Goal: Task Accomplishment & Management: Complete application form

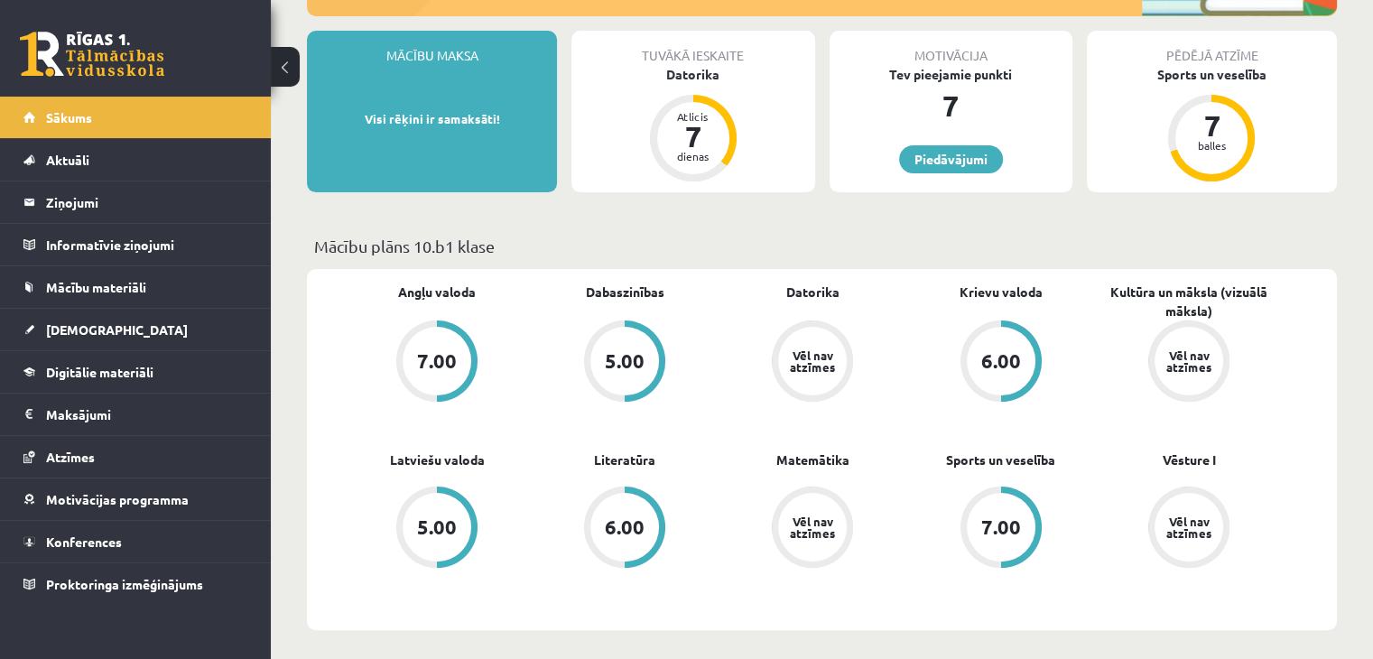
scroll to position [451, 0]
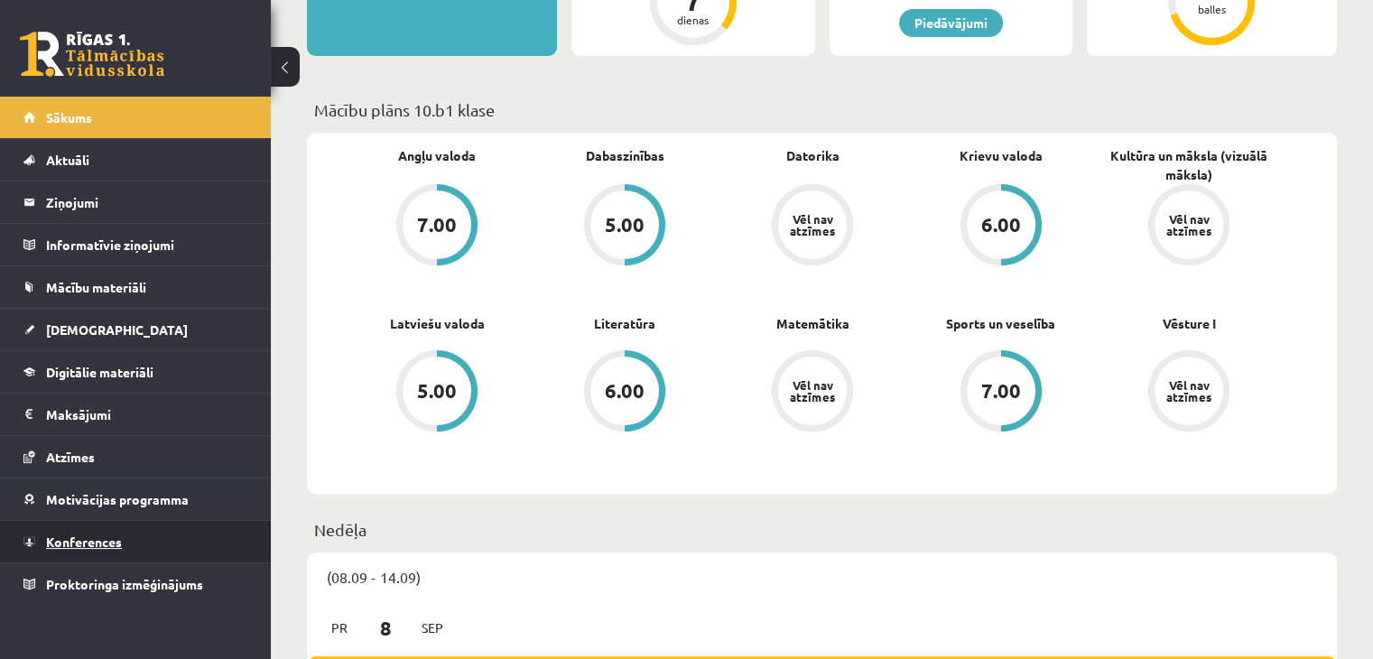
click at [108, 539] on span "Konferences" at bounding box center [84, 541] width 76 height 16
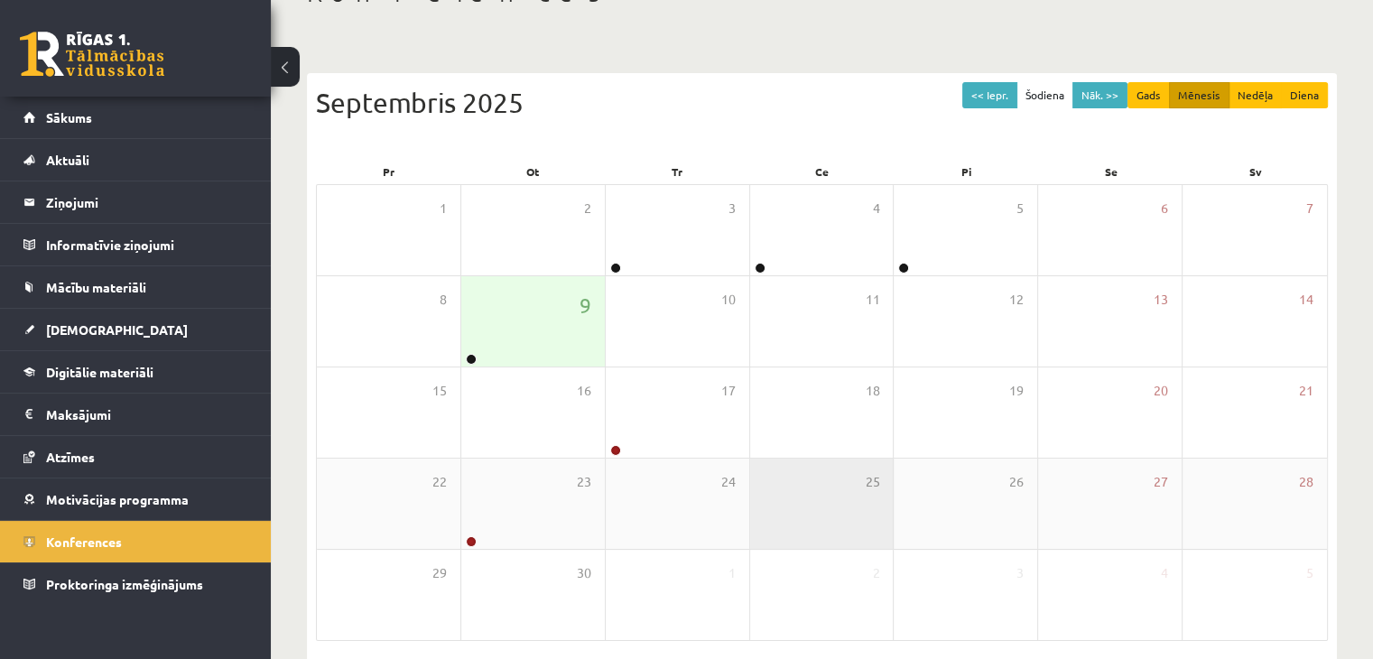
scroll to position [202, 0]
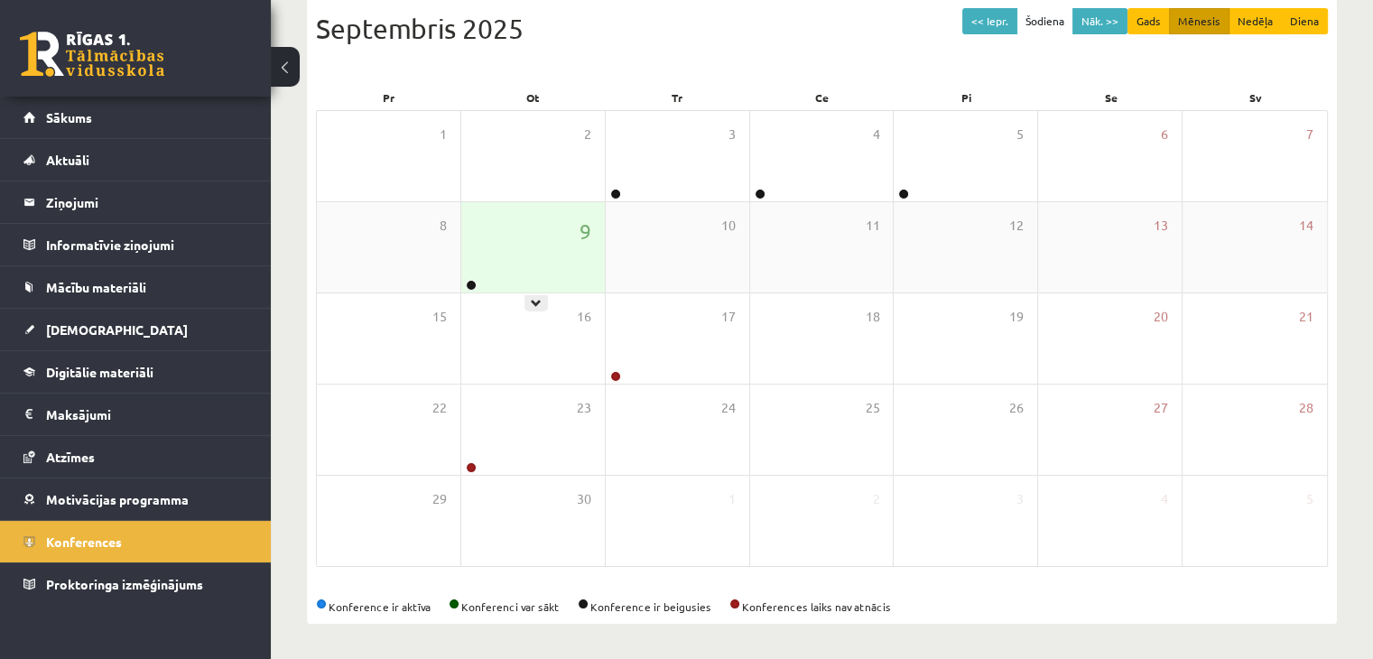
click at [541, 250] on div "9" at bounding box center [532, 247] width 143 height 90
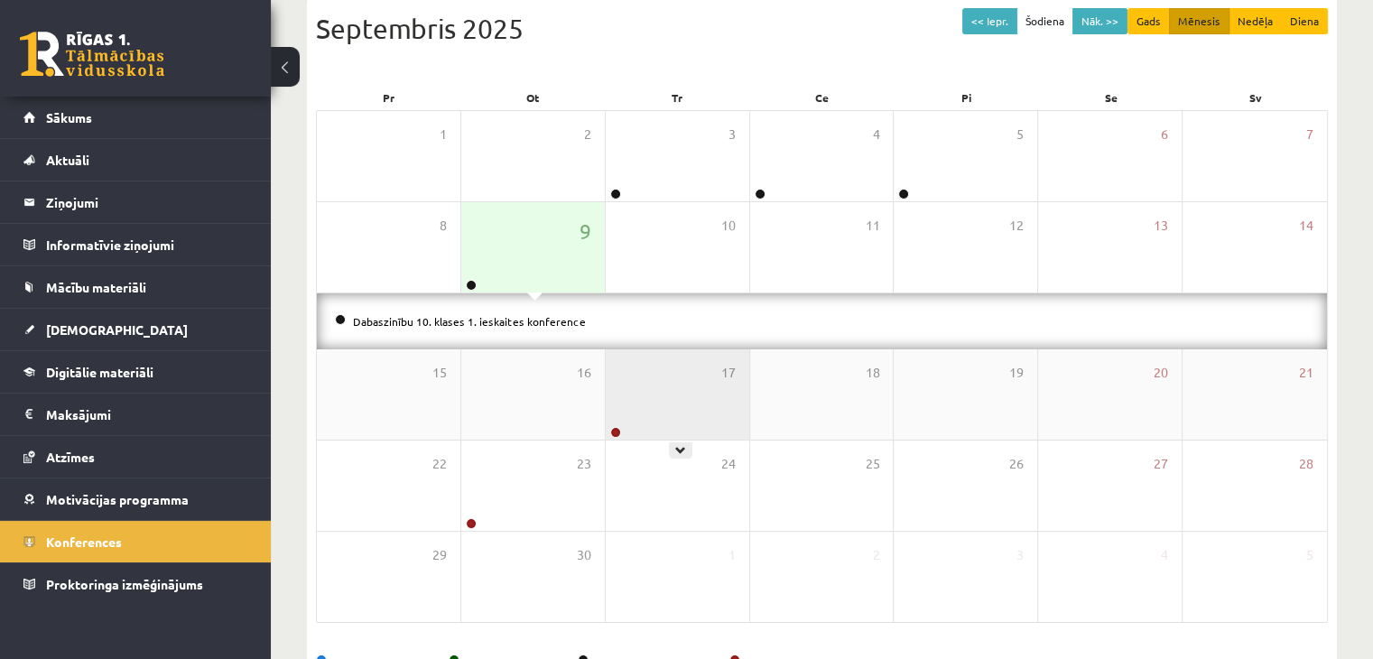
click at [635, 412] on div "17" at bounding box center [676, 394] width 143 height 90
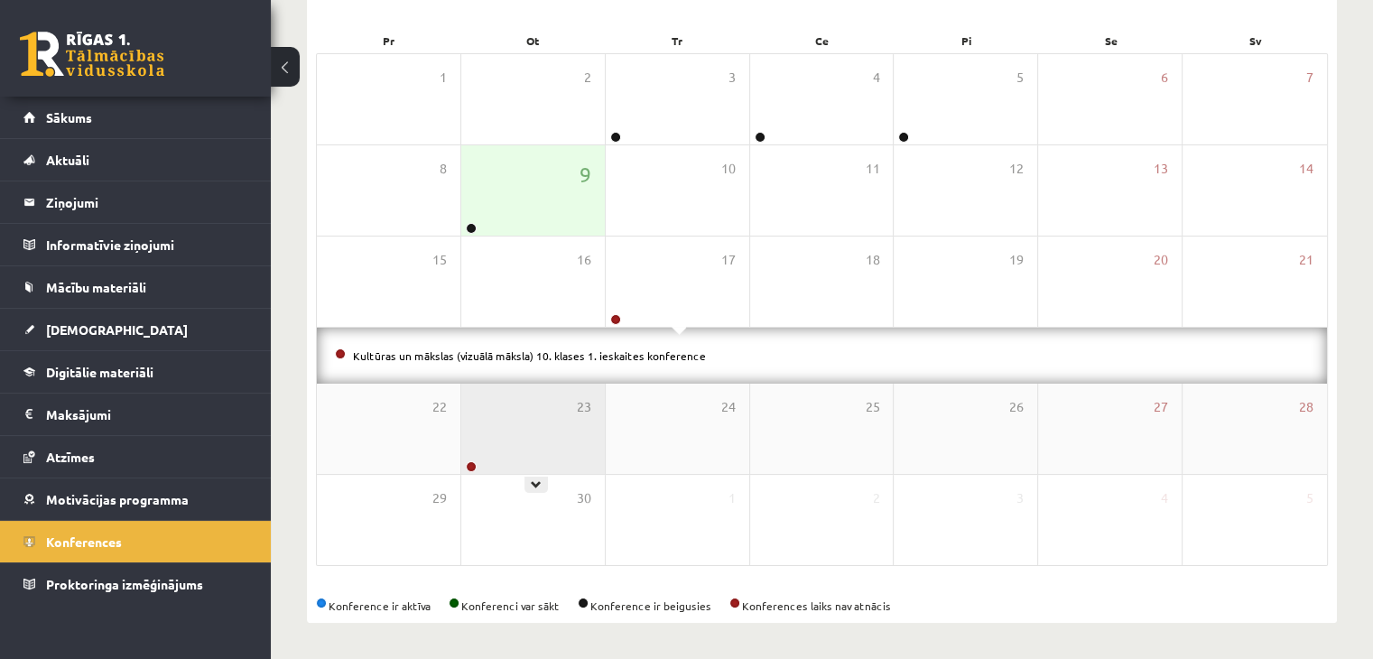
click at [545, 445] on div "23" at bounding box center [532, 429] width 143 height 90
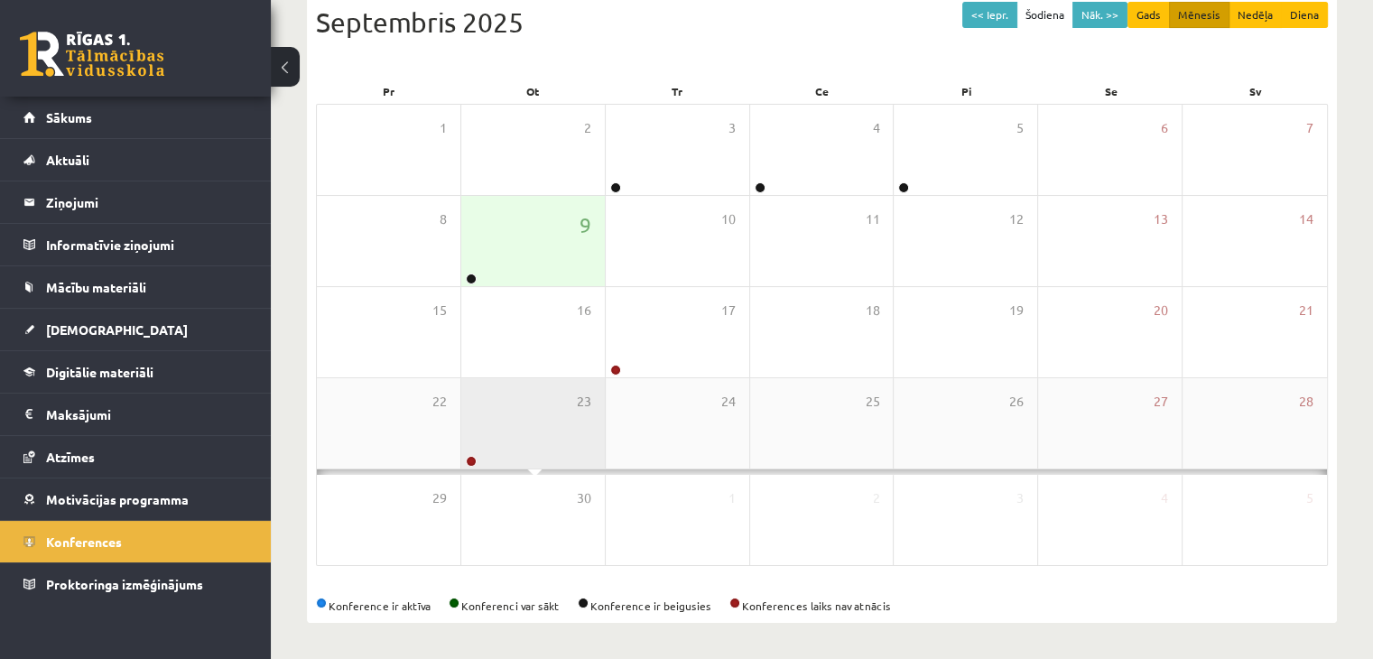
scroll to position [259, 0]
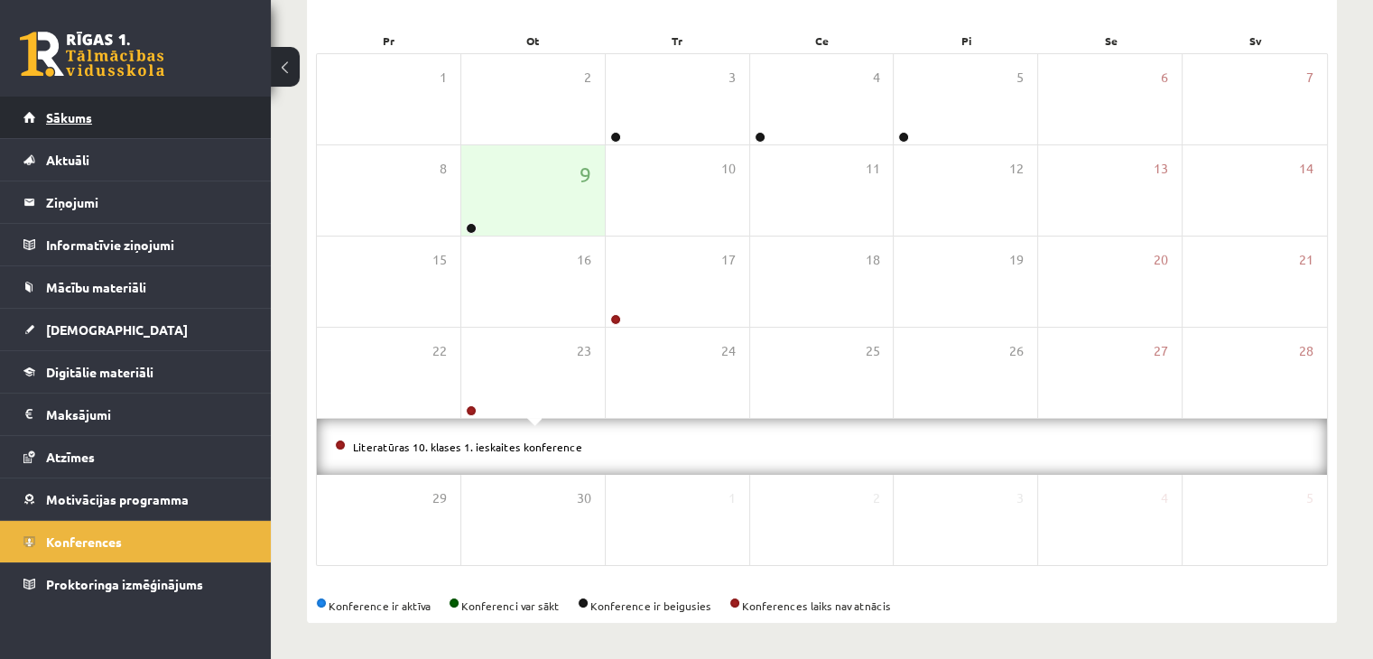
click at [47, 115] on span "Sākums" at bounding box center [69, 117] width 46 height 16
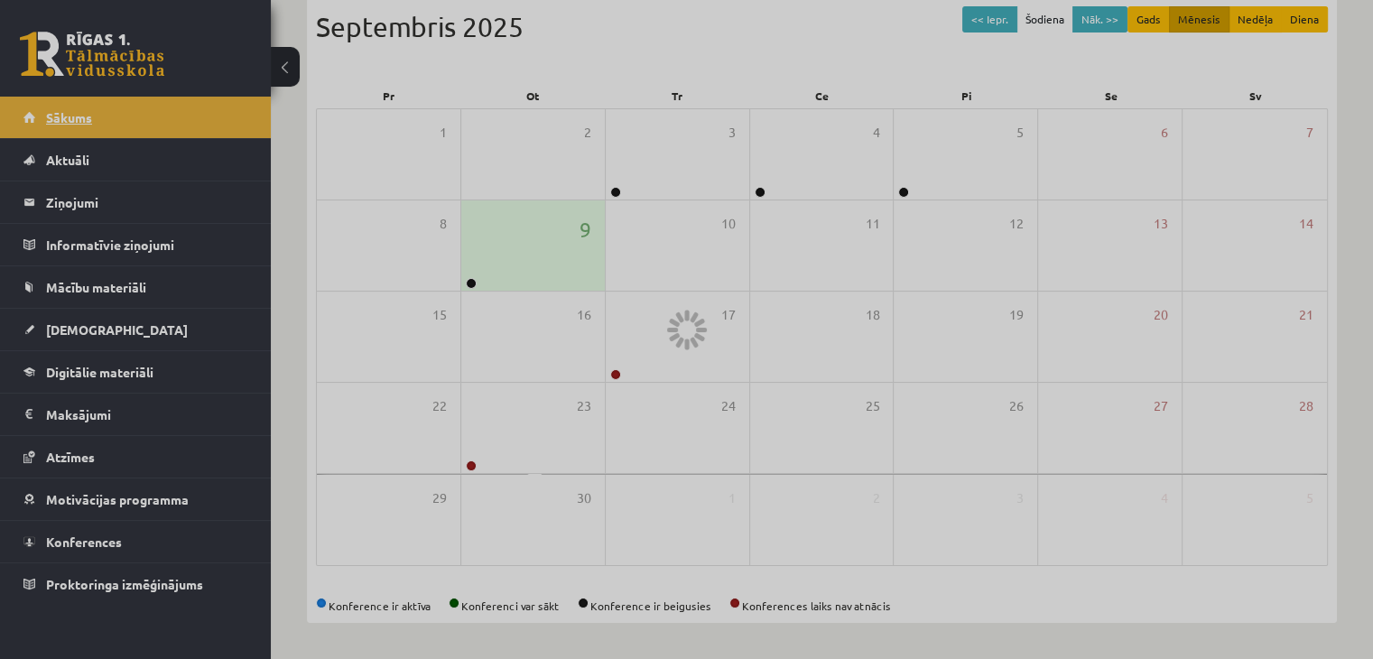
scroll to position [202, 0]
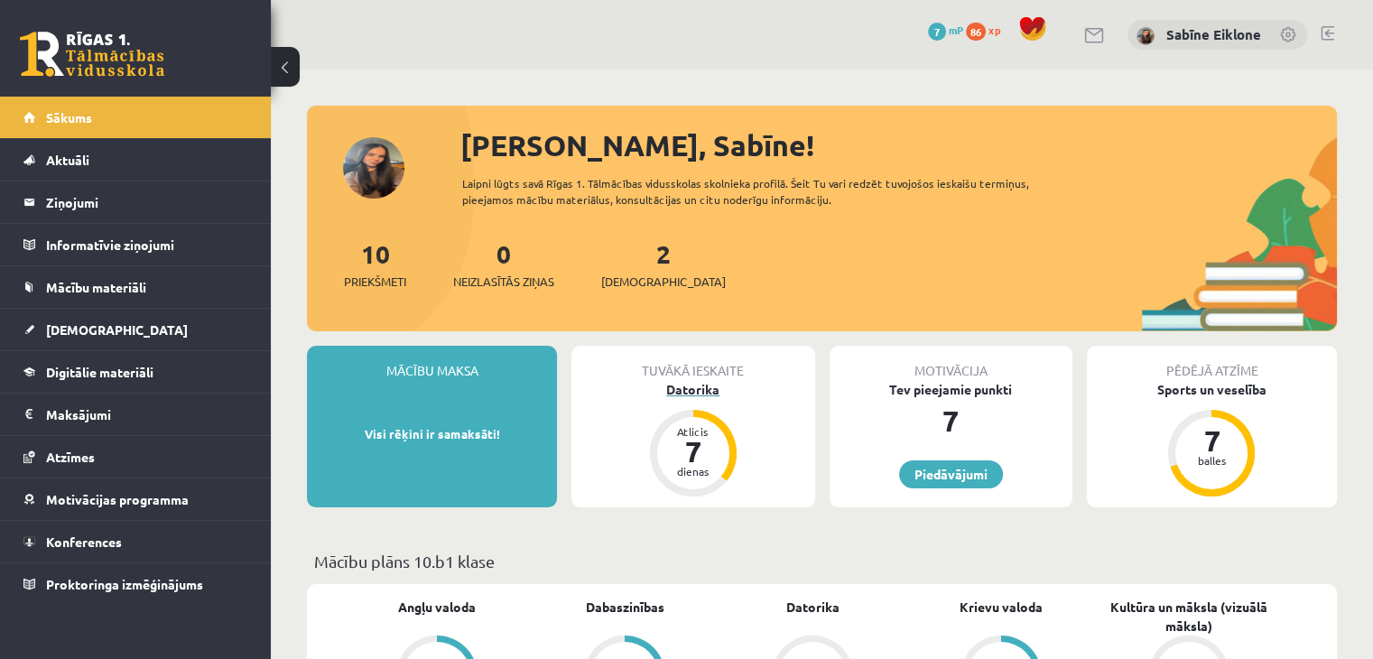
click at [730, 384] on div "Datorika" at bounding box center [692, 389] width 243 height 19
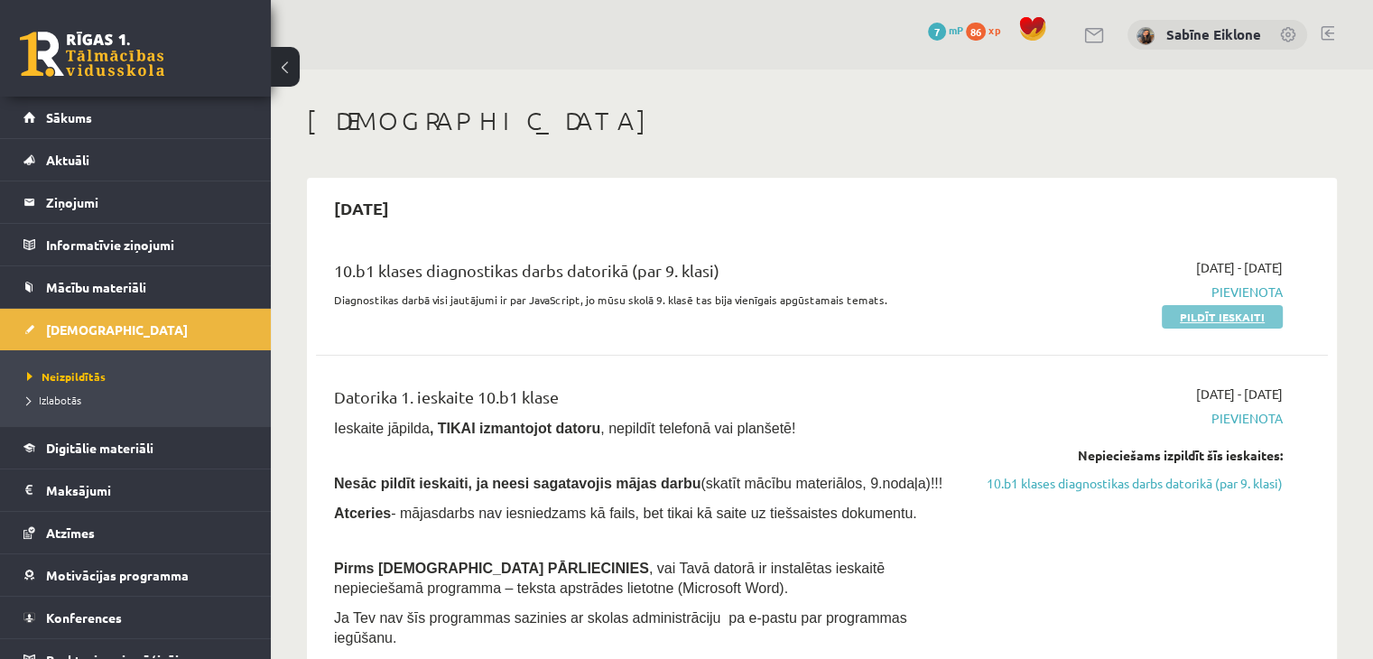
click at [1202, 325] on link "Pildīt ieskaiti" at bounding box center [1221, 316] width 121 height 23
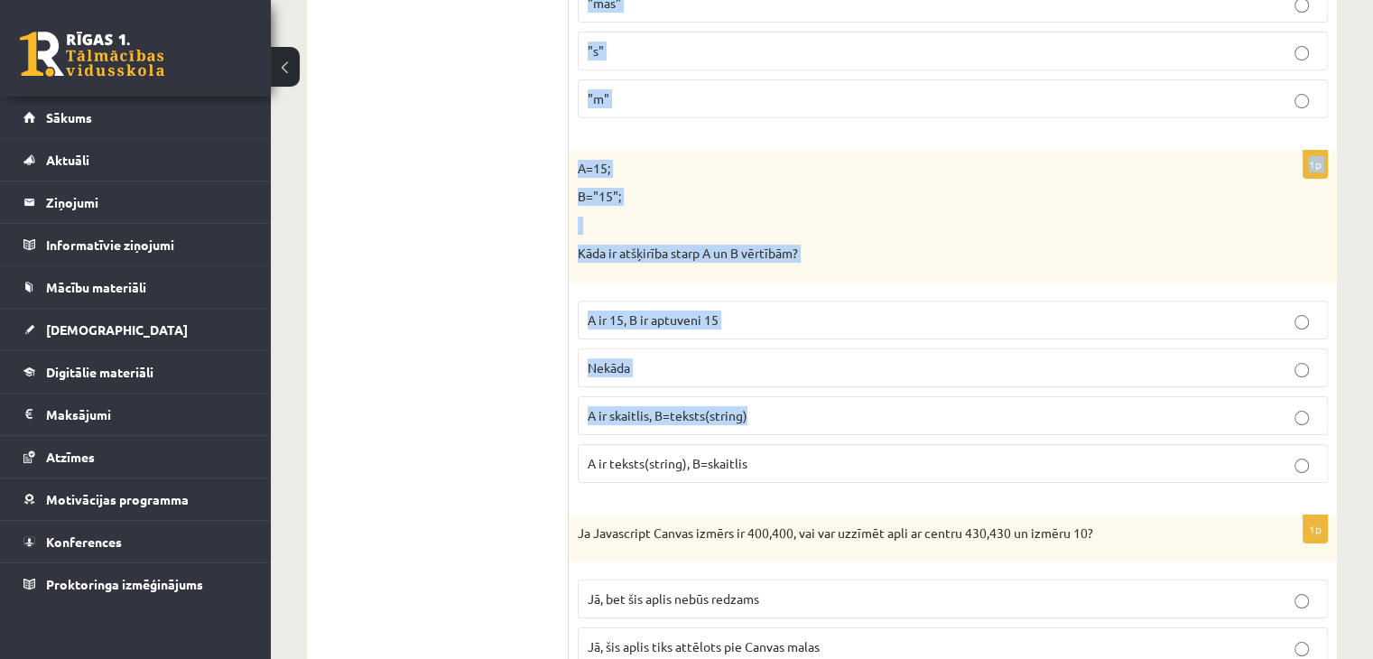
scroll to position [7039, 0]
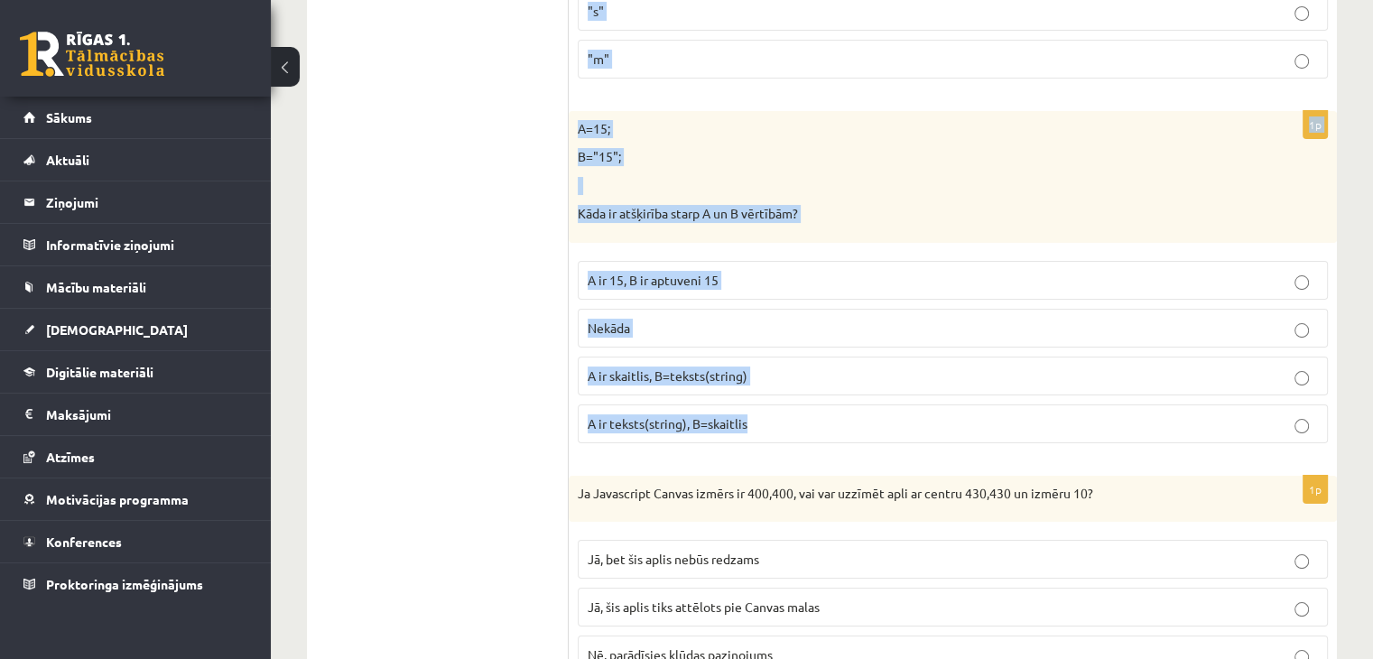
drag, startPoint x: 575, startPoint y: 167, endPoint x: 800, endPoint y: 384, distance: 312.7
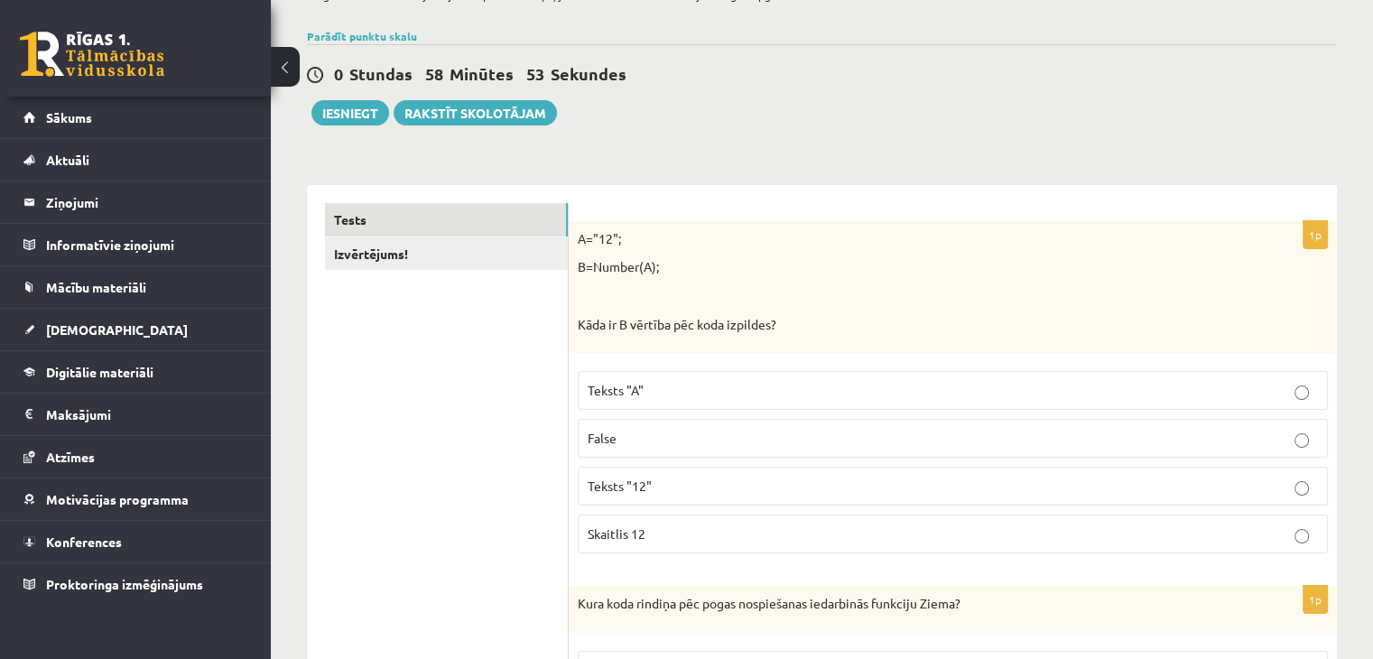
scroll to position [180, 0]
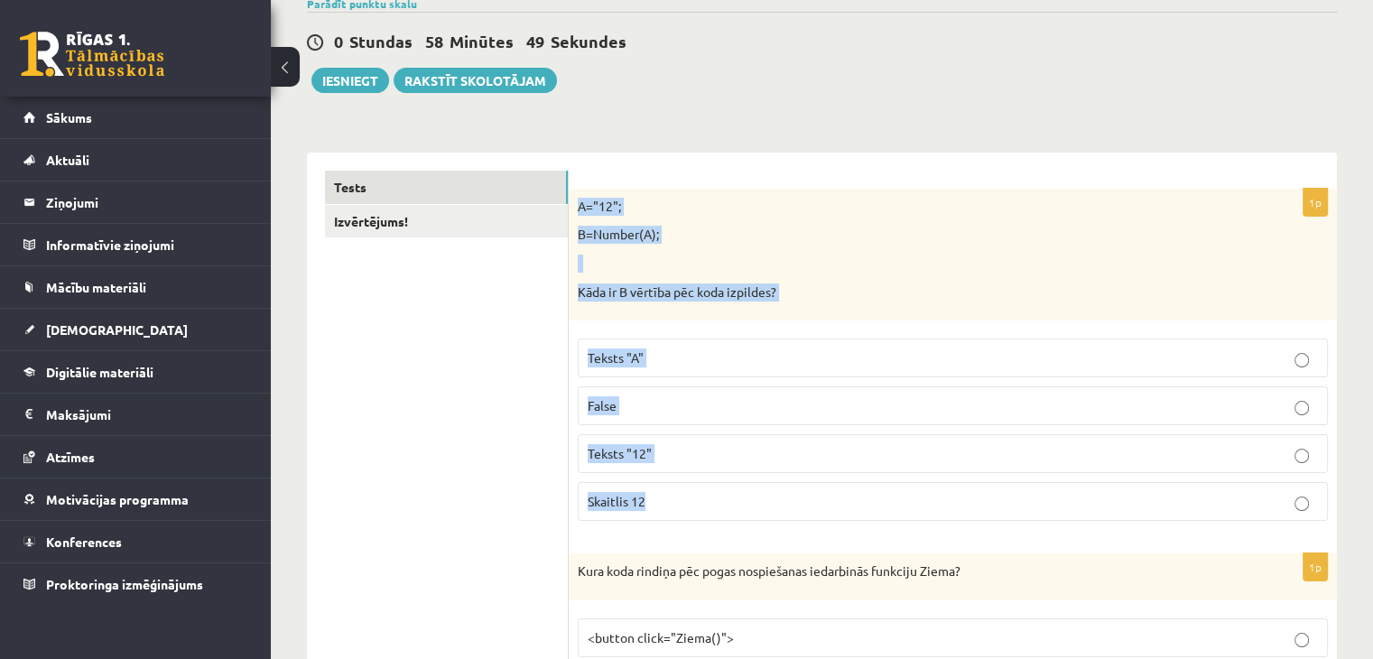
drag, startPoint x: 580, startPoint y: 188, endPoint x: 870, endPoint y: 527, distance: 446.1
copy div "A="12"; B=Number(A); Kāda ir B vērtība pēc koda izpildes? Teksts "A" False Teks…"
drag, startPoint x: 887, startPoint y: 140, endPoint x: 661, endPoint y: 105, distance: 229.2
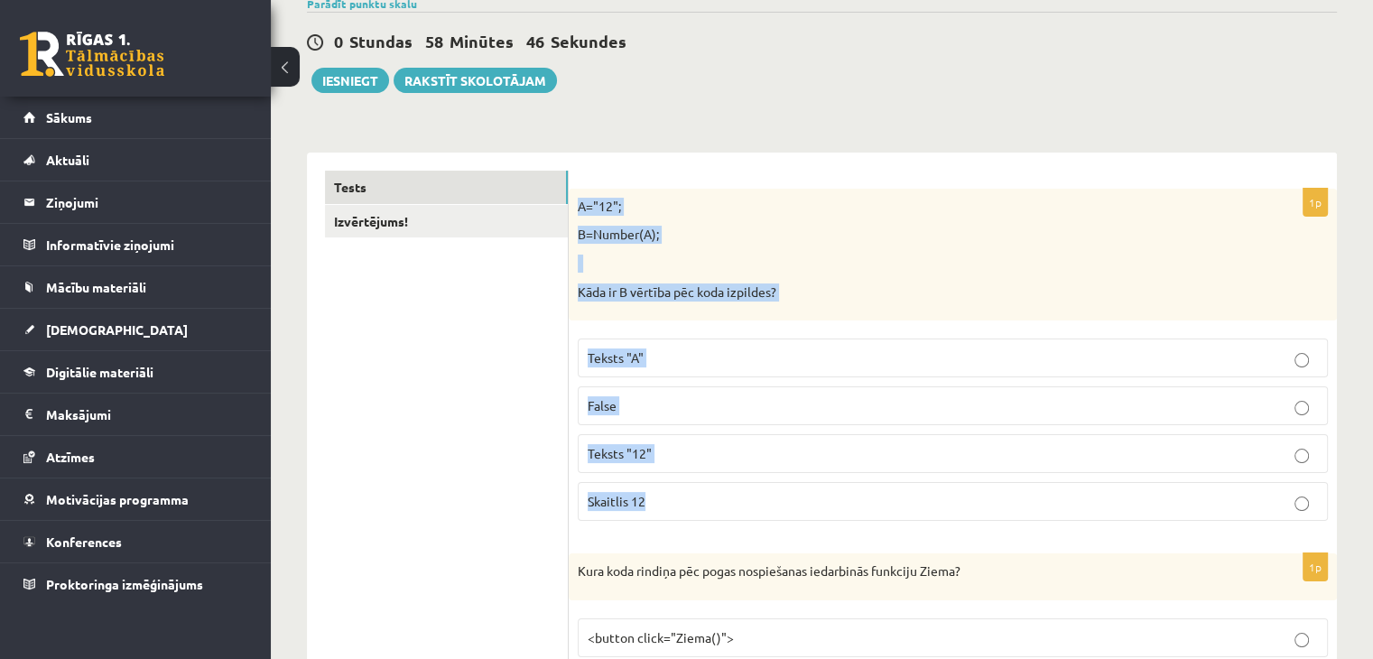
click at [812, 213] on p "A="12";" at bounding box center [908, 207] width 660 height 18
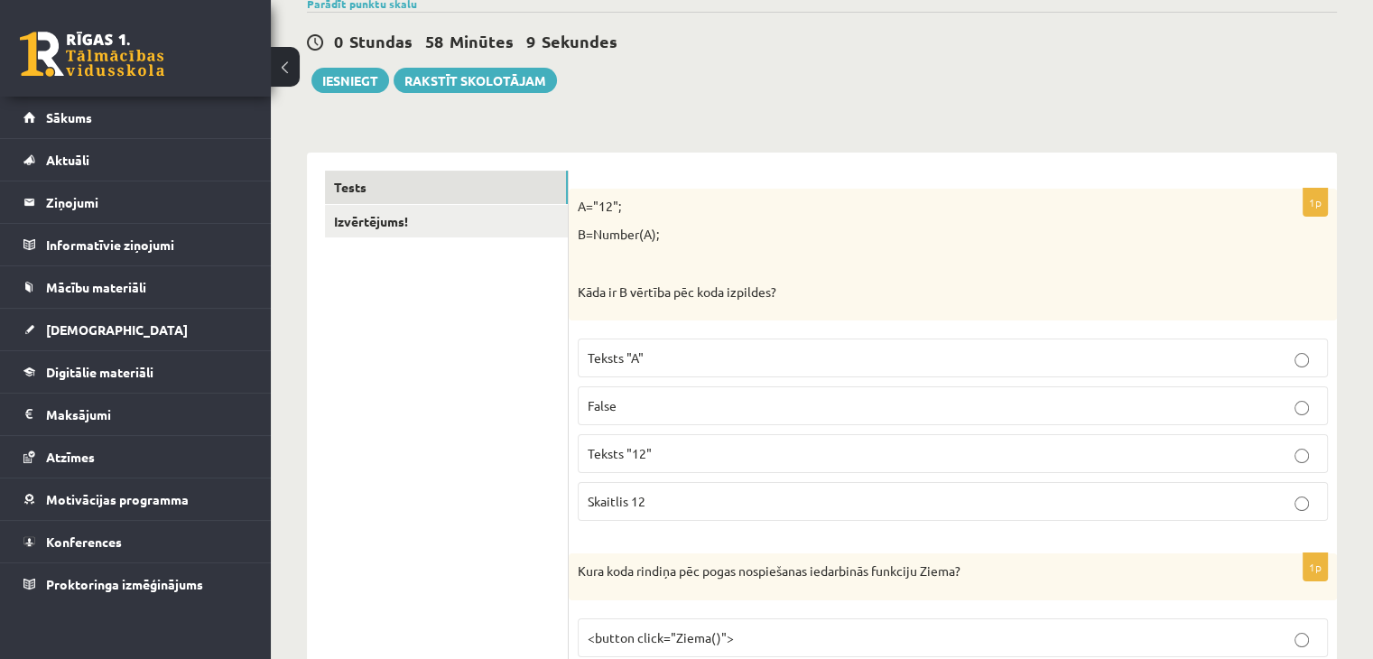
click at [624, 494] on span "Skaitlis 12" at bounding box center [616, 501] width 58 height 16
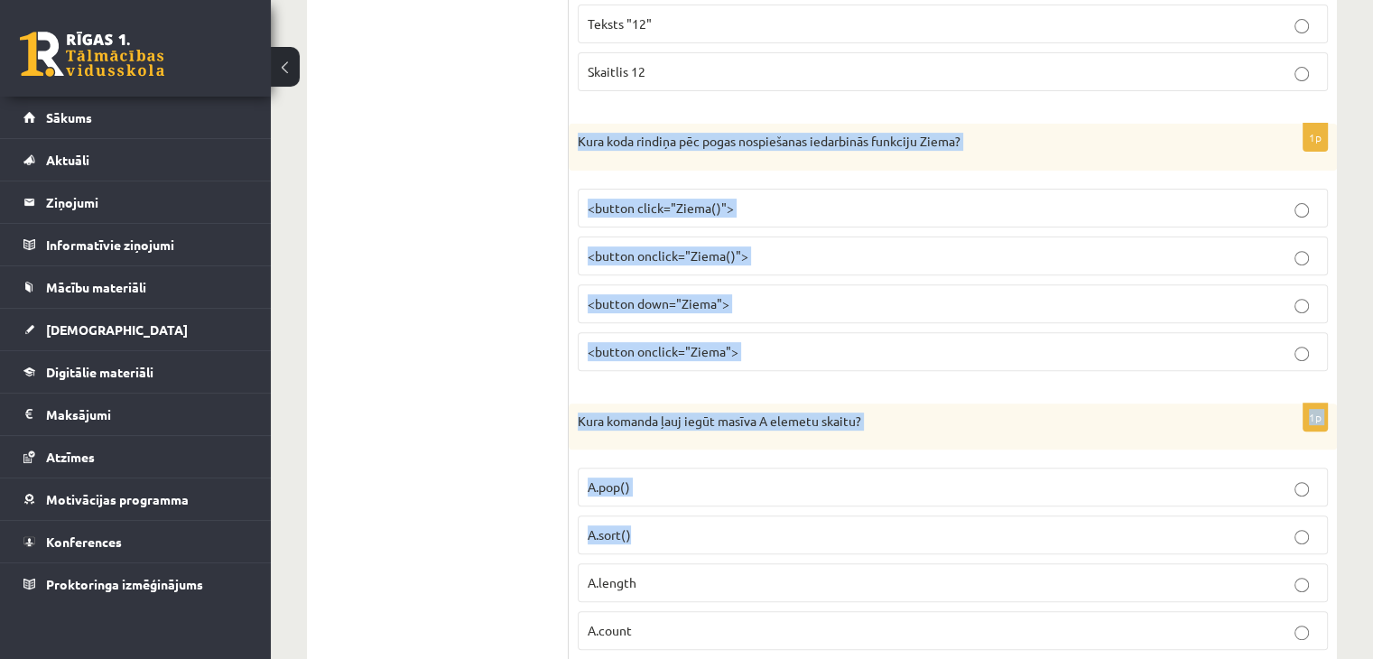
scroll to position [632, 0]
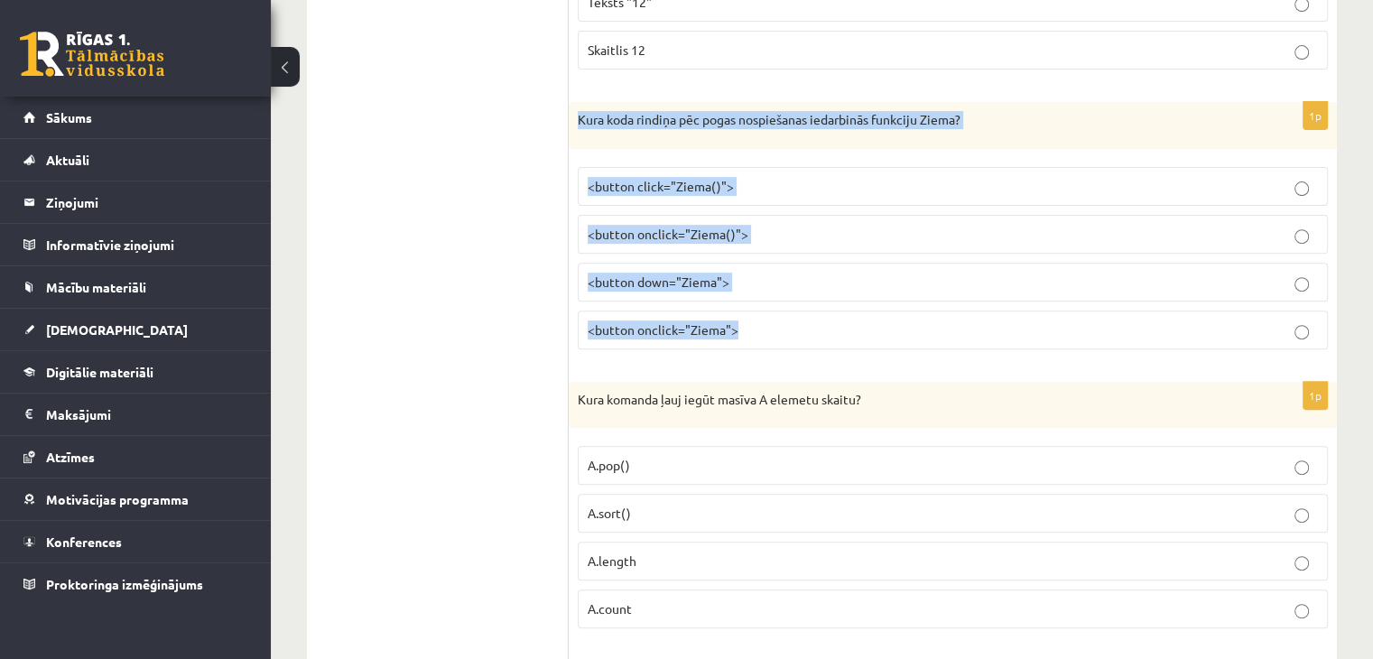
drag, startPoint x: 571, startPoint y: 365, endPoint x: 749, endPoint y: 356, distance: 178.0
copy div "Kura koda rindiņa pēc pogas nospiešanas iedarbinās funkciju Ziema? <button clic…"
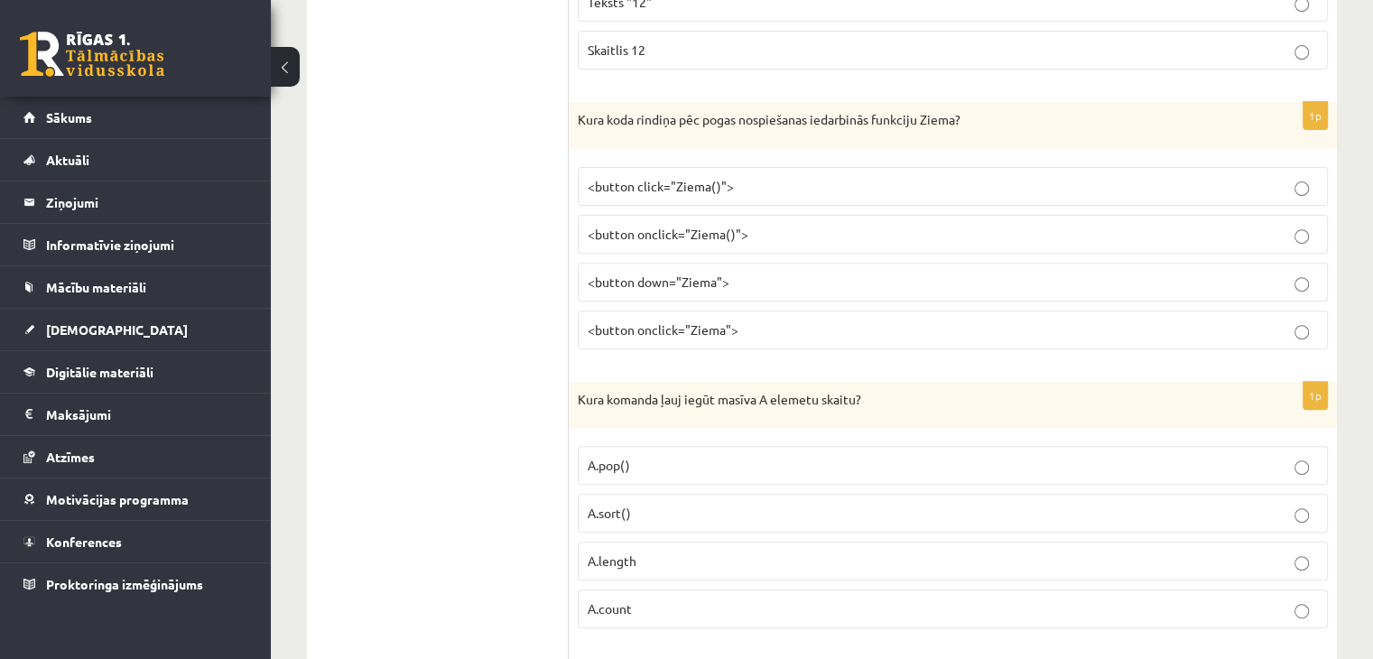
click at [712, 225] on p "<button onclick="Ziema()">" at bounding box center [952, 234] width 730 height 19
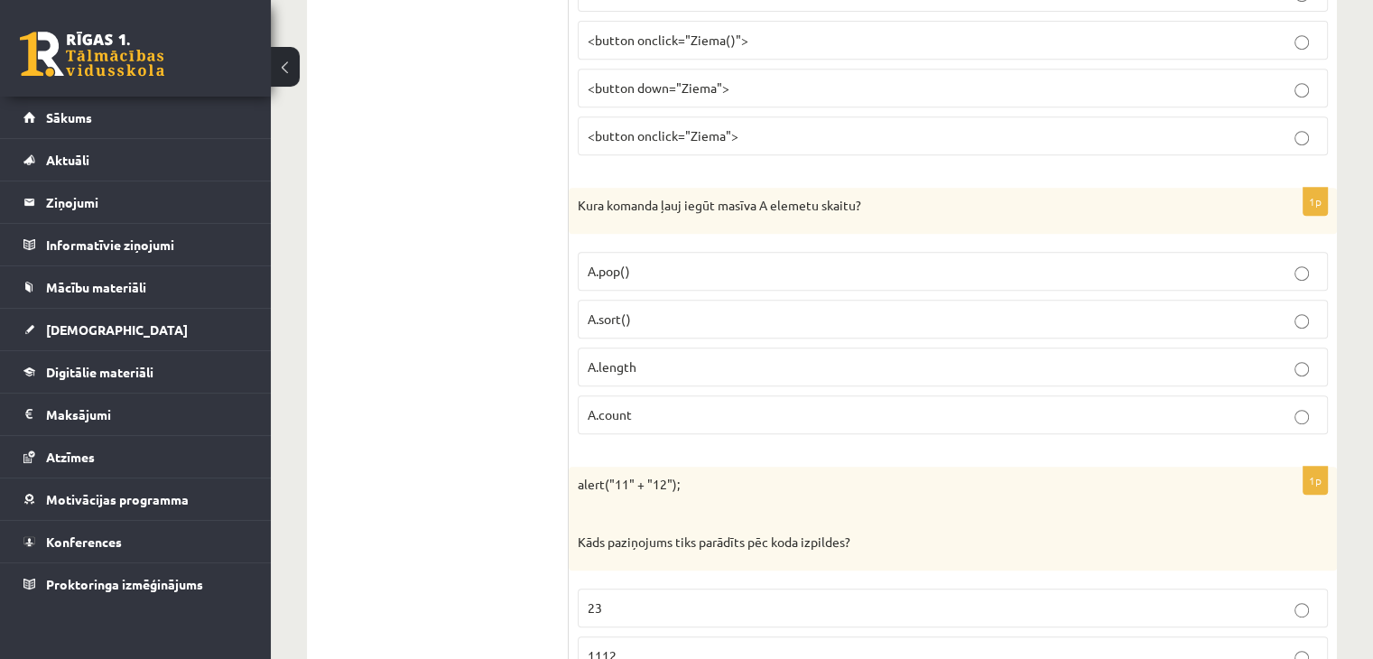
scroll to position [902, 0]
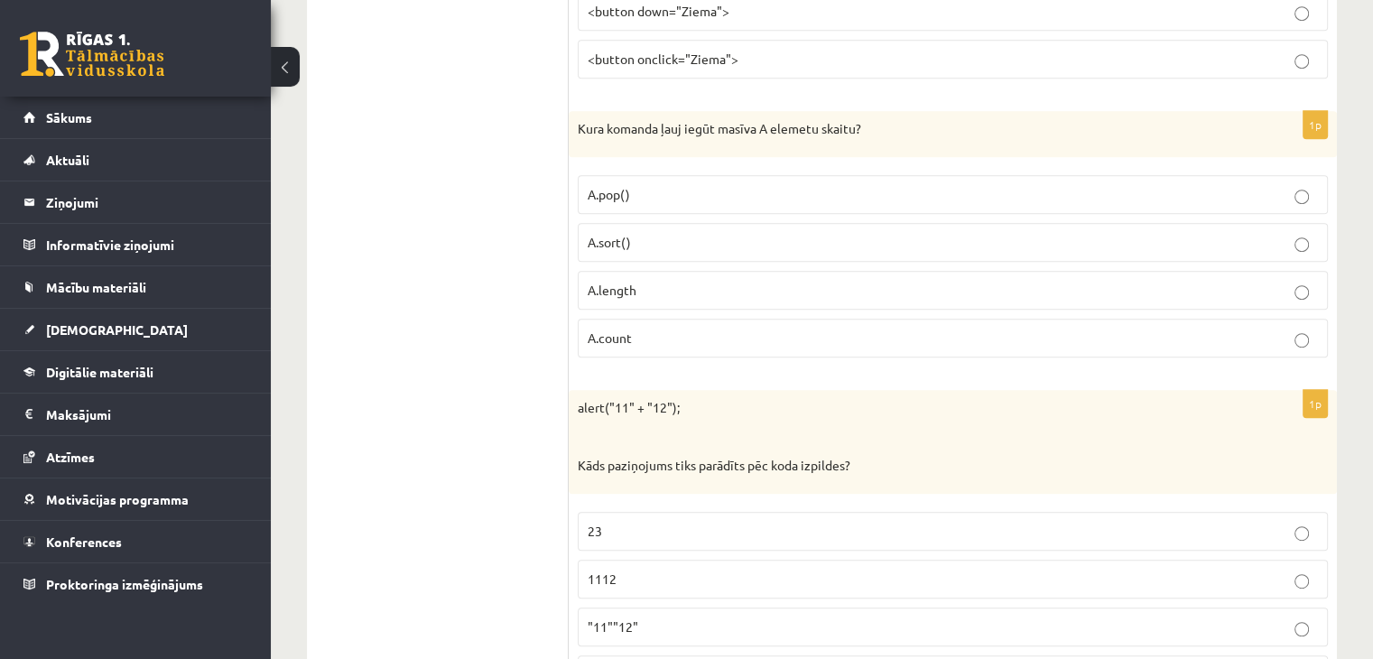
drag, startPoint x: 567, startPoint y: 111, endPoint x: 858, endPoint y: 144, distance: 293.4
click at [859, 144] on div "Kura komanda ļauj iegūt masīva A elemetu skaitu?" at bounding box center [952, 134] width 768 height 47
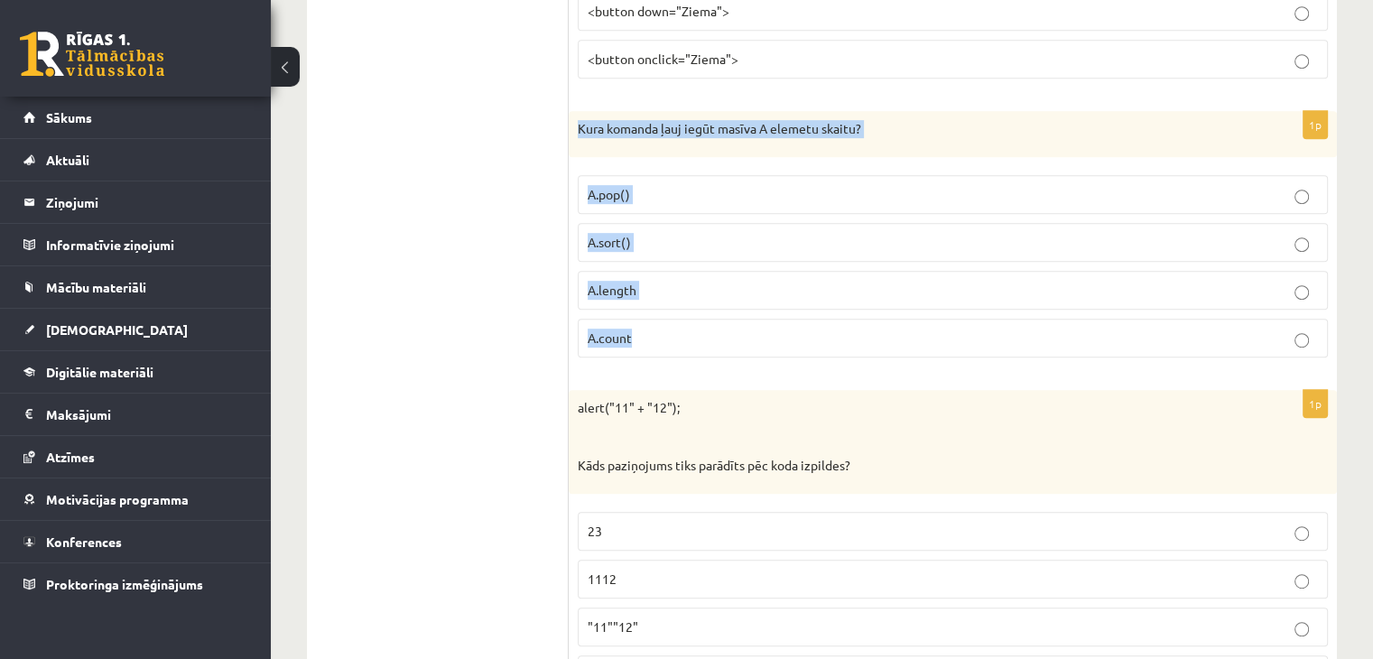
drag, startPoint x: 586, startPoint y: 119, endPoint x: 855, endPoint y: 349, distance: 354.6
click at [855, 349] on div "1p Kura komanda ļauj iegūt masīva A elemetu skaitu? A.pop() A.sort() A.length A…" at bounding box center [952, 242] width 768 height 262
copy div "Kura komanda ļauj iegūt masīva A elemetu skaitu? A.pop() A.sort() A.length A.co…"
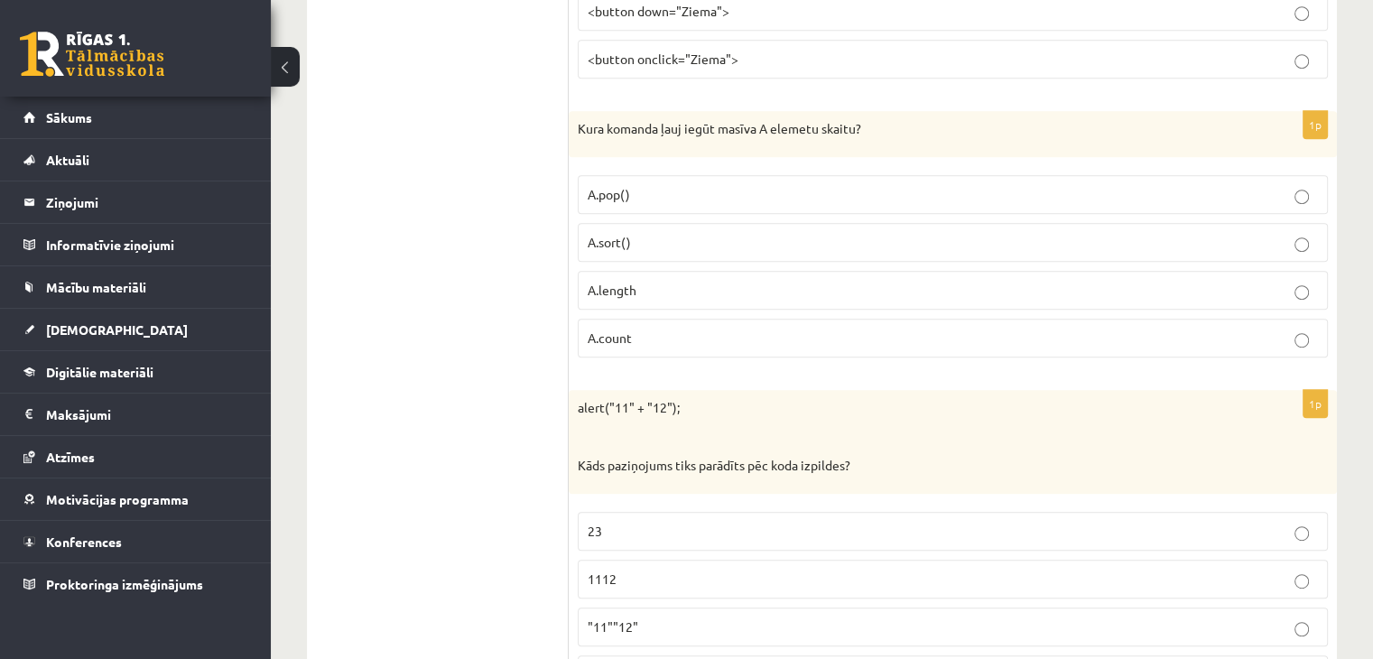
click at [643, 290] on p "A.length" at bounding box center [952, 290] width 730 height 19
click at [653, 246] on p "A.sort()" at bounding box center [952, 242] width 730 height 19
click at [664, 298] on label "A.length" at bounding box center [953, 290] width 750 height 39
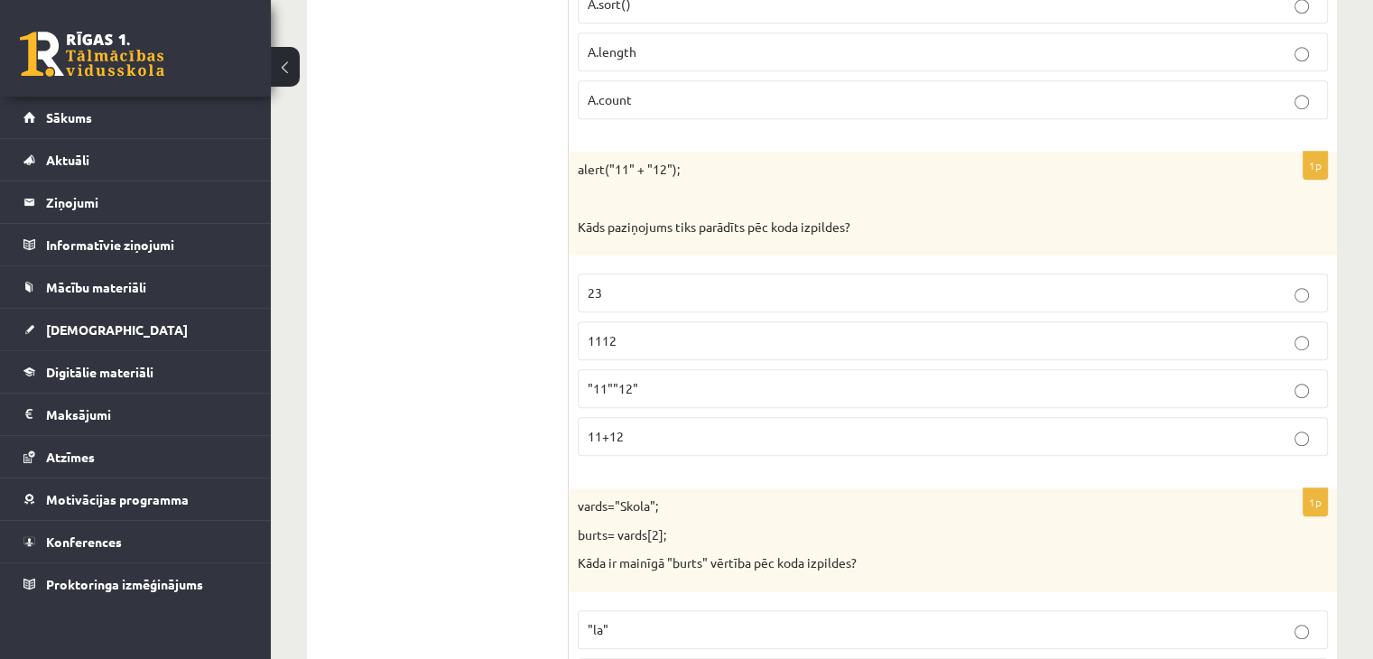
scroll to position [1173, 0]
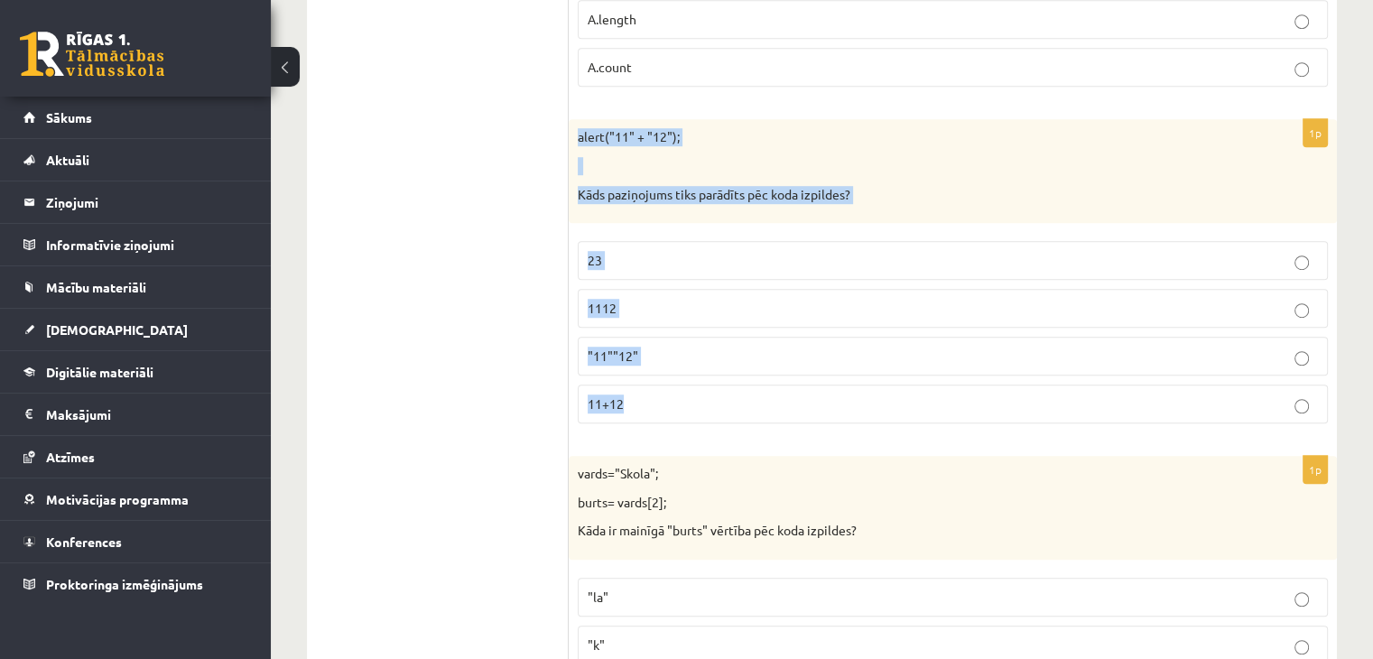
drag, startPoint x: 573, startPoint y: 121, endPoint x: 800, endPoint y: 423, distance: 377.7
click at [800, 423] on div "1p alert("11" + "12"); Kāds paziņojums tiks parādīts pēc koda izpildes? 23 1112…" at bounding box center [952, 278] width 768 height 319
copy div "alert("11" + "12"); Kāds paziņojums tiks parādīts pēc koda izpildes? 23 1112 "1…"
click at [722, 428] on div "1p alert("11" + "12"); Kāds paziņojums tiks parādīts pēc koda izpildes? 23 1112…" at bounding box center [952, 278] width 768 height 319
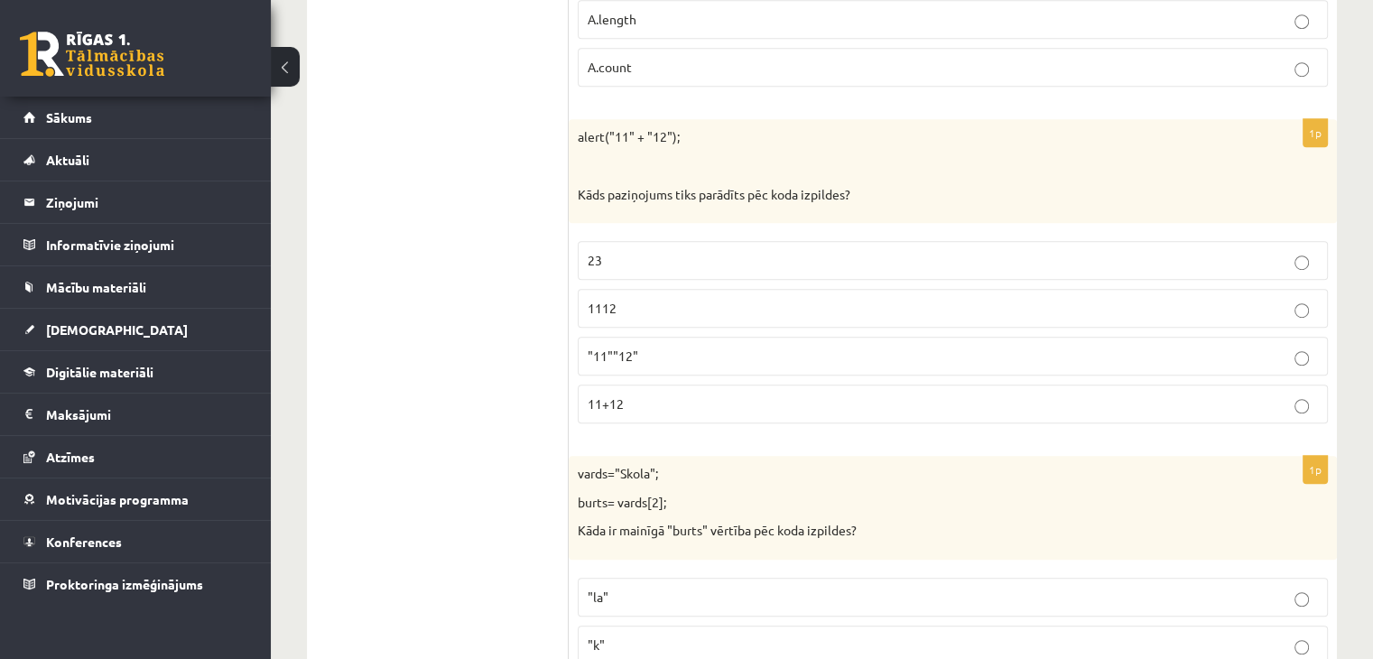
click at [603, 309] on span "1112" at bounding box center [601, 308] width 29 height 16
click at [643, 362] on label ""11""12"" at bounding box center [953, 356] width 750 height 39
click at [650, 300] on p "1112" at bounding box center [952, 308] width 730 height 19
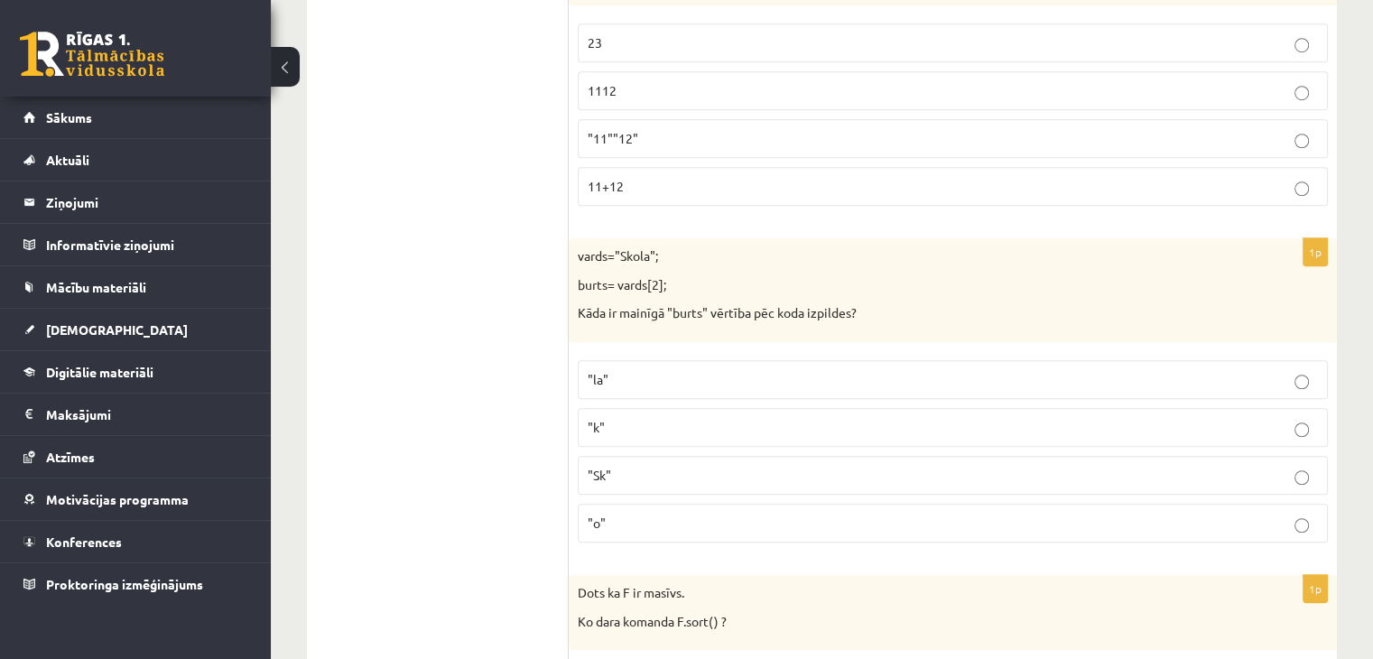
scroll to position [1444, 0]
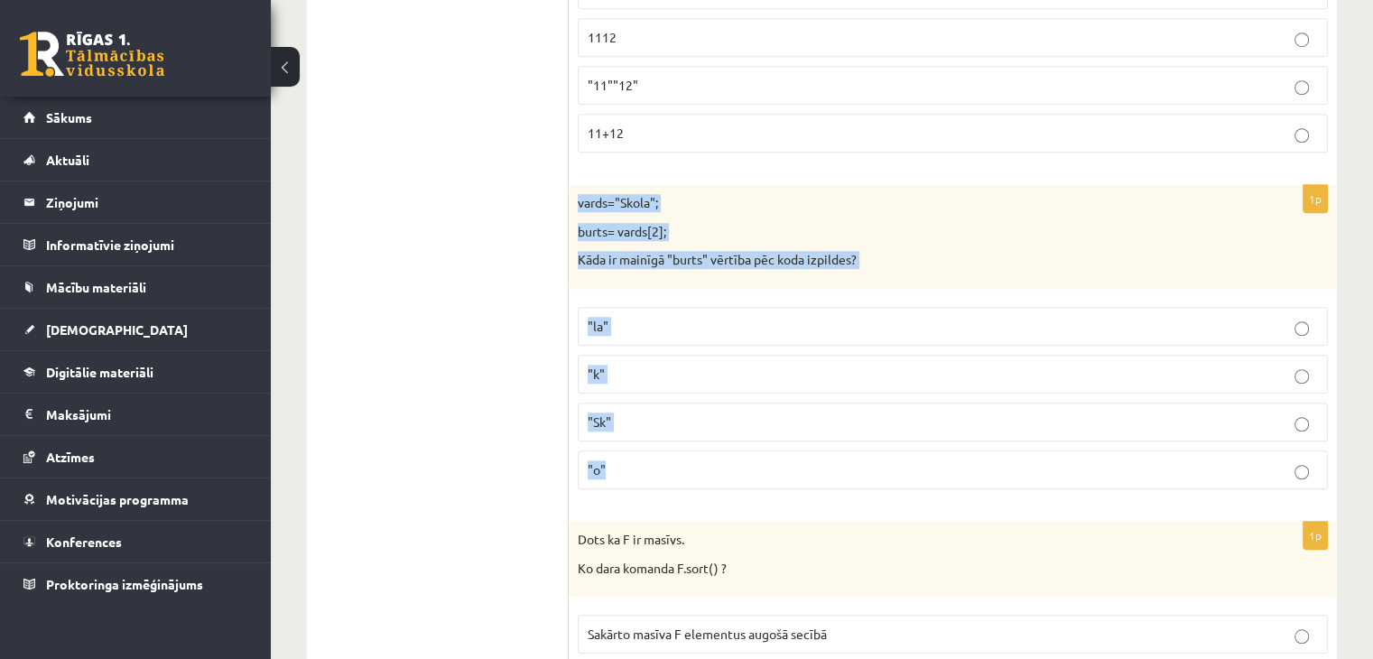
drag, startPoint x: 575, startPoint y: 181, endPoint x: 864, endPoint y: 480, distance: 416.1
click at [864, 480] on div "1p vards="Skola"; burts= vards[2]; Kāda ir mainīgā "burts" vērtība pēc koda izp…" at bounding box center [952, 344] width 768 height 319
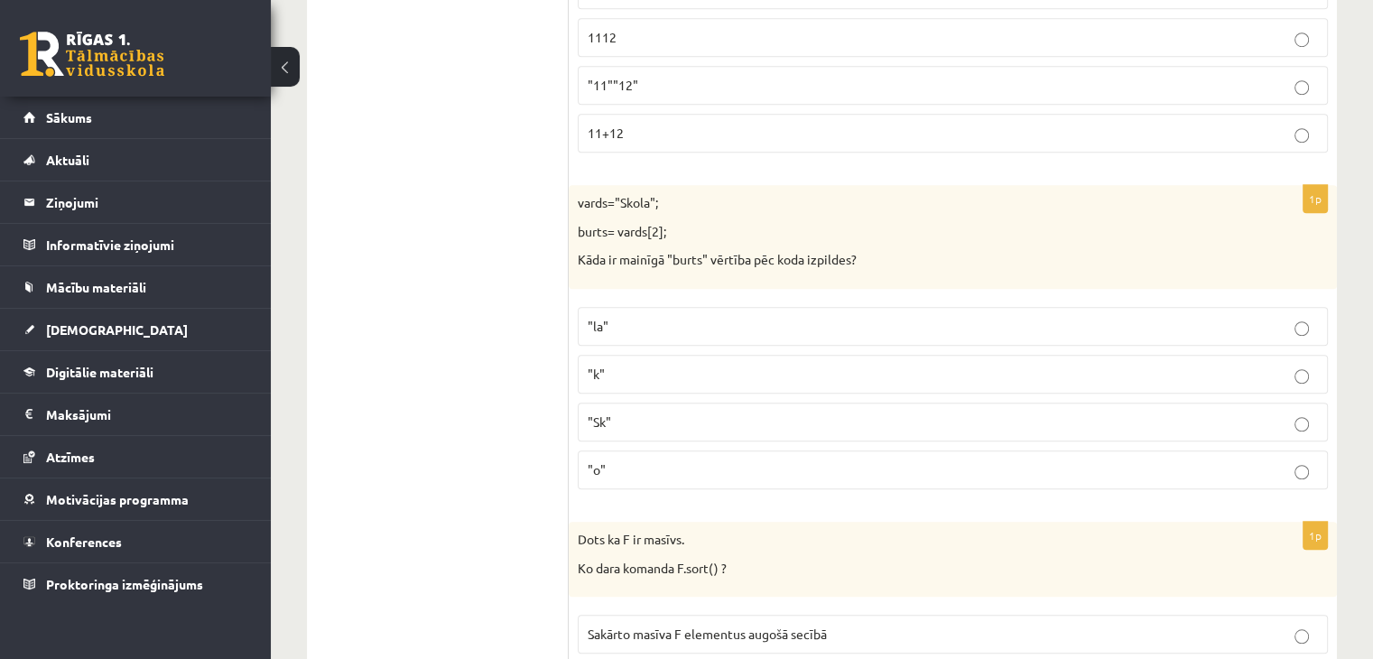
drag, startPoint x: 864, startPoint y: 505, endPoint x: 644, endPoint y: 166, distance: 404.5
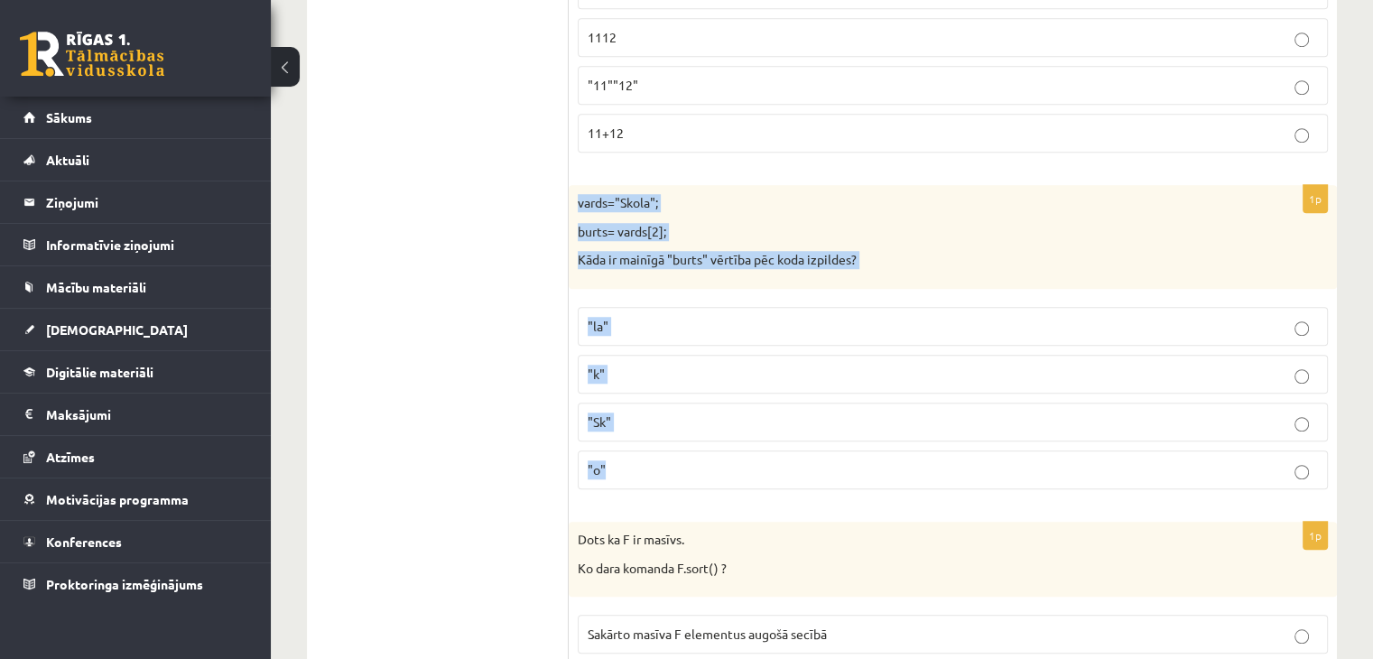
drag, startPoint x: 573, startPoint y: 191, endPoint x: 863, endPoint y: 493, distance: 418.0
click at [863, 493] on div "1p vards="Skola"; burts= vards[2]; Kāda ir mainīgā "burts" vērtība pēc koda izp…" at bounding box center [952, 344] width 768 height 319
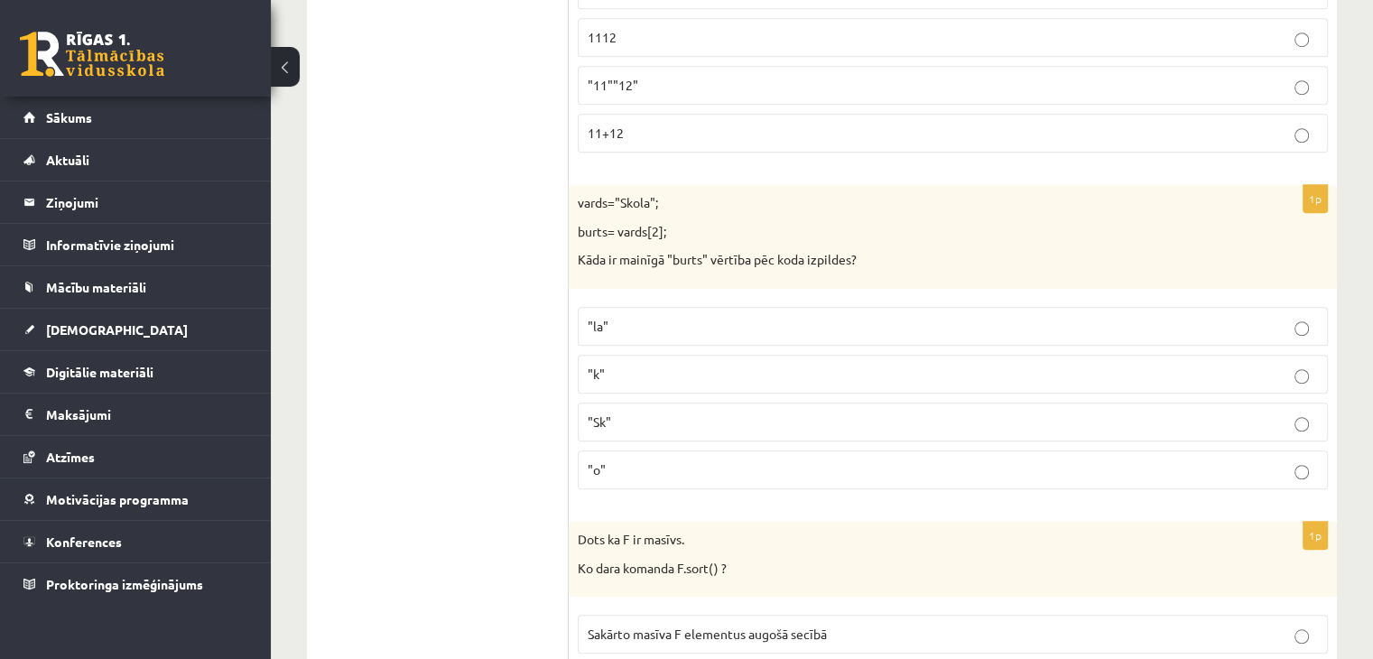
drag, startPoint x: 861, startPoint y: 500, endPoint x: 573, endPoint y: 165, distance: 441.5
click at [569, 149] on div "1p alert("11" + "12"); Kāds paziņojums tiks parādīts pēc koda izpildes? 23 1112…" at bounding box center [952, 7] width 768 height 319
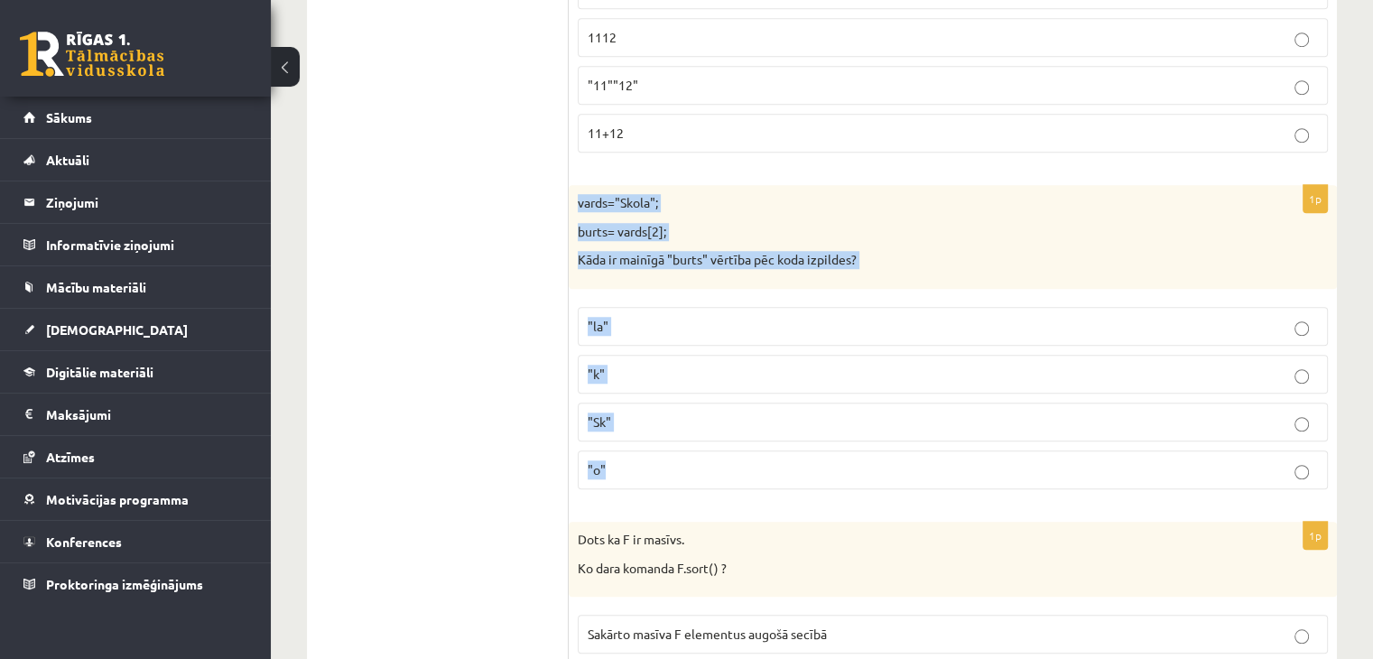
drag, startPoint x: 584, startPoint y: 185, endPoint x: 1226, endPoint y: 488, distance: 710.4
click at [1226, 488] on div "1p vards="Skola"; burts= vards[2]; Kāda ir mainīgā "burts" vērtība pēc koda izp…" at bounding box center [952, 344] width 768 height 319
copy div "vards="Skola"; burts= vards[2]; Kāda ir mainīgā "burts" vērtība pēc koda izpild…"
click at [984, 187] on div "vards="Skola"; burts= vards[2]; Kāda ir mainīgā "burts" vērtība pēc koda izpild…" at bounding box center [952, 237] width 768 height 104
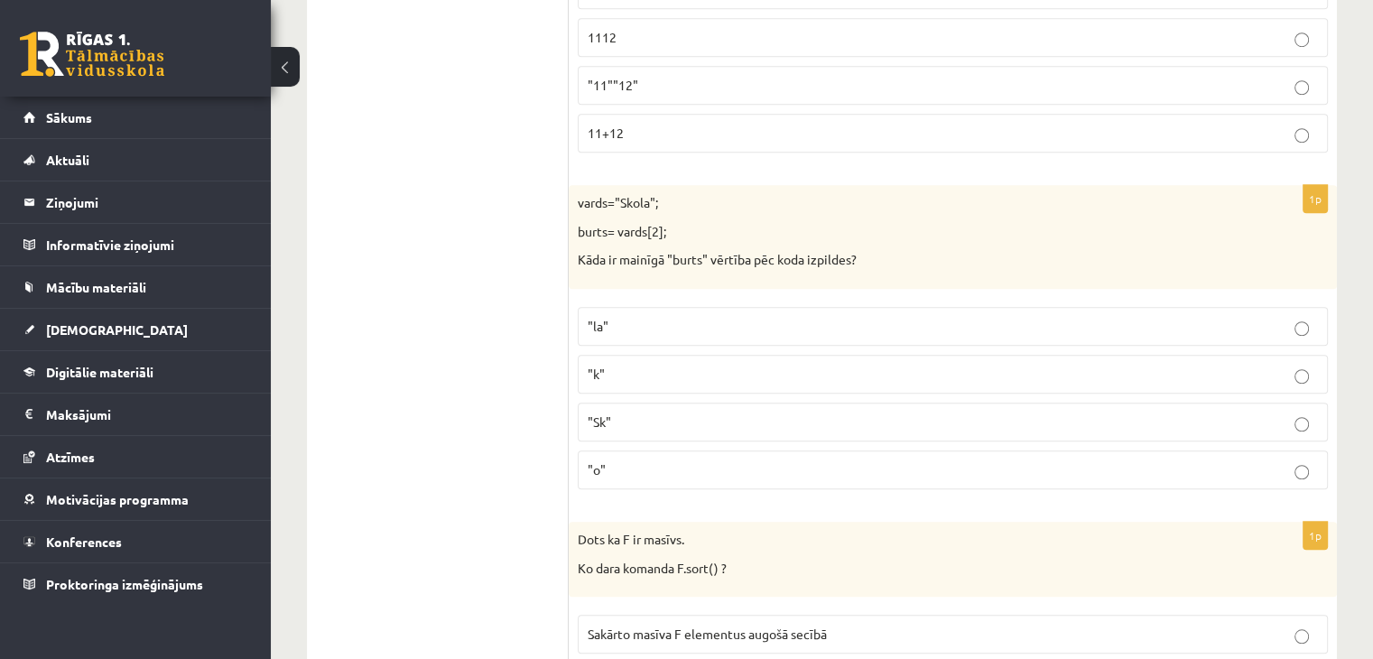
click at [818, 327] on p ""la"" at bounding box center [952, 326] width 730 height 19
click at [776, 460] on p ""o"" at bounding box center [952, 469] width 730 height 19
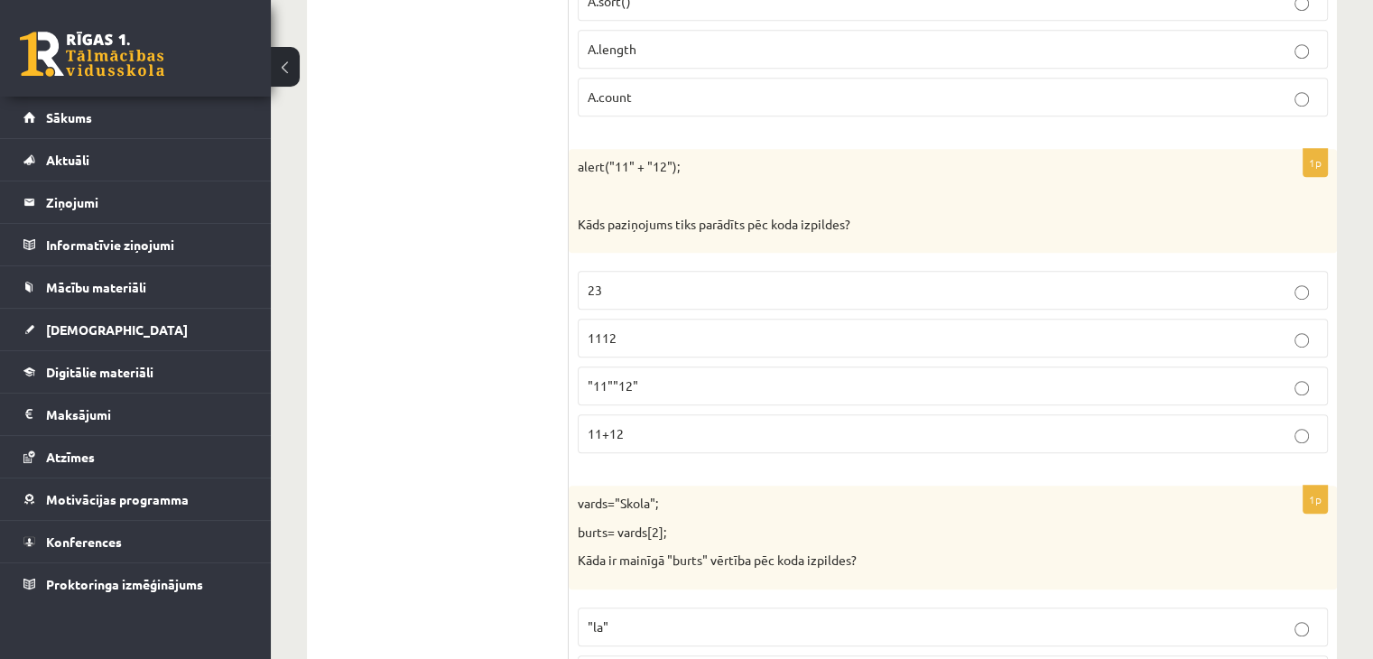
scroll to position [1173, 0]
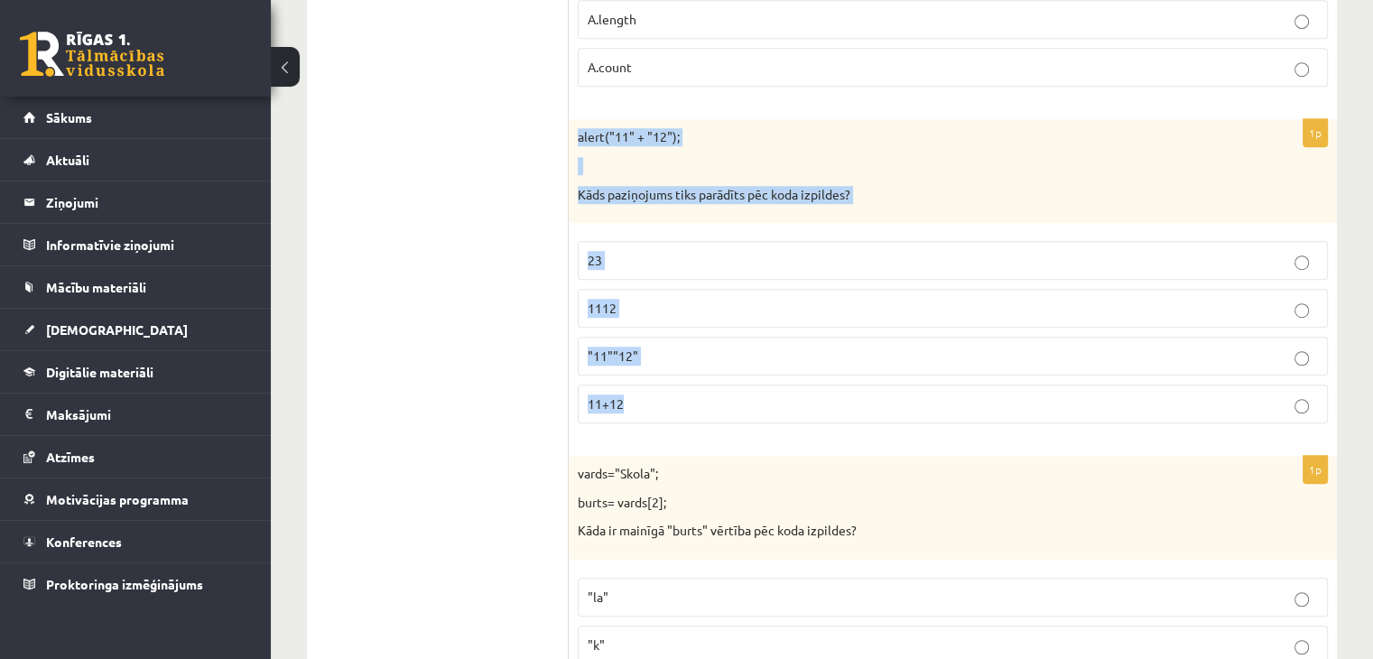
drag, startPoint x: 578, startPoint y: 125, endPoint x: 861, endPoint y: 422, distance: 411.0
click at [861, 422] on div "1p alert("11" + "12"); Kāds paziņojums tiks parādīts pēc koda izpildes? 23 1112…" at bounding box center [952, 278] width 768 height 319
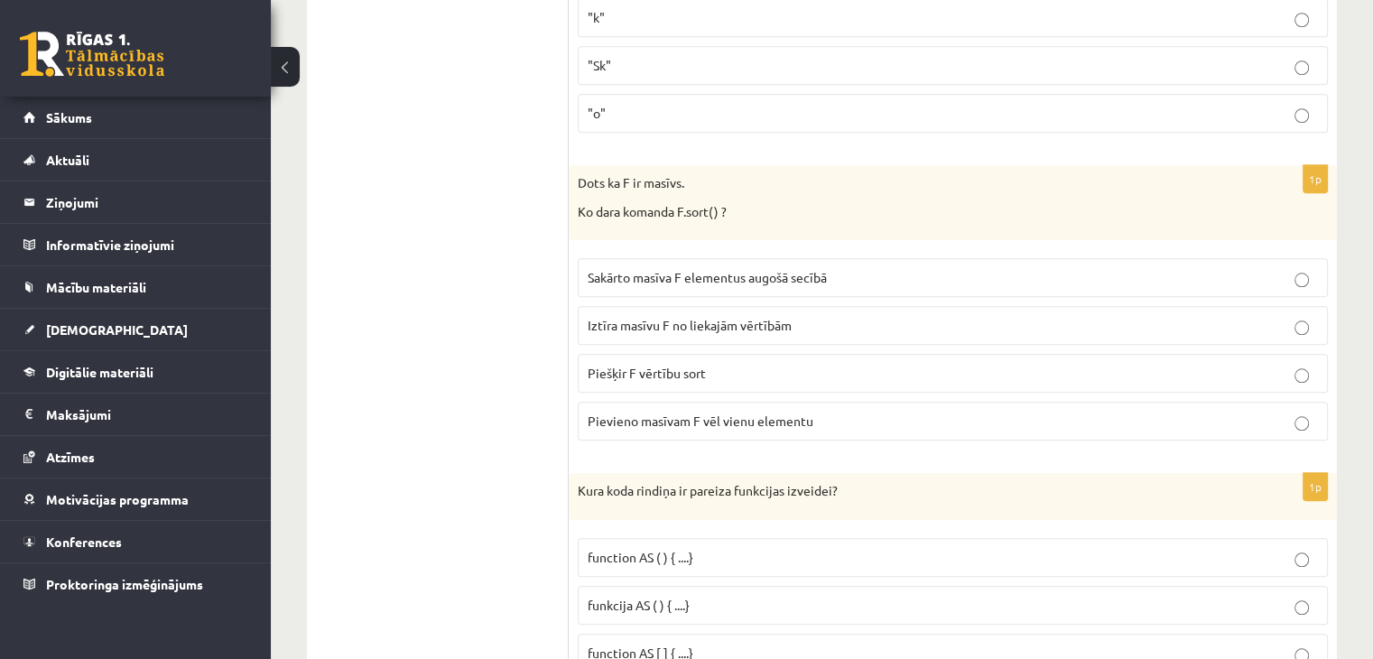
scroll to position [1805, 0]
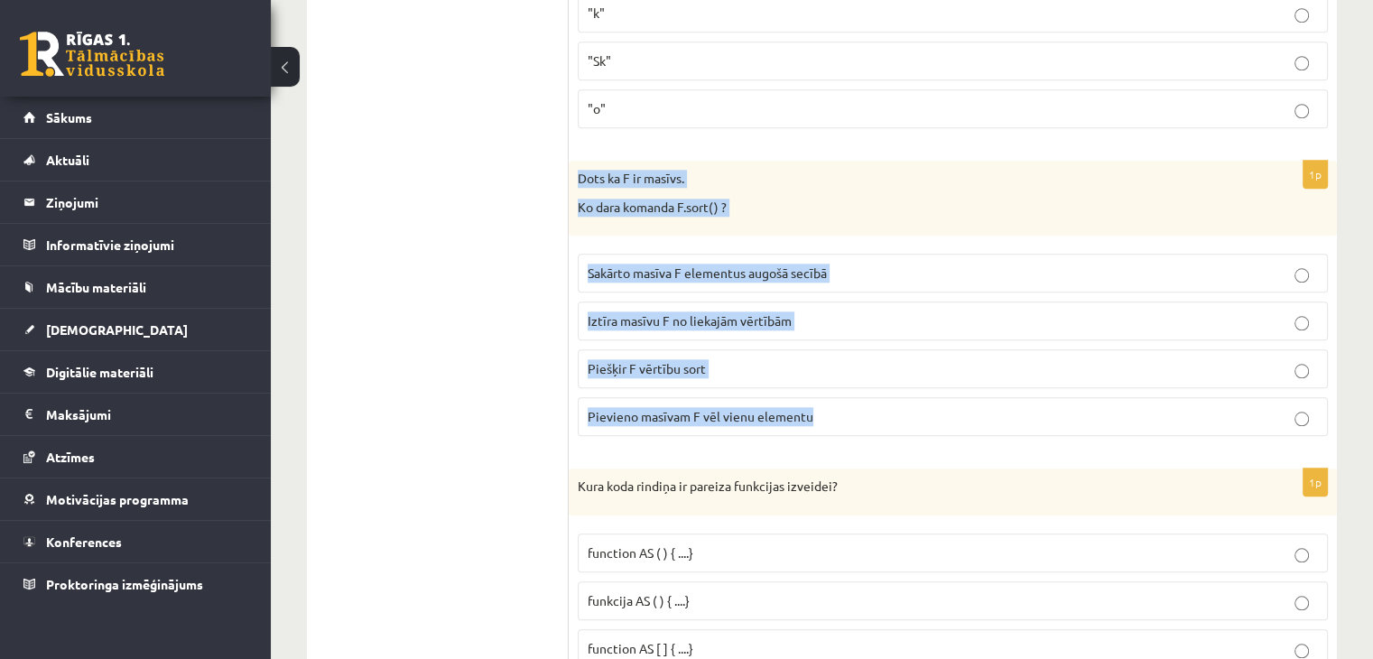
drag, startPoint x: 570, startPoint y: 161, endPoint x: 877, endPoint y: 430, distance: 408.6
click at [877, 430] on div "1p Dots ka F ir masīvs. Ko dara komanda F.sort() ? Sakārto masīva F elementus a…" at bounding box center [952, 306] width 768 height 290
copy div "Dots ka F ir masīvs. Ko dara komanda F.sort() ? Sakārto masīva F elementus augo…"
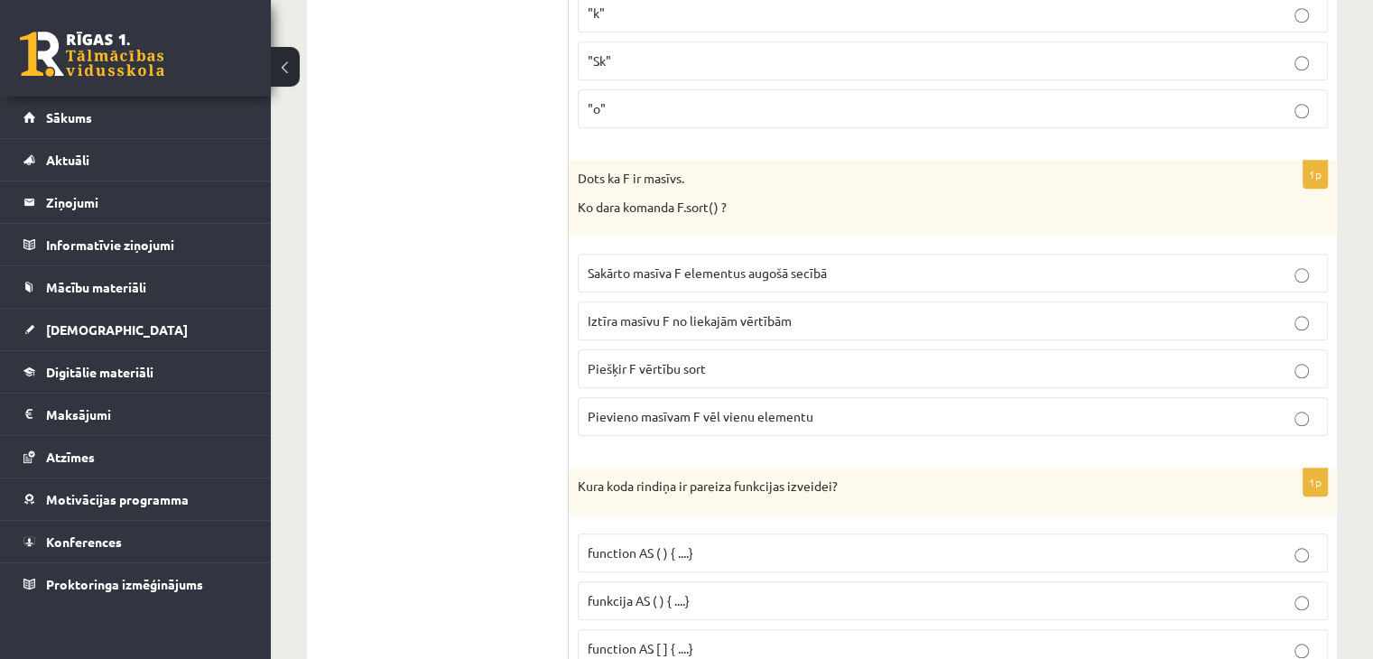
click at [733, 264] on span "Sakārto masīva F elementus augošā secībā" at bounding box center [706, 272] width 239 height 16
click at [752, 315] on span "Iztīra masīvu F no liekajām vērtībām" at bounding box center [689, 320] width 204 height 16
click at [844, 267] on p "Sakārto masīva F elementus augošā secībā" at bounding box center [952, 272] width 730 height 19
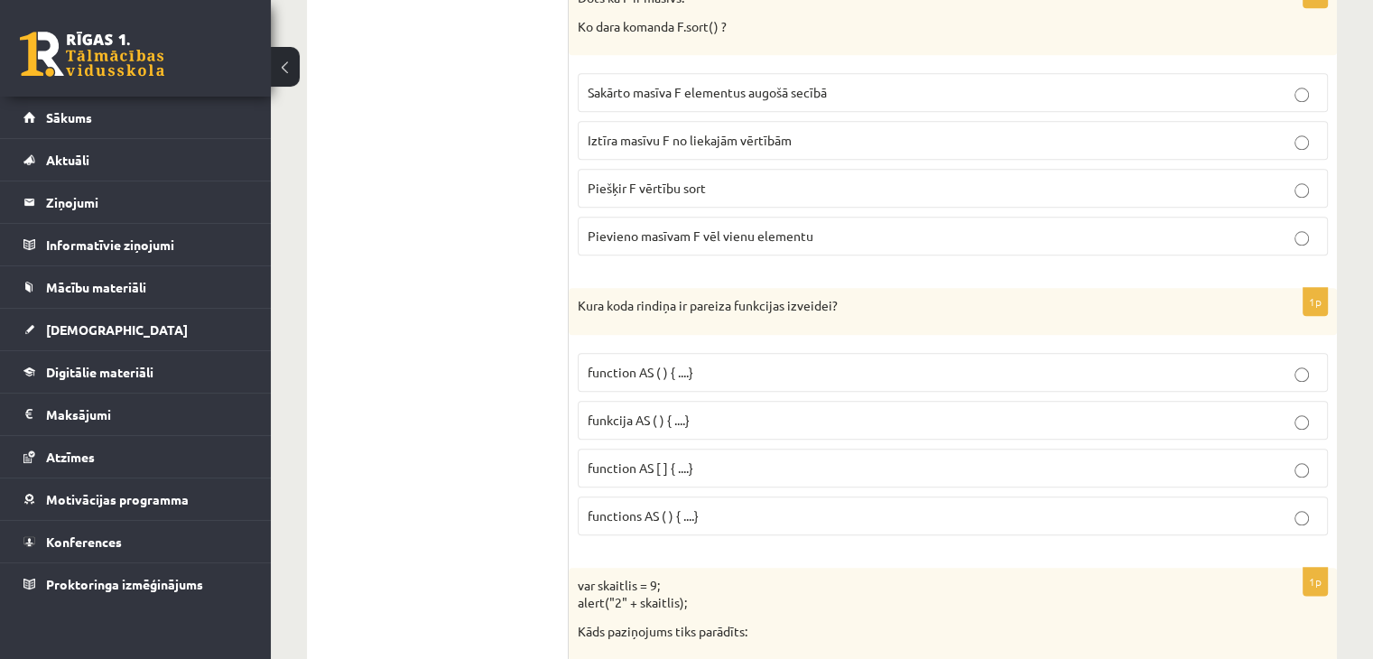
scroll to position [2075, 0]
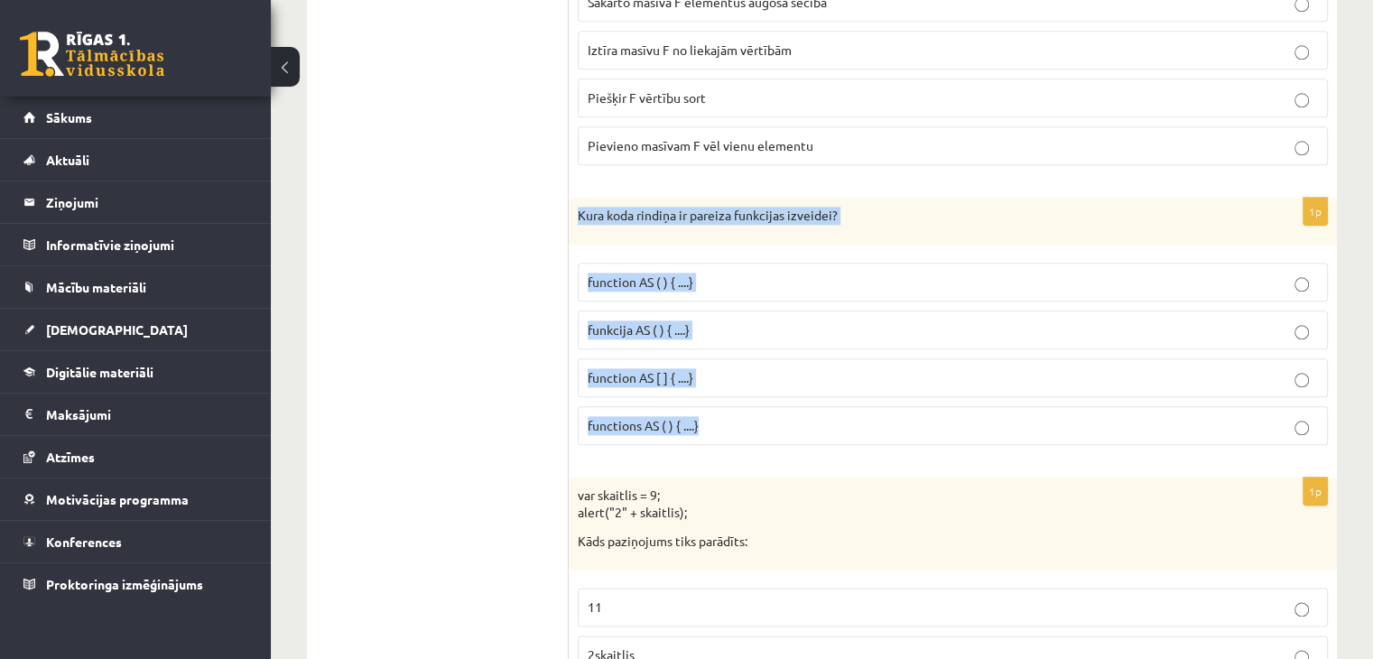
drag, startPoint x: 573, startPoint y: 196, endPoint x: 820, endPoint y: 423, distance: 335.9
click at [820, 423] on div "1p Kura koda rindiņa ir pareiza funkcijas izveidei? function AS ( ) { ....} fun…" at bounding box center [952, 329] width 768 height 262
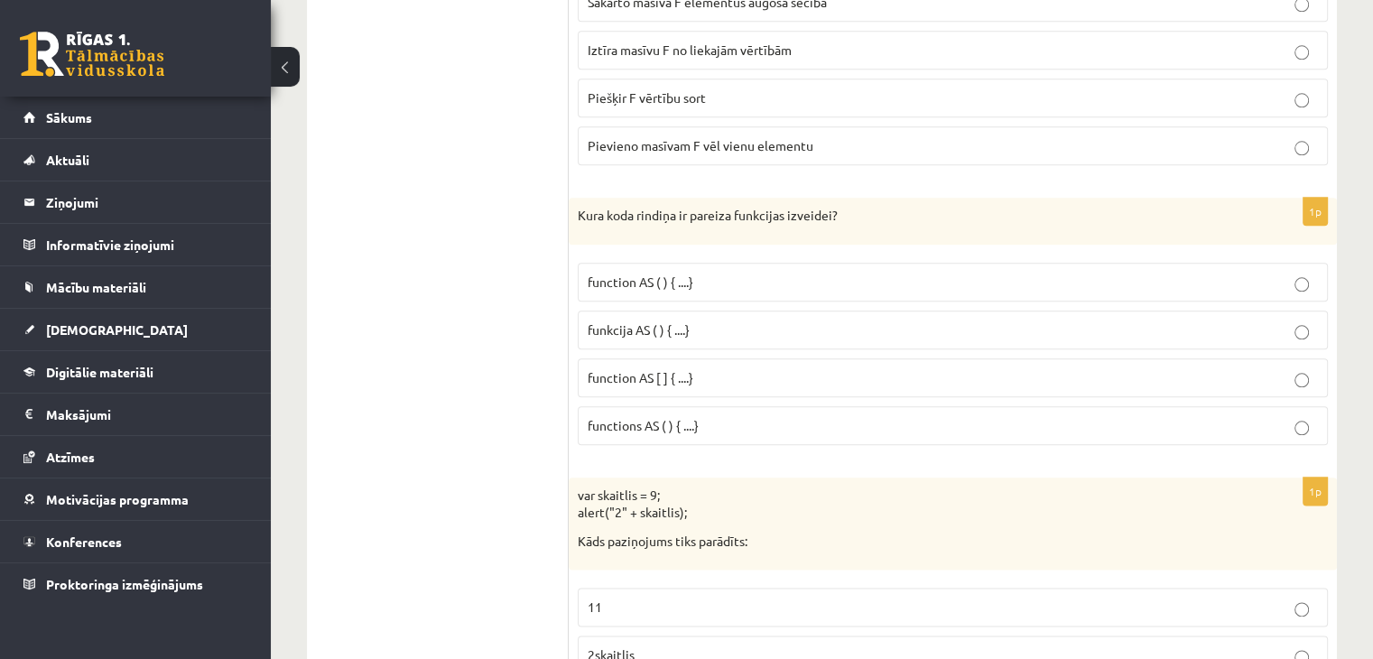
drag, startPoint x: 809, startPoint y: 452, endPoint x: 716, endPoint y: 268, distance: 206.2
click at [726, 275] on p "function AS ( ) { ....}" at bounding box center [952, 282] width 730 height 19
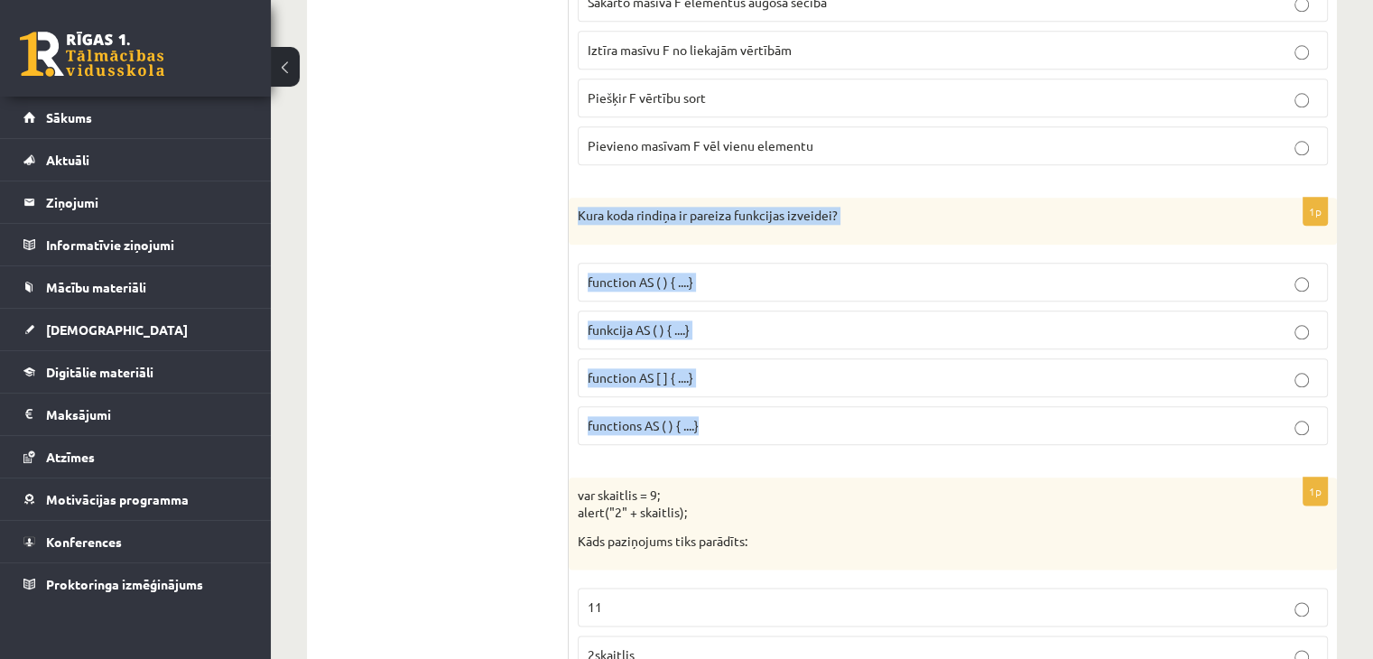
drag, startPoint x: 580, startPoint y: 189, endPoint x: 972, endPoint y: 447, distance: 468.5
click at [972, 447] on div "1p Kura koda rindiņa ir pareiza funkcijas izveidei? function AS ( ) { ....} fun…" at bounding box center [952, 329] width 768 height 262
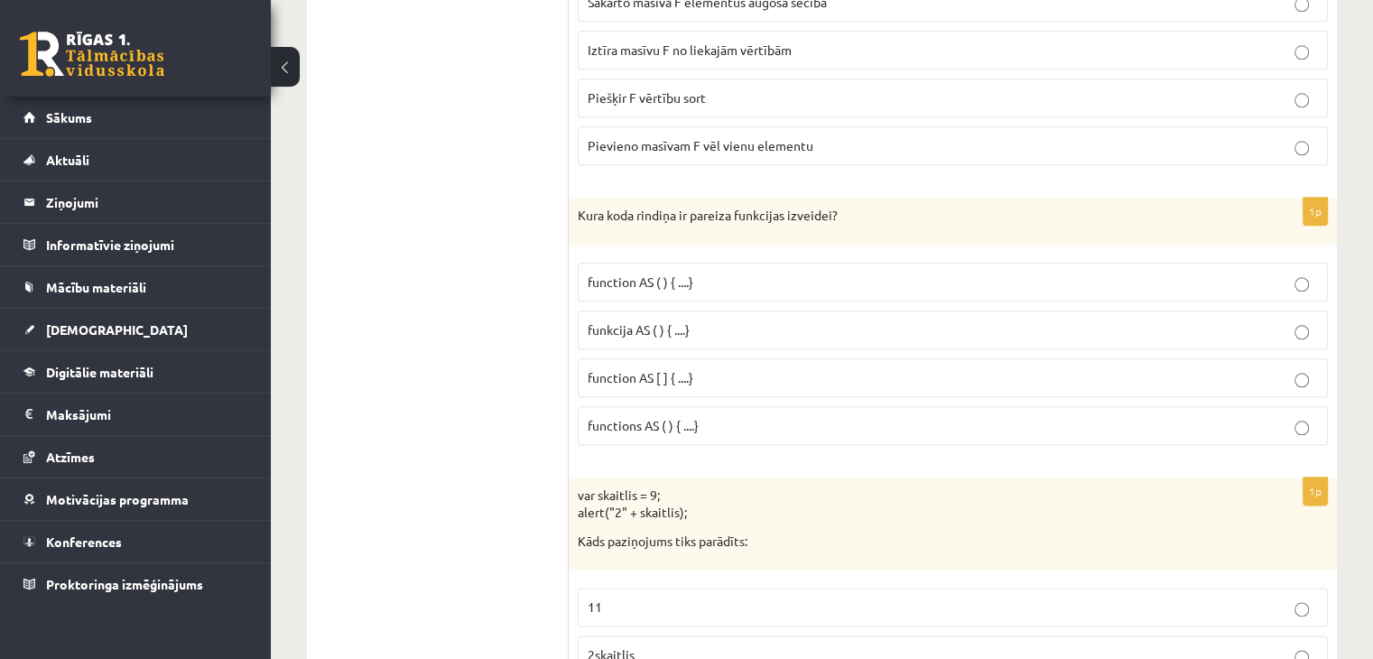
drag, startPoint x: 975, startPoint y: 452, endPoint x: 596, endPoint y: 177, distance: 468.4
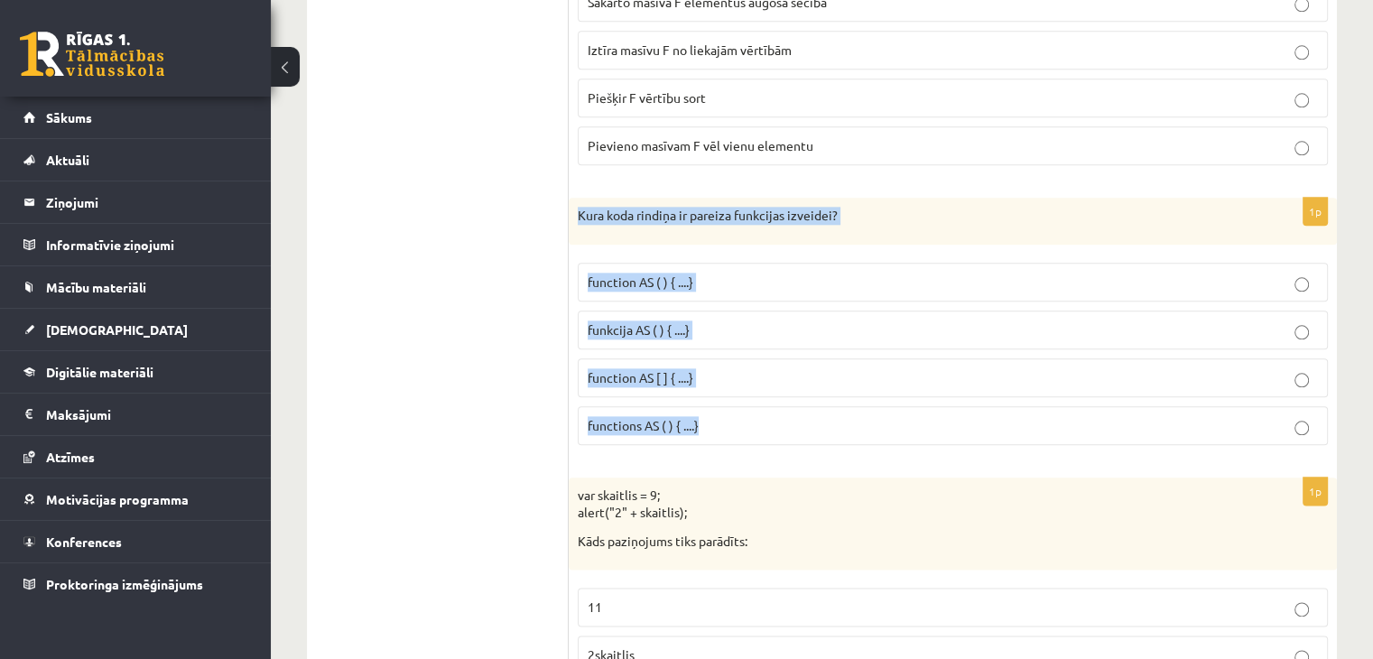
drag, startPoint x: 581, startPoint y: 181, endPoint x: 1271, endPoint y: 418, distance: 729.7
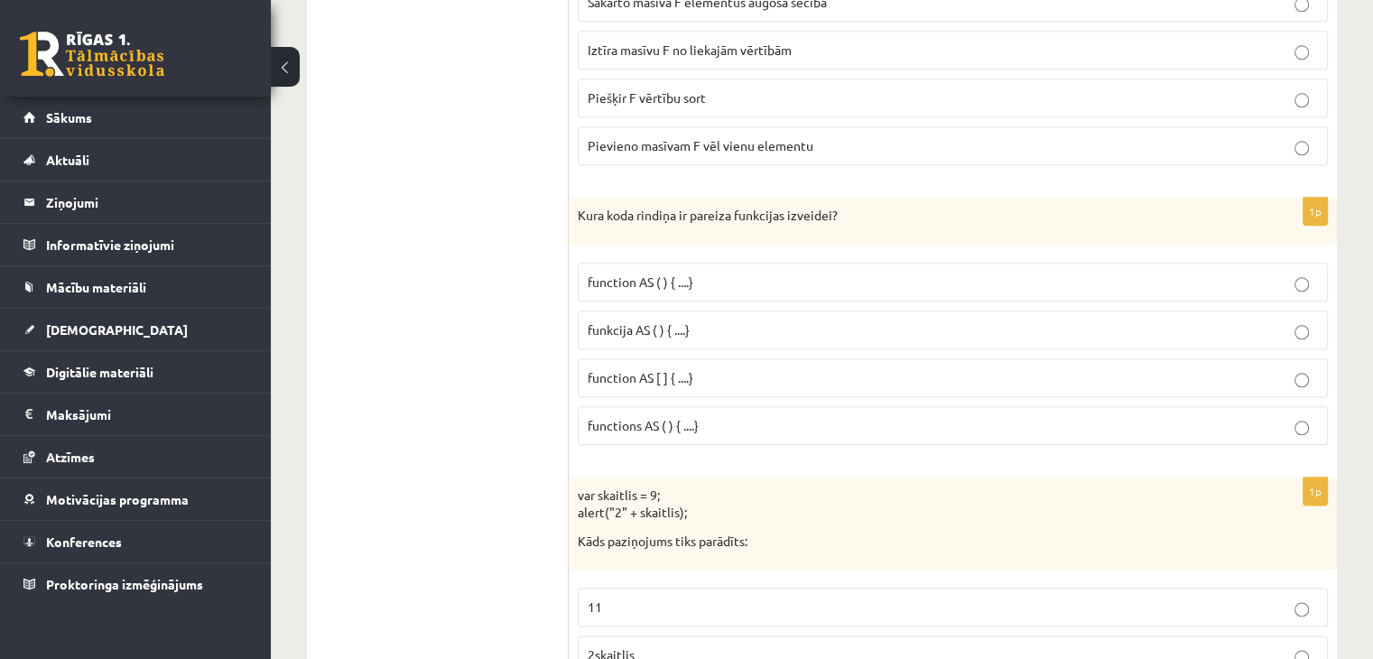
drag, startPoint x: 1268, startPoint y: 456, endPoint x: 602, endPoint y: 201, distance: 712.9
click at [605, 207] on p "Kura koda rindiņa ir pareiza funkcijas izveidei?" at bounding box center [908, 216] width 660 height 18
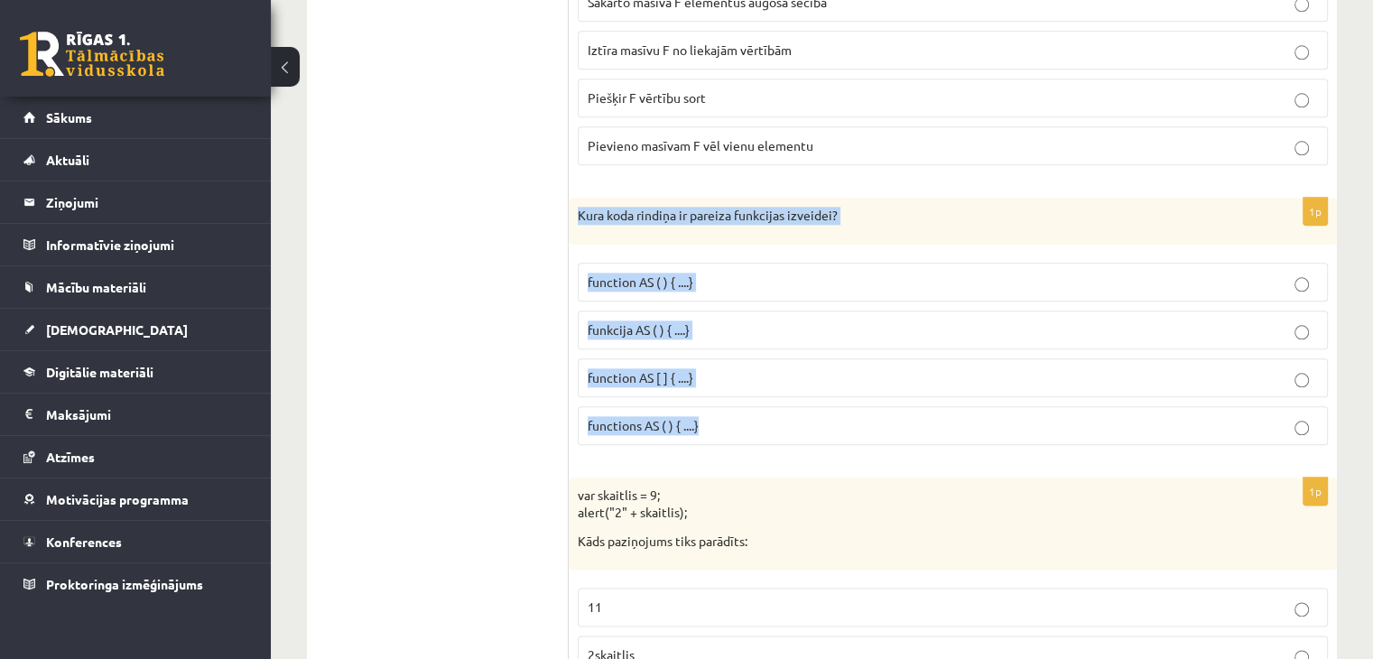
drag, startPoint x: 576, startPoint y: 195, endPoint x: 1047, endPoint y: 447, distance: 534.1
click at [1047, 447] on div "1p Kura koda rindiņa ir pareiza funkcijas izveidei? function AS ( ) { ....} fun…" at bounding box center [952, 329] width 768 height 262
copy div "Kura koda rindiņa ir pareiza funkcijas izveidei? function AS ( ) { ....} funkci…"
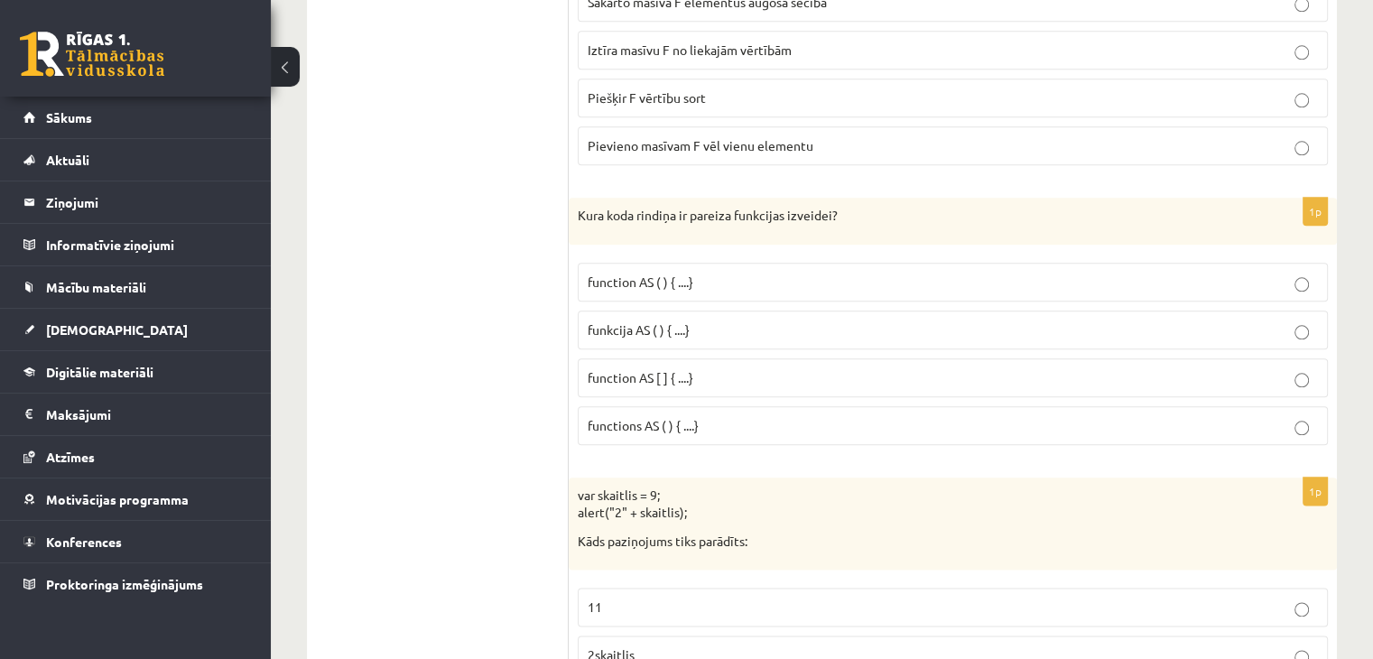
click at [772, 416] on p "functions AS ( ) { ....}" at bounding box center [952, 425] width 730 height 19
click at [737, 273] on p "function AS ( ) { ....}" at bounding box center [952, 282] width 730 height 19
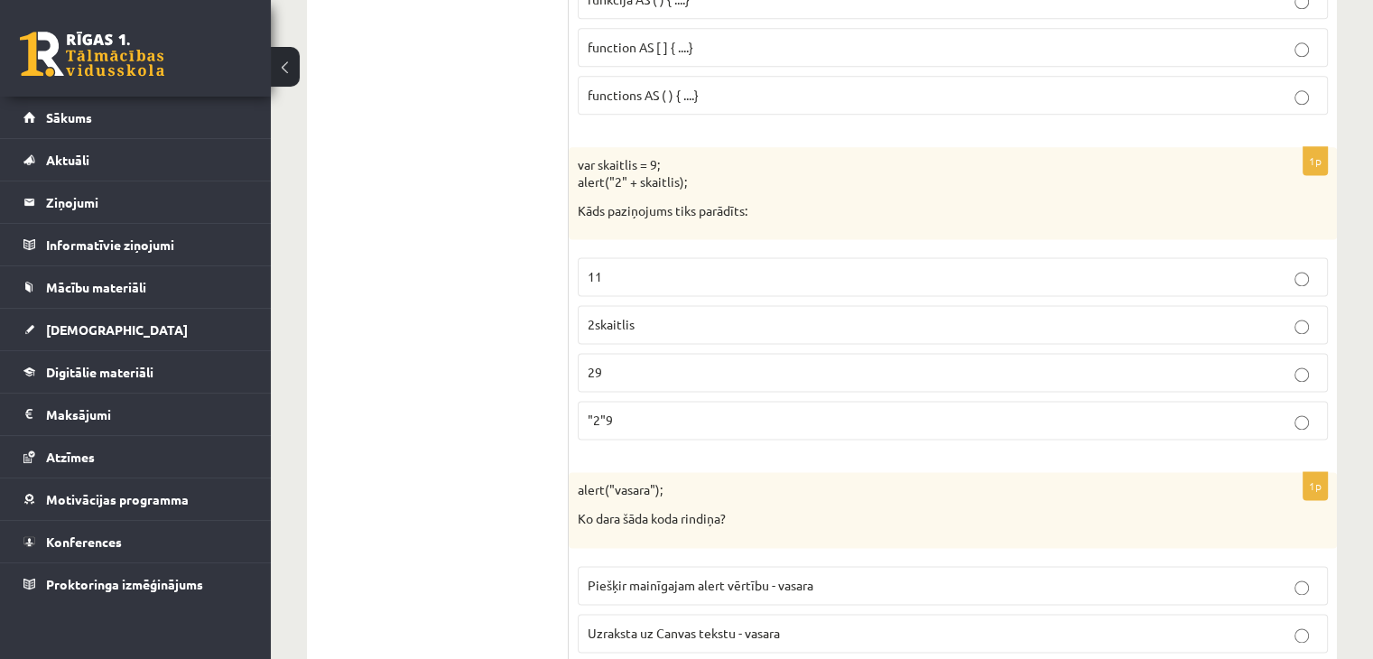
scroll to position [2436, 0]
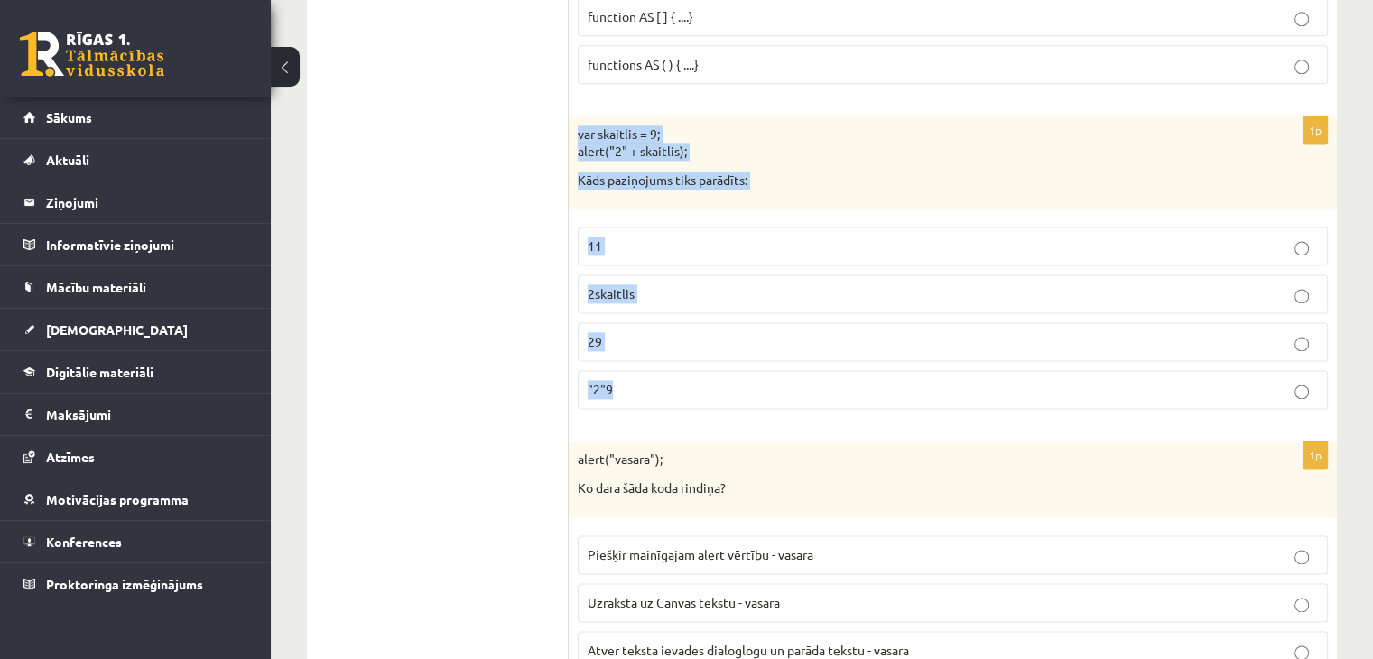
drag, startPoint x: 576, startPoint y: 114, endPoint x: 1108, endPoint y: 411, distance: 609.6
click at [1108, 411] on div "1p var skaitlis = 9; alert("2" + skaitlis); Kāds paziņojums tiks parādīts: 11 2…" at bounding box center [952, 270] width 768 height 308
copy div "var skaitlis = 9; alert("2" + skaitlis); Kāds paziņojums tiks parādīts: 11 2ska…"
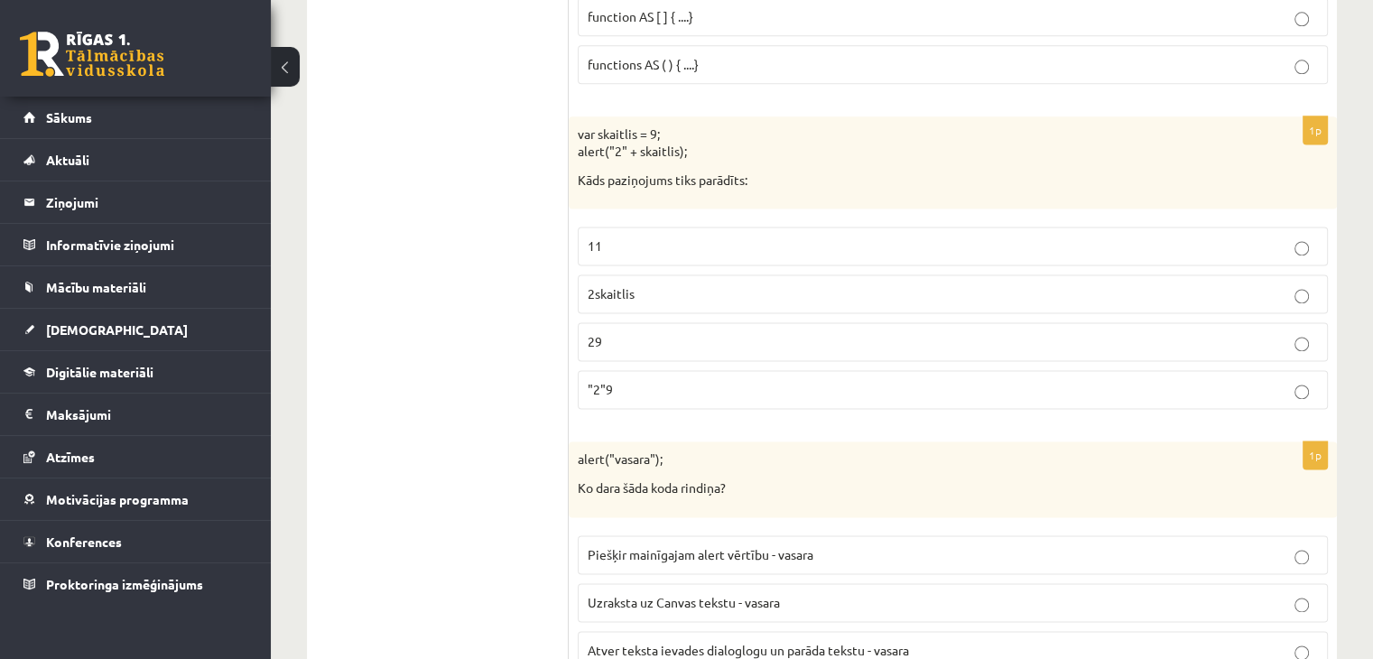
click at [644, 380] on p ""2"9" at bounding box center [952, 389] width 730 height 19
click at [664, 322] on label "29" at bounding box center [953, 341] width 750 height 39
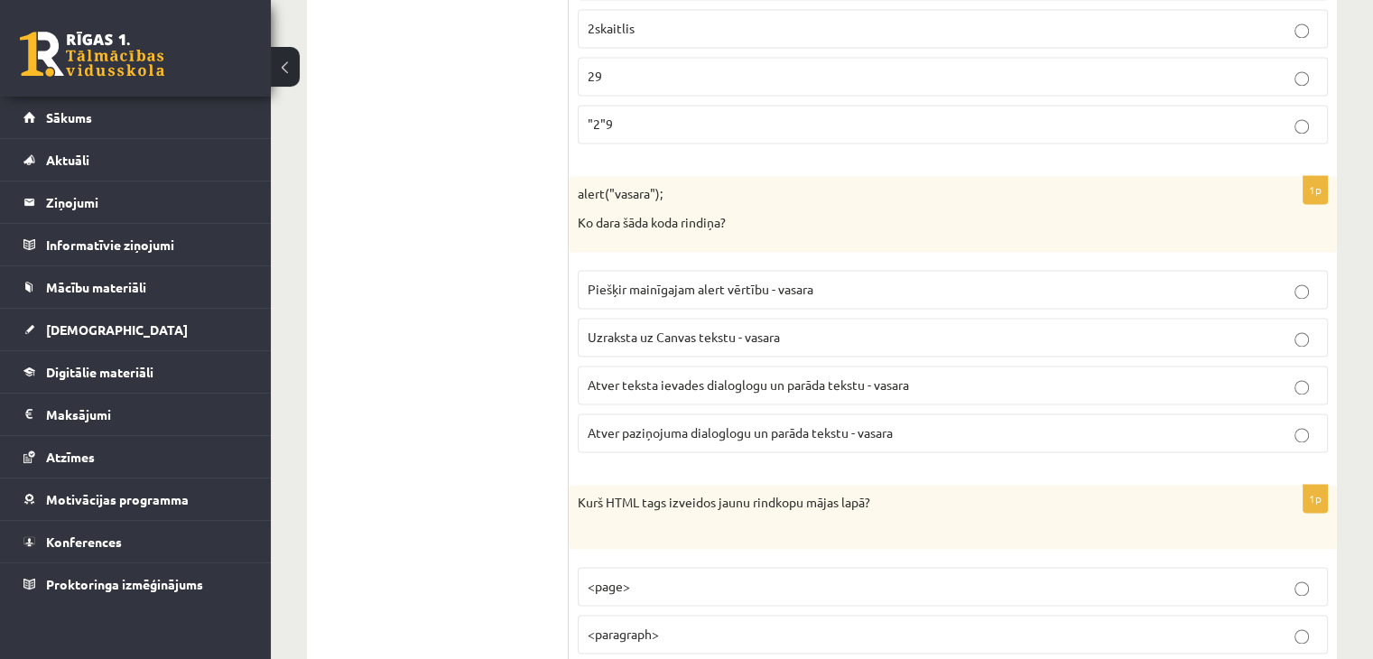
scroll to position [2797, 0]
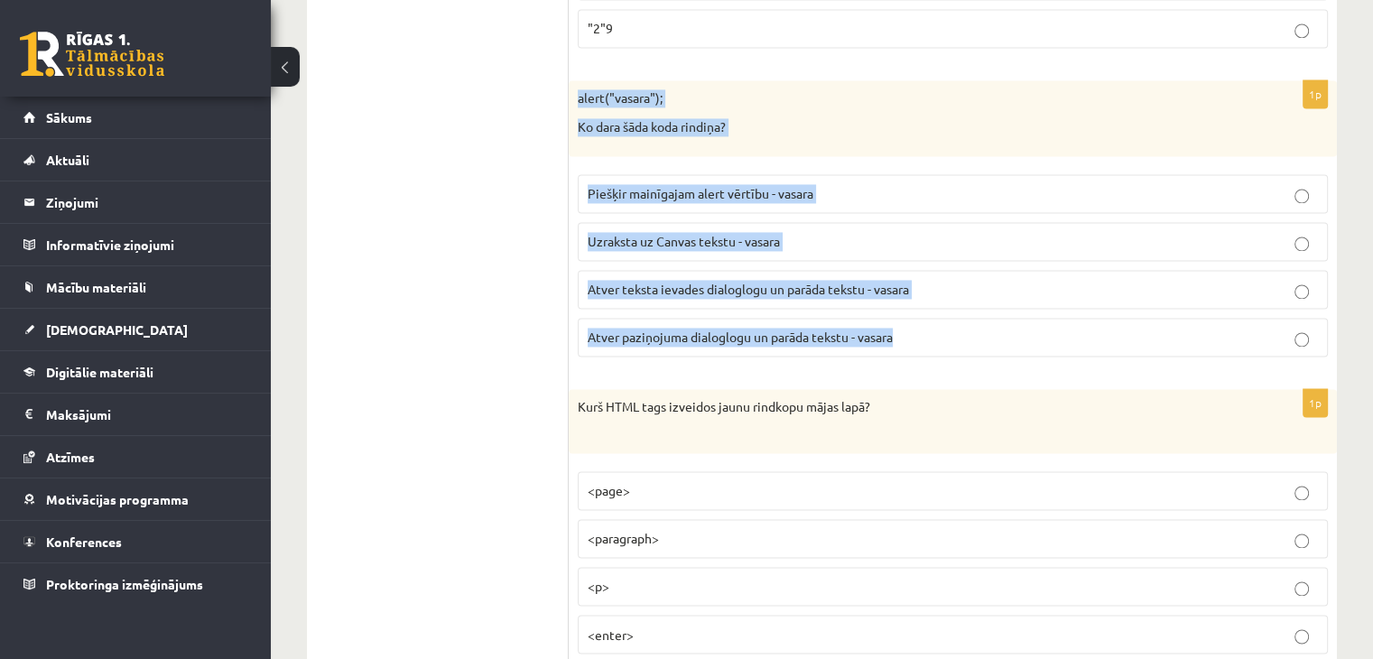
drag, startPoint x: 575, startPoint y: 81, endPoint x: 1119, endPoint y: 344, distance: 604.2
click at [1119, 344] on div "1p alert("vasara"); Ko dara šāda koda rindiņa? Piešķir mainīgajam alert vērtību…" at bounding box center [952, 225] width 768 height 290
copy div "alert("vasara"); Ko dara šāda koda rindiņa? Piešķir mainīgajam alert vērtību - …"
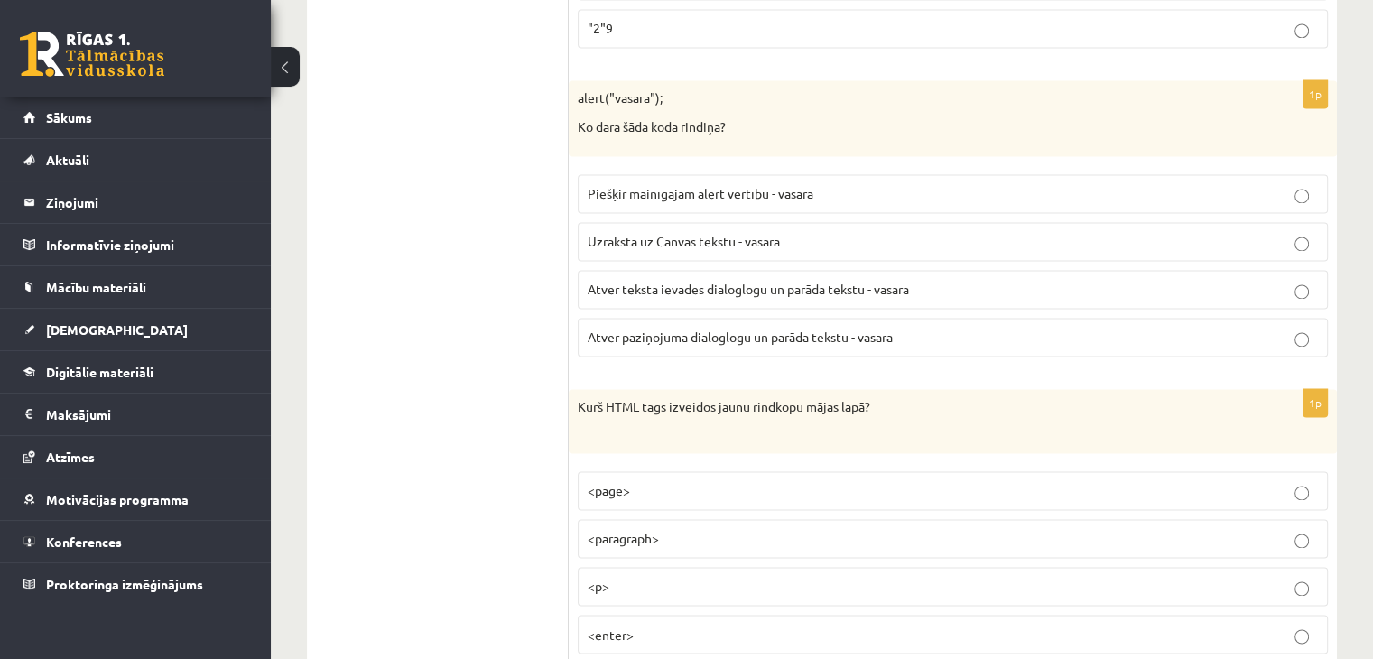
click at [783, 328] on span "Atver paziņojuma dialoglogu un parāda tekstu - vasara" at bounding box center [739, 336] width 305 height 16
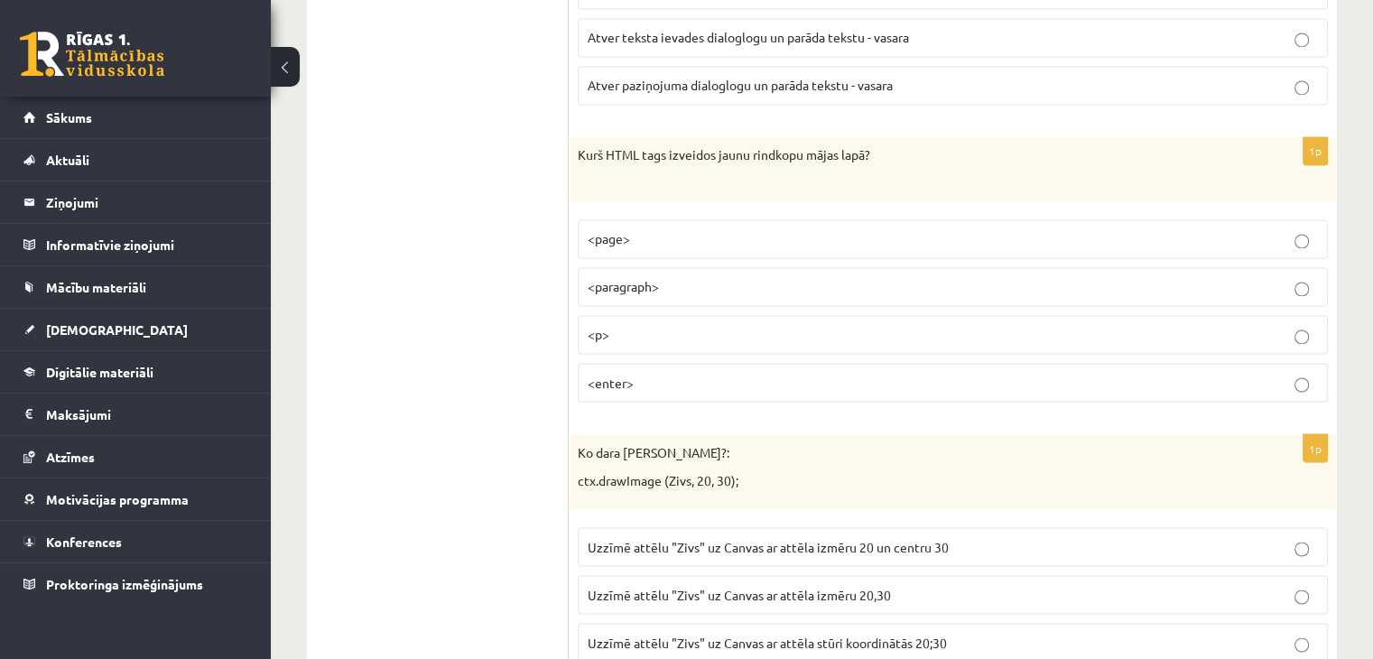
scroll to position [3068, 0]
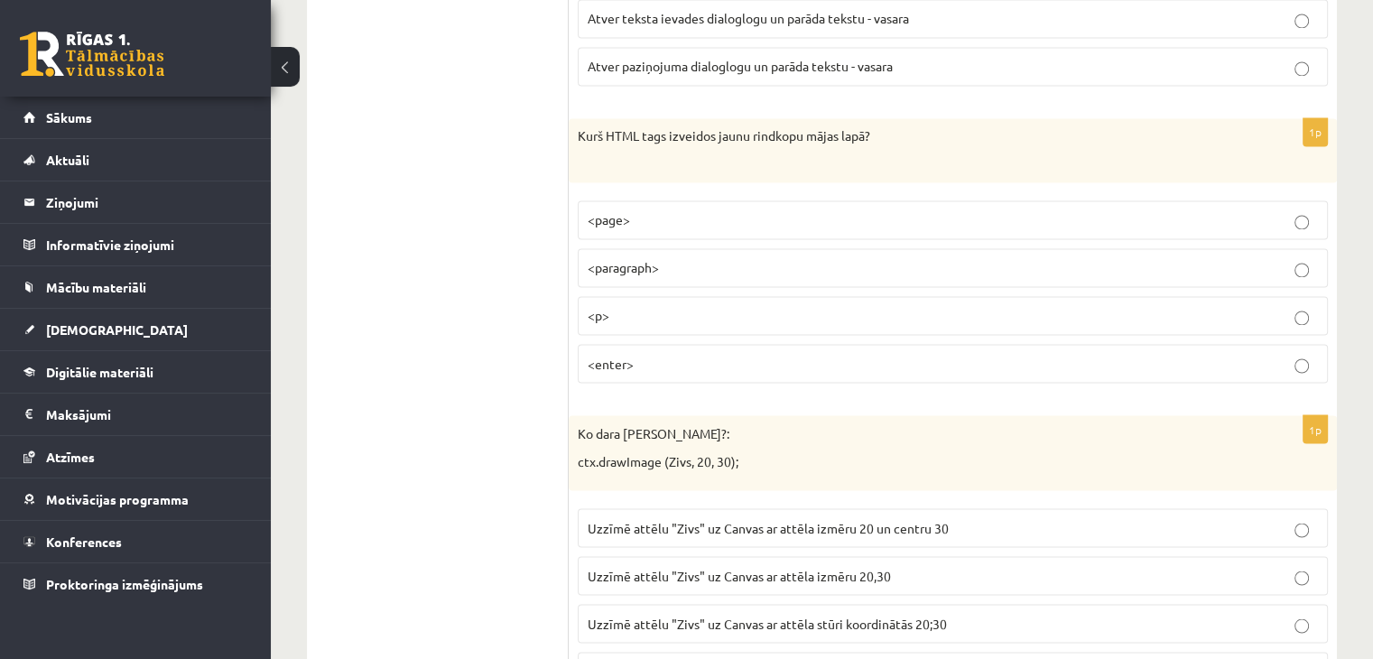
click at [766, 212] on p "<page>" at bounding box center [952, 219] width 730 height 19
click at [707, 260] on p "<paragraph>" at bounding box center [952, 267] width 730 height 19
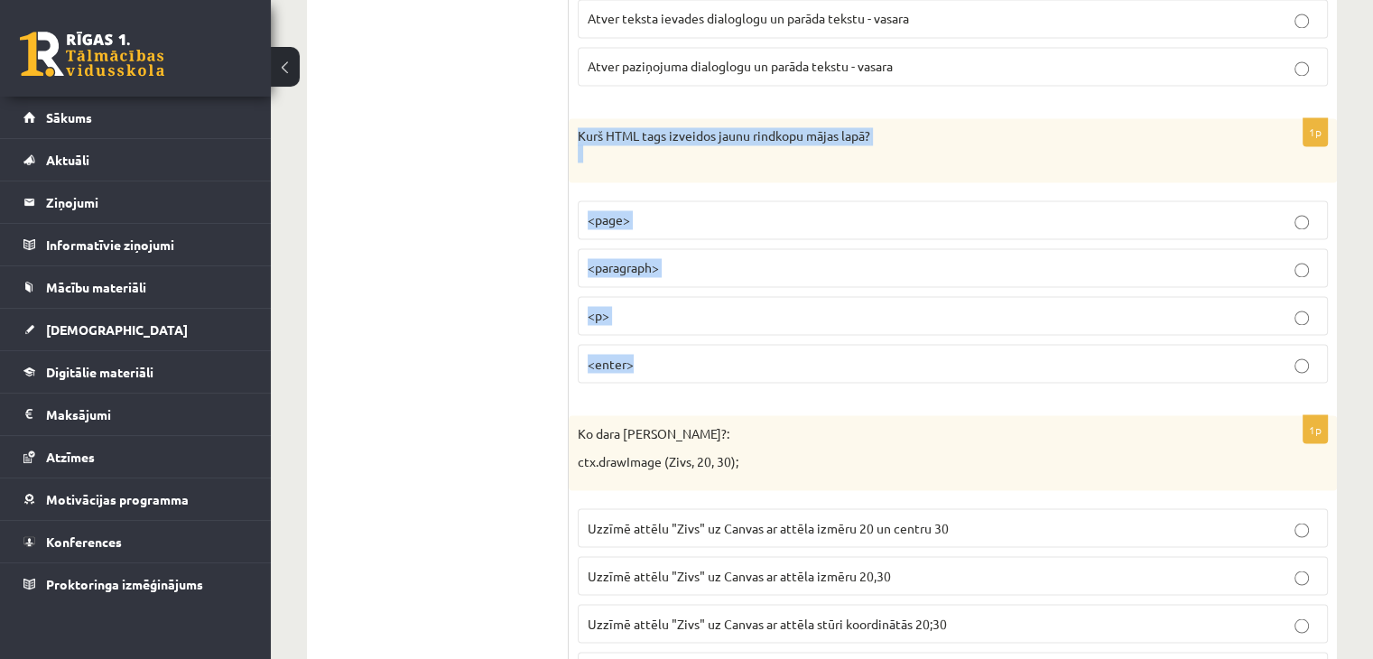
drag, startPoint x: 595, startPoint y: 116, endPoint x: 991, endPoint y: 355, distance: 462.3
click at [991, 355] on div "1p Kurš HTML tags izveidos jaunu rindkopu mājas lapā? <page> <paragraph> <p> <e…" at bounding box center [952, 257] width 768 height 279
copy div "Kurš HTML tags izveidos jaunu rindkopu mājas lapā? <page> <paragraph> <p> <ente…"
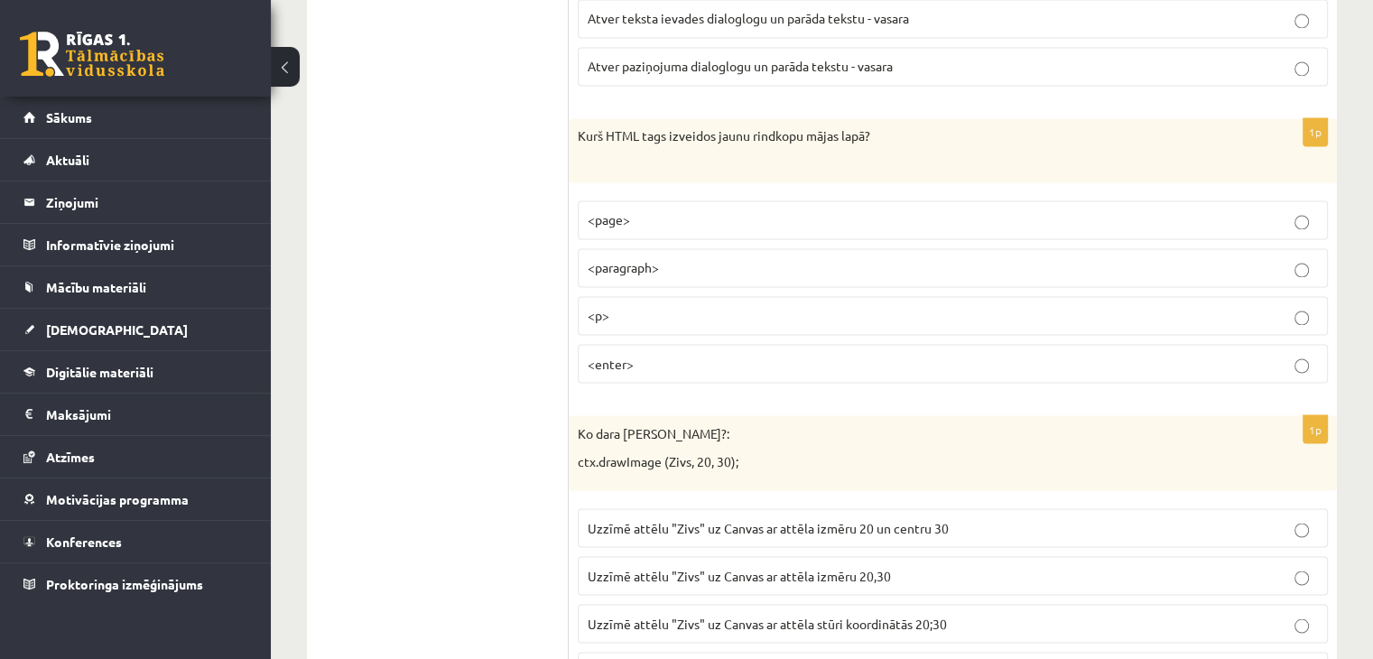
click at [660, 306] on p "<p>" at bounding box center [952, 315] width 730 height 19
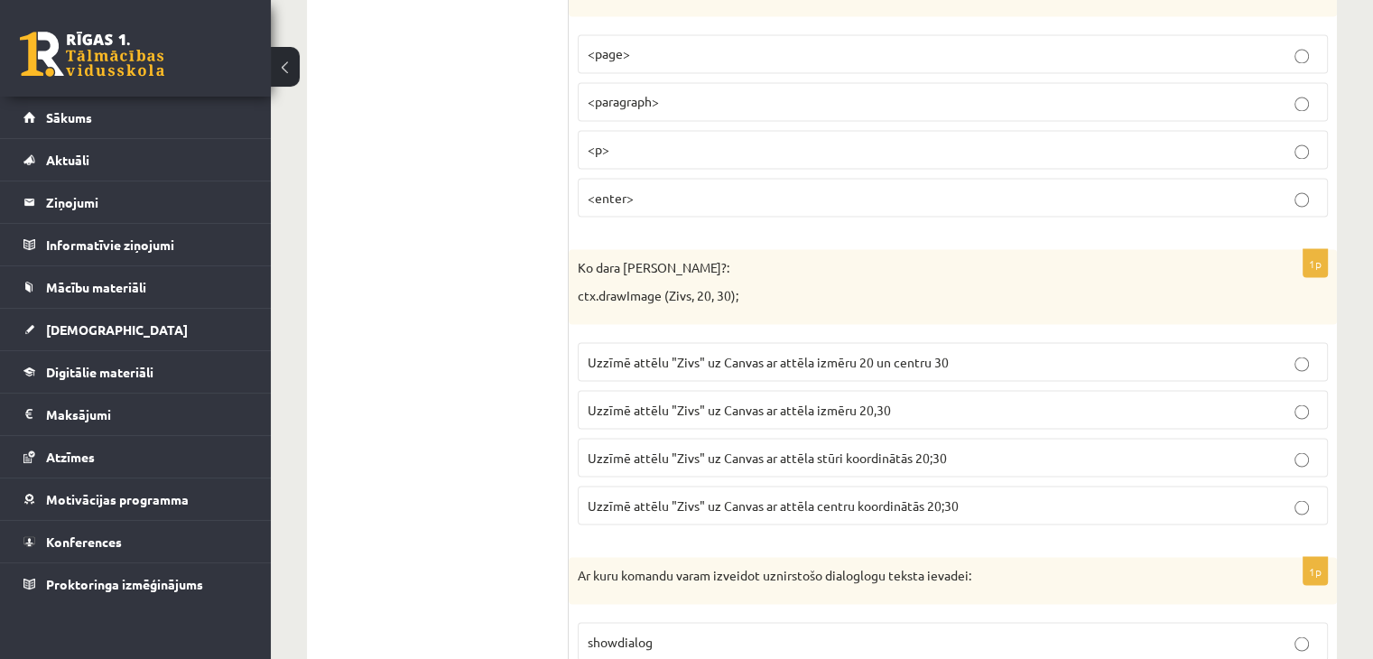
scroll to position [3339, 0]
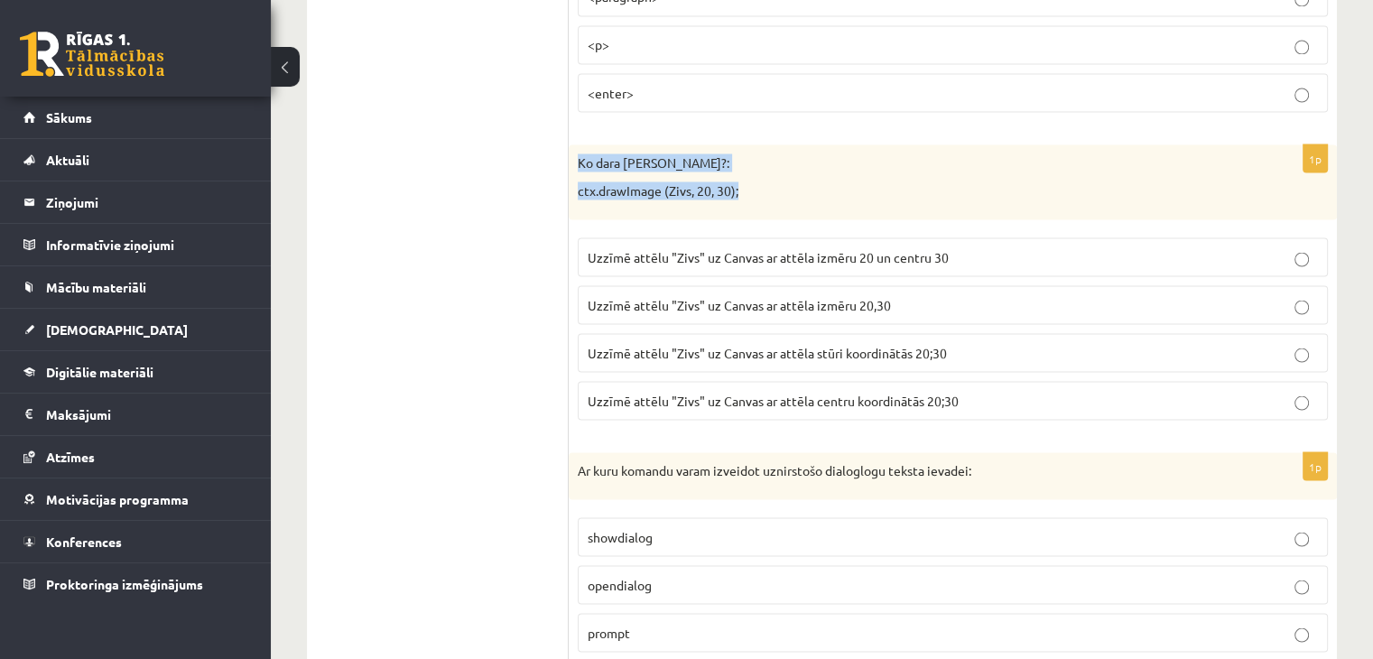
drag, startPoint x: 574, startPoint y: 134, endPoint x: 957, endPoint y: 175, distance: 384.9
click at [957, 175] on div "Ko dara koda rindiņa?: ctx.drawImage (Zivs, 20, 30);" at bounding box center [952, 181] width 768 height 75
click at [929, 162] on div "Ko dara koda rindiņa?: ctx.drawImage (Zivs, 20, 30);" at bounding box center [952, 181] width 768 height 75
click at [941, 344] on span "Uzzīmē attēlu "Zivs" uz Canvas ar attēla stūri koordinātās 20;30" at bounding box center [766, 352] width 359 height 16
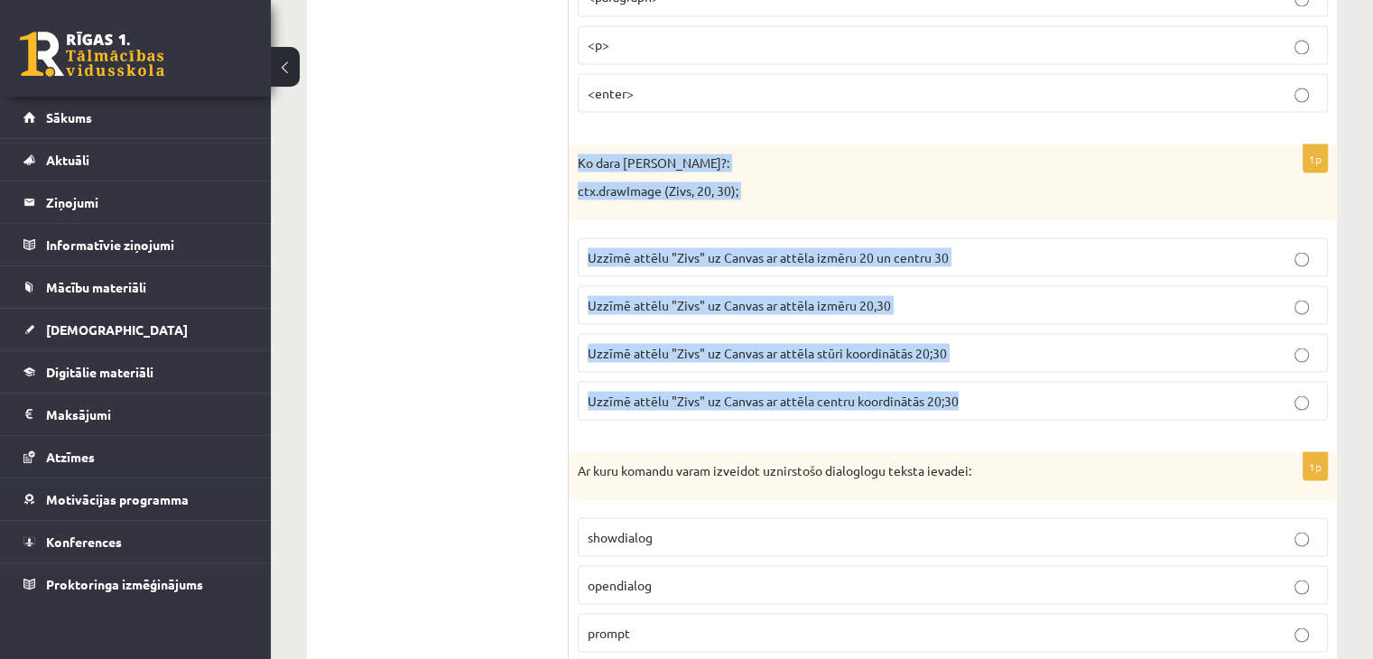
drag, startPoint x: 574, startPoint y: 139, endPoint x: 1030, endPoint y: 399, distance: 524.6
click at [1030, 399] on div "1p Ko dara koda rindiņa?: ctx.drawImage (Zivs, 20, 30); Uzzīmē attēlu "Zivs" uz…" at bounding box center [952, 289] width 768 height 290
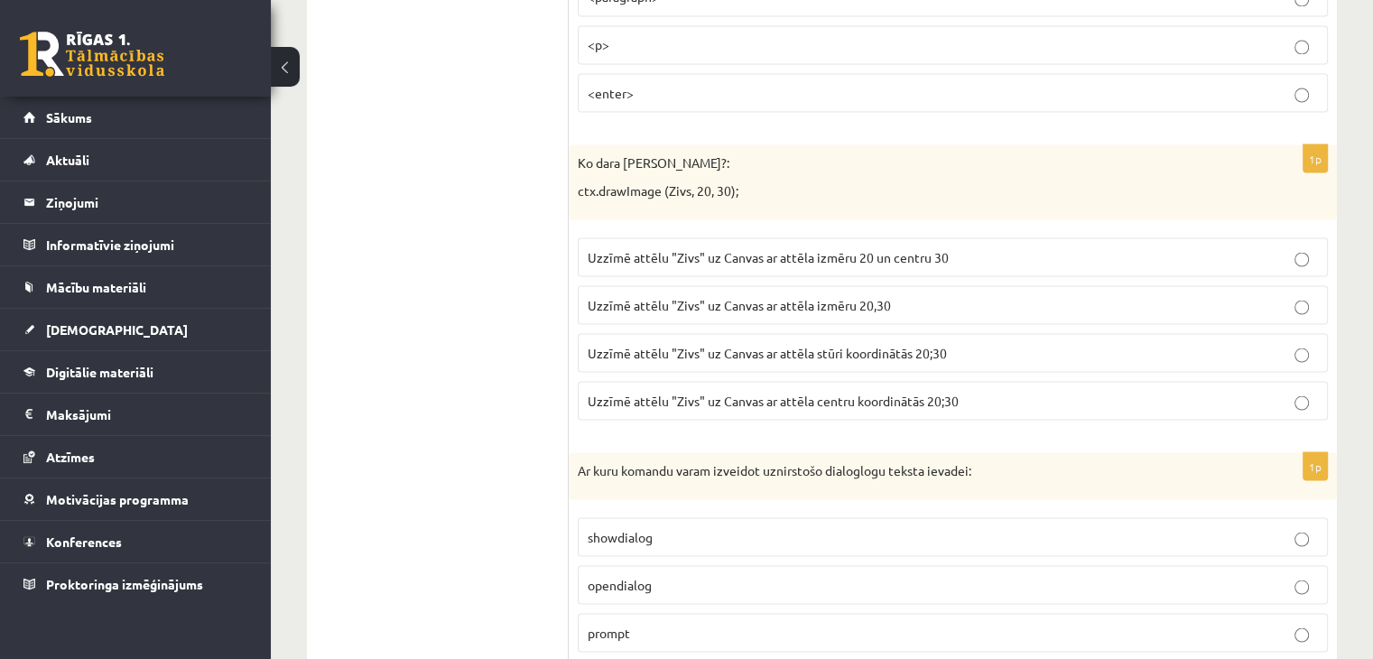
click at [806, 392] on span "Uzzīmē attēlu "Zivs" uz Canvas ar attēla centru koordinātās 20;30" at bounding box center [772, 400] width 371 height 16
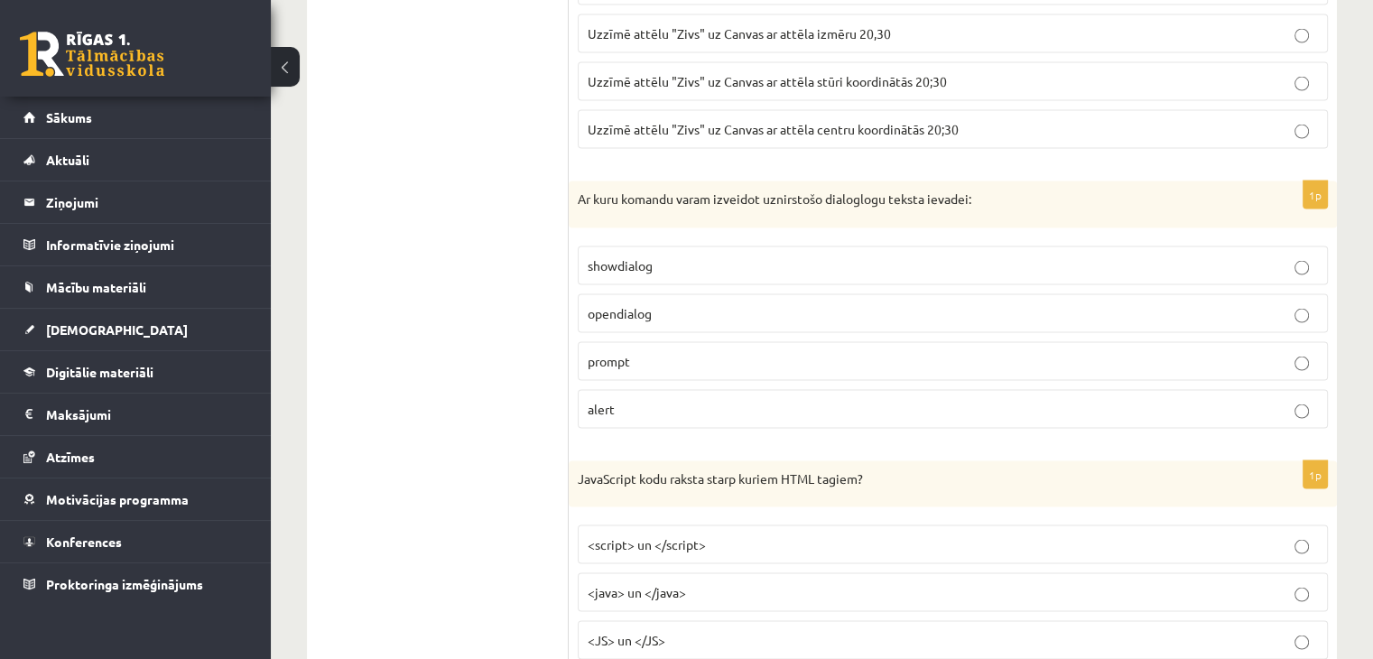
scroll to position [3700, 0]
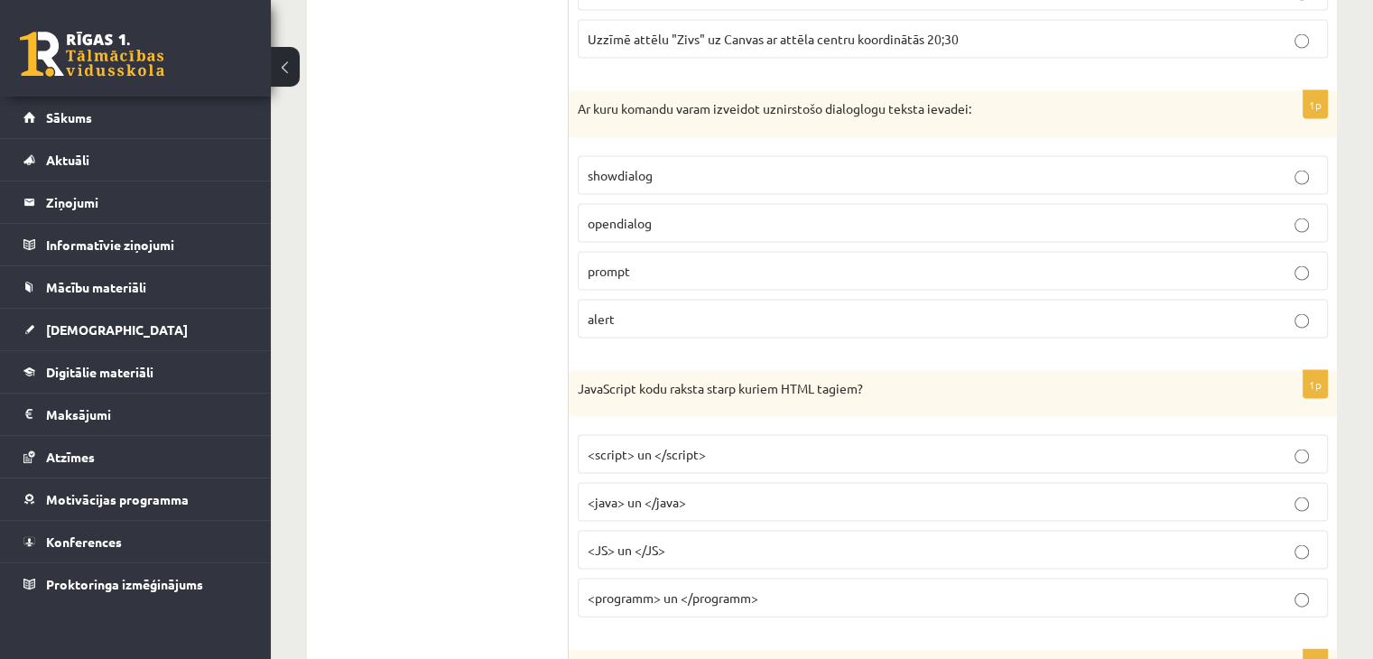
click at [664, 214] on p "opendialog" at bounding box center [952, 223] width 730 height 19
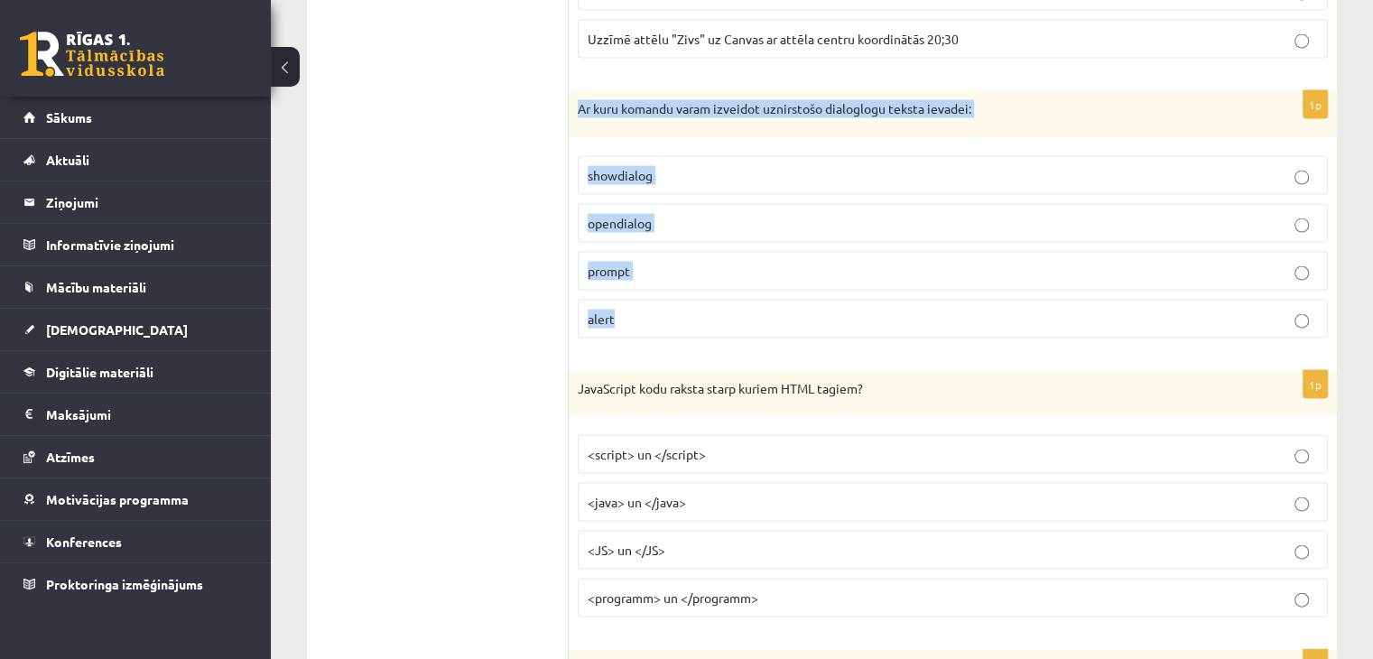
drag, startPoint x: 622, startPoint y: 95, endPoint x: 951, endPoint y: 314, distance: 395.7
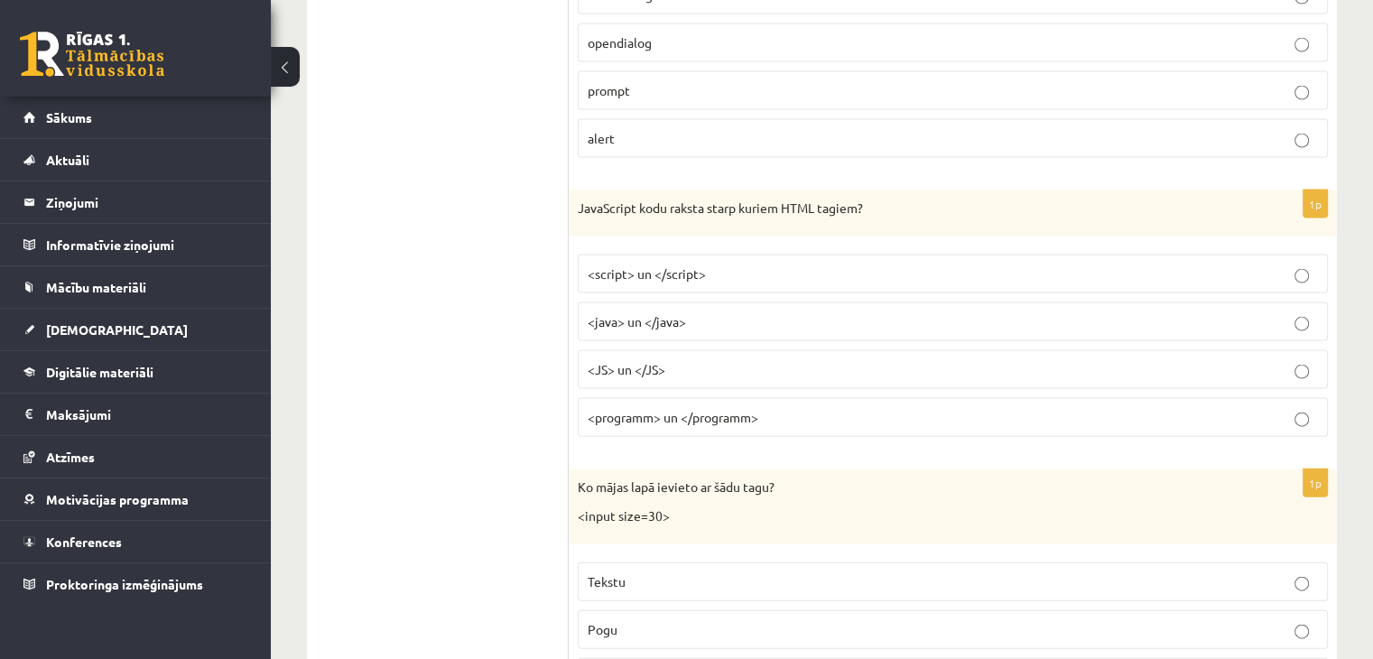
click at [671, 81] on p "prompt" at bounding box center [952, 90] width 730 height 19
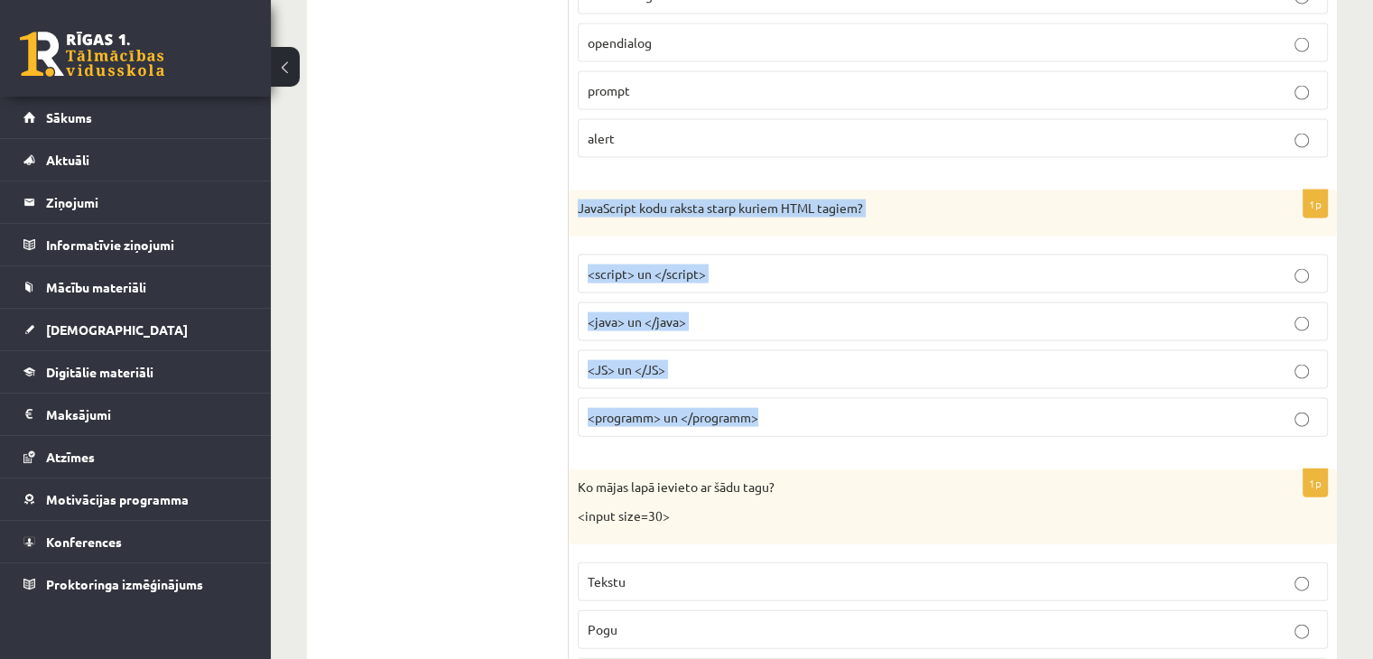
drag, startPoint x: 578, startPoint y: 182, endPoint x: 1028, endPoint y: 423, distance: 510.7
click at [1025, 422] on div "1p JavaScript kodu raksta starp kuriem HTML tagiem? <script> un </script> <java…" at bounding box center [952, 321] width 768 height 262
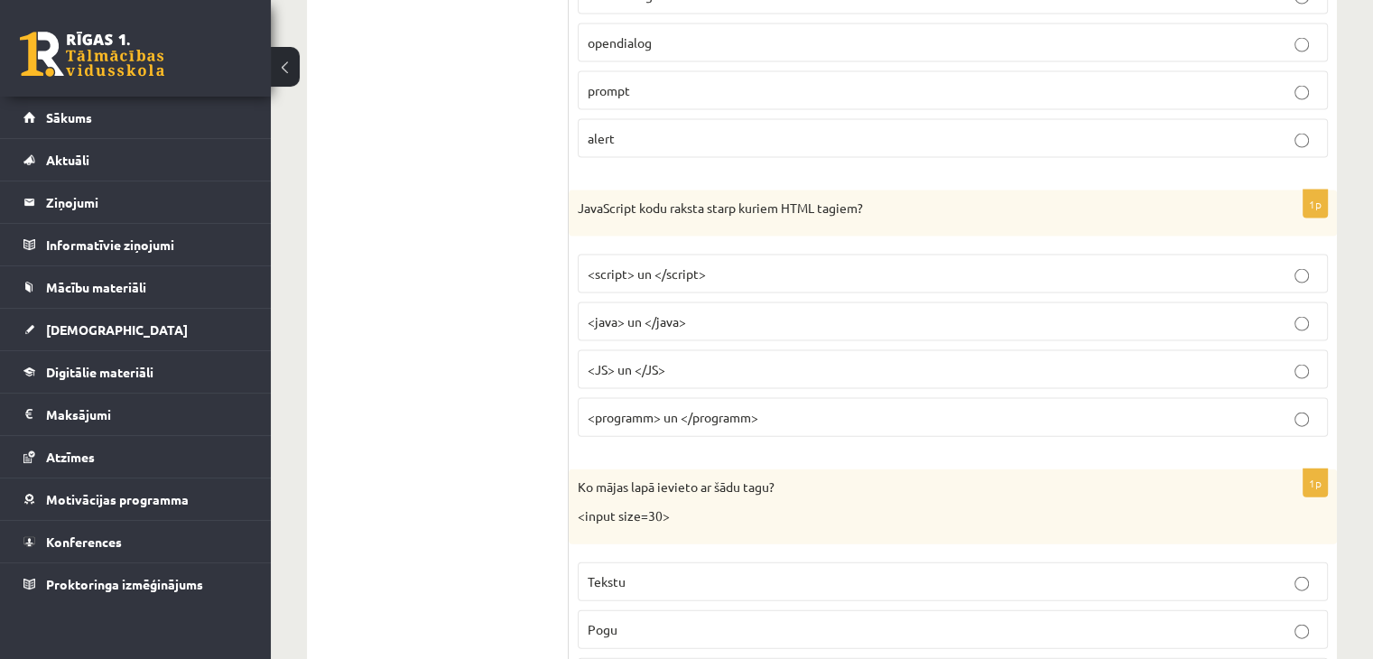
click at [671, 313] on span "<java> un </java>" at bounding box center [636, 321] width 98 height 16
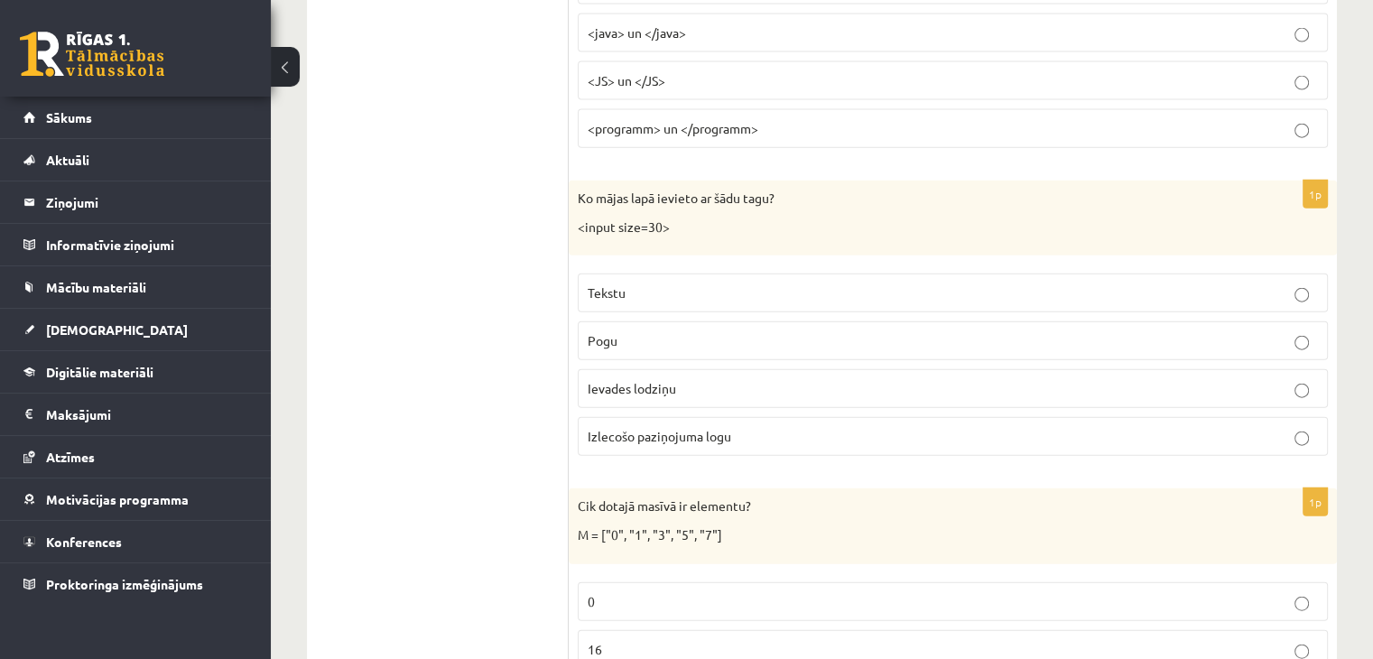
scroll to position [4234, 0]
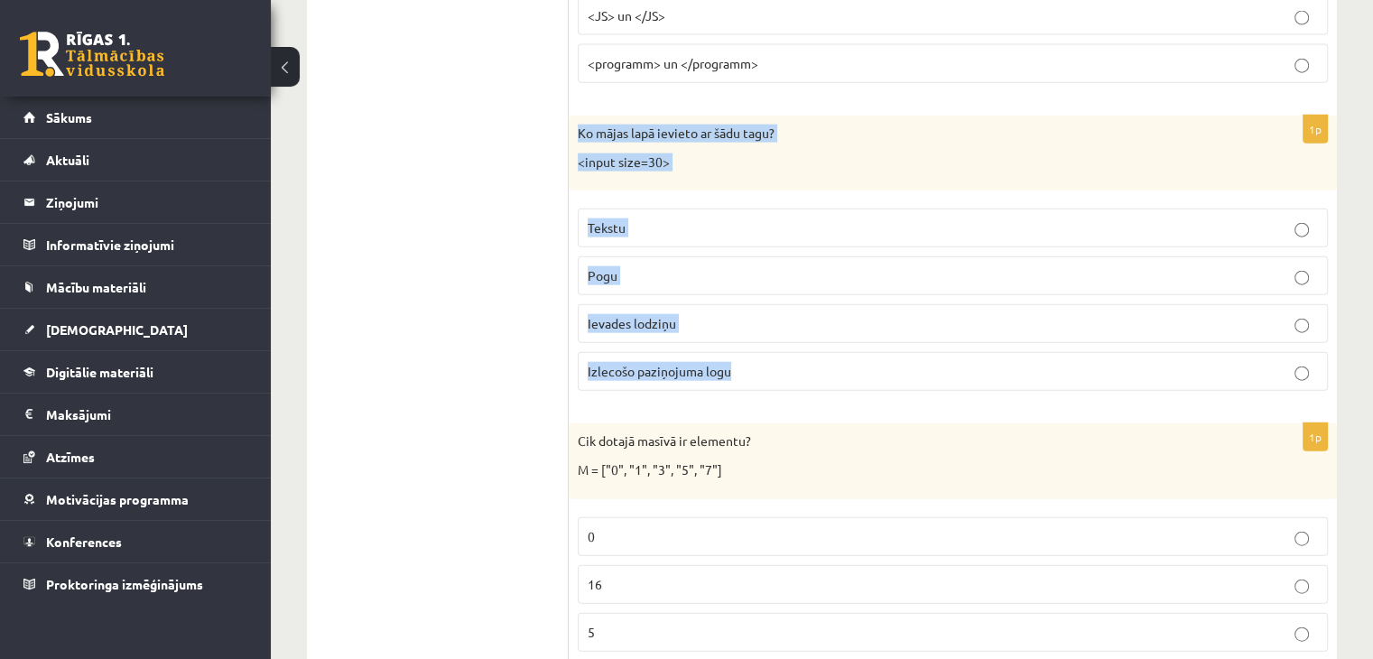
drag, startPoint x: 573, startPoint y: 113, endPoint x: 1047, endPoint y: 374, distance: 540.8
click at [1047, 374] on div "1p Ko mājas lapā ievieto ar šādu tagu? <input size=30> Tekstu Pogu Ievades lodz…" at bounding box center [952, 261] width 768 height 290
click at [859, 382] on div "1p Ko mājas lapā ievieto ar šādu tagu? <input size=30> Tekstu Pogu Ievades lodz…" at bounding box center [952, 261] width 768 height 290
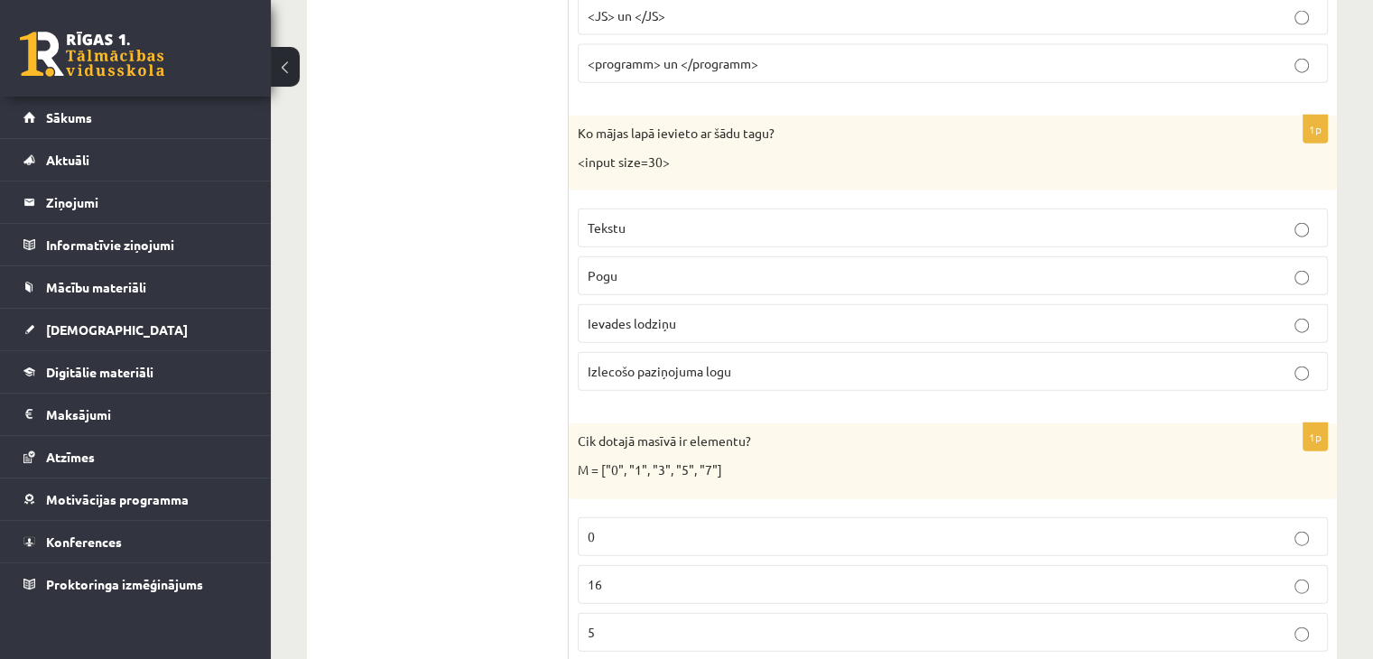
click at [768, 314] on p "Ievades lodziņu" at bounding box center [952, 323] width 730 height 19
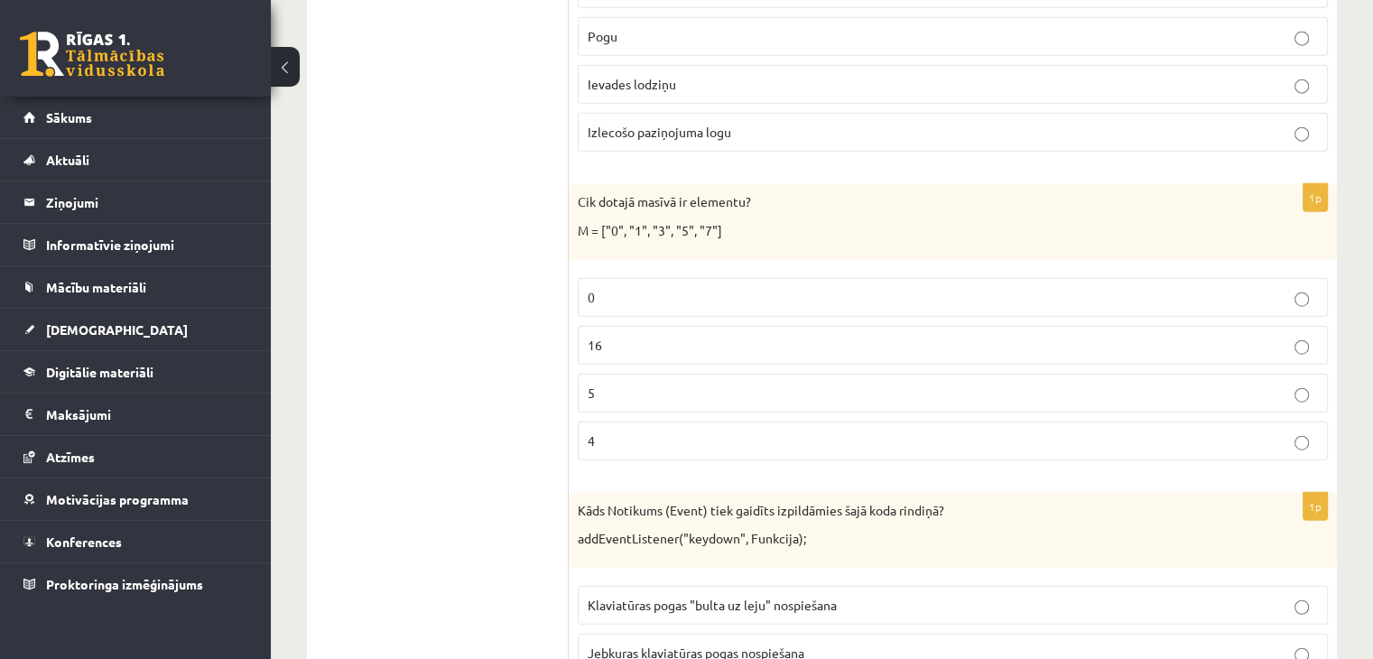
scroll to position [4505, 0]
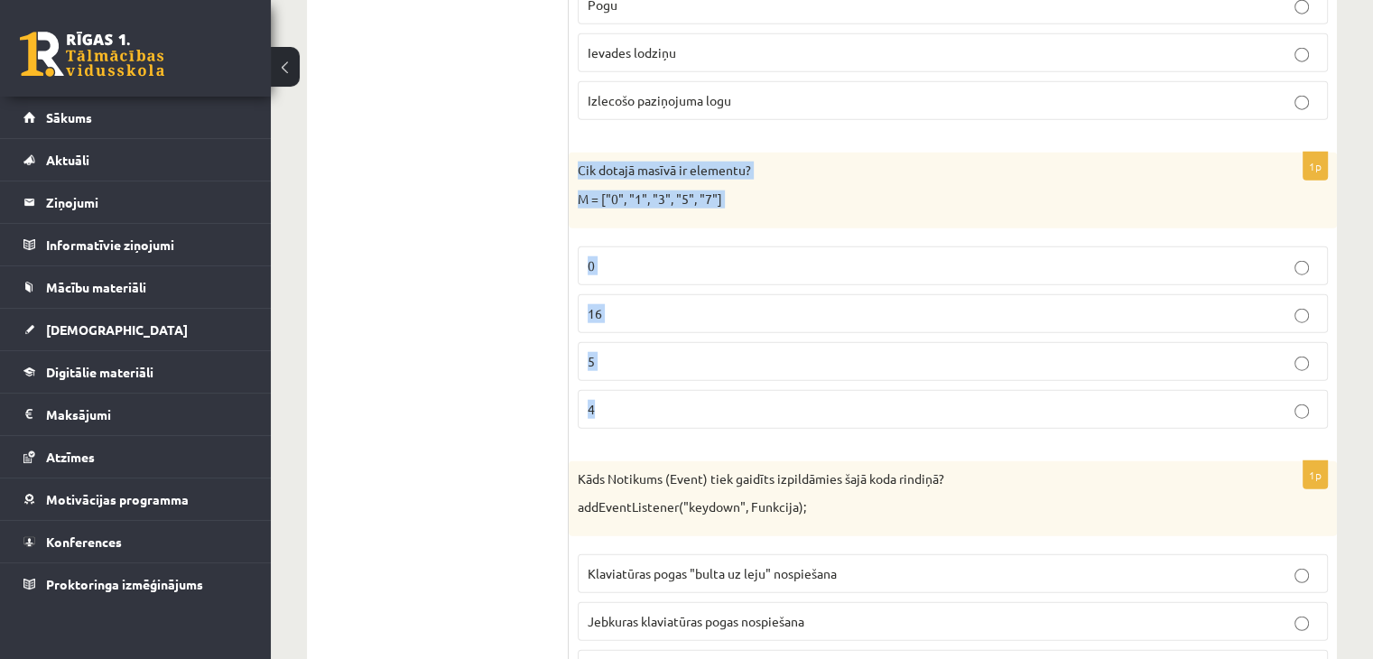
drag, startPoint x: 578, startPoint y: 144, endPoint x: 1191, endPoint y: 410, distance: 667.7
click at [1191, 410] on div "1p Cik dotajā masīvā ir elementu? M = ["0", "1", "3", "5", "7"] 0 16 5 4" at bounding box center [952, 298] width 768 height 290
drag, startPoint x: 1142, startPoint y: 423, endPoint x: 588, endPoint y: 183, distance: 603.8
click at [587, 190] on p "M = ["0", "1", "3", "5", "7"]" at bounding box center [908, 199] width 660 height 18
click at [641, 351] on label "5" at bounding box center [953, 361] width 750 height 39
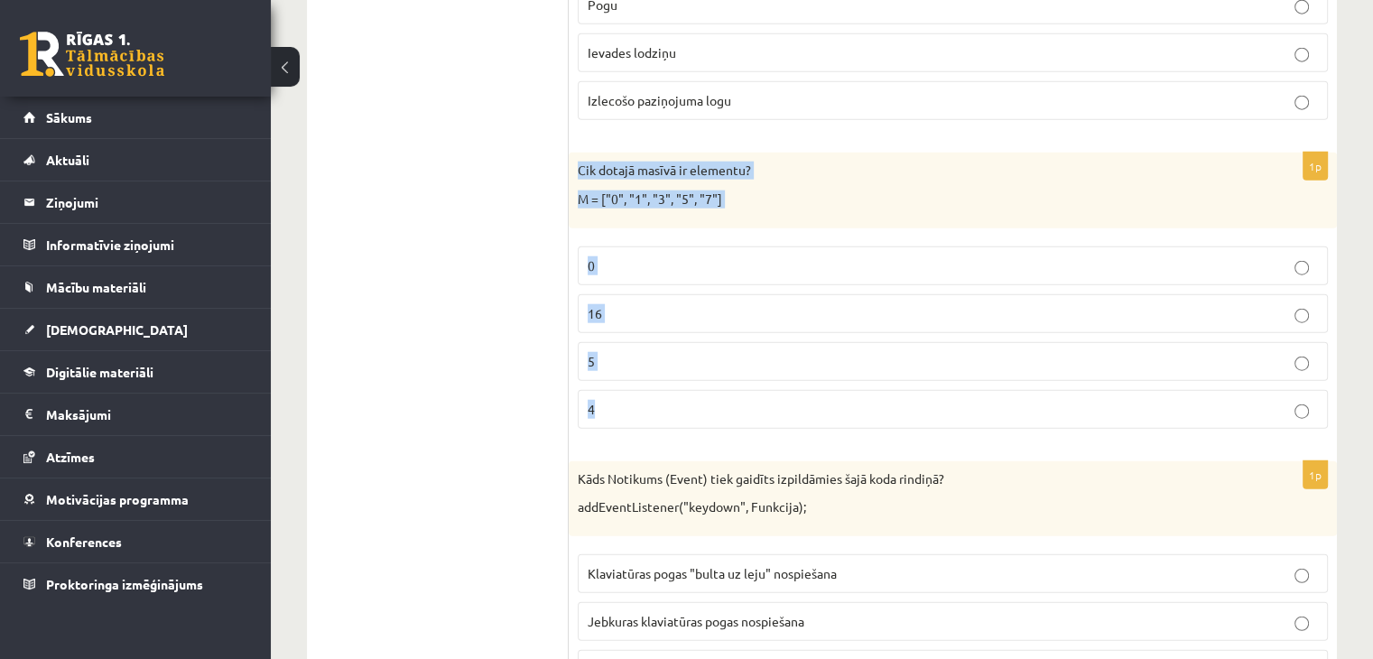
drag, startPoint x: 578, startPoint y: 141, endPoint x: 1074, endPoint y: 419, distance: 568.8
click at [1074, 419] on div "1p Cik dotajā masīvā ir elementu? M = ["0", "1", "3", "5", "7"] 0 16 5 4" at bounding box center [952, 298] width 768 height 290
drag, startPoint x: 1071, startPoint y: 432, endPoint x: 607, endPoint y: 157, distance: 539.3
click at [608, 153] on div "Cik dotajā masīvā ir elementu? M = ["0", "1", "3", "5", "7"]" at bounding box center [952, 190] width 768 height 75
drag, startPoint x: 575, startPoint y: 139, endPoint x: 1006, endPoint y: 409, distance: 508.8
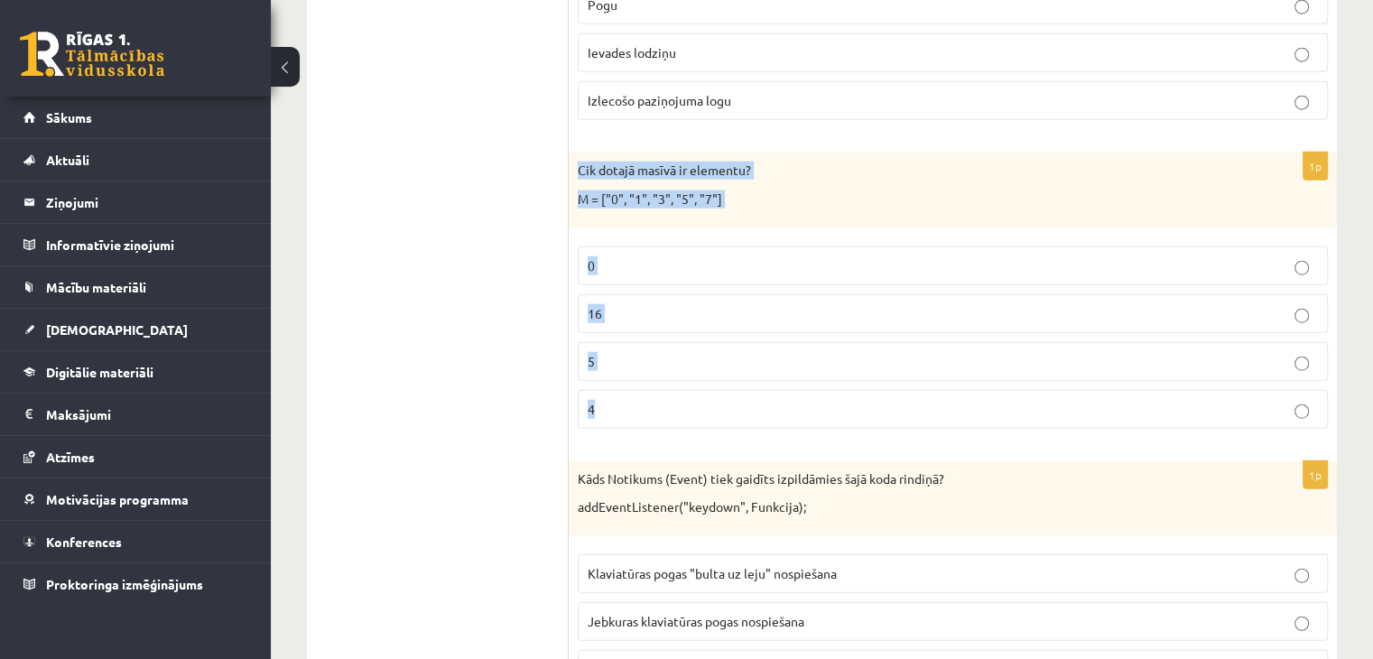
click at [1006, 409] on div "1p Cik dotajā masīvā ir elementu? M = ["0", "1", "3", "5", "7"] 0 16 5 4" at bounding box center [952, 298] width 768 height 290
click at [928, 304] on p "16" at bounding box center [952, 313] width 730 height 19
drag, startPoint x: 578, startPoint y: 144, endPoint x: 1103, endPoint y: 391, distance: 580.1
click at [1103, 391] on div "1p Cik dotajā masīvā ir elementu? M = ["0", "1", "3", "5", "7"] 0 16 5 4" at bounding box center [952, 298] width 768 height 290
drag, startPoint x: 1076, startPoint y: 416, endPoint x: 1034, endPoint y: 430, distance: 43.7
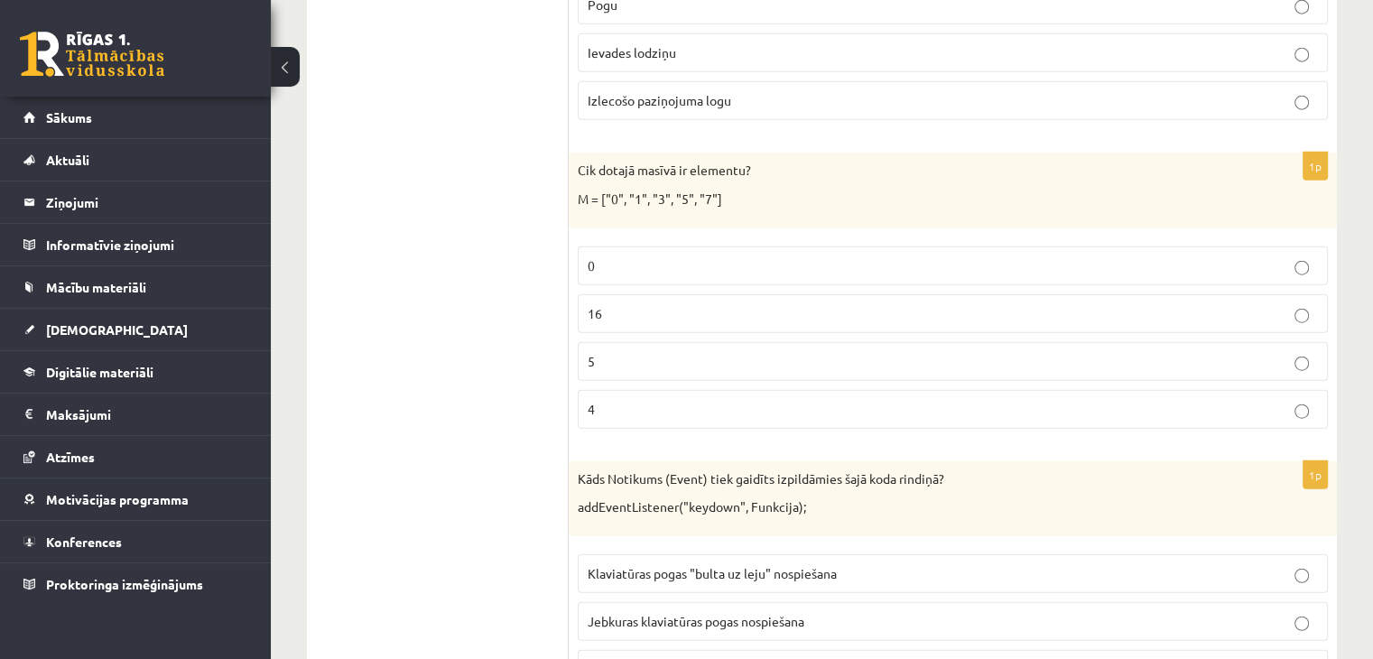
click at [1033, 427] on form "1p A="12"; B=Number(A); Kāda ir B vērtība pēc koda izpildes? Teksts "A" False T…" at bounding box center [953, 548] width 732 height 9404
drag, startPoint x: 569, startPoint y: 143, endPoint x: 1192, endPoint y: 420, distance: 681.5
click at [1192, 420] on div "1p Cik dotajā masīvā ir elementu? M = ["0", "1", "3", "5", "7"] 0 16 5 4" at bounding box center [952, 298] width 768 height 290
click at [519, 304] on ul "Tests Izvērtējums!" at bounding box center [447, 548] width 244 height 9404
click at [663, 352] on p "5" at bounding box center [952, 361] width 730 height 19
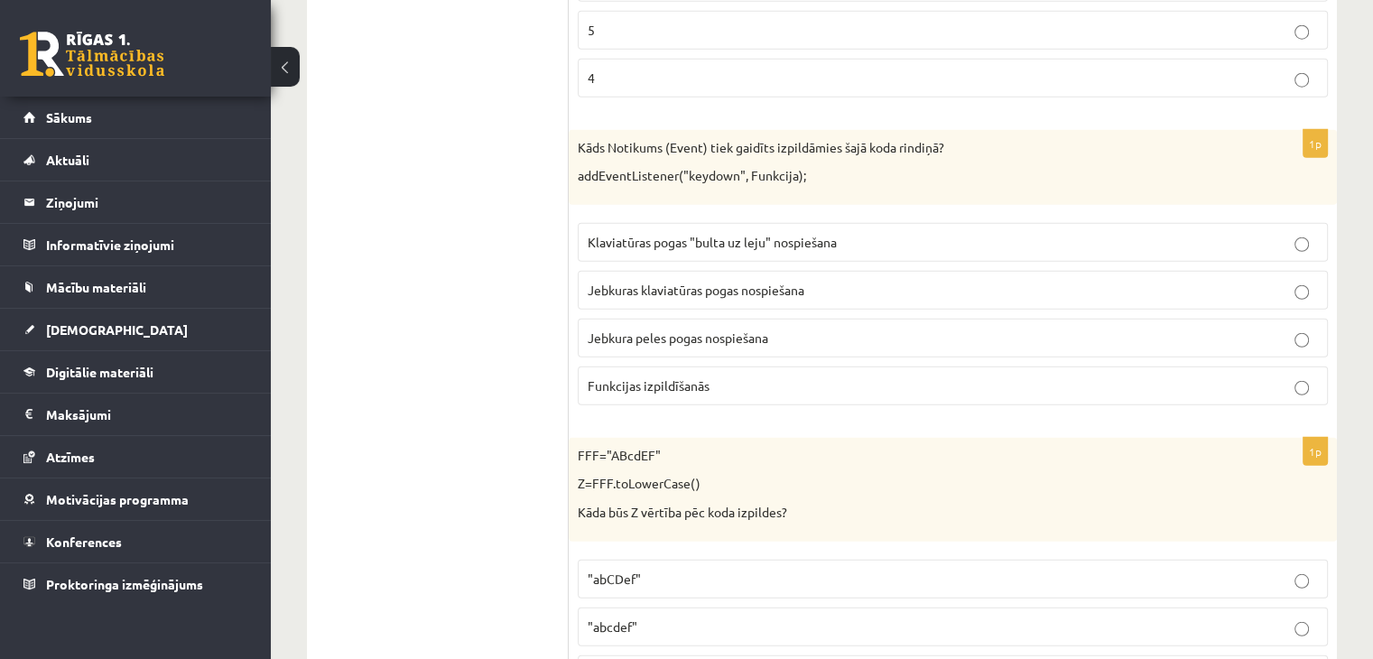
scroll to position [4866, 0]
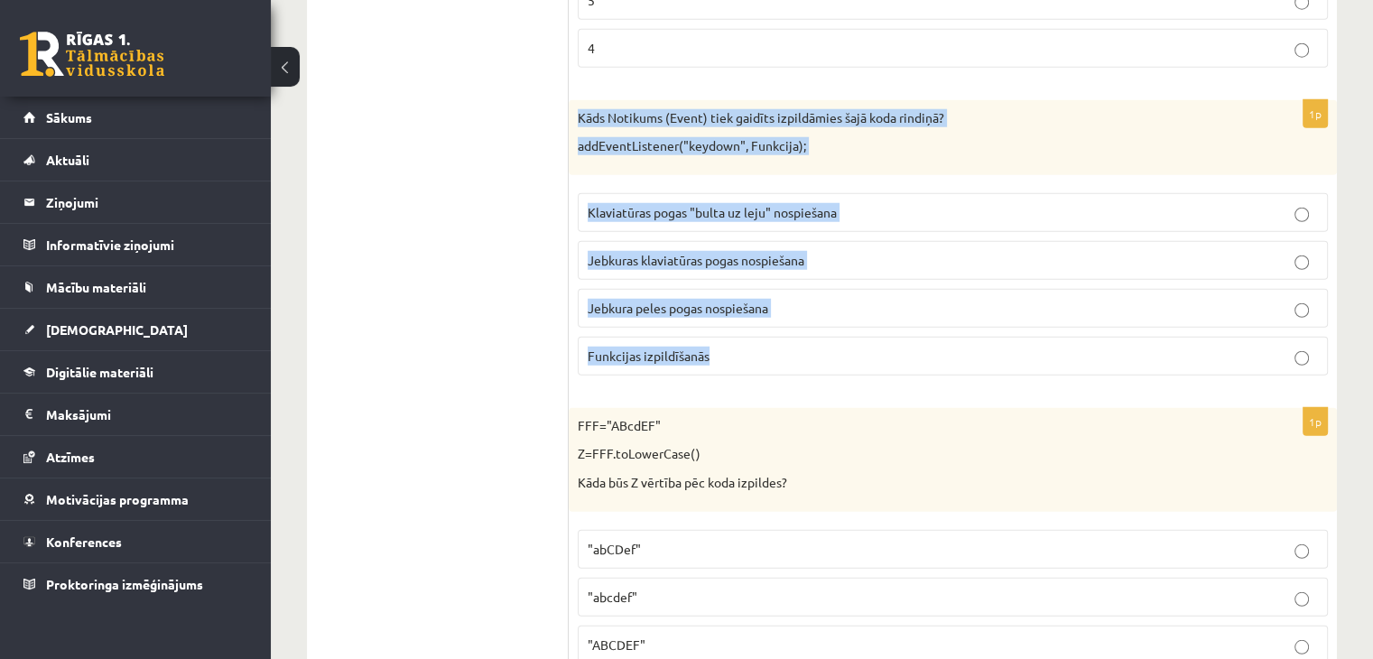
drag, startPoint x: 574, startPoint y: 83, endPoint x: 1097, endPoint y: 355, distance: 589.7
click at [1097, 355] on div "1p Kāds Notikums (Event) tiek gaidīts izpildāmies šajā koda rindiņā? addEventLi…" at bounding box center [952, 245] width 768 height 290
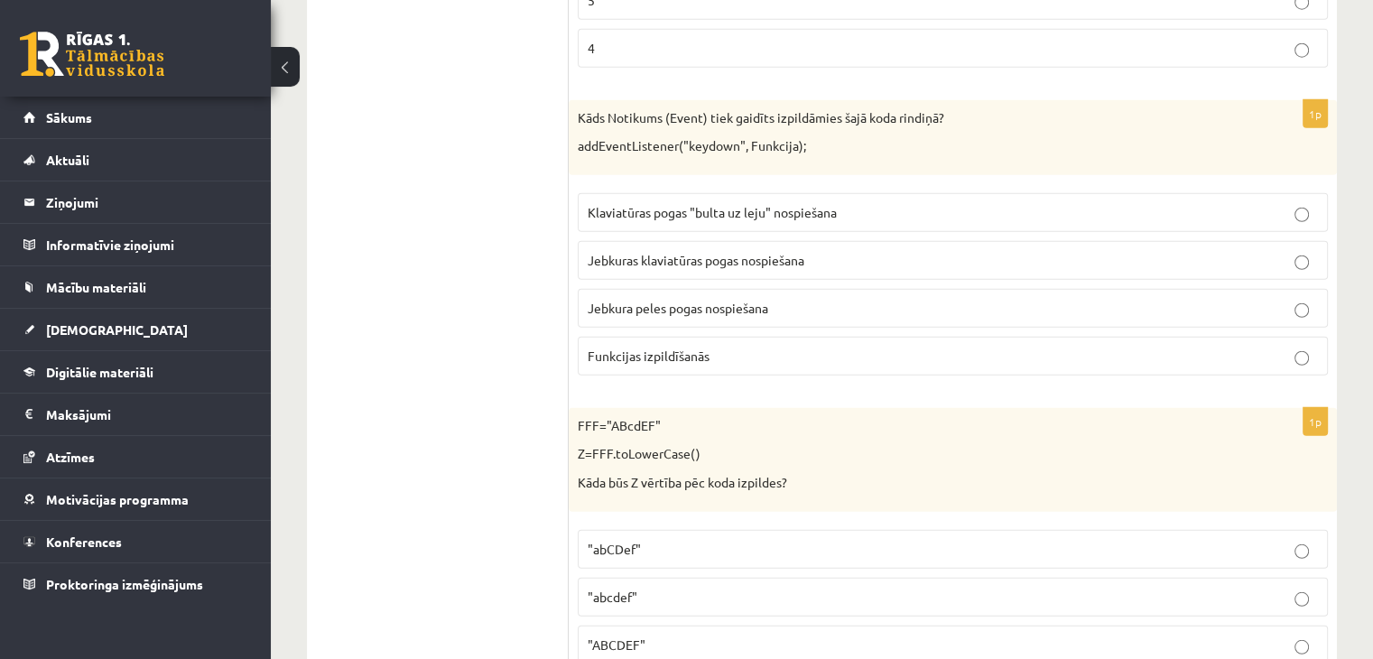
drag, startPoint x: 1092, startPoint y: 374, endPoint x: 570, endPoint y: 95, distance: 591.4
click at [519, 69] on ul "Tests Izvērtējums!" at bounding box center [447, 187] width 244 height 9404
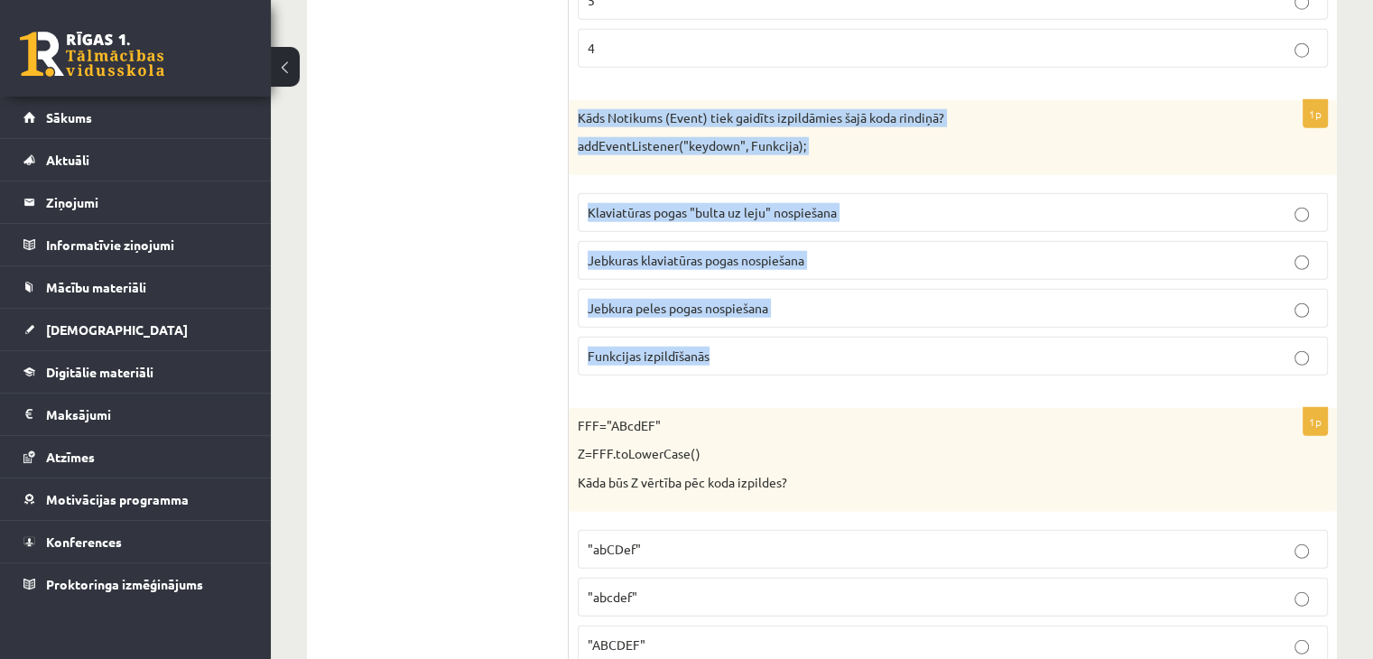
drag, startPoint x: 571, startPoint y: 93, endPoint x: 1155, endPoint y: 361, distance: 642.4
click at [1155, 361] on div "1p Kāds Notikums (Event) tiek gaidīts izpildāmies šajā koda rindiņā? addEventLi…" at bounding box center [952, 245] width 768 height 290
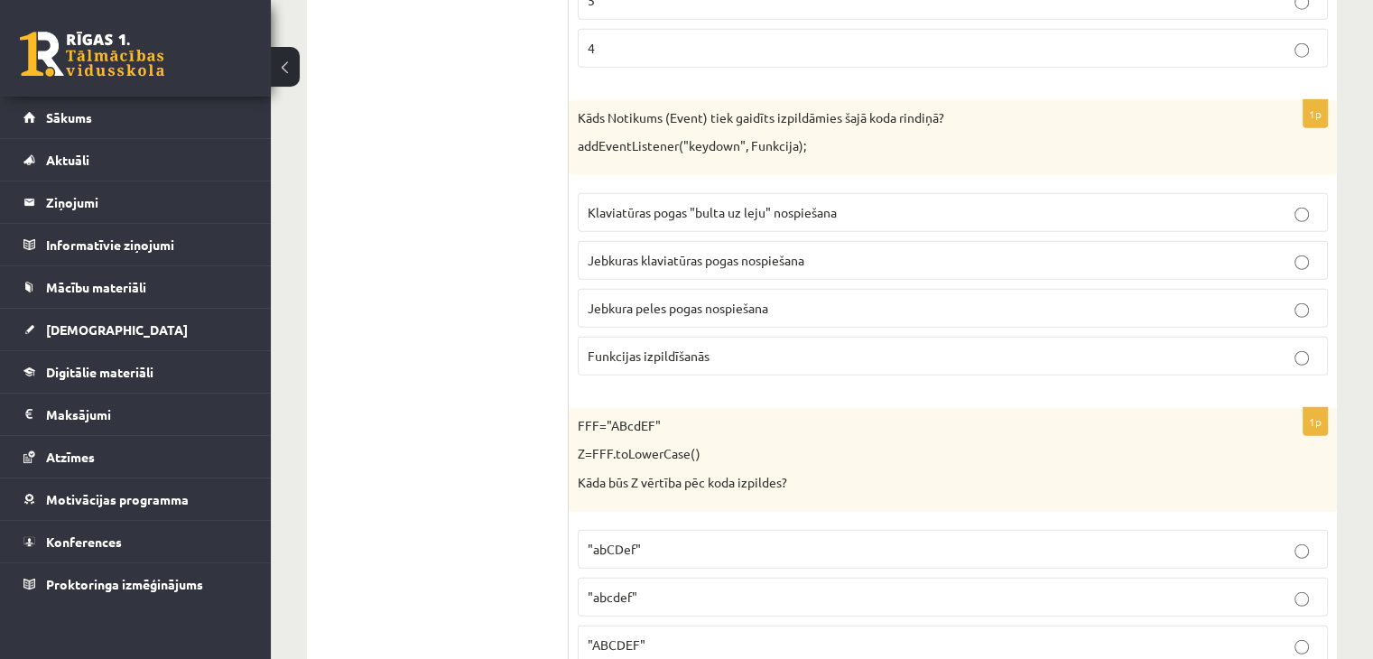
click at [457, 153] on ul "Tests Izvērtējums!" at bounding box center [447, 187] width 244 height 9404
click at [685, 300] on span "Jebkura peles pogas nospiešana" at bounding box center [677, 308] width 180 height 16
click at [686, 251] on p "Jebkuras klaviatūras pogas nospiešana" at bounding box center [952, 260] width 730 height 19
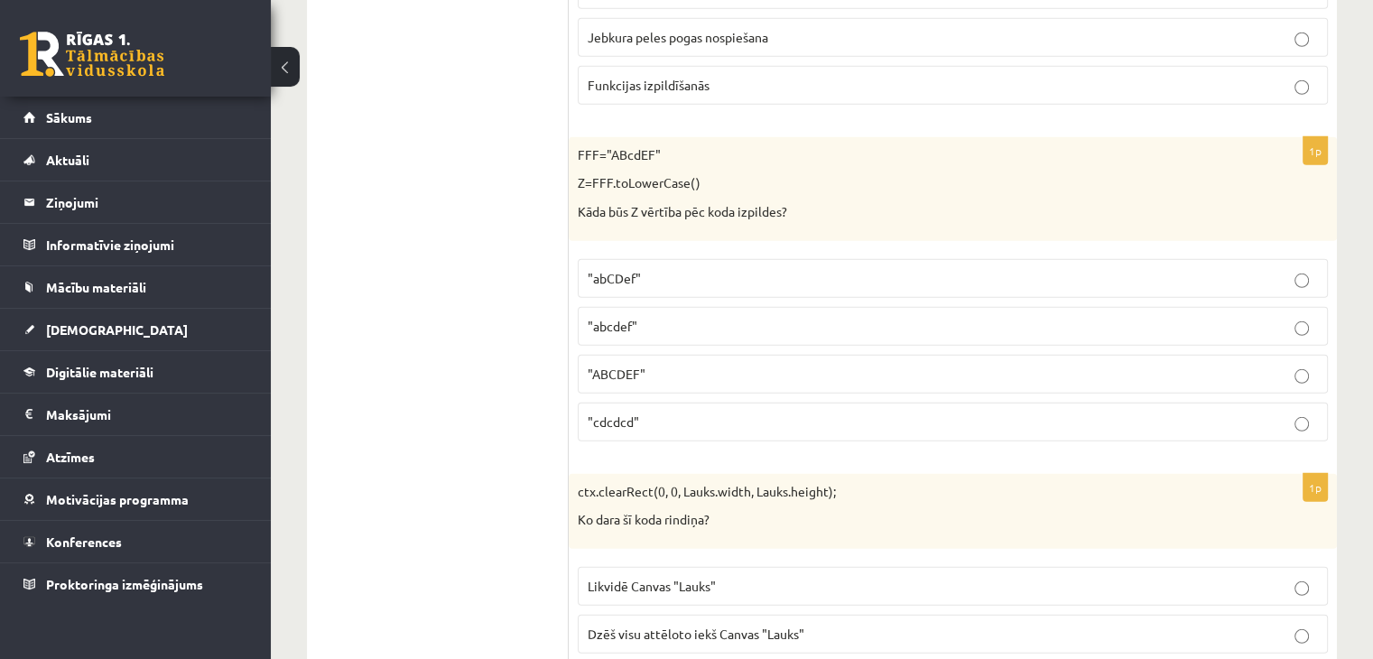
scroll to position [5136, 0]
click at [702, 307] on label ""abcdef"" at bounding box center [953, 326] width 750 height 39
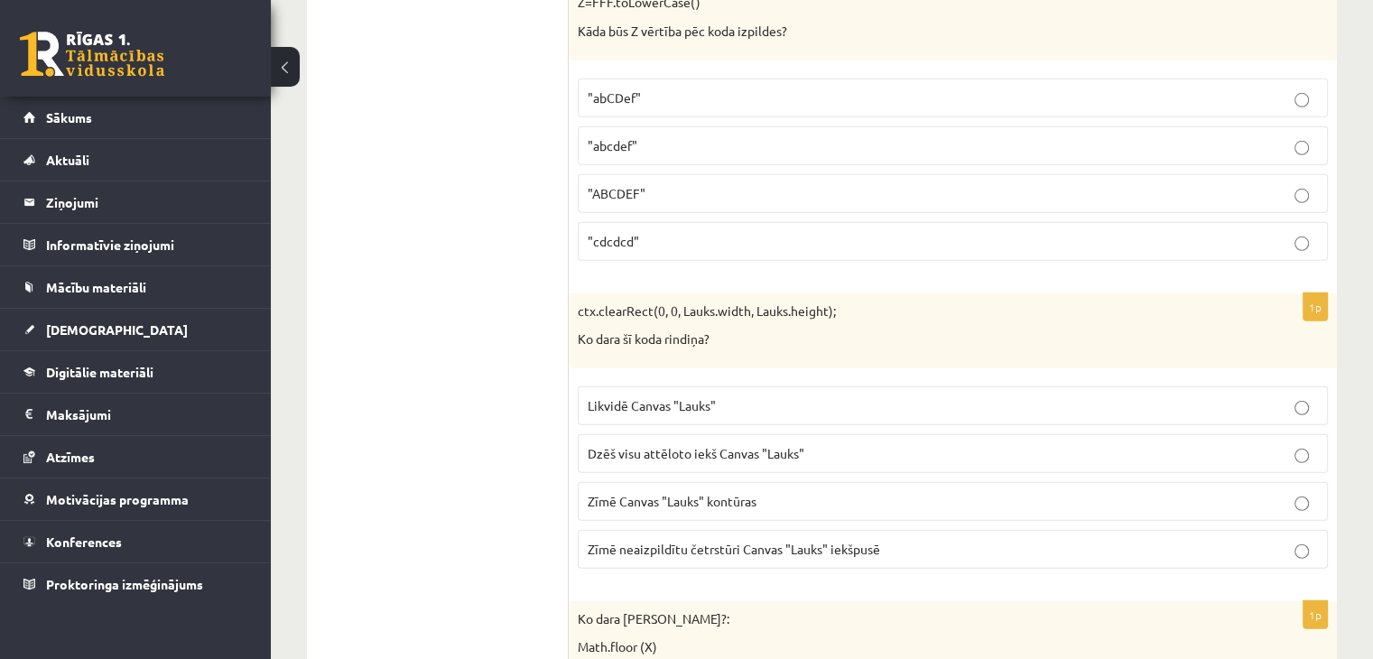
scroll to position [5407, 0]
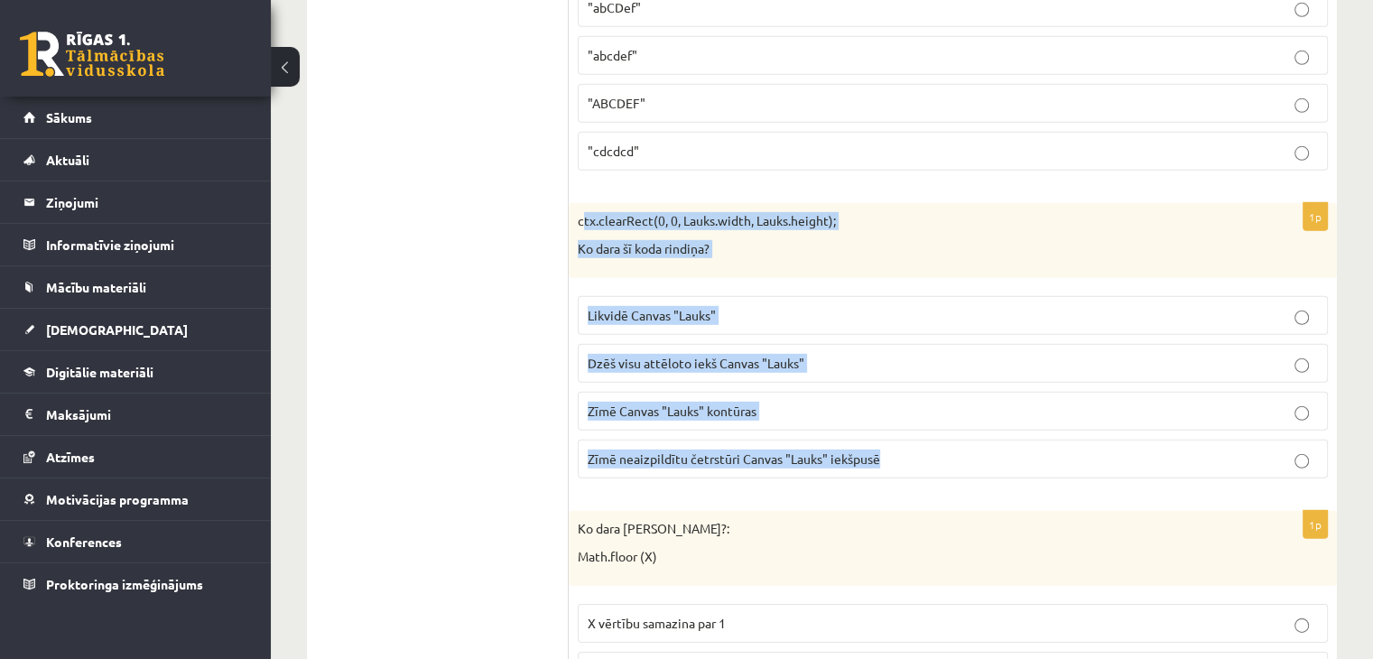
drag, startPoint x: 580, startPoint y: 190, endPoint x: 1184, endPoint y: 460, distance: 661.2
click at [1184, 460] on div "1p ctx.clearRect(0, 0, Lauks.width, Lauks.height); Ko dara šī koda rindiņa? Lik…" at bounding box center [952, 348] width 768 height 290
click at [942, 240] on p "Ko dara šī koda rindiņa?" at bounding box center [908, 249] width 660 height 18
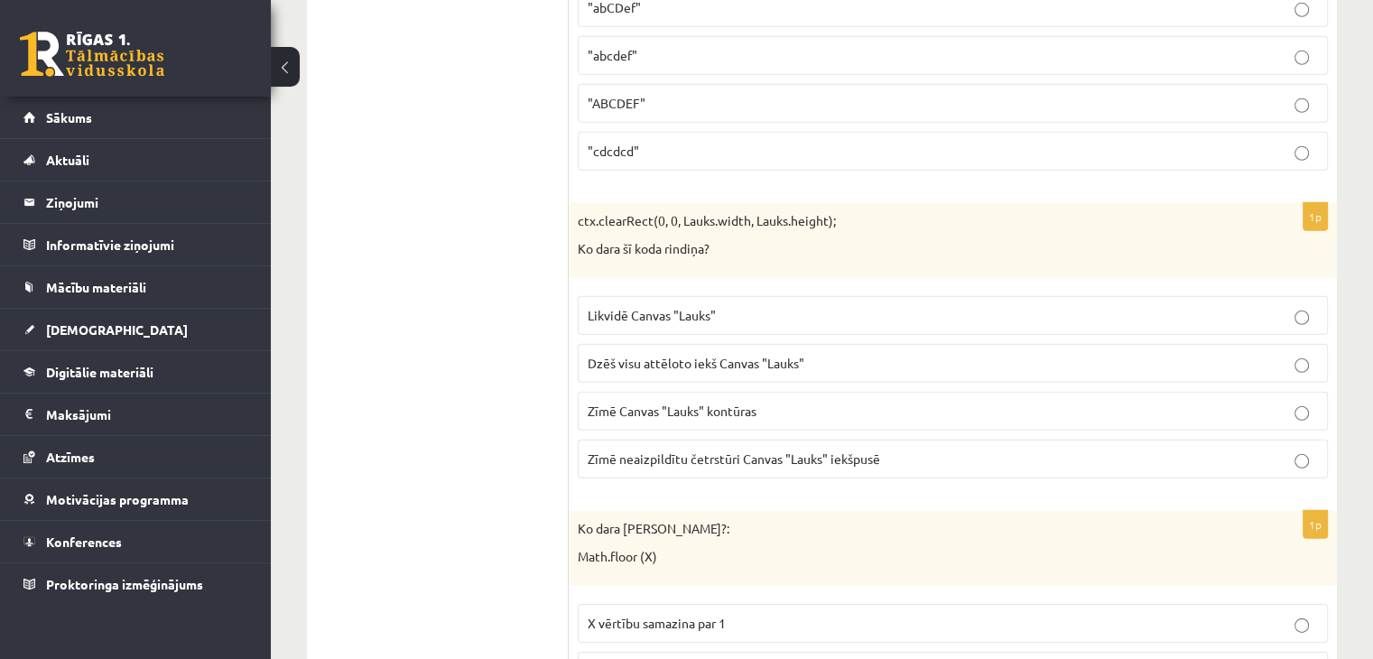
click at [864, 354] on p "Dzēš visu attēloto iekš Canvas "Lauks"" at bounding box center [952, 363] width 730 height 19
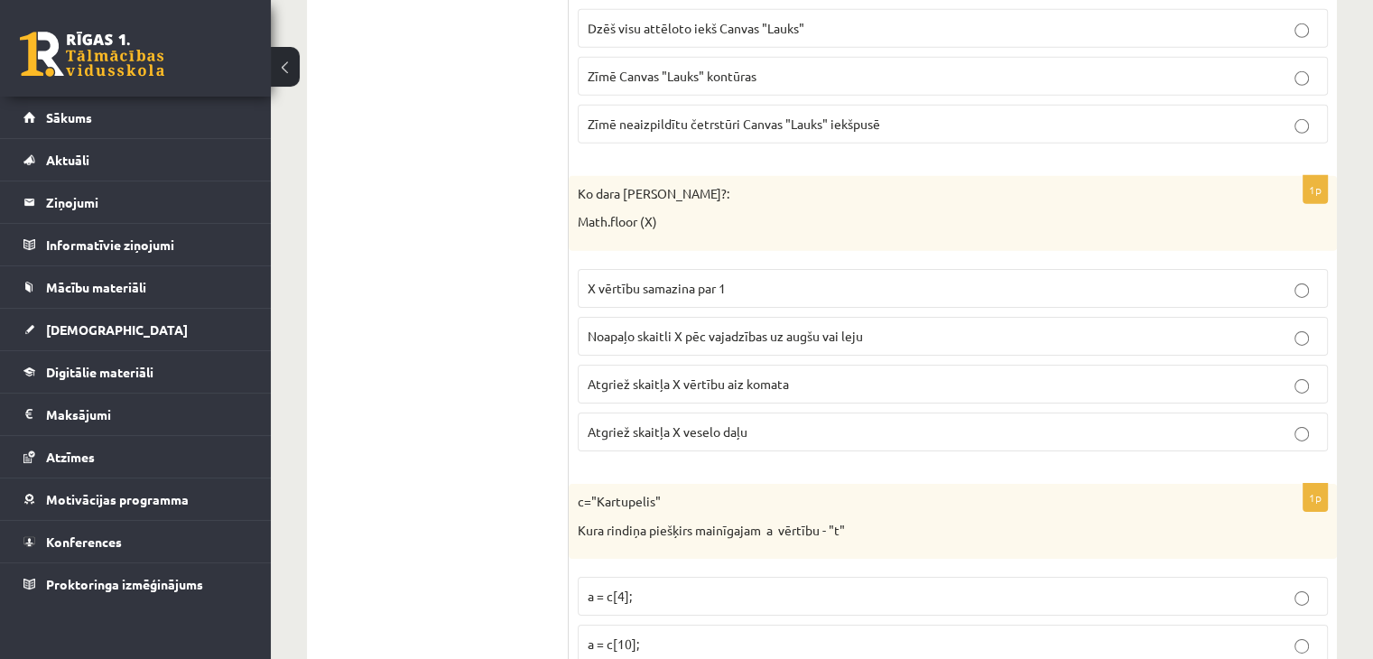
scroll to position [5768, 0]
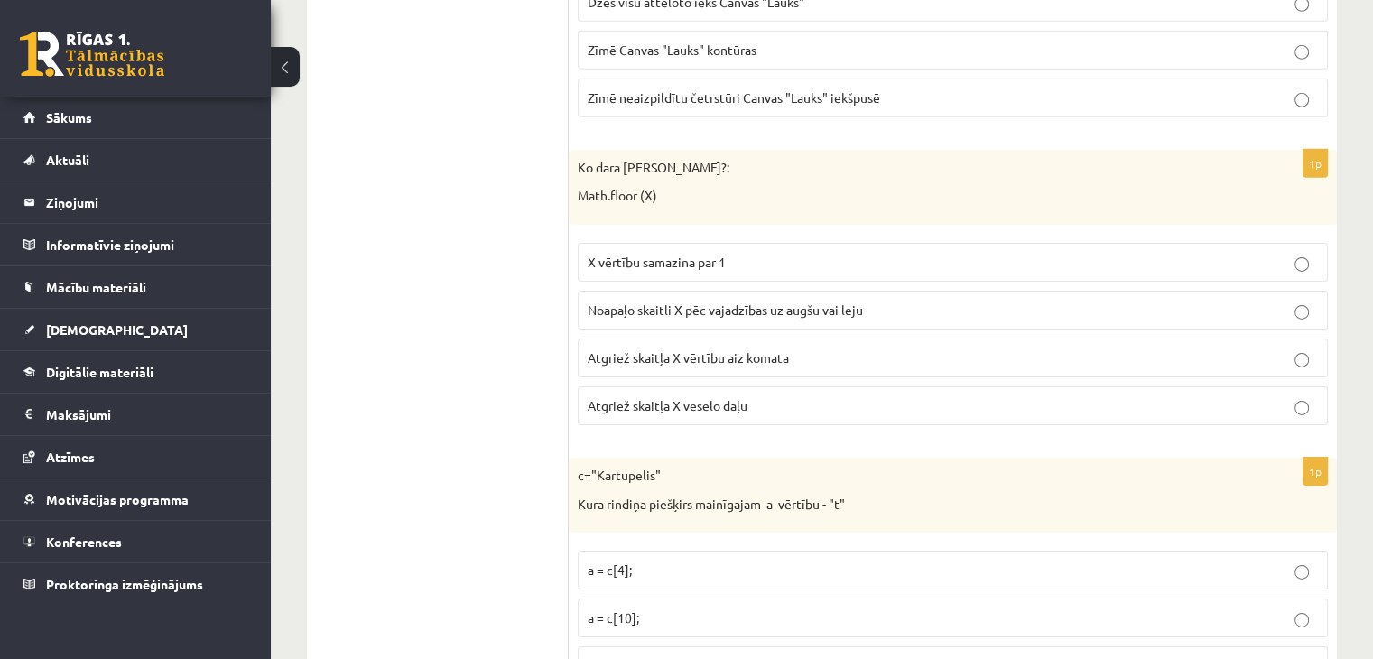
click at [727, 301] on span "Noapaļo skaitli X pēc vajadzības uz augšu vai leju" at bounding box center [724, 309] width 275 height 16
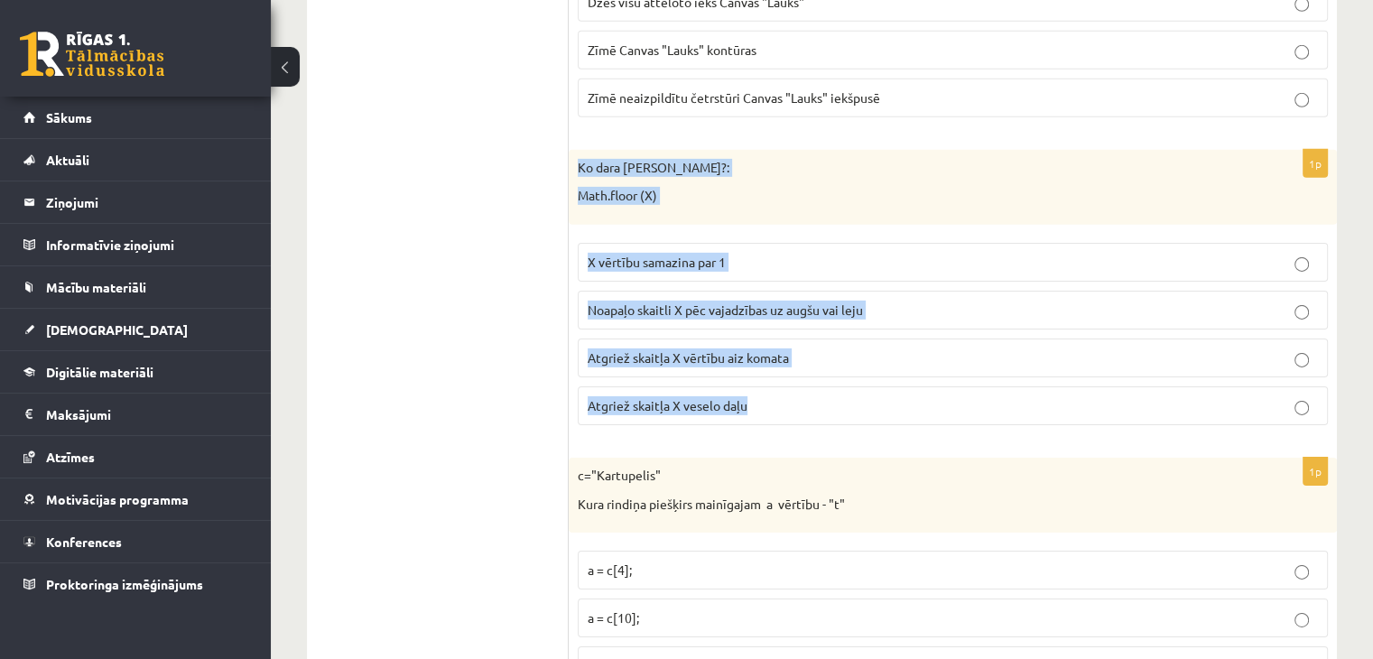
drag, startPoint x: 573, startPoint y: 134, endPoint x: 1072, endPoint y: 410, distance: 569.9
click at [1072, 410] on div "1p Ko dara koda rindiņa?: Math.floor (X) X vērtību samazina par 1 Noapaļo skait…" at bounding box center [952, 295] width 768 height 290
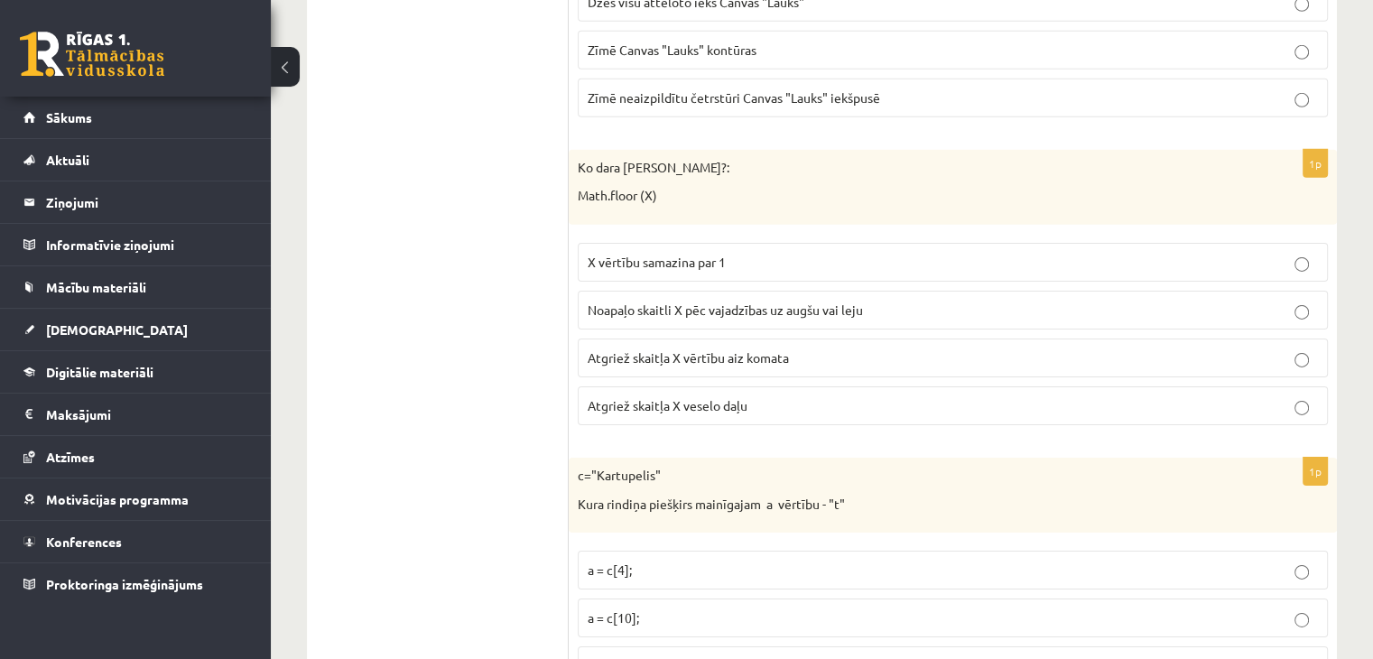
drag, startPoint x: 1072, startPoint y: 410, endPoint x: 1019, endPoint y: 419, distance: 54.0
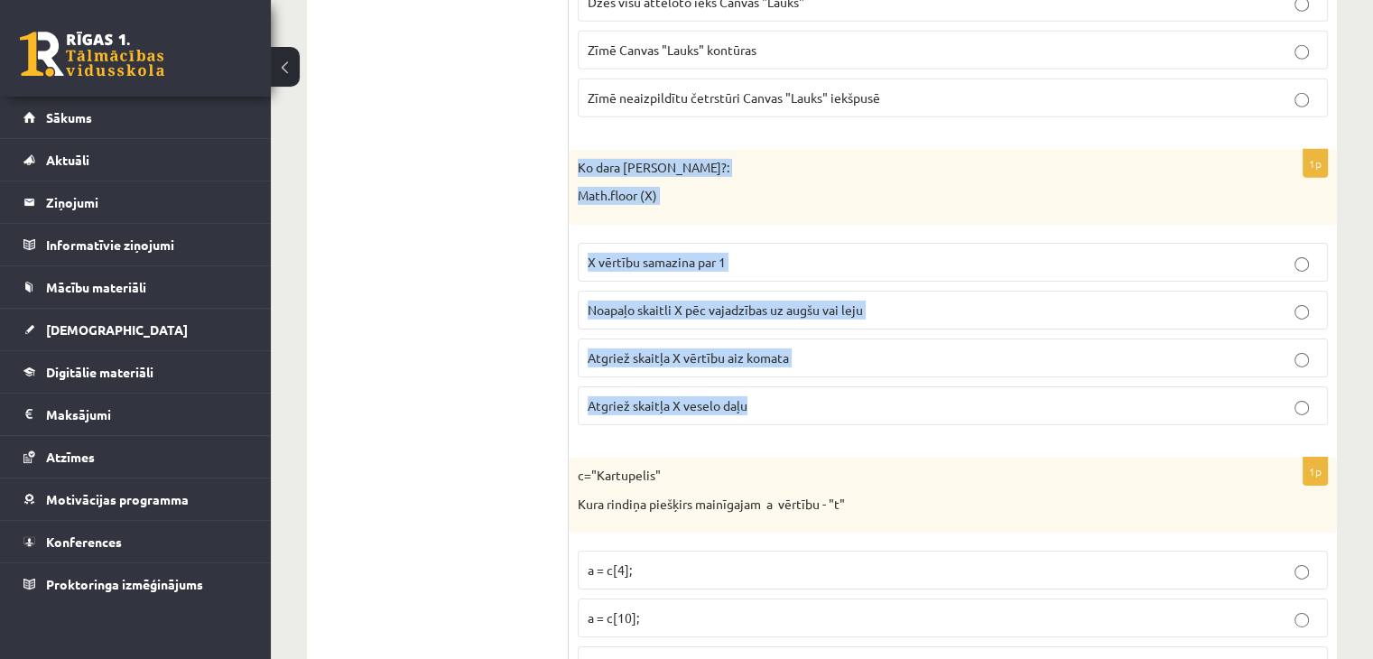
drag, startPoint x: 570, startPoint y: 135, endPoint x: 1007, endPoint y: 405, distance: 513.4
click at [1003, 402] on div "1p Ko dara koda rindiņa?: Math.floor (X) X vērtību samazina par 1 Noapaļo skait…" at bounding box center [952, 295] width 768 height 290
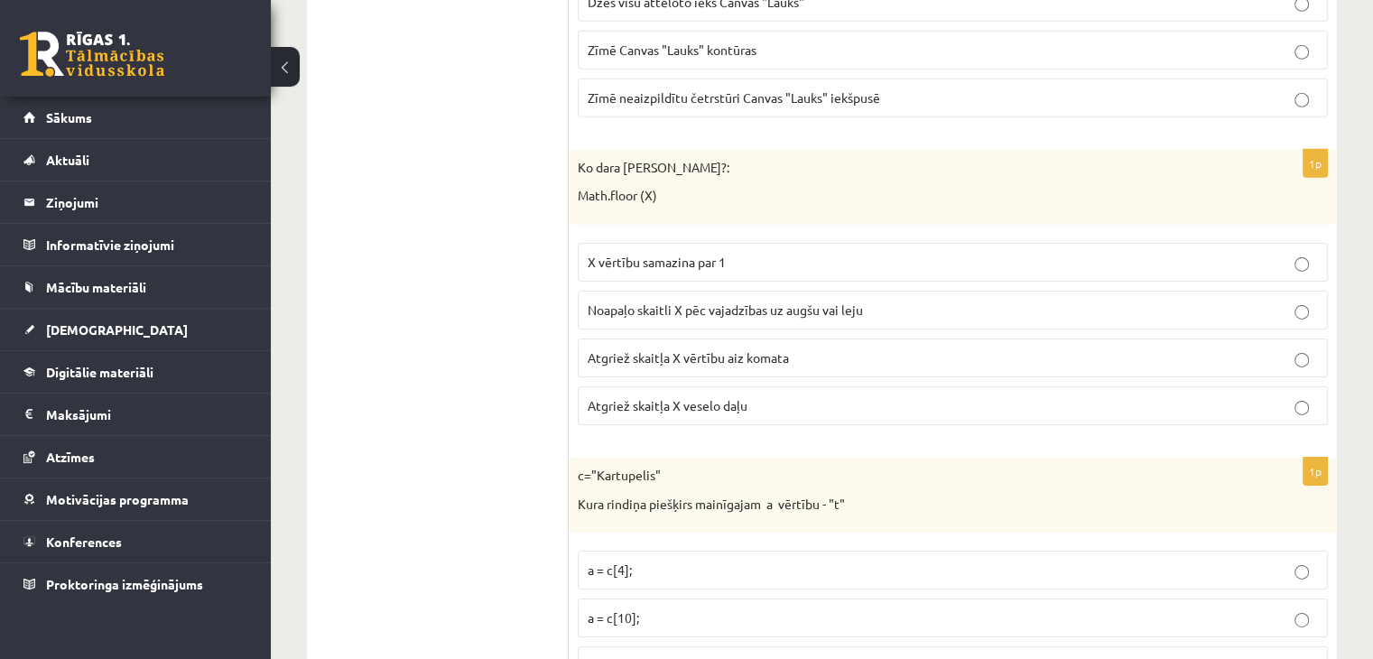
drag, startPoint x: 1002, startPoint y: 416, endPoint x: 668, endPoint y: 145, distance: 429.8
click at [704, 156] on div "Ko dara koda rindiņa?: Math.floor (X)" at bounding box center [952, 187] width 768 height 75
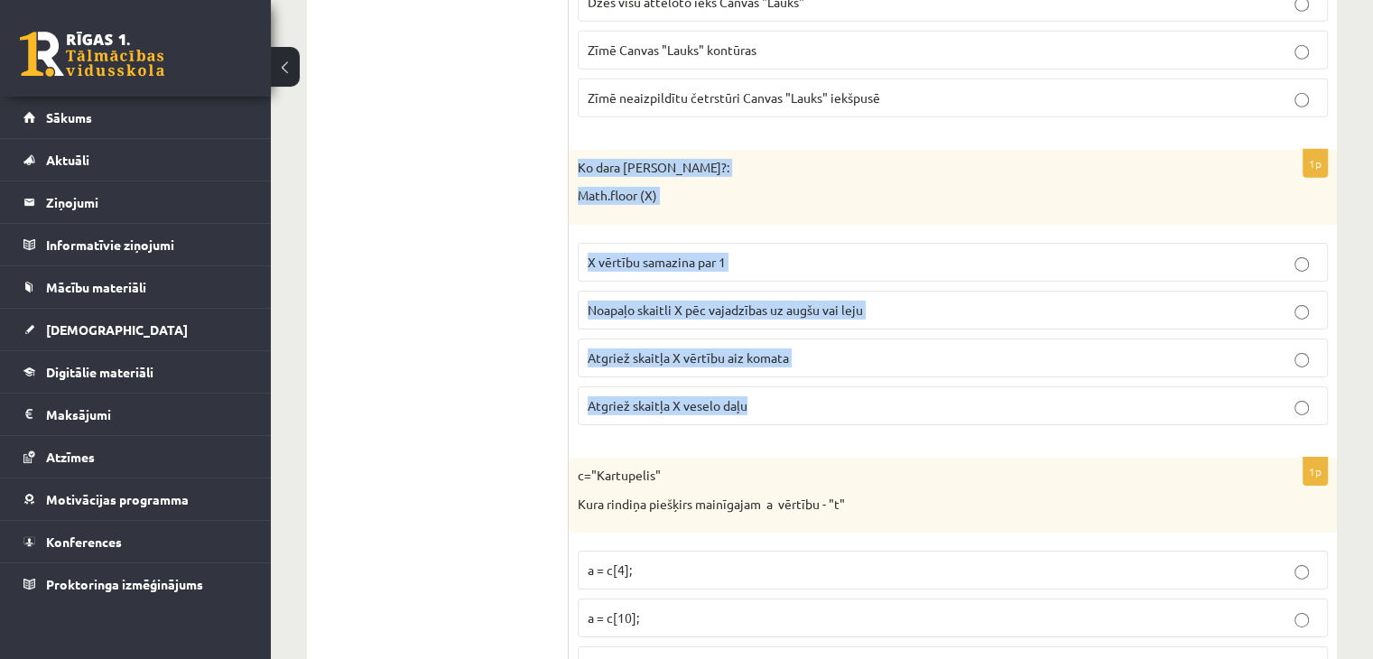
drag, startPoint x: 581, startPoint y: 136, endPoint x: 1092, endPoint y: 411, distance: 579.8
click at [1093, 404] on div "1p Ko dara koda rindiņa?: Math.floor (X) X vērtību samazina par 1 Noapaļo skait…" at bounding box center [952, 295] width 768 height 290
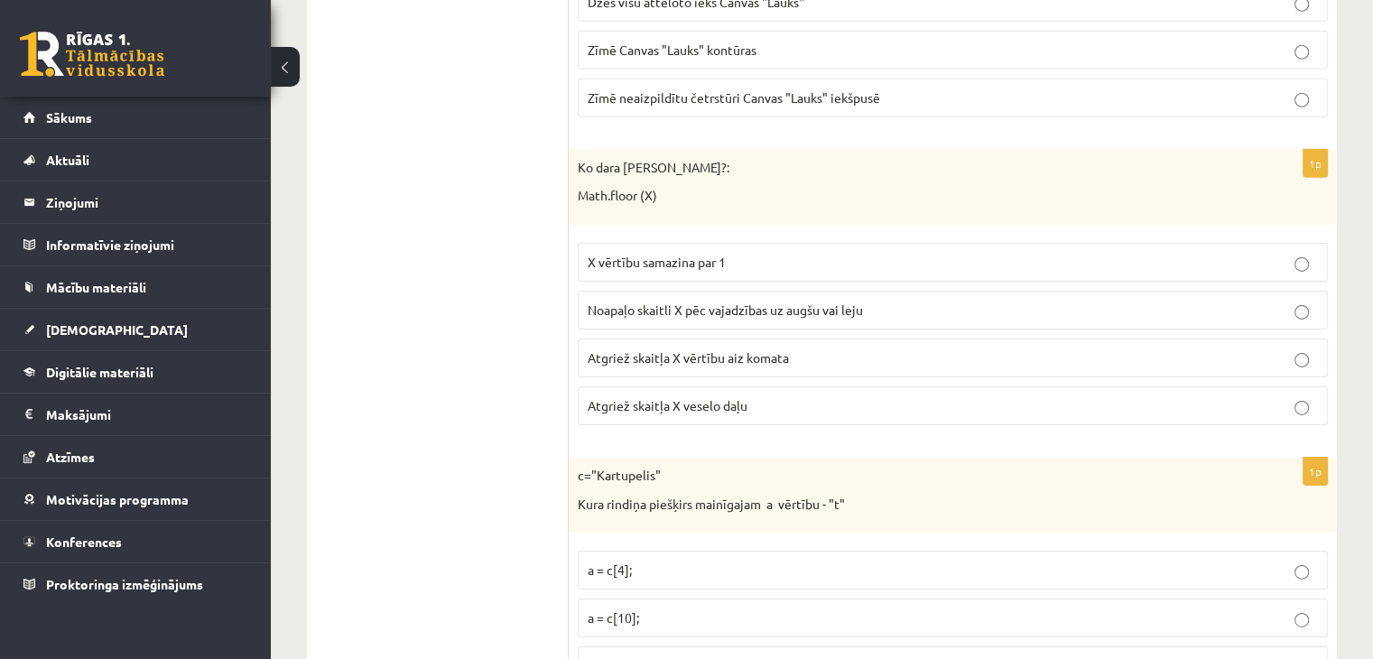
drag, startPoint x: 1091, startPoint y: 416, endPoint x: 620, endPoint y: 108, distance: 562.6
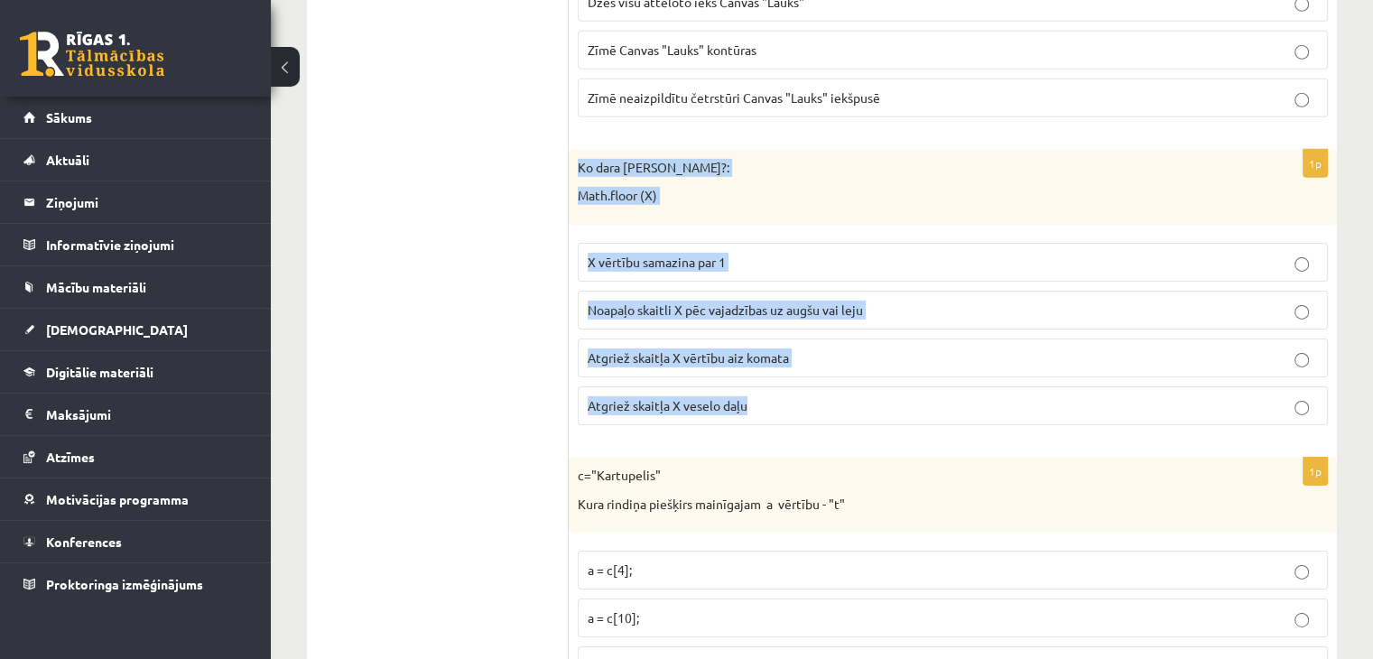
drag, startPoint x: 572, startPoint y: 131, endPoint x: 1113, endPoint y: 403, distance: 605.3
click at [1119, 391] on div "1p Ko dara koda rindiņa?: Math.floor (X) X vērtību samazina par 1 Noapaļo skait…" at bounding box center [952, 295] width 768 height 290
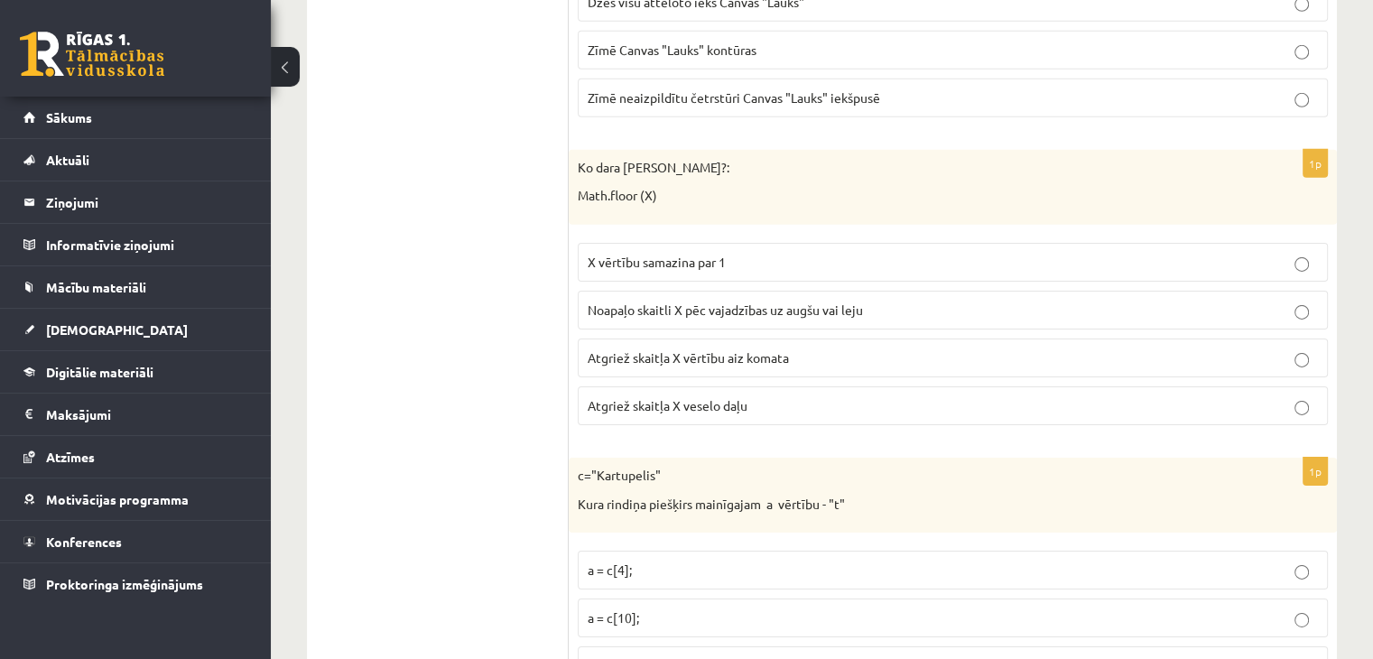
click at [769, 396] on p "Atgriež skaitļa X veselo daļu" at bounding box center [952, 405] width 730 height 19
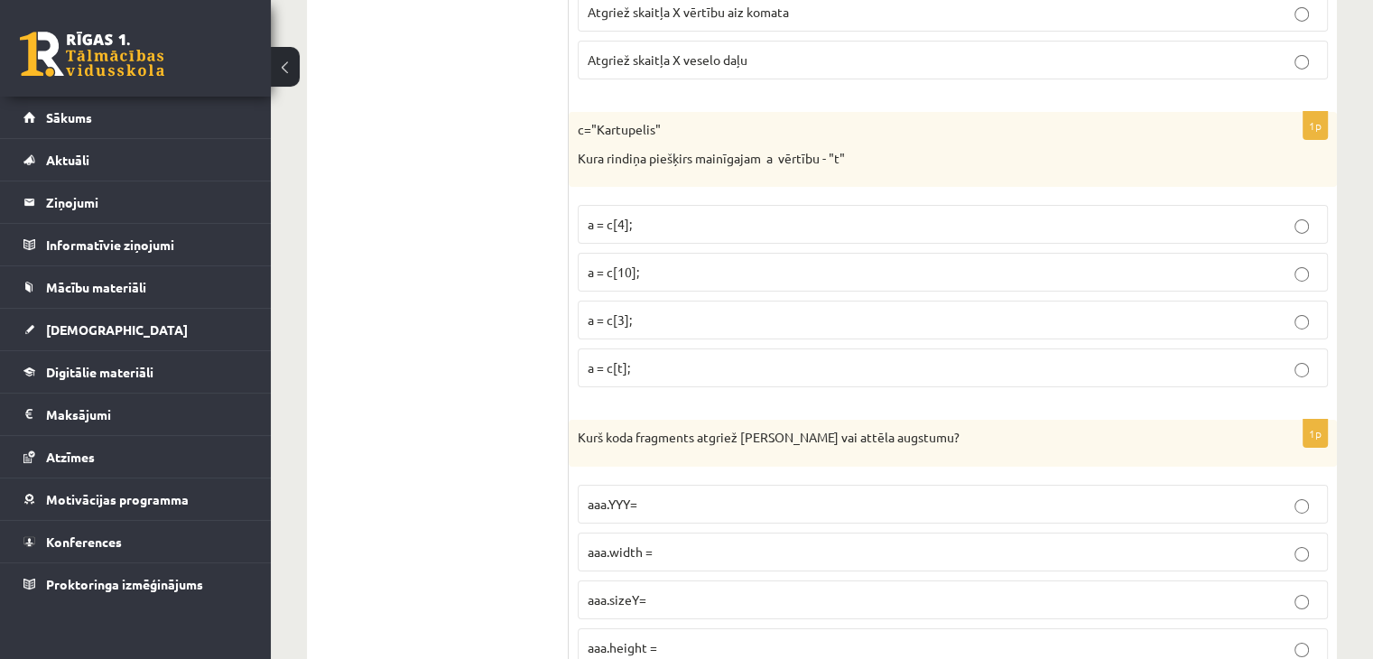
scroll to position [6129, 0]
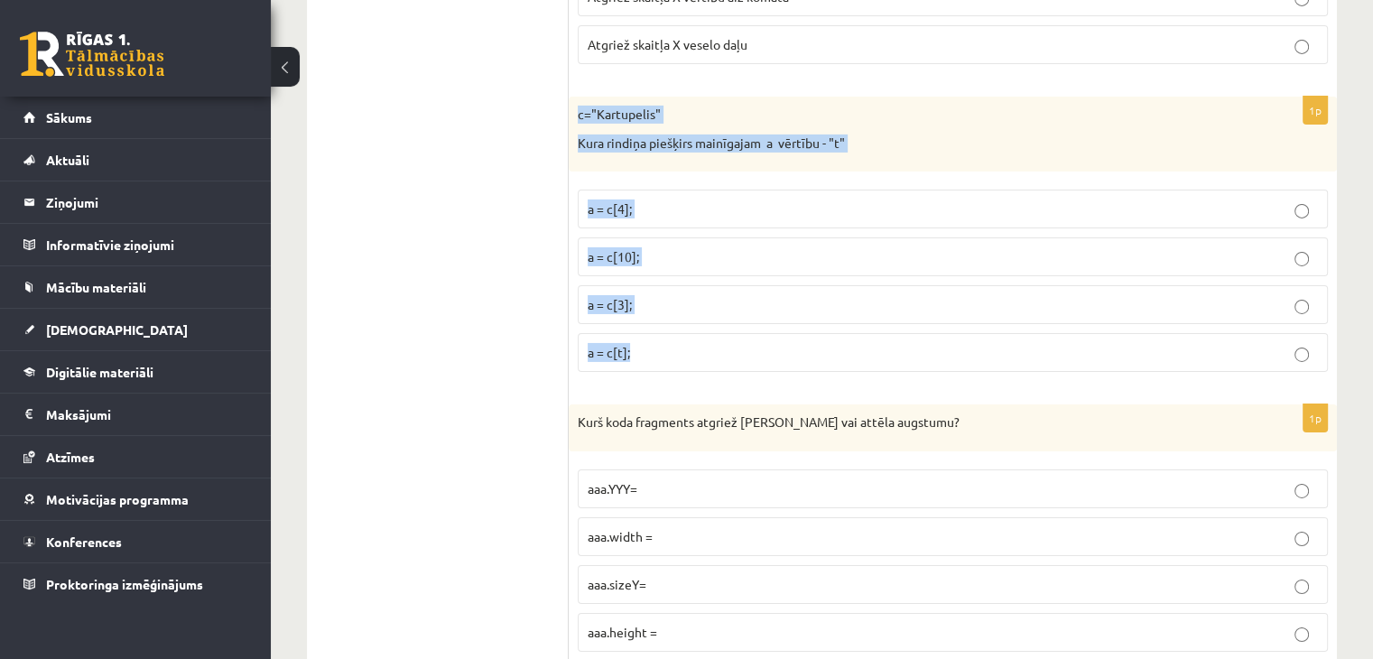
drag, startPoint x: 578, startPoint y: 77, endPoint x: 1321, endPoint y: 351, distance: 792.6
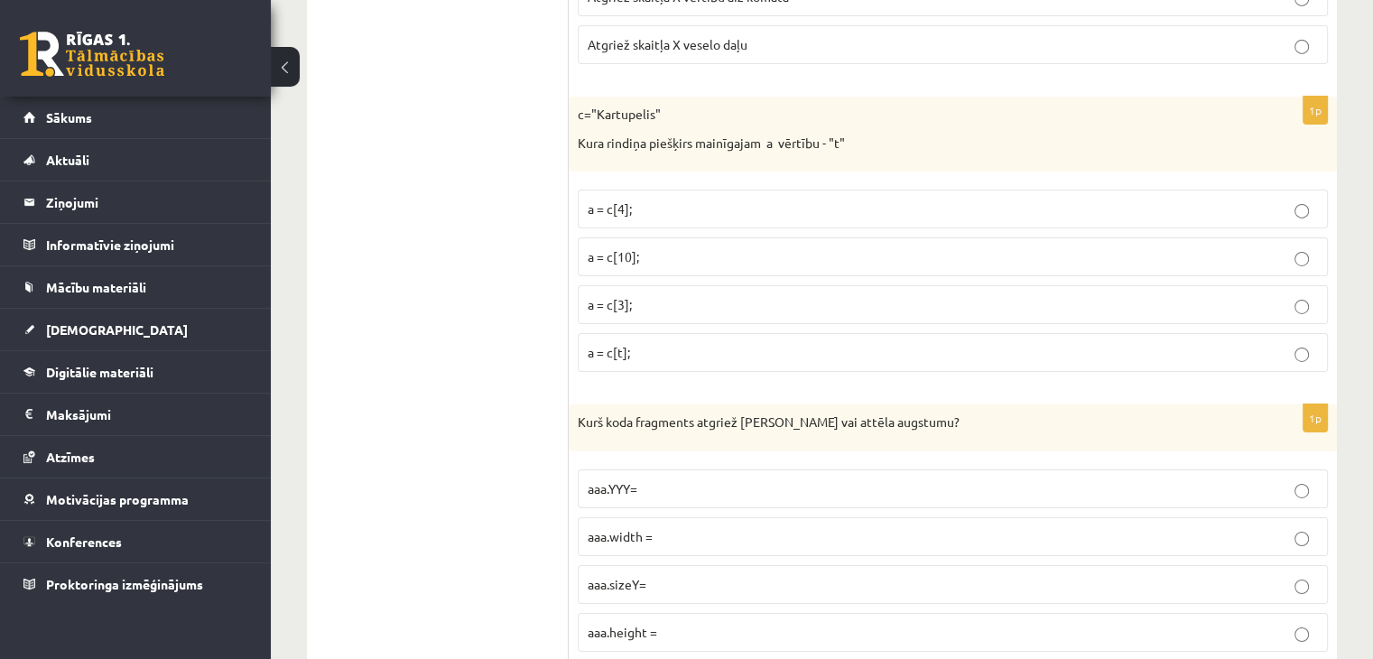
click at [642, 295] on p "a = c[3];" at bounding box center [952, 304] width 730 height 19
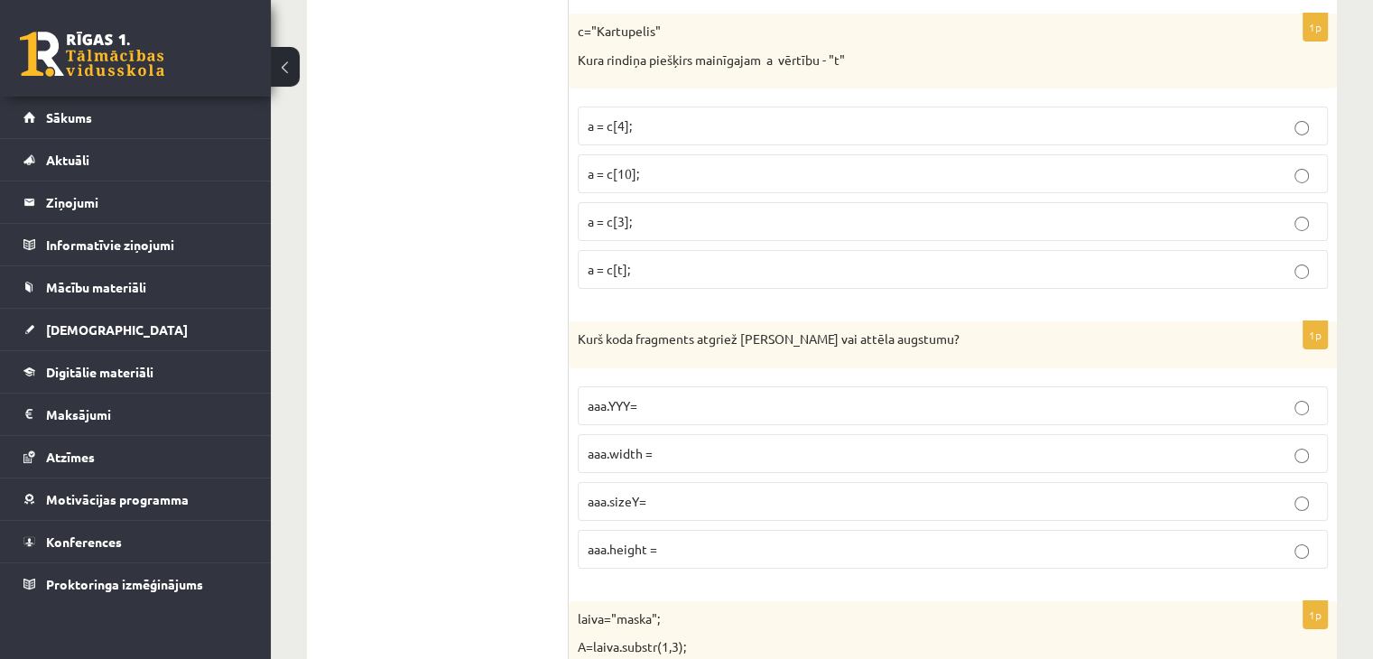
scroll to position [6309, 0]
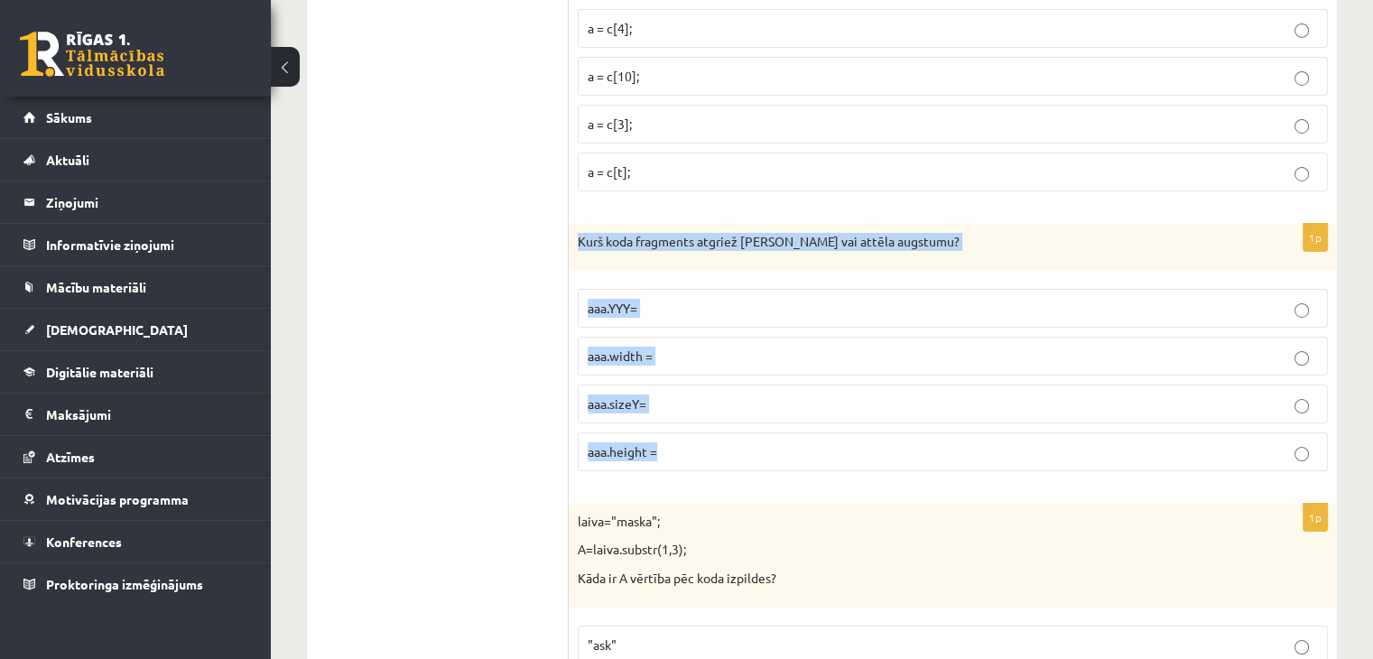
drag, startPoint x: 573, startPoint y: 208, endPoint x: 1178, endPoint y: 448, distance: 650.2
click at [1178, 448] on div "1p Kurš koda fragments atgriež Canvas vai attēla augstumu? aaa.YYY= aaa.width =…" at bounding box center [952, 355] width 768 height 262
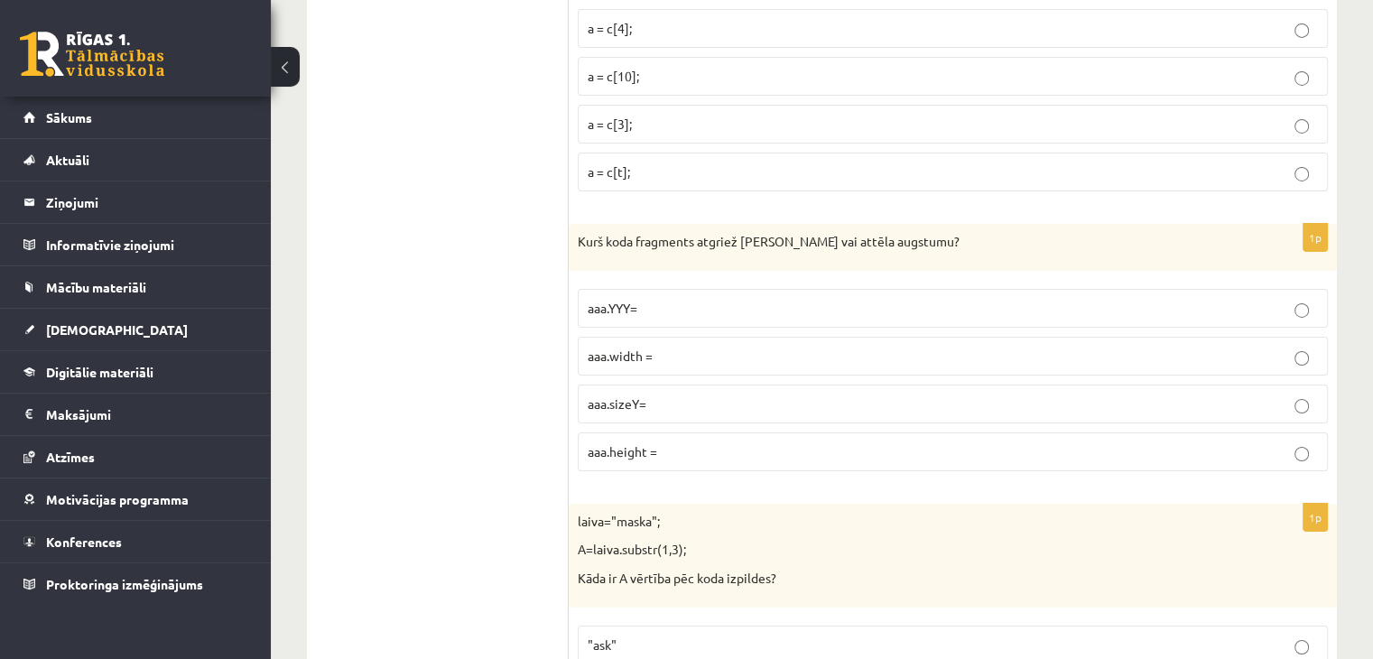
drag, startPoint x: 1174, startPoint y: 467, endPoint x: 752, endPoint y: 316, distance: 448.4
click at [752, 337] on label "aaa.width =" at bounding box center [953, 356] width 750 height 39
click at [722, 442] on p "aaa.height =" at bounding box center [952, 451] width 730 height 19
drag, startPoint x: 578, startPoint y: 214, endPoint x: 965, endPoint y: 225, distance: 387.3
click at [965, 225] on div "Kurš koda fragments atgriež Canvas vai attēla augstumu?" at bounding box center [952, 247] width 768 height 47
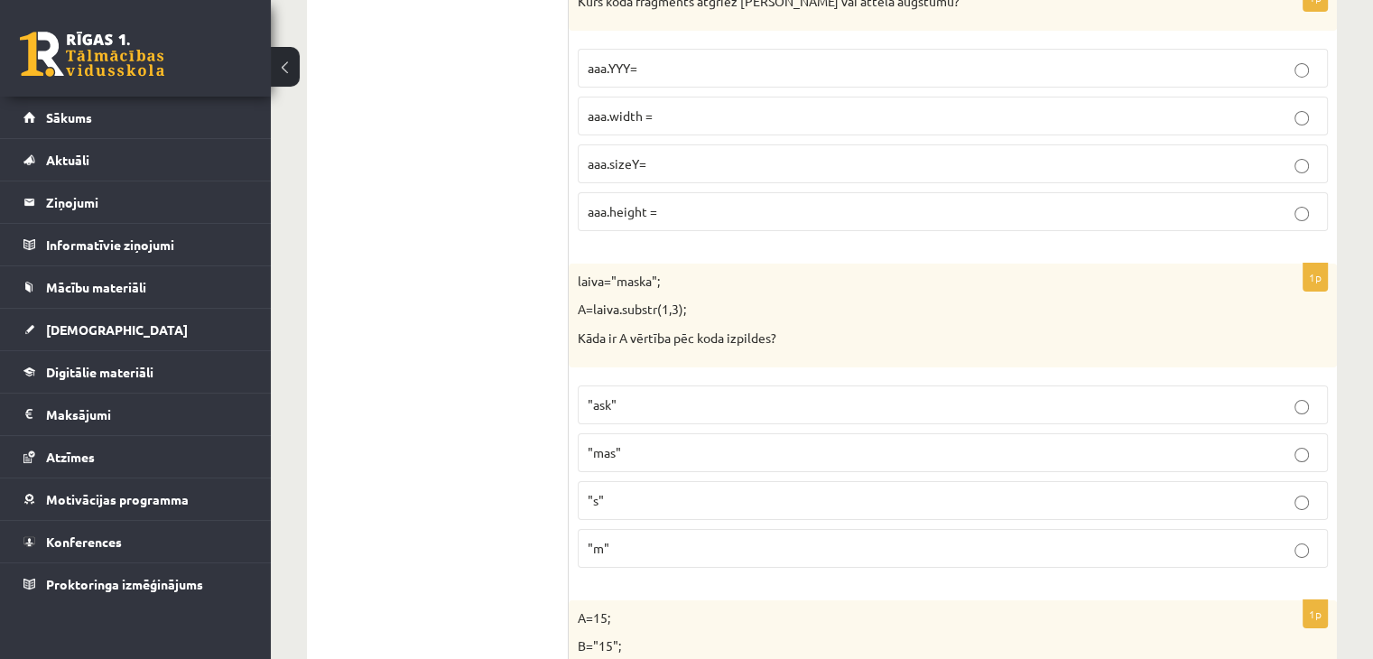
scroll to position [6580, 0]
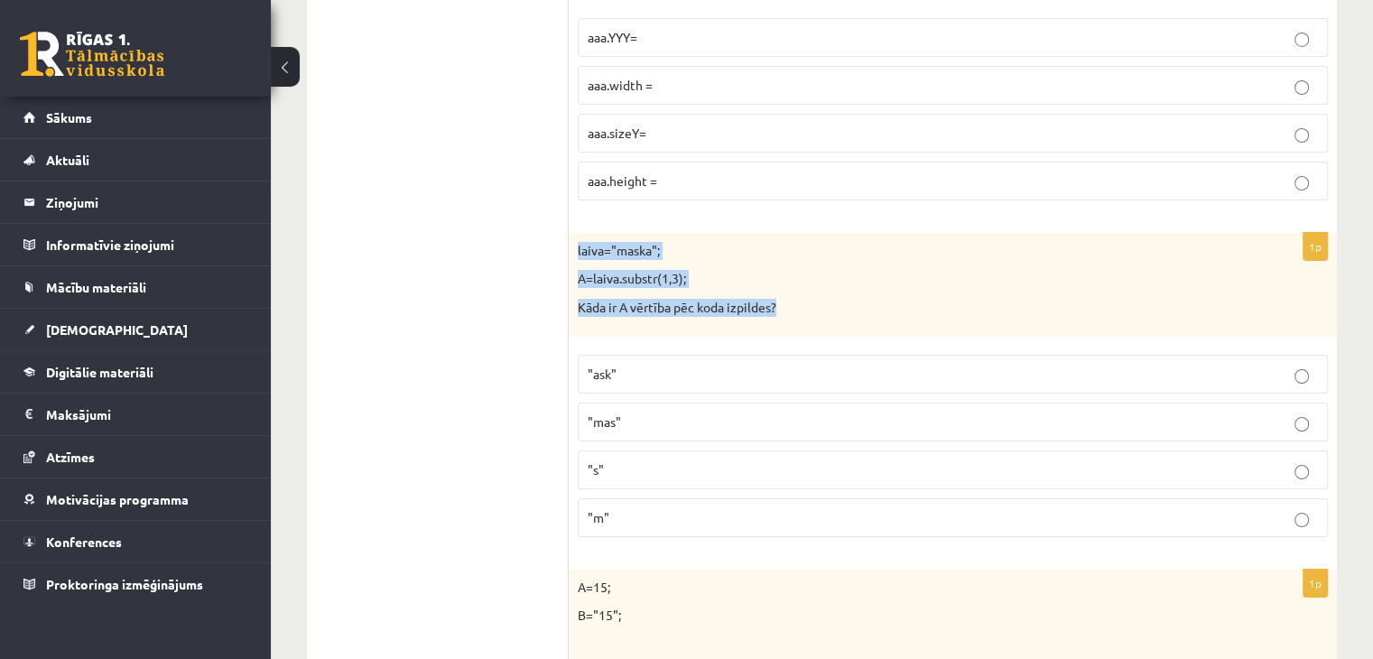
drag, startPoint x: 569, startPoint y: 208, endPoint x: 865, endPoint y: 288, distance: 306.4
click at [861, 285] on div "laiva="maska"; A=laiva.substr(1,3); Kāda ir A vērtība pēc koda izpildes?" at bounding box center [952, 285] width 768 height 104
click at [855, 299] on p "Kāda ir A vērtība pēc koda izpildes?" at bounding box center [908, 308] width 660 height 18
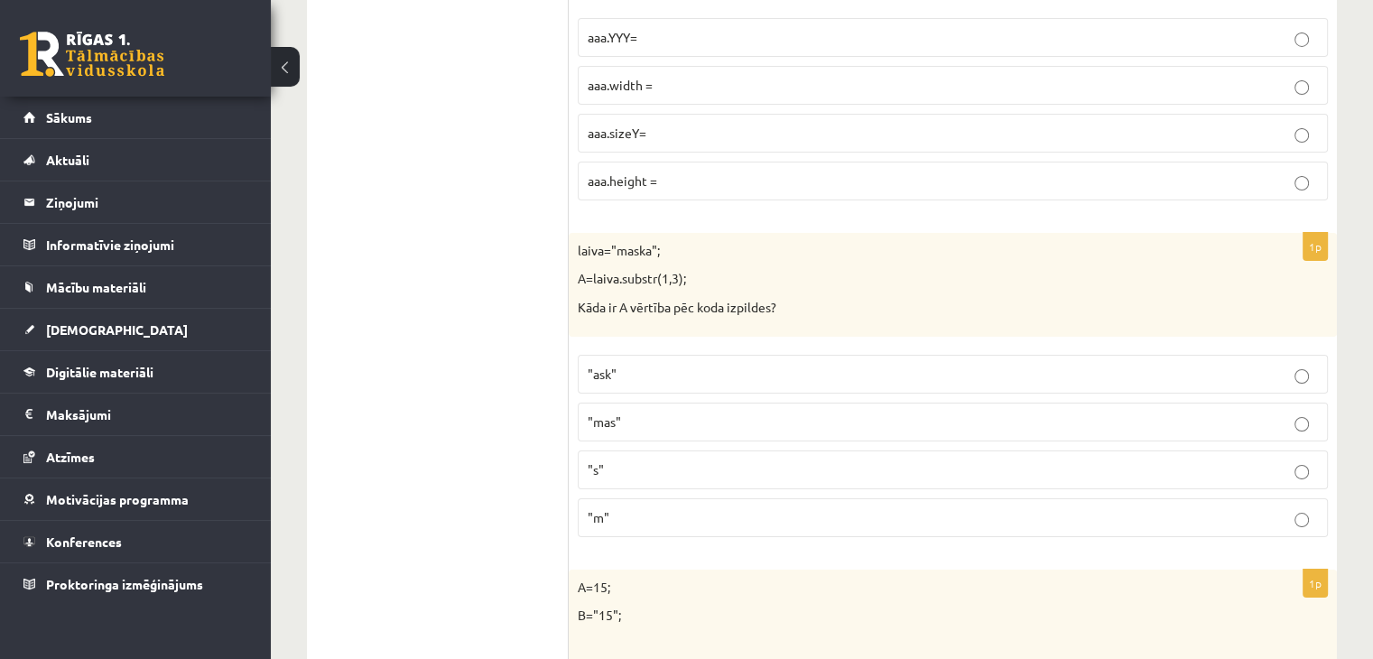
click at [669, 365] on p ""ask"" at bounding box center [952, 374] width 730 height 19
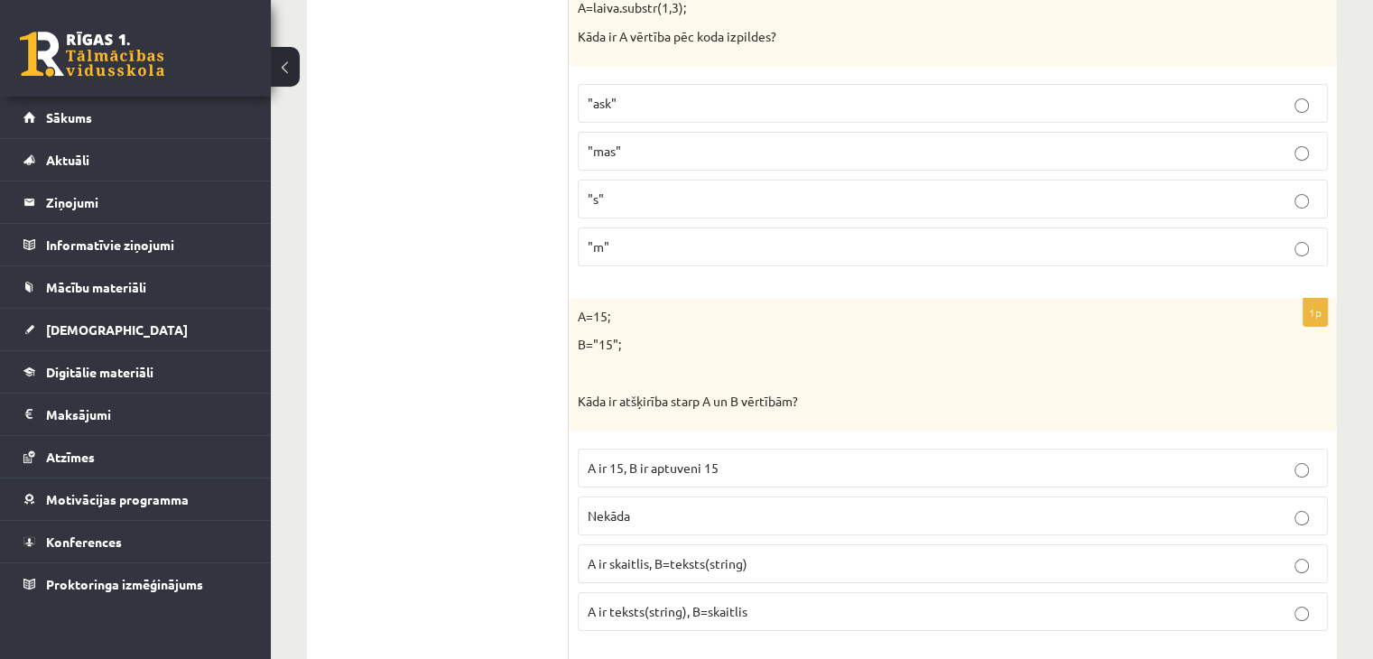
scroll to position [7031, 0]
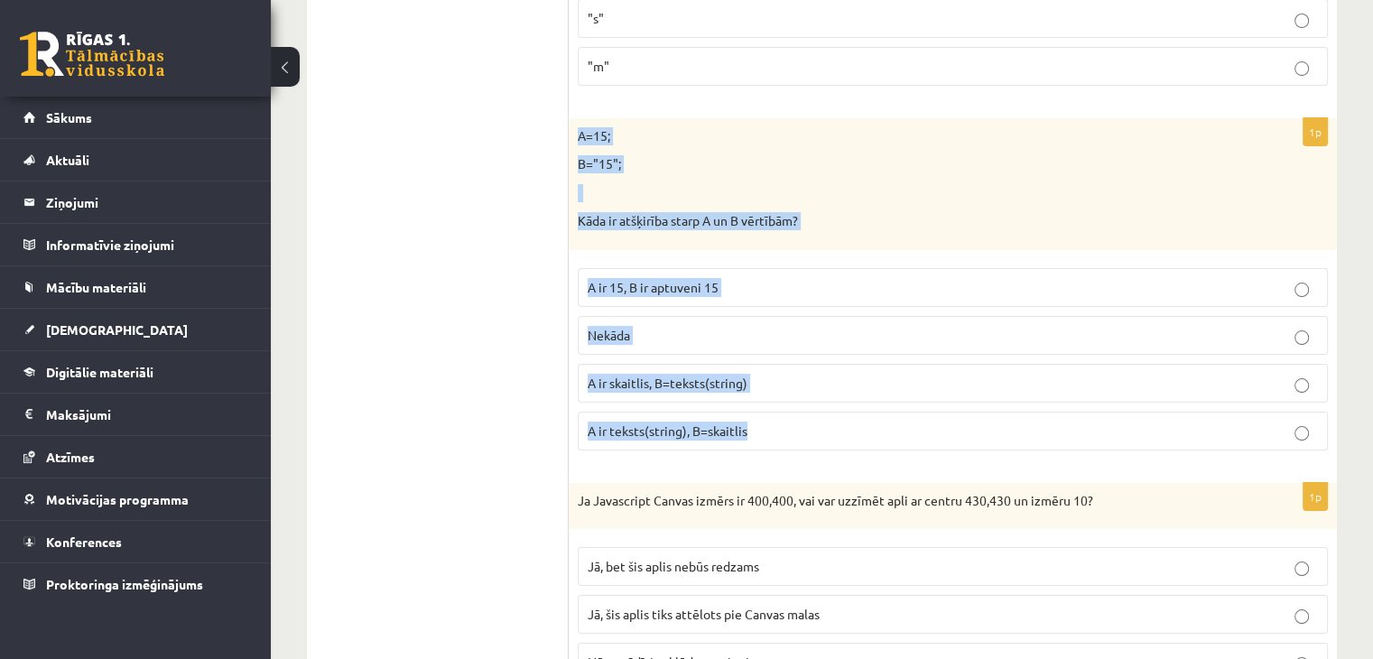
drag, startPoint x: 574, startPoint y: 95, endPoint x: 1086, endPoint y: 419, distance: 605.6
click at [1086, 419] on div "1p A=15; B="15"; Kāda ir atšķirība starp A un B vērtībām? A ir 15, B ir aptuven…" at bounding box center [952, 291] width 768 height 347
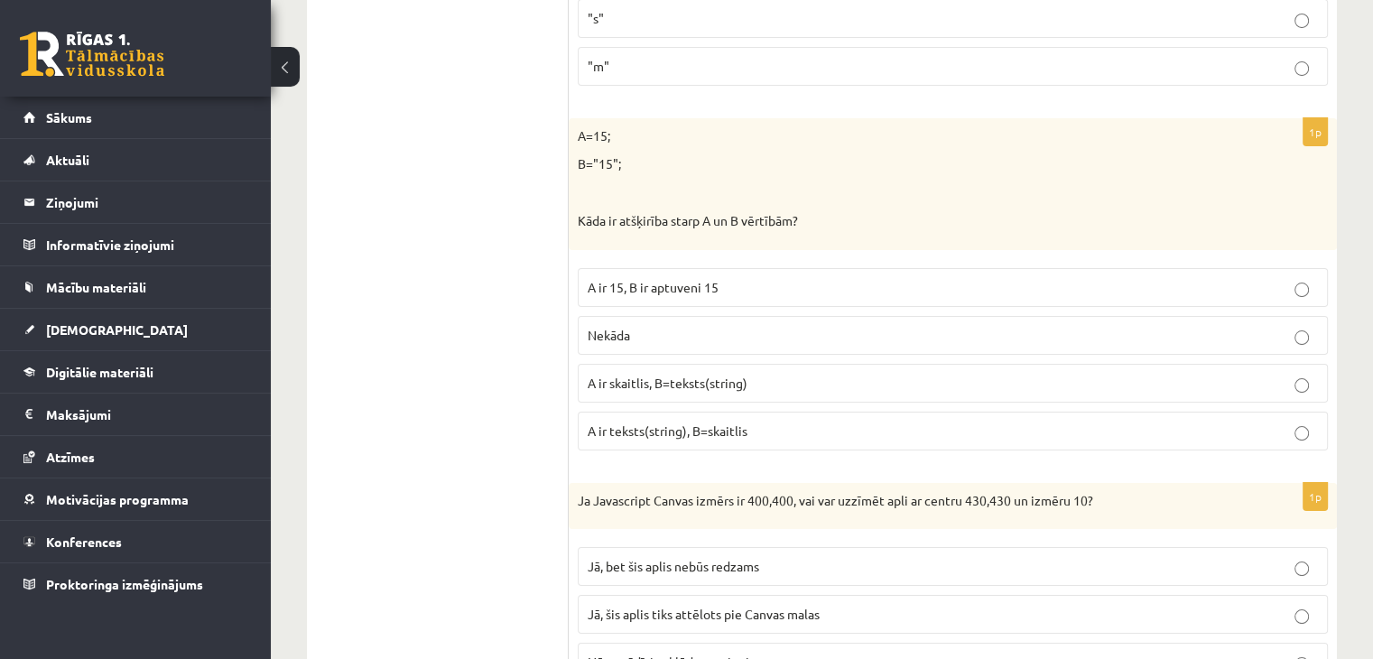
click at [733, 326] on p "Nekāda" at bounding box center [952, 335] width 730 height 19
click at [753, 374] on p "A ir skaitlis, B=teksts(string)" at bounding box center [952, 383] width 730 height 19
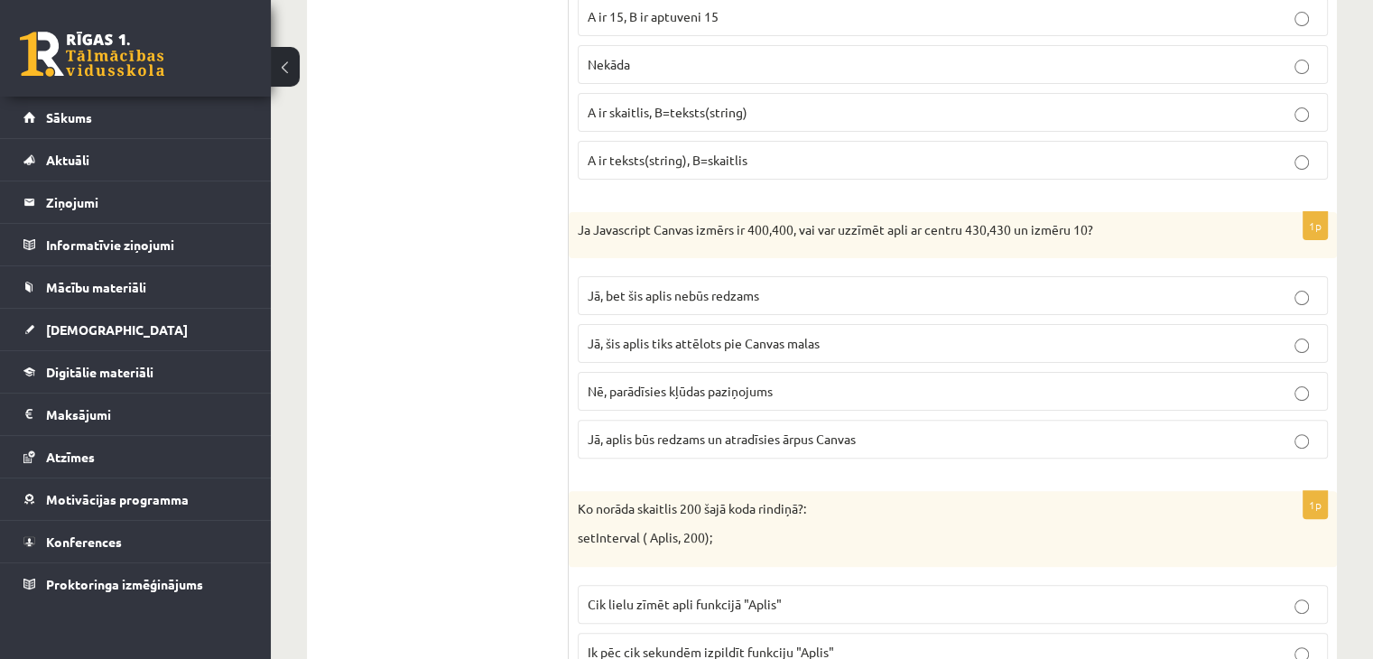
scroll to position [7302, 0]
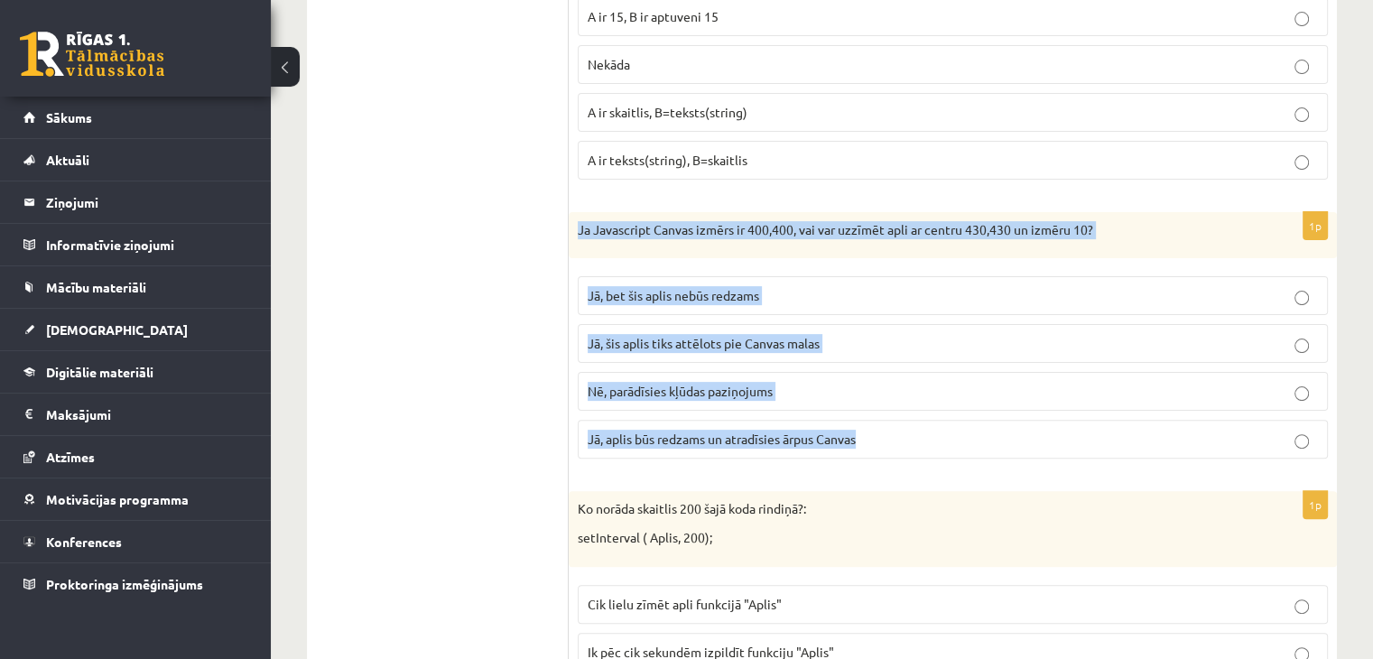
drag, startPoint x: 578, startPoint y: 194, endPoint x: 1236, endPoint y: 430, distance: 699.9
click at [1236, 430] on div "1p Ja Javascript Canvas izmērs ir 400,400, vai var uzzīmēt apli ar centru 430,4…" at bounding box center [952, 343] width 768 height 262
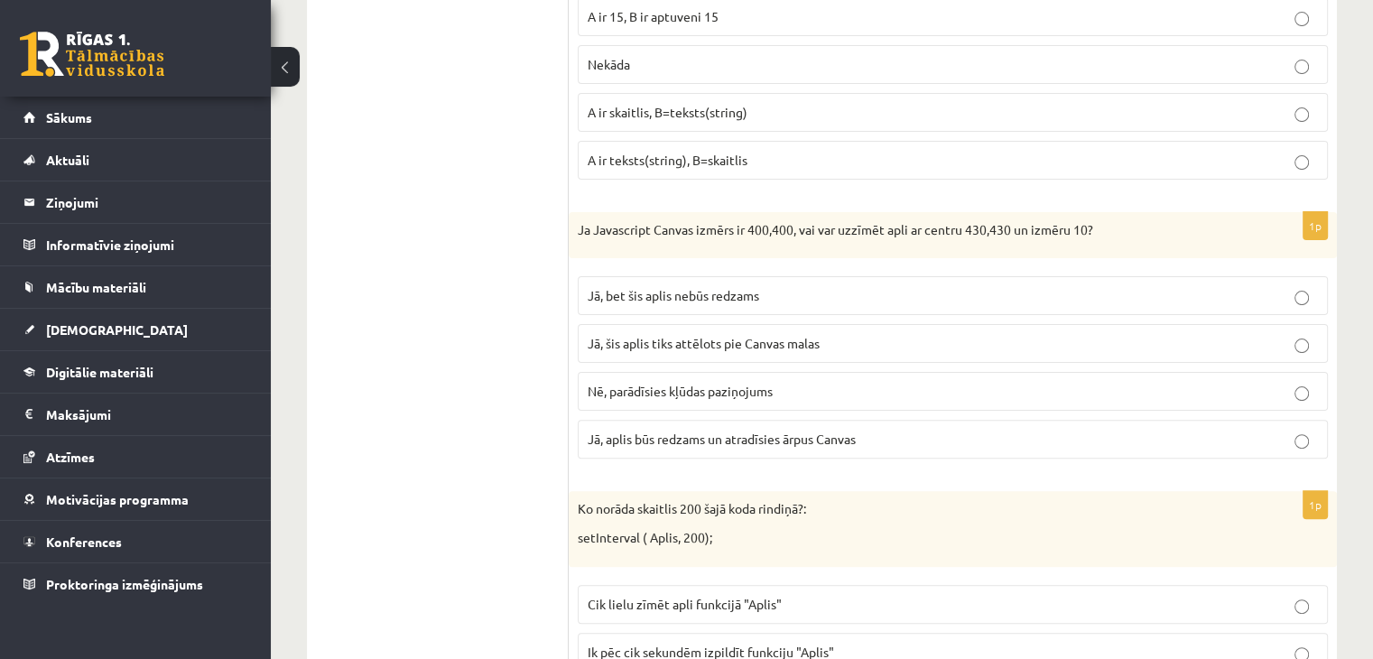
click at [738, 286] on p "Jā, bet šis aplis nebūs redzams" at bounding box center [952, 295] width 730 height 19
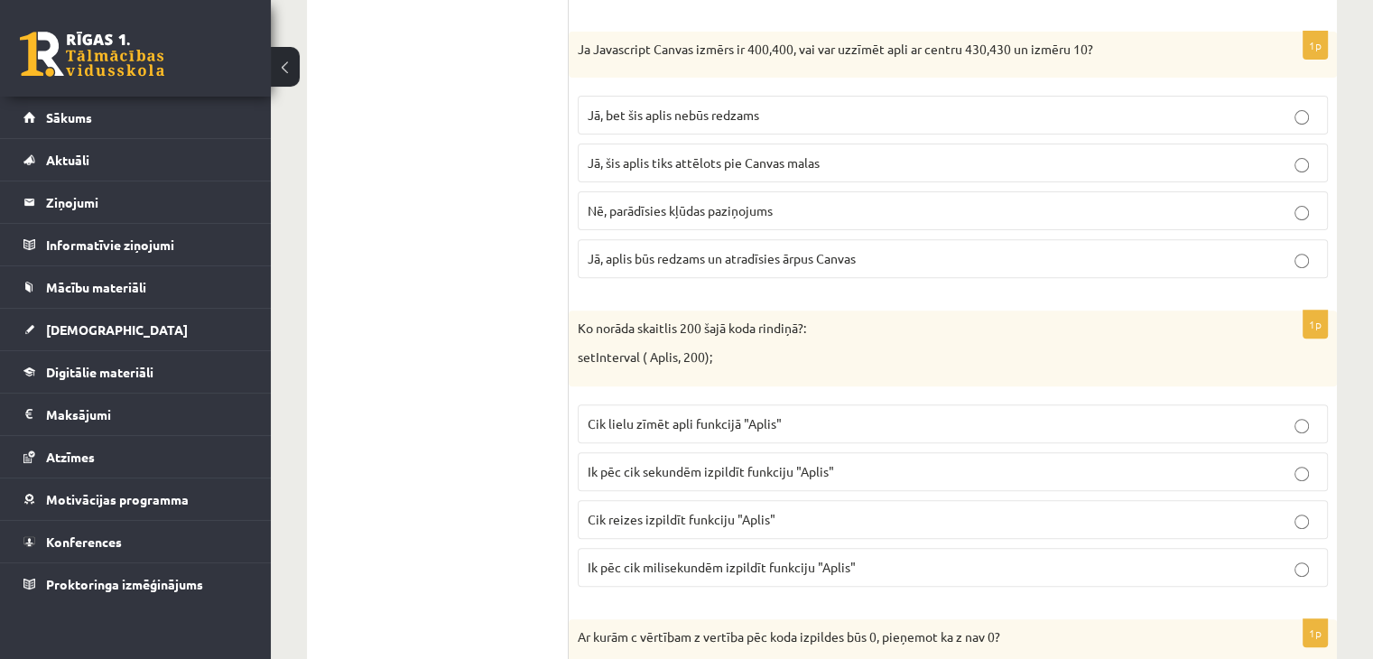
scroll to position [7663, 0]
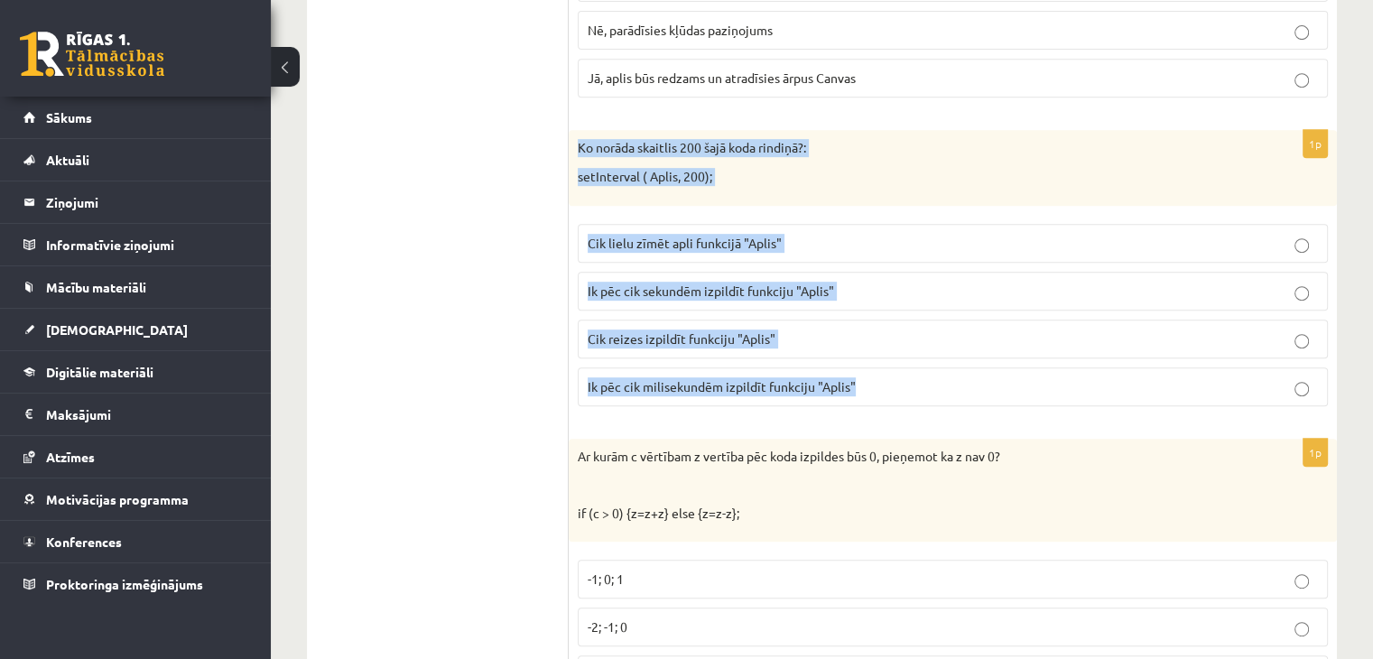
drag, startPoint x: 577, startPoint y: 111, endPoint x: 1239, endPoint y: 376, distance: 713.5
click at [1239, 376] on div "1p Ko norāda skaitlis 200 šajā koda rindiņā?: setInterval ( Aplis, 200); Cik li…" at bounding box center [952, 275] width 768 height 290
click at [1039, 168] on p "setInterval ( Aplis, 200);" at bounding box center [908, 177] width 660 height 18
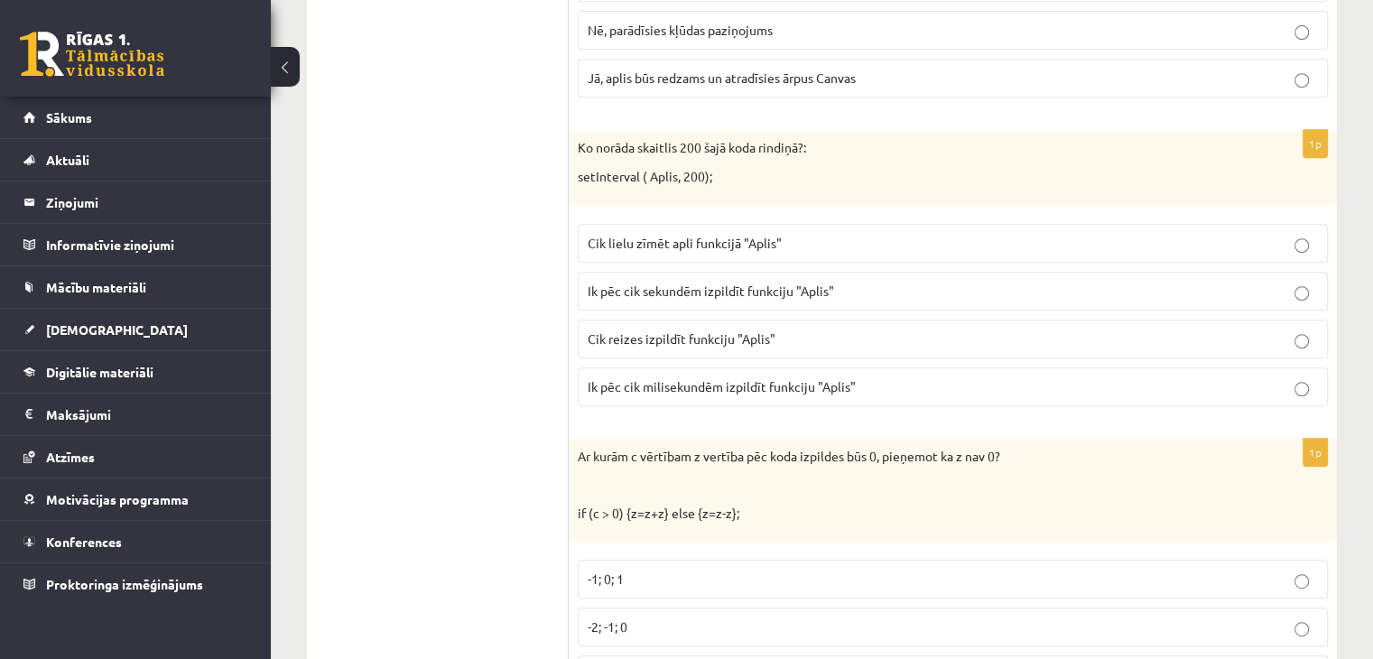
click at [707, 330] on span "Cik reizes izpildīt funkciju "Aplis"" at bounding box center [681, 338] width 188 height 16
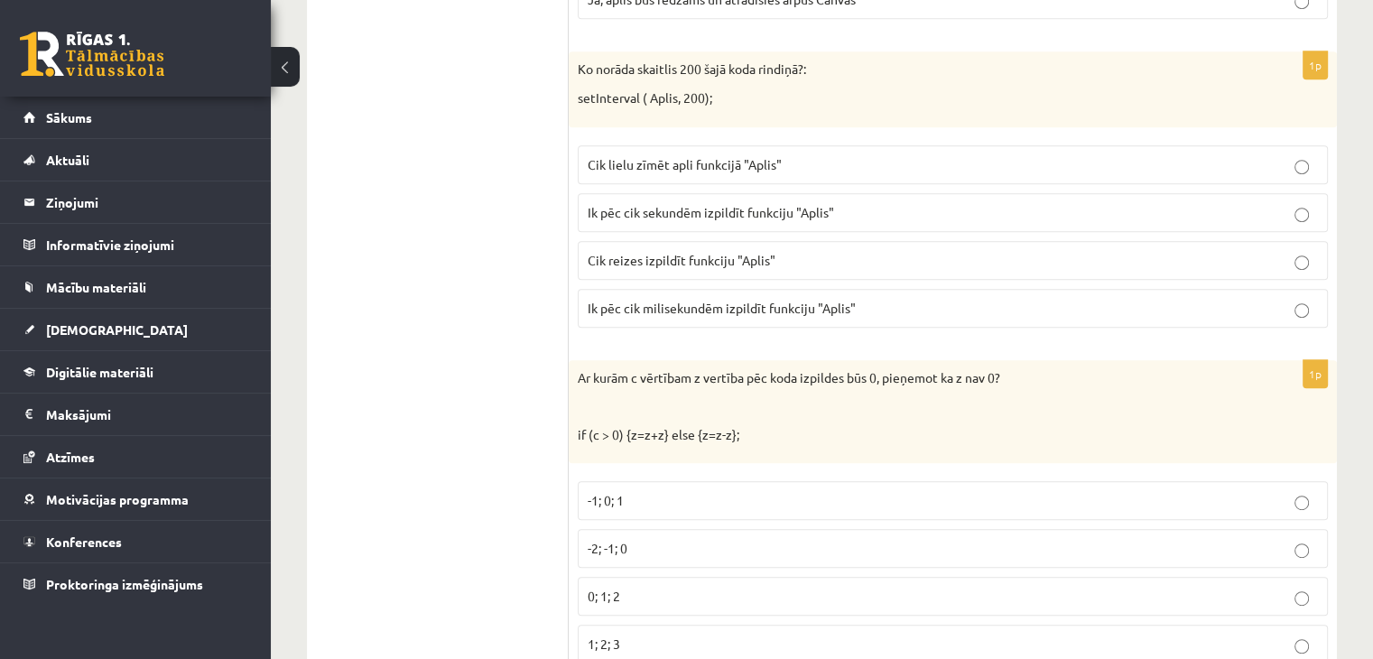
scroll to position [7843, 0]
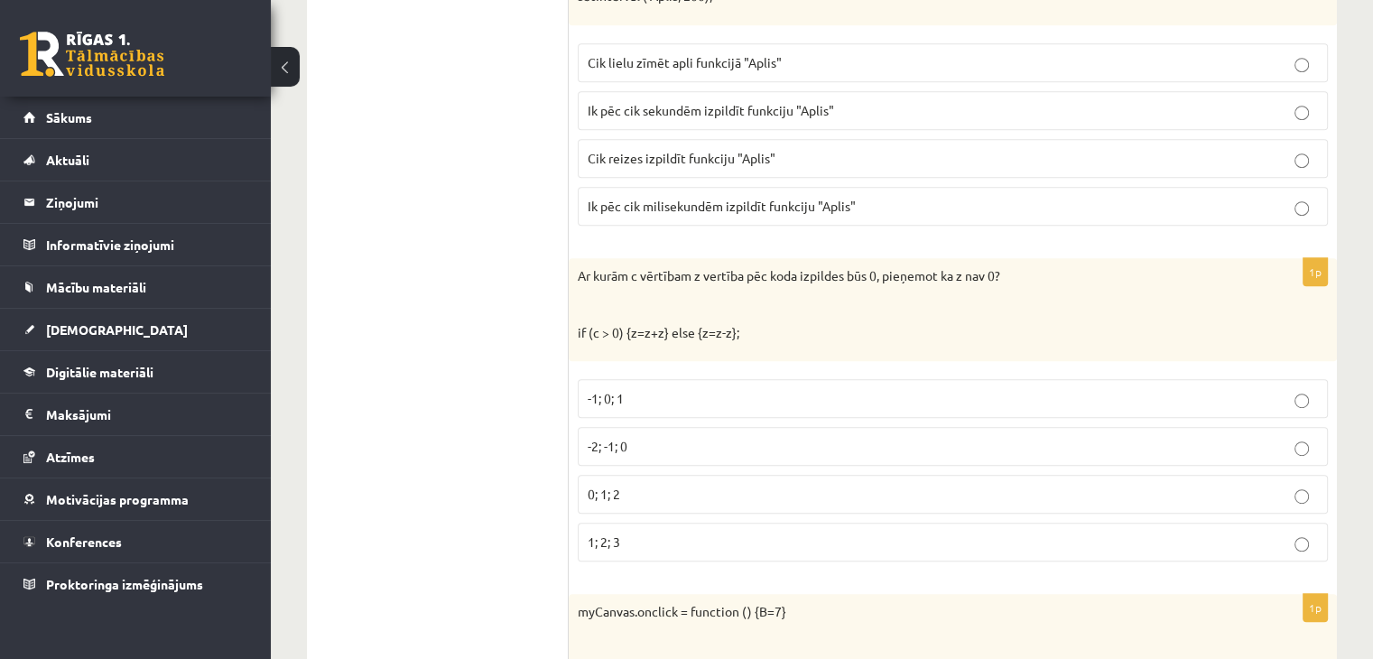
click at [661, 437] on p "-2; -1; 0" at bounding box center [952, 446] width 730 height 19
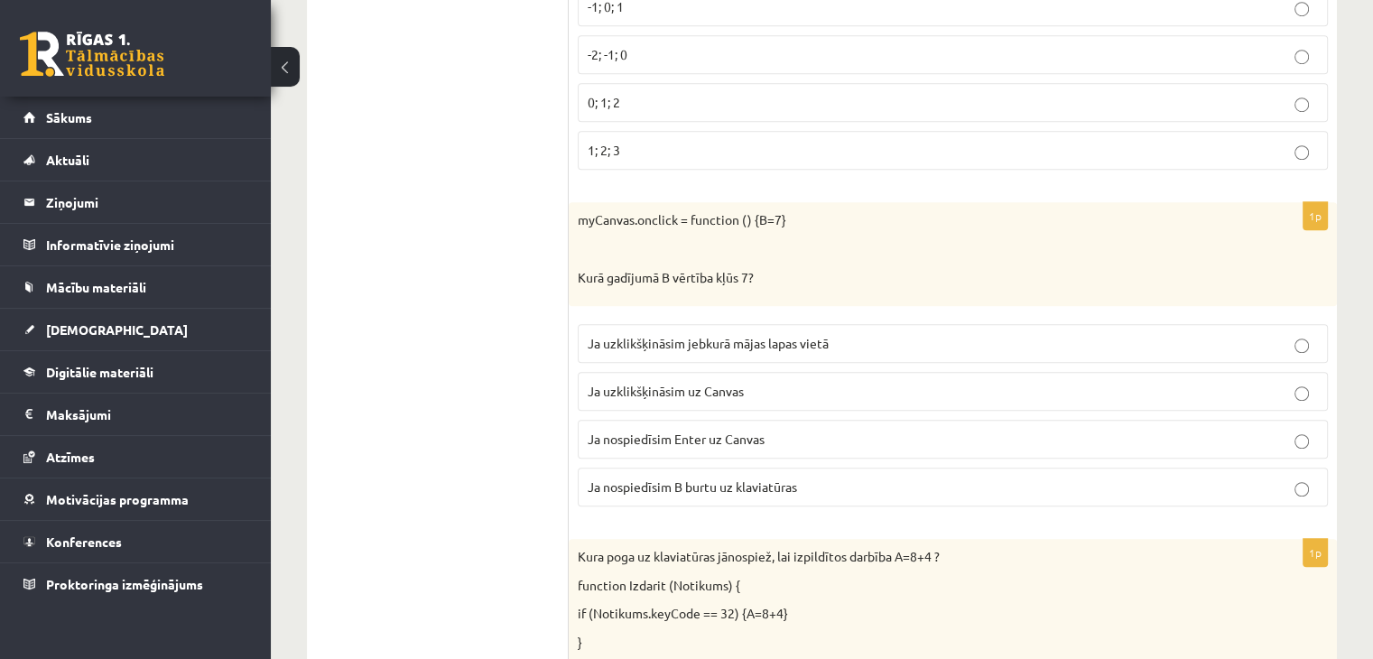
scroll to position [8302, 0]
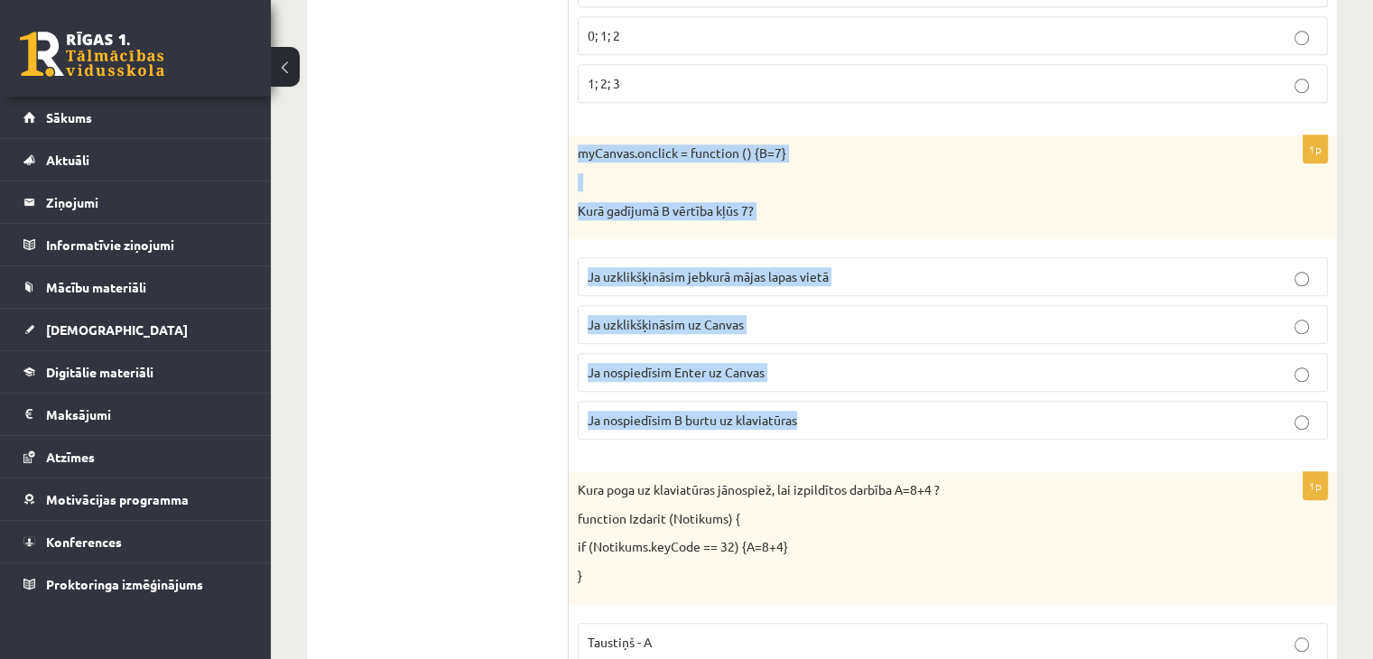
drag, startPoint x: 577, startPoint y: 113, endPoint x: 1102, endPoint y: 408, distance: 602.4
click at [1102, 408] on div "1p myCanvas.onclick = function () {B=7} Kurā gadījumā B vērtība kļūs 7? Ja uzkl…" at bounding box center [952, 294] width 768 height 319
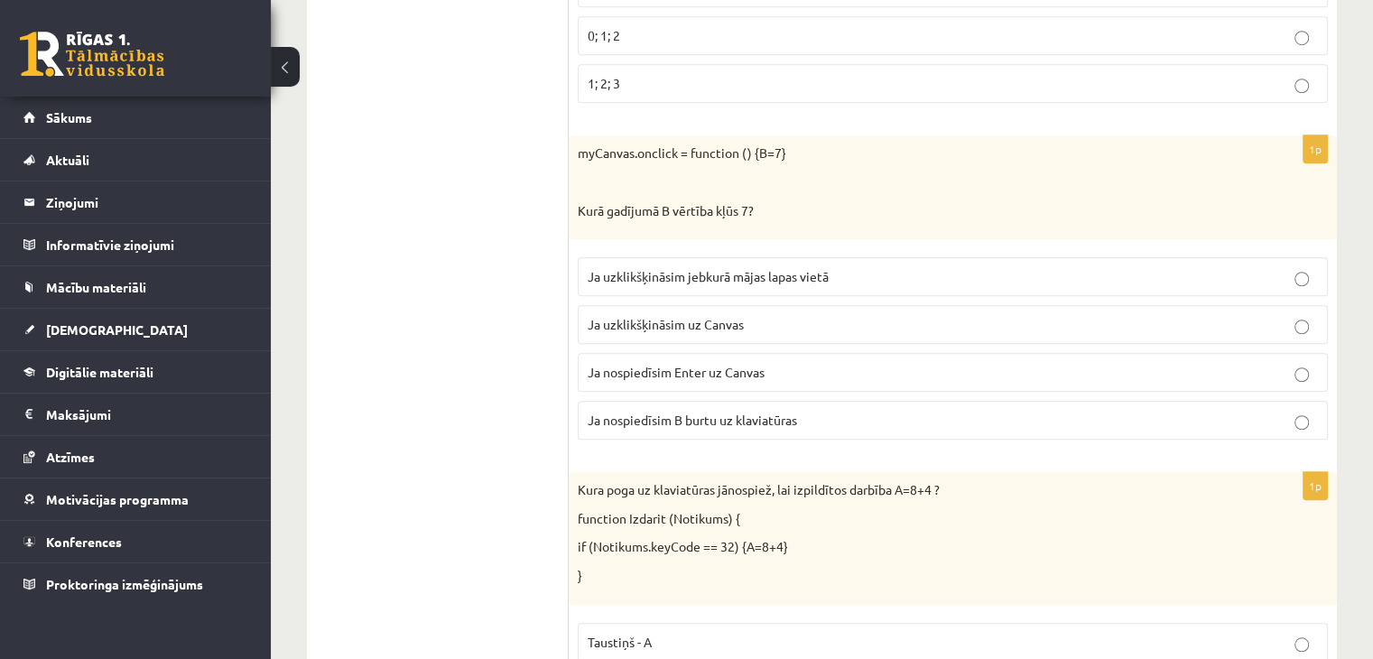
click at [716, 316] on span "Ja uzklikšķināsim uz Canvas" at bounding box center [665, 324] width 156 height 16
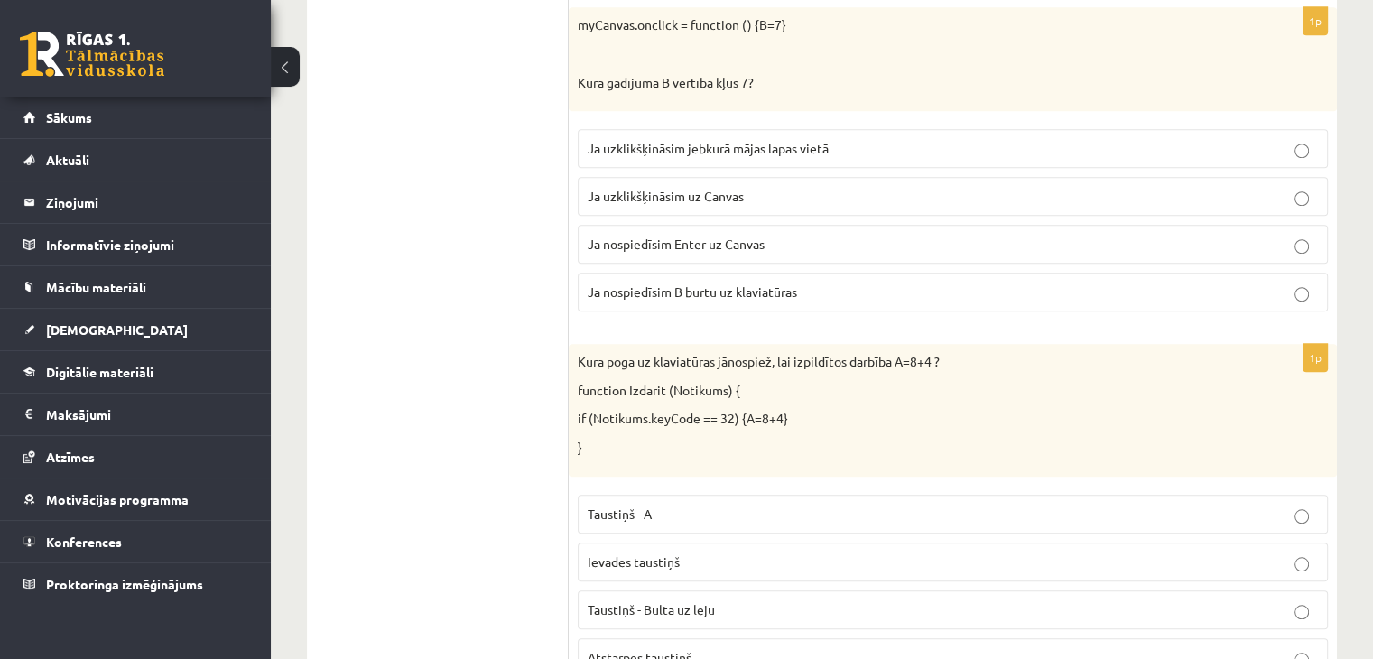
scroll to position [8573, 0]
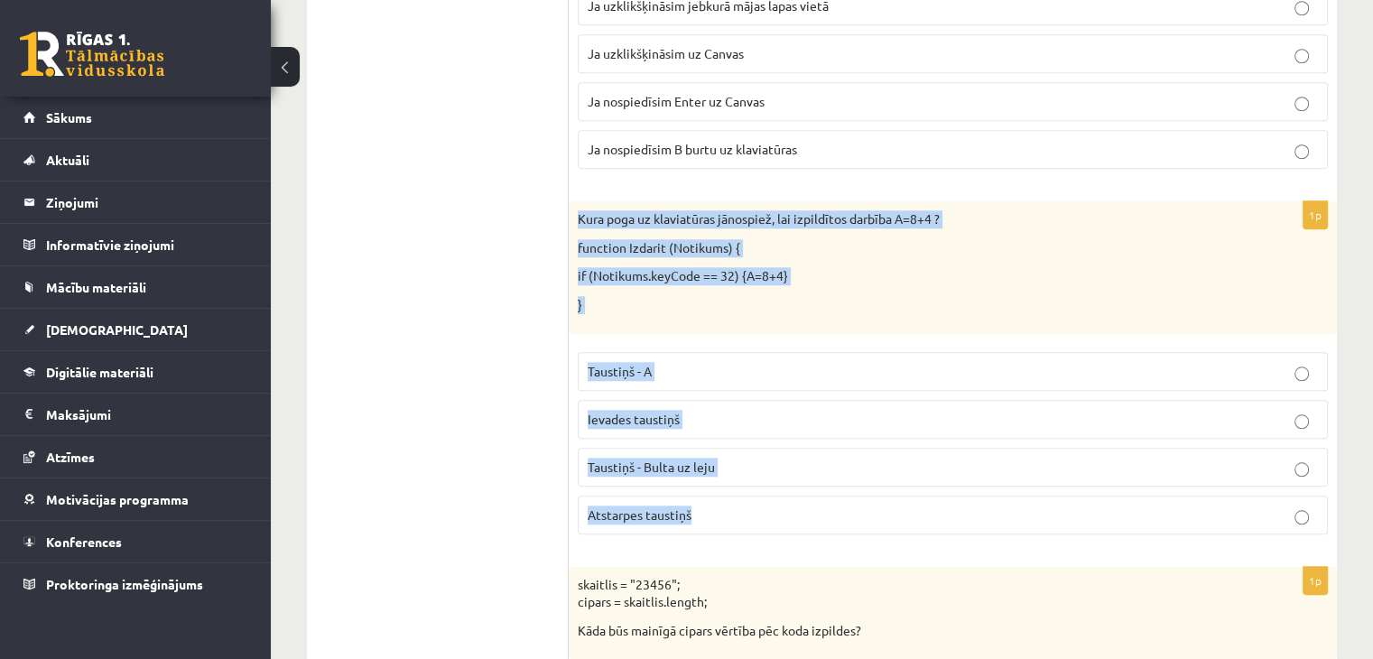
drag, startPoint x: 596, startPoint y: 177, endPoint x: 1299, endPoint y: 504, distance: 775.5
click at [1299, 504] on div "1p Kura poga uz klaviatūras jānospiež, lai izpildītos darbība A=8+4 ? function …" at bounding box center [952, 374] width 768 height 347
click at [946, 254] on div "Kura poga uz klaviatūras jānospiež, lai izpildītos darbība A=8+4 ? function Izd…" at bounding box center [952, 267] width 768 height 132
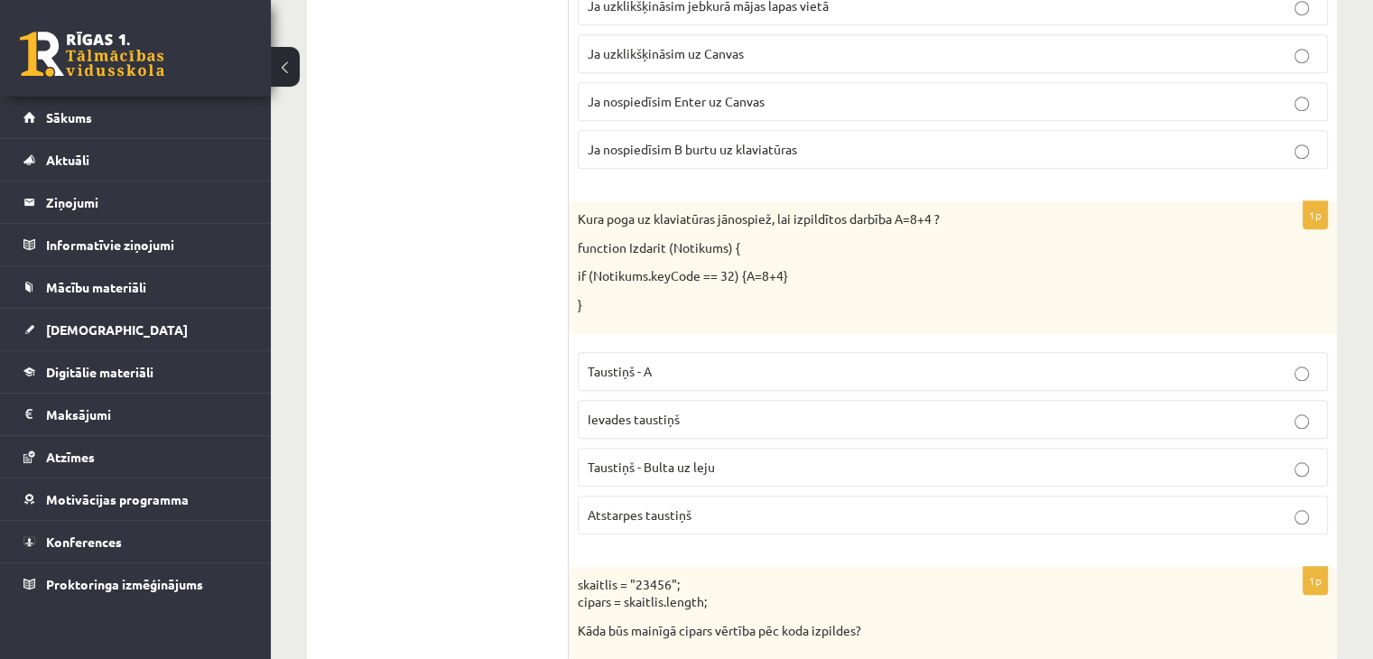
click at [677, 505] on p "Atstarpes taustiņš" at bounding box center [952, 514] width 730 height 19
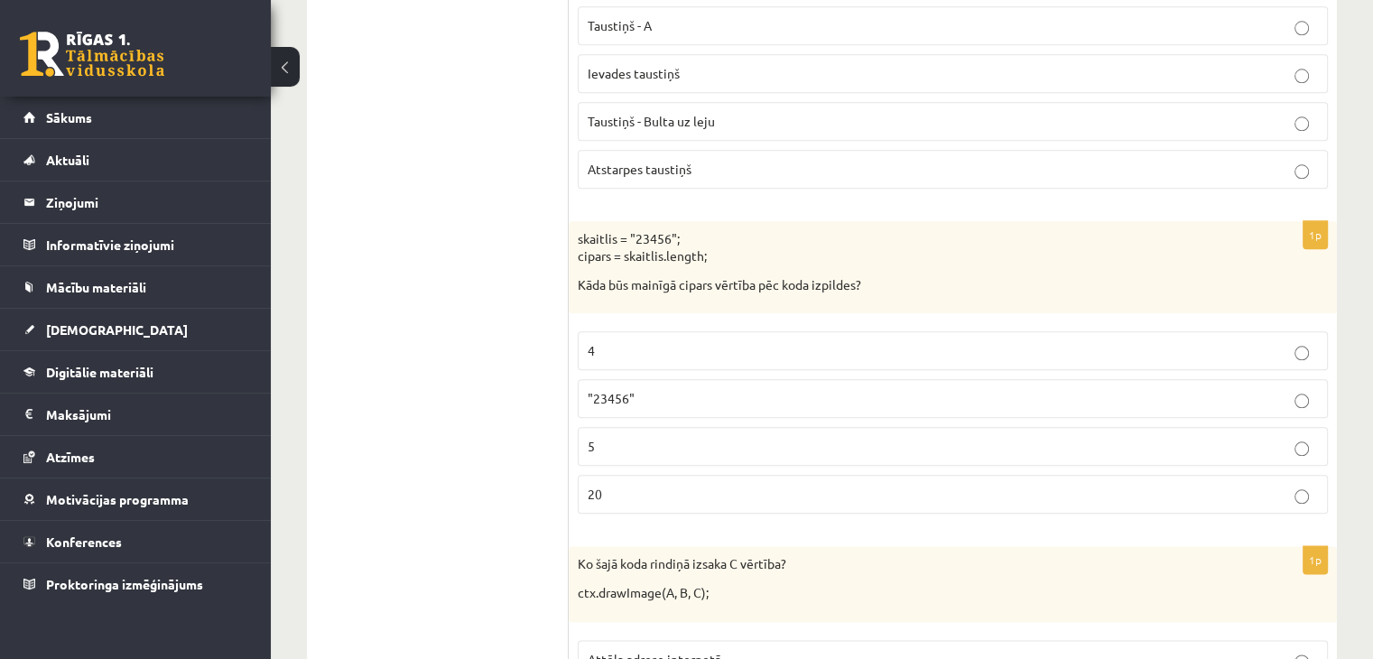
scroll to position [9024, 0]
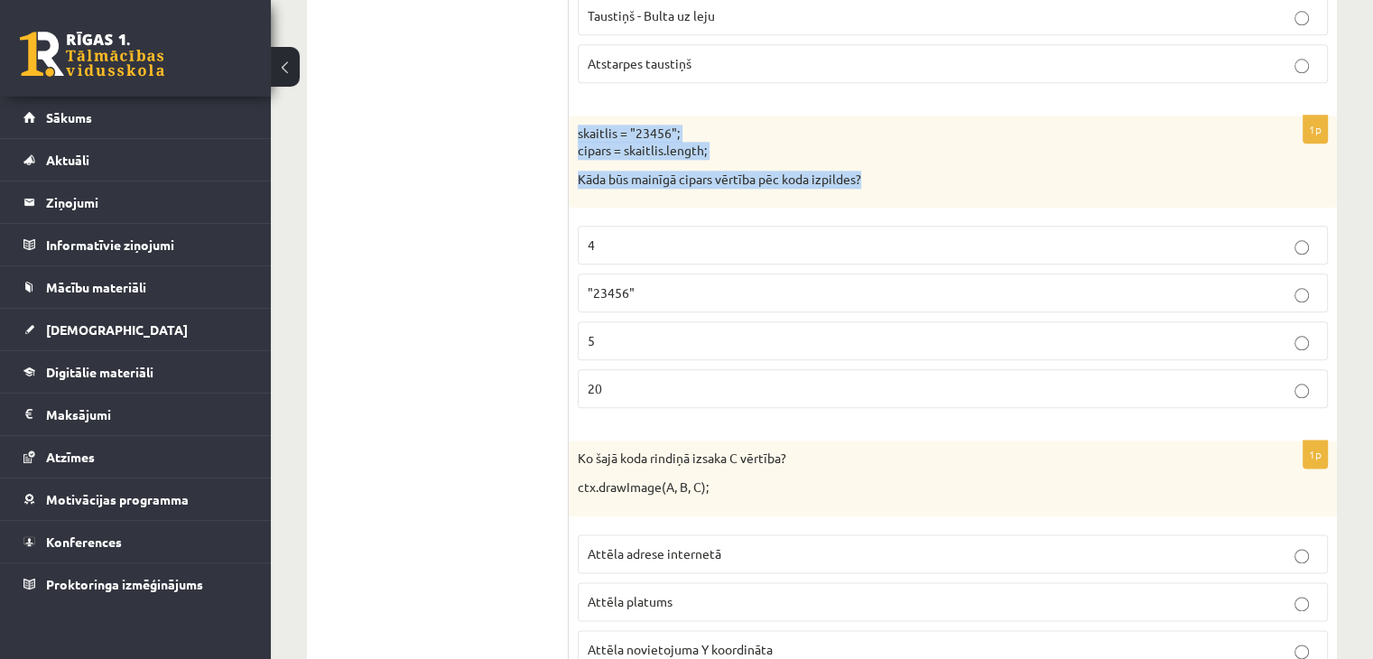
drag, startPoint x: 576, startPoint y: 89, endPoint x: 871, endPoint y: 164, distance: 304.4
click at [871, 164] on div "skaitlis = "23456"; cipars = skaitlis.length; Kāda būs mainīgā cipars vērtība p…" at bounding box center [952, 162] width 768 height 93
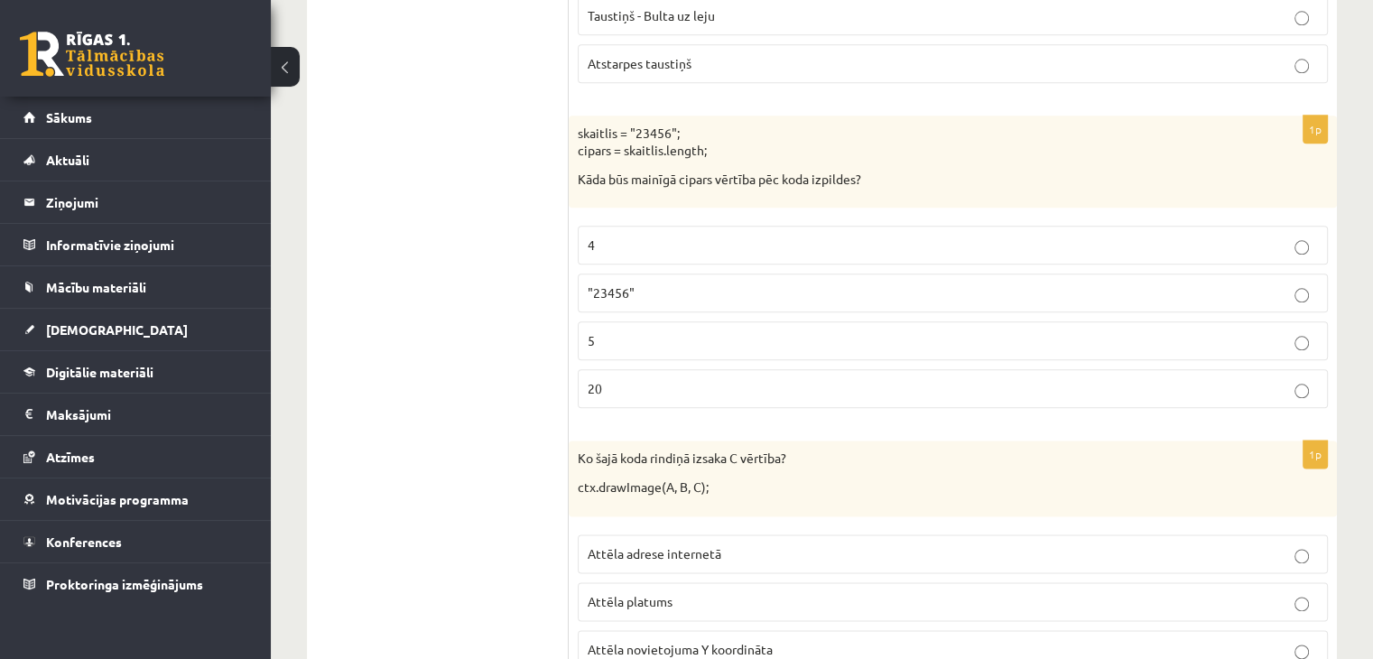
click at [668, 331] on p "5" at bounding box center [952, 340] width 730 height 19
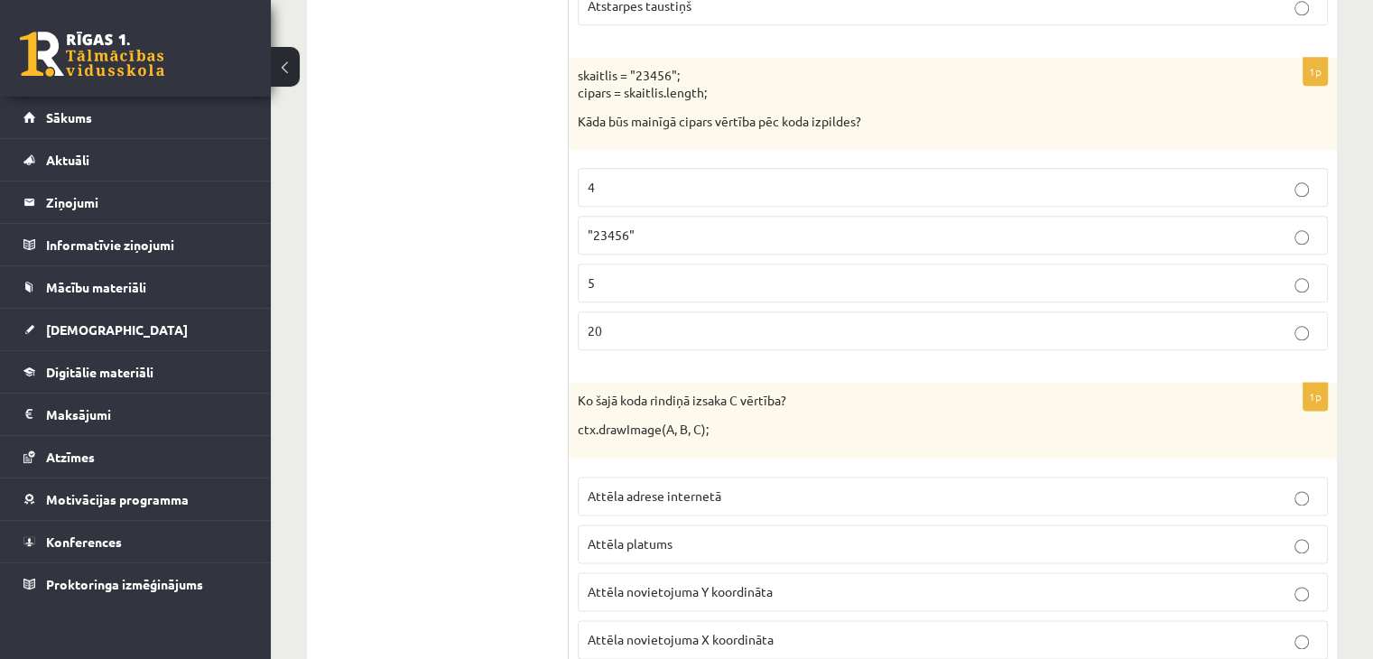
scroll to position [9107, 0]
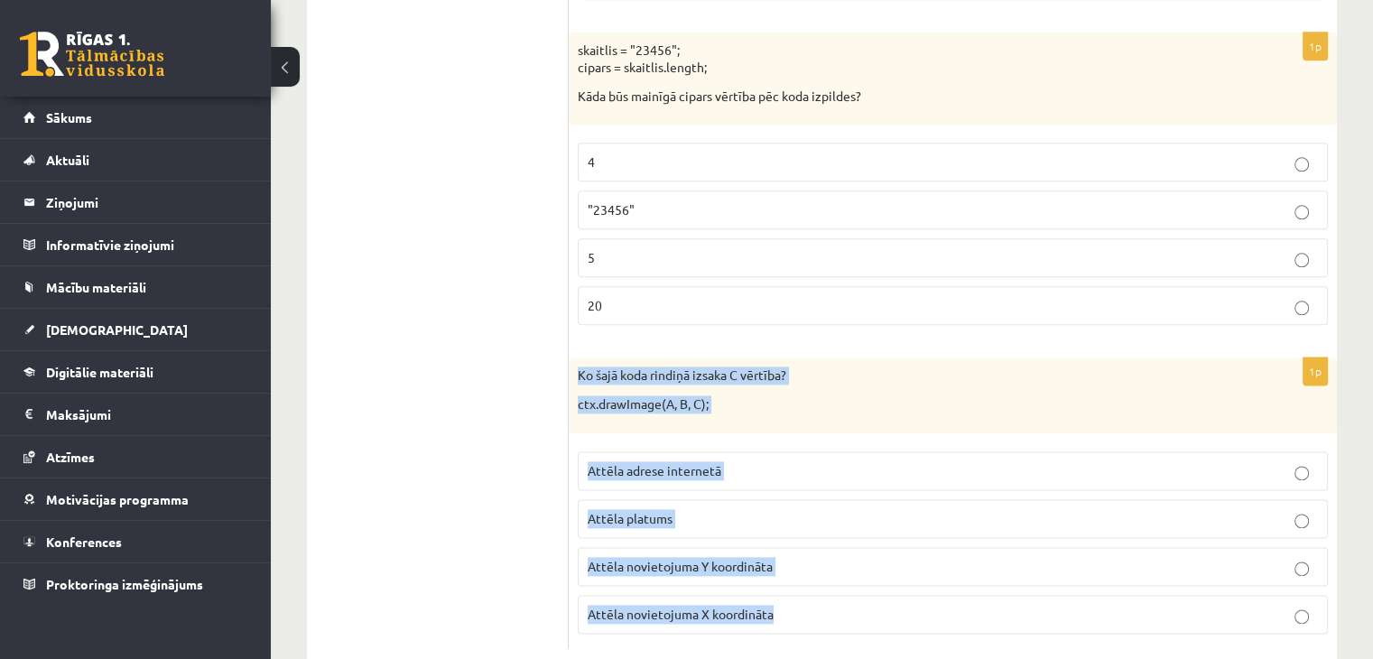
drag, startPoint x: 575, startPoint y: 328, endPoint x: 996, endPoint y: 604, distance: 503.8
click at [998, 596] on div "1p Ko šajā koda rindiņā izsaka C vērtība? ctx.drawImage(A, B, C); Attēla adrese…" at bounding box center [952, 502] width 768 height 290
click at [830, 395] on p "ctx.drawImage(A, B, C);" at bounding box center [908, 404] width 660 height 18
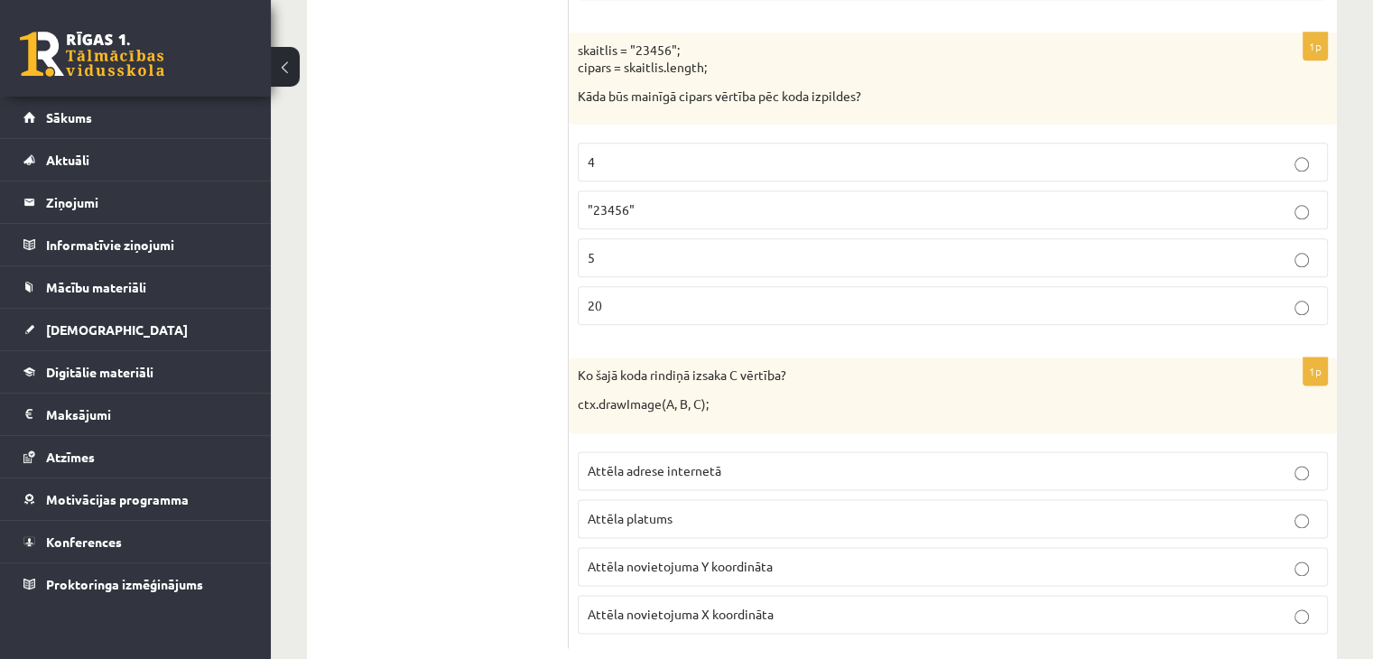
click at [809, 509] on p "Attēla platums" at bounding box center [952, 518] width 730 height 19
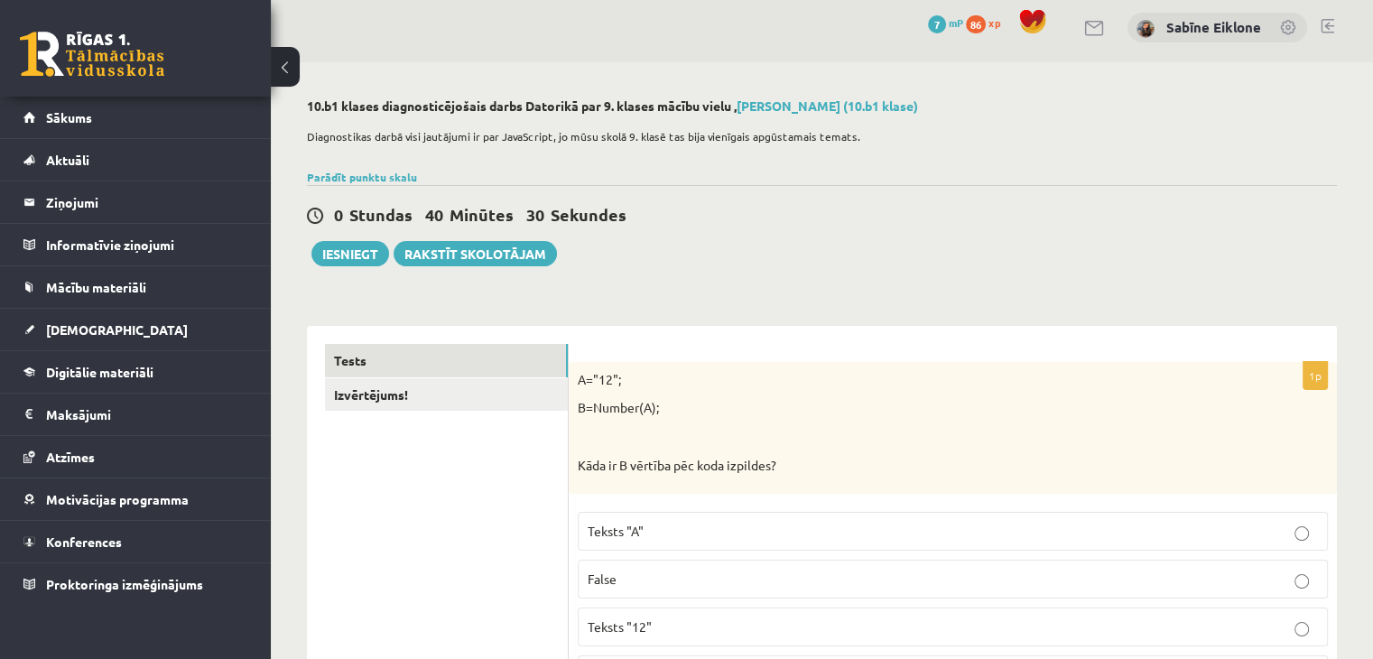
scroll to position [0, 0]
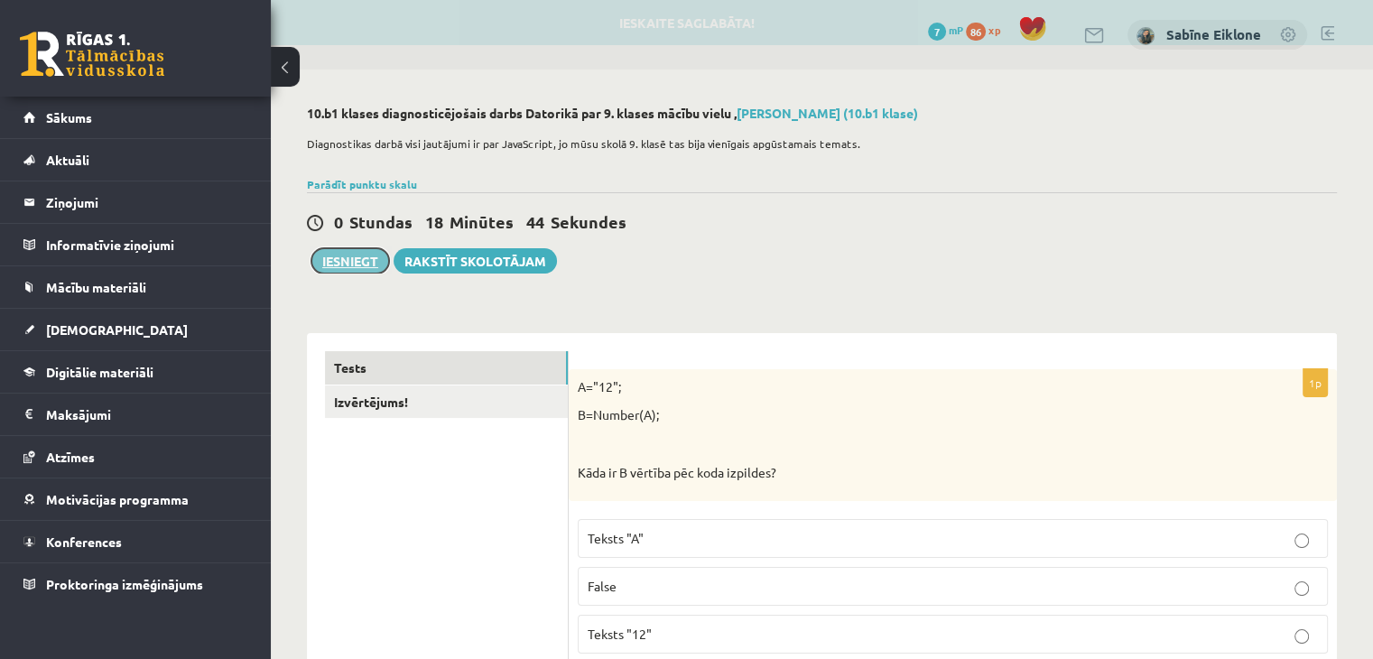
click at [361, 261] on button "Iesniegt" at bounding box center [350, 260] width 78 height 25
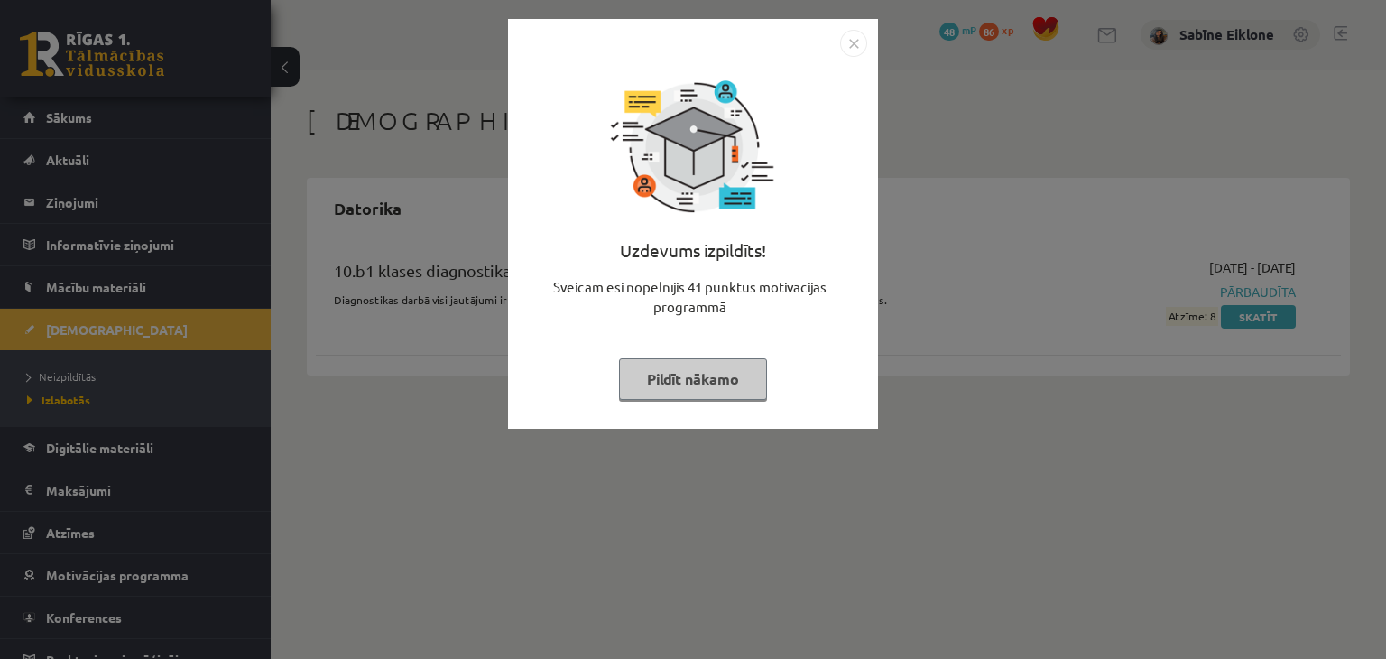
click at [733, 383] on button "Pildīt nākamo" at bounding box center [693, 379] width 148 height 42
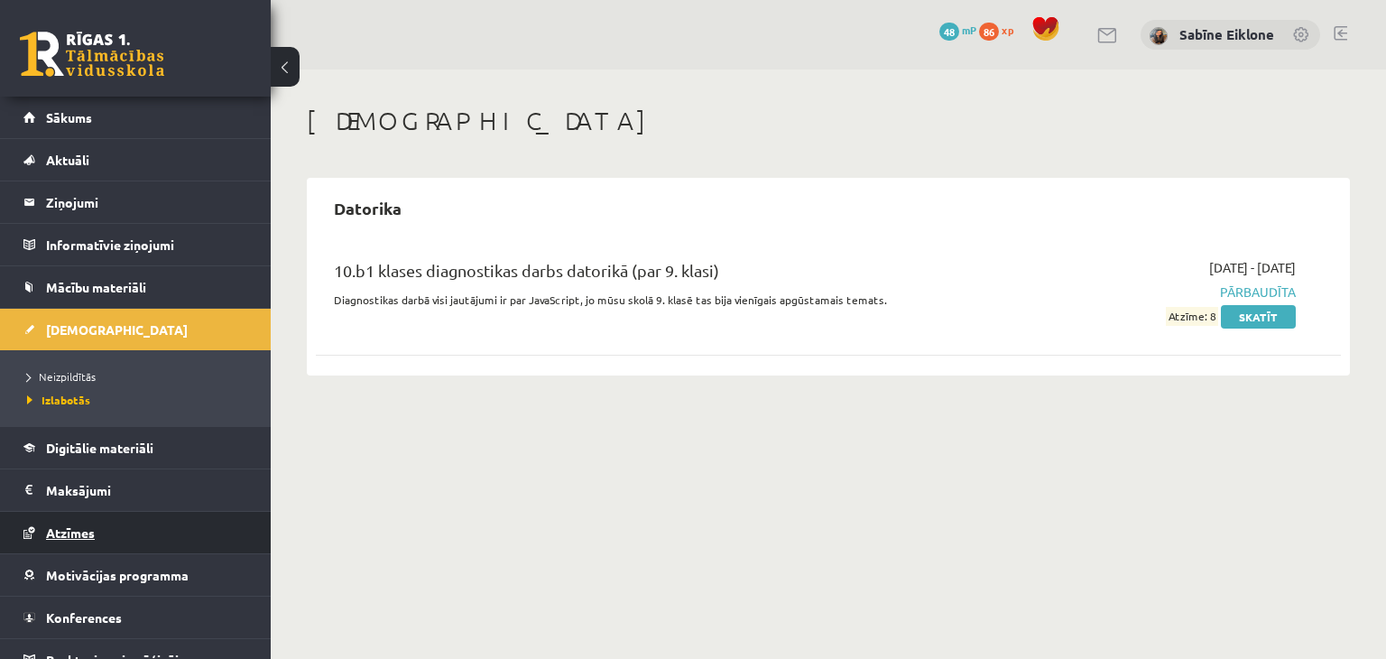
click at [88, 532] on span "Atzīmes" at bounding box center [70, 532] width 49 height 16
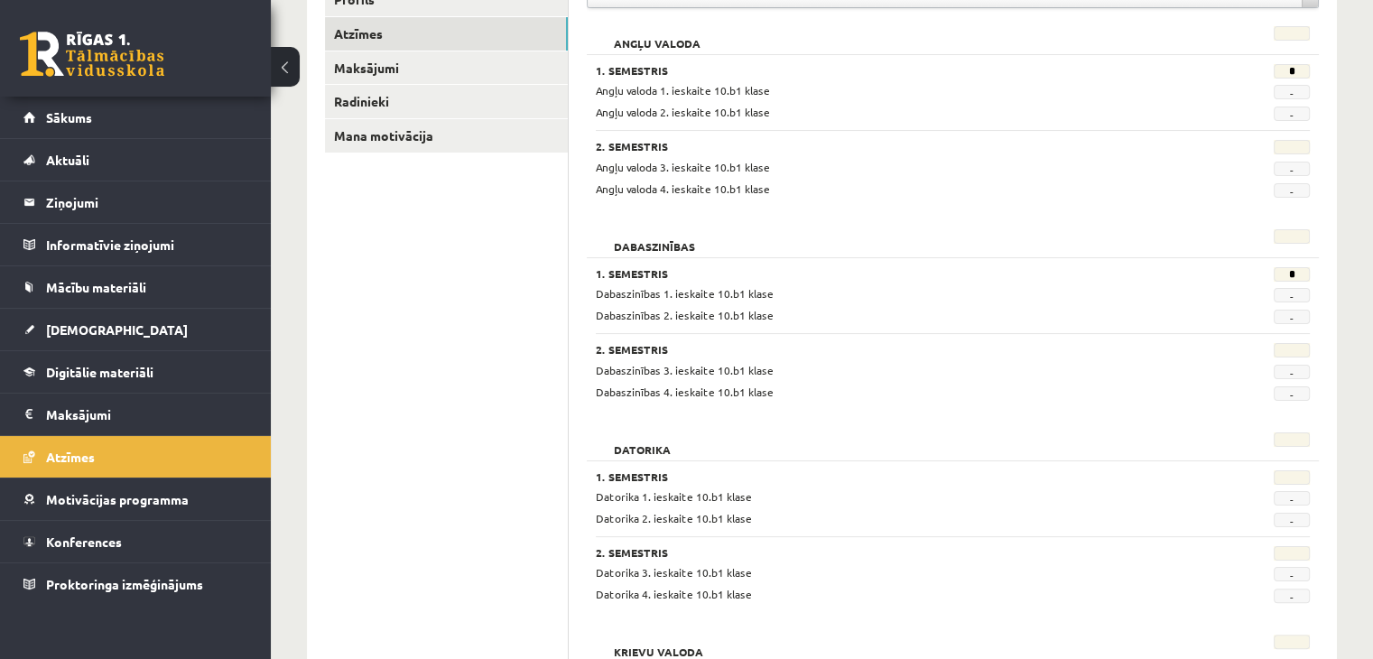
scroll to position [180, 0]
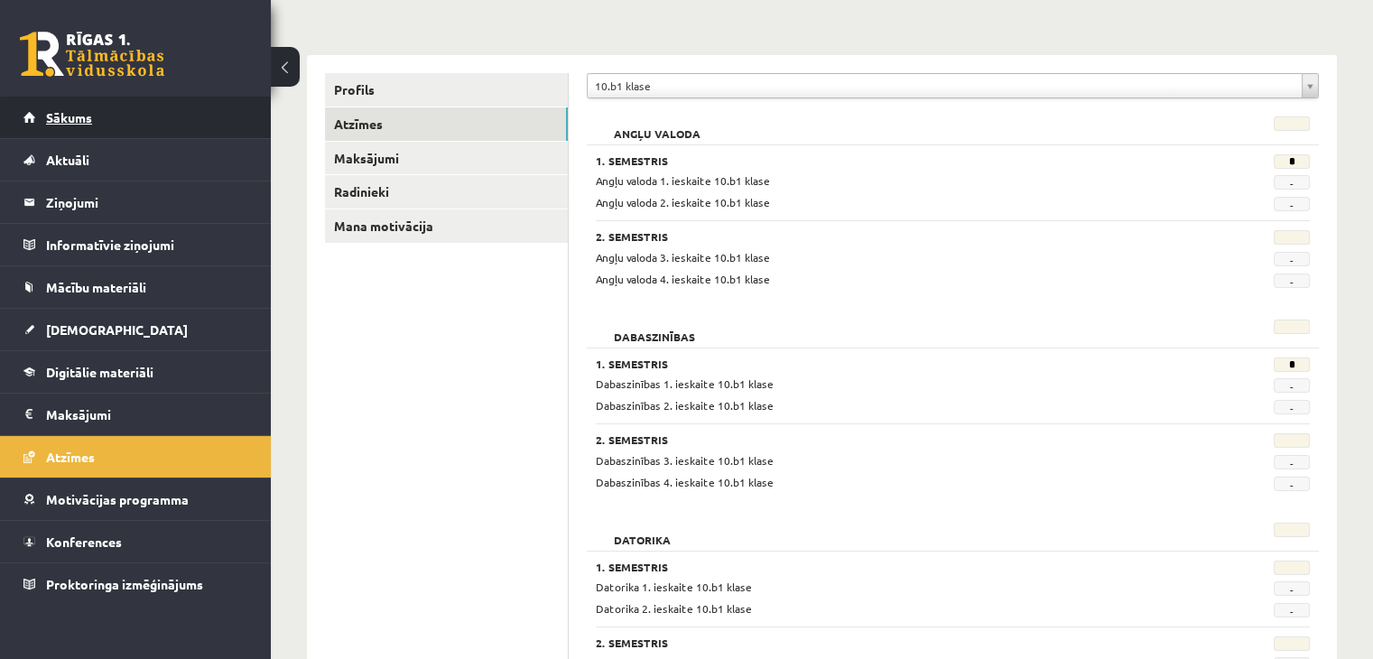
click at [76, 117] on span "Sākums" at bounding box center [69, 117] width 46 height 16
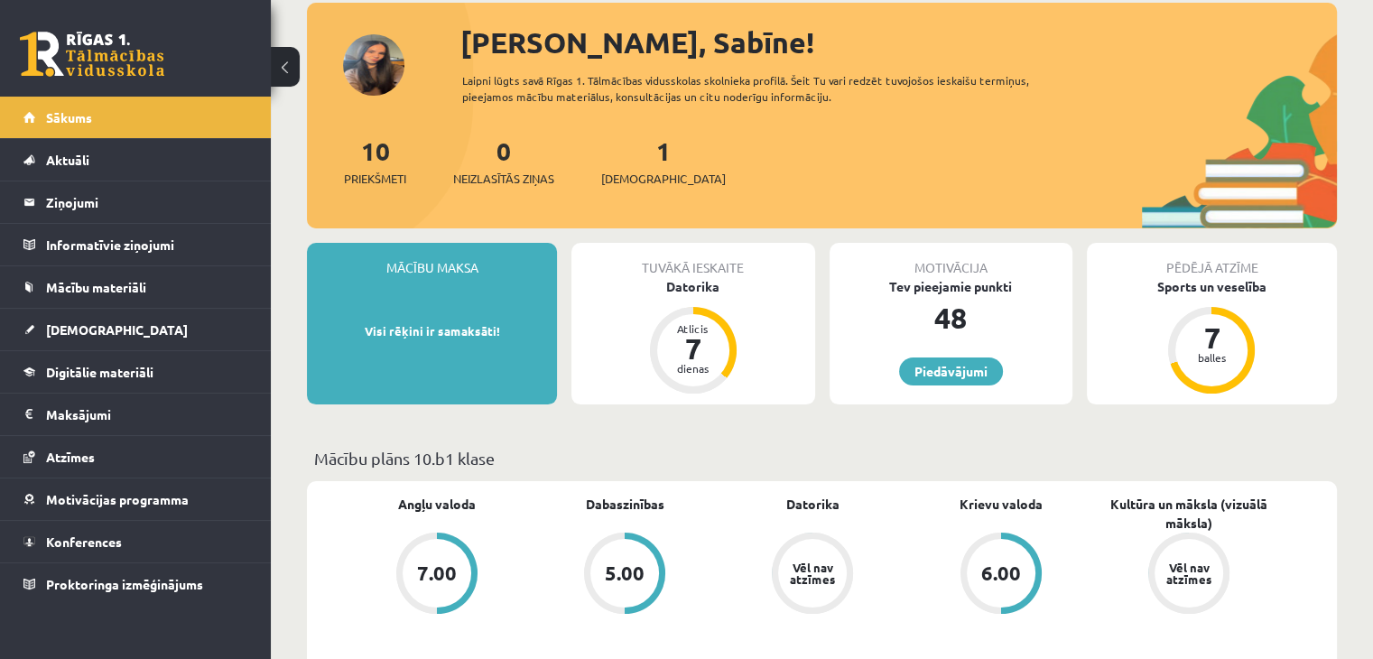
scroll to position [180, 0]
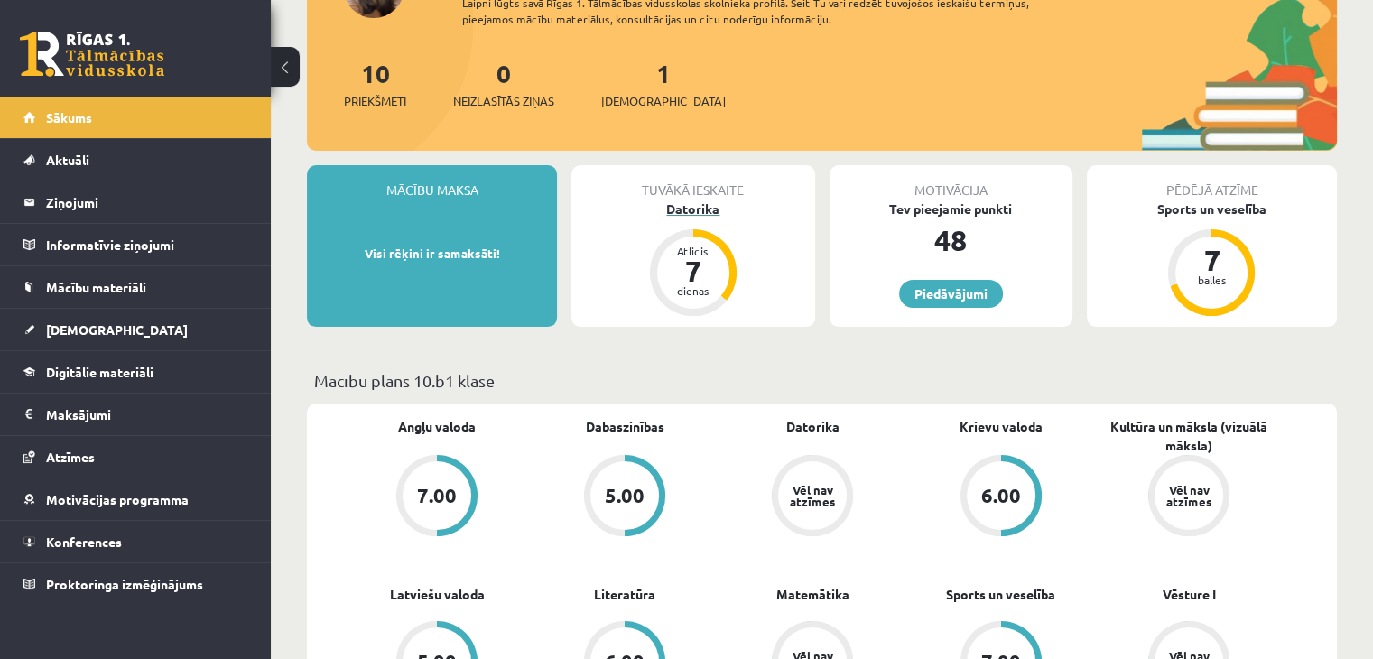
click at [708, 210] on div "Datorika" at bounding box center [692, 208] width 243 height 19
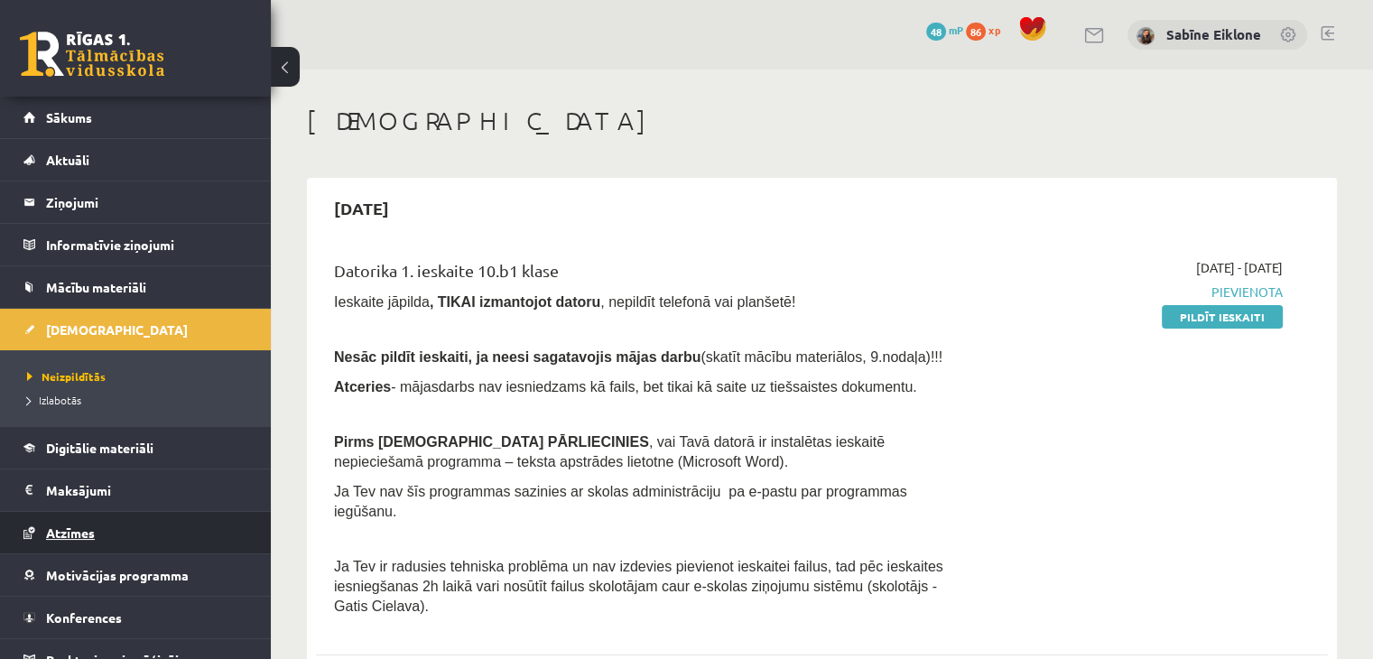
click at [107, 533] on link "Atzīmes" at bounding box center [135, 533] width 225 height 42
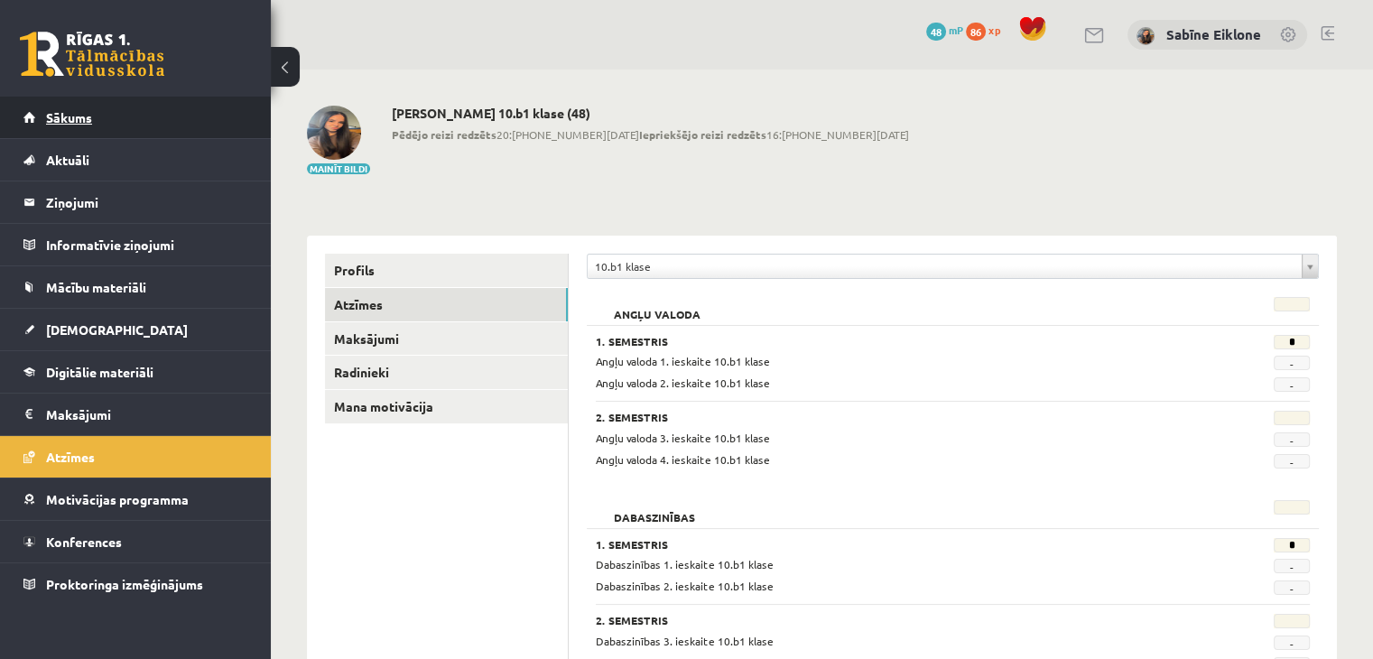
click at [83, 128] on link "Sākums" at bounding box center [135, 118] width 225 height 42
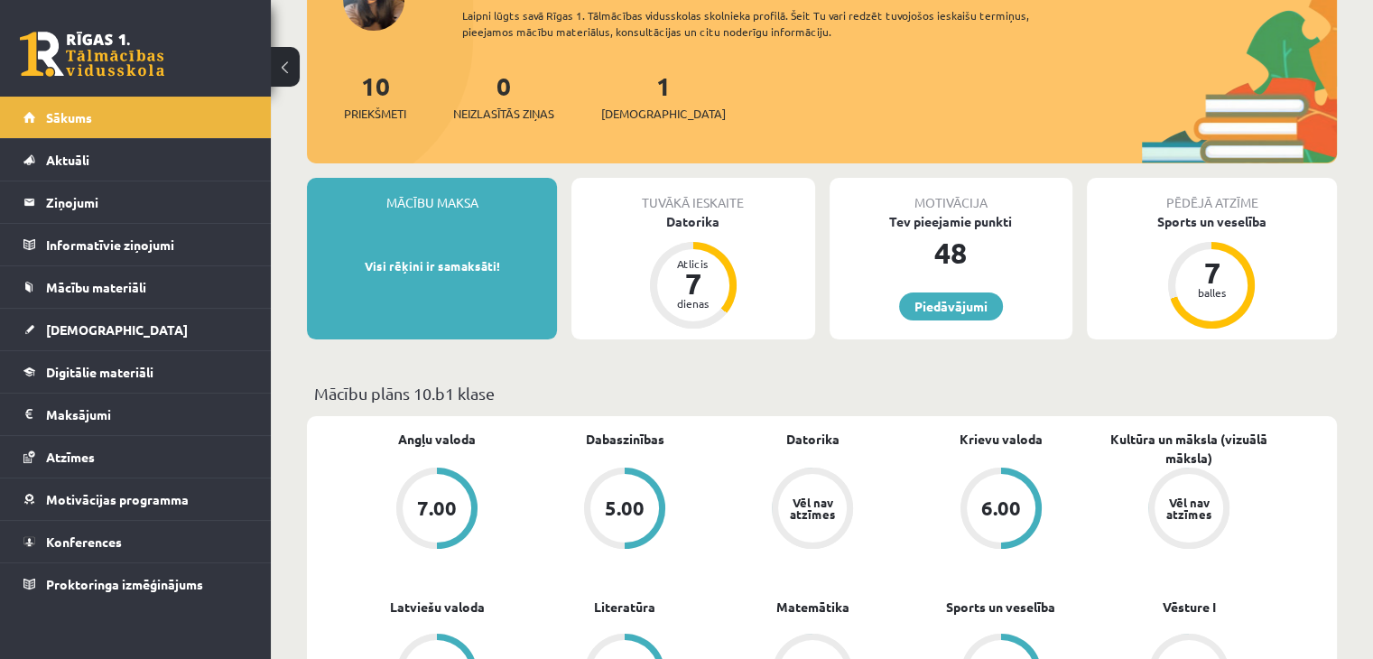
scroll to position [361, 0]
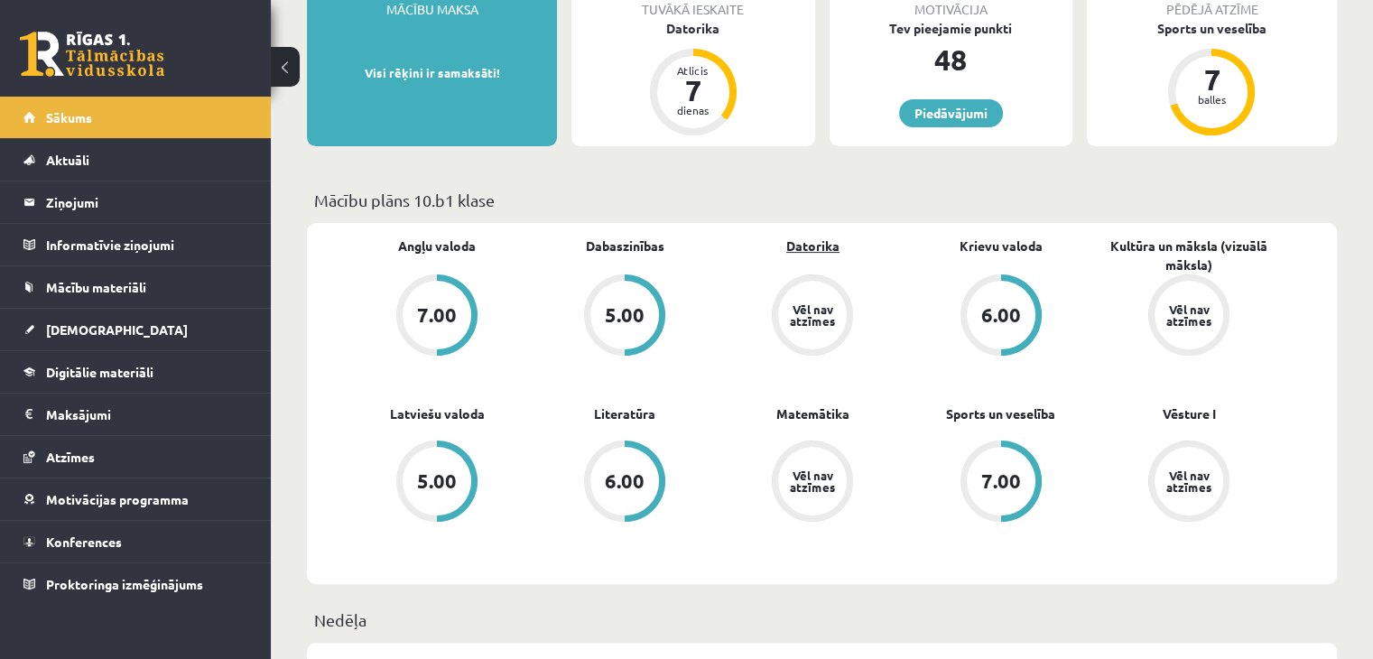
click at [825, 250] on link "Datorika" at bounding box center [812, 245] width 53 height 19
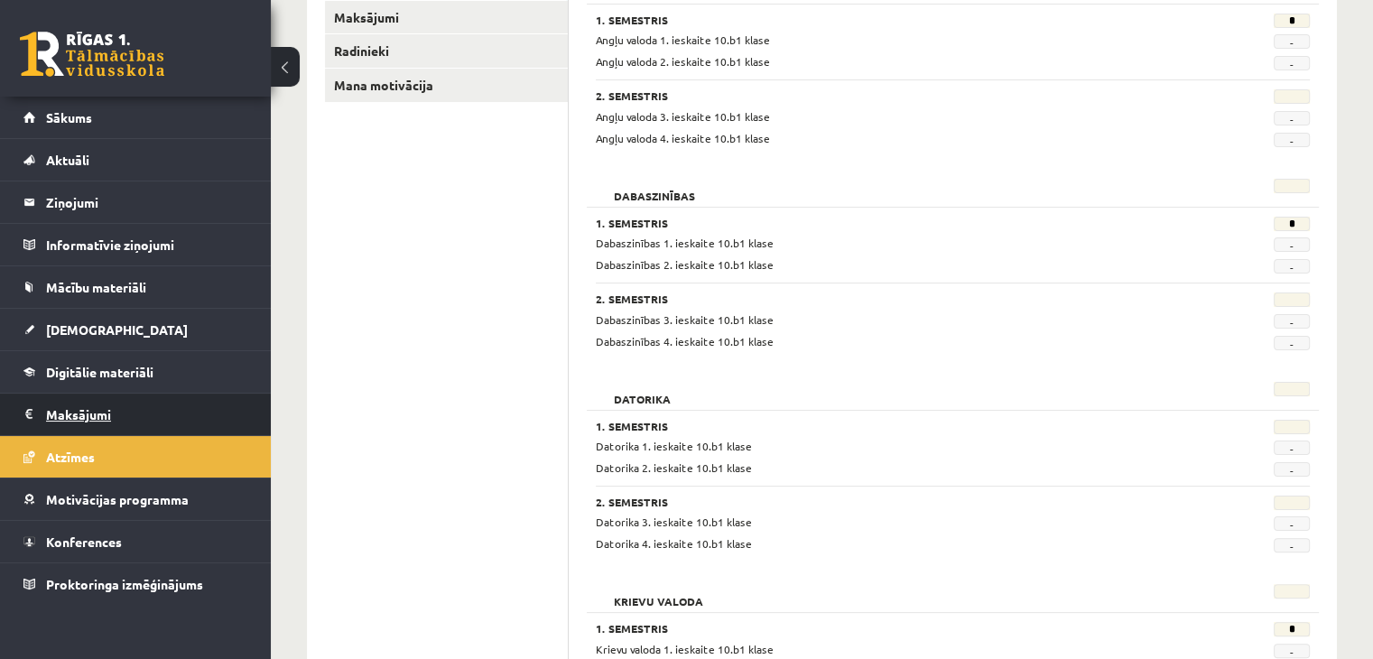
scroll to position [361, 0]
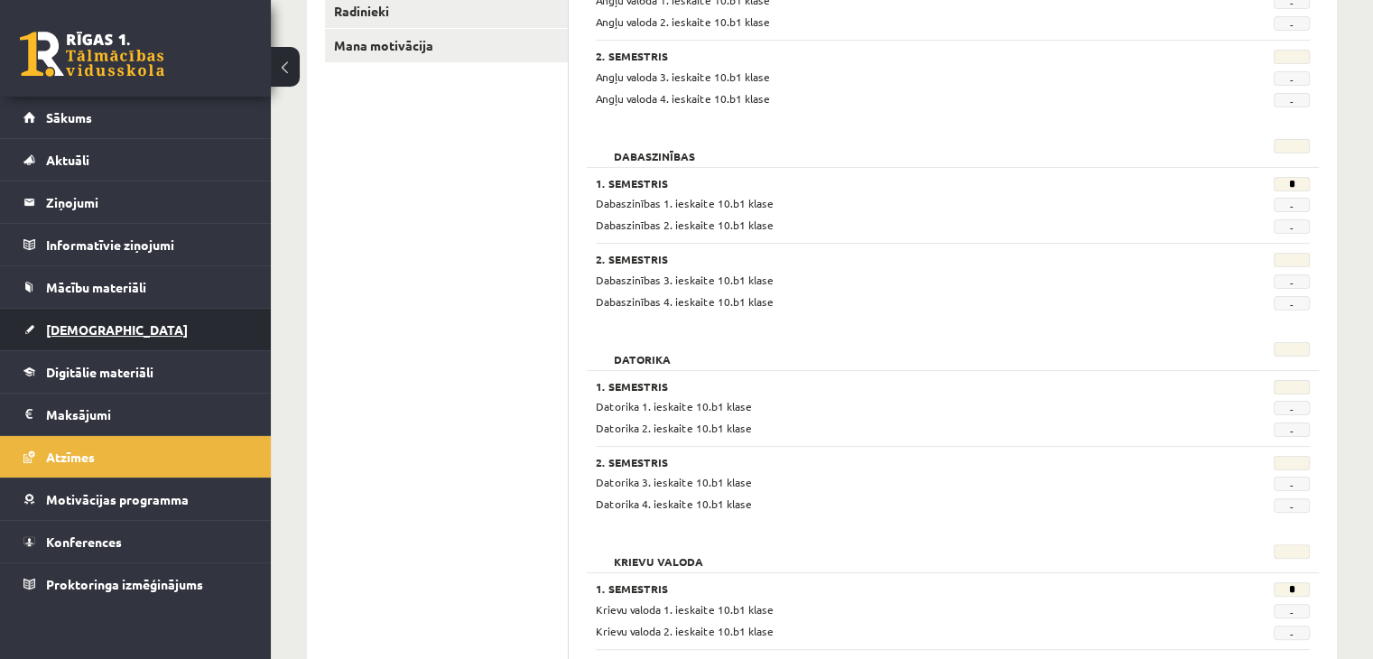
click at [93, 329] on span "[DEMOGRAPHIC_DATA]" at bounding box center [117, 329] width 142 height 16
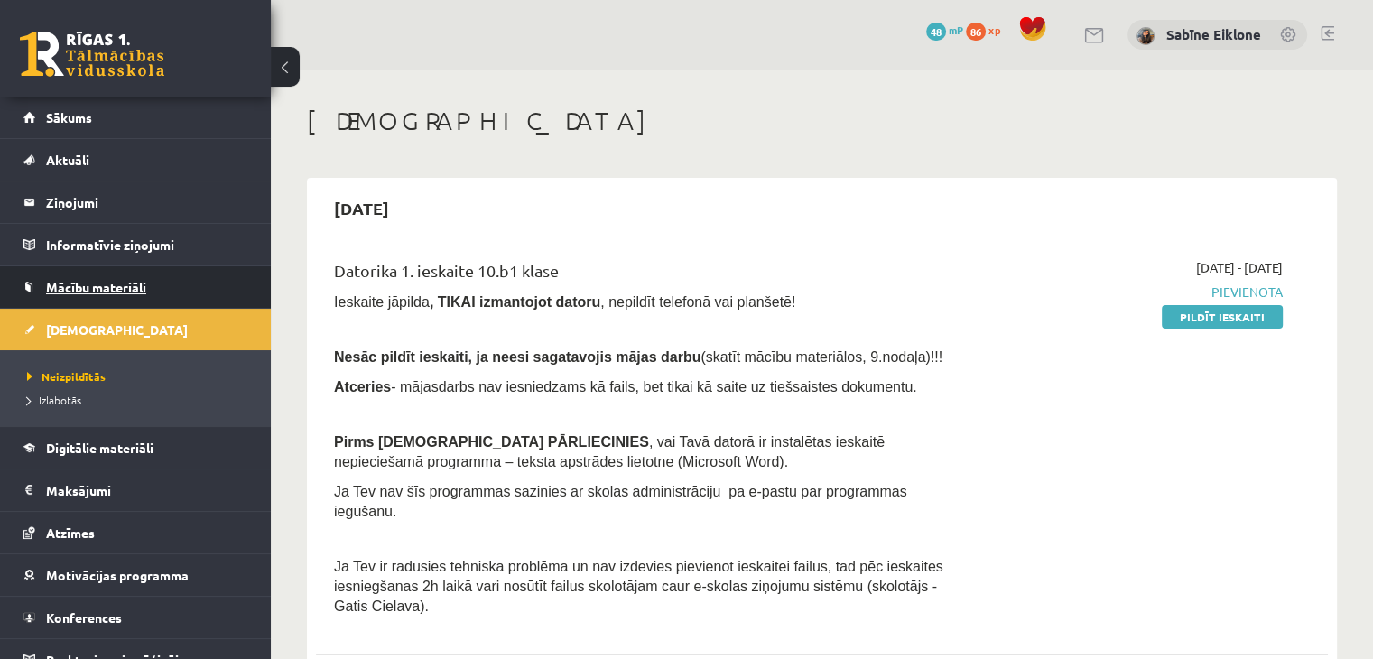
click at [129, 286] on span "Mācību materiāli" at bounding box center [96, 287] width 100 height 16
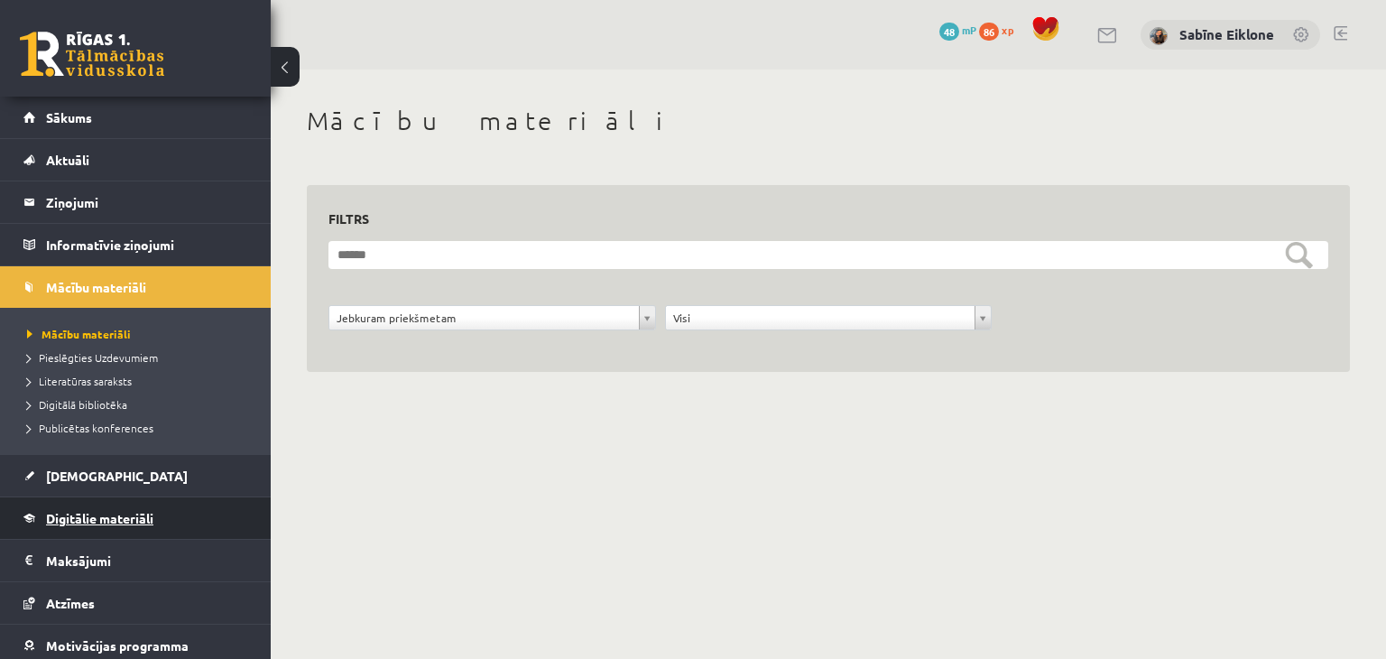
click at [105, 517] on span "Digitālie materiāli" at bounding box center [99, 518] width 107 height 16
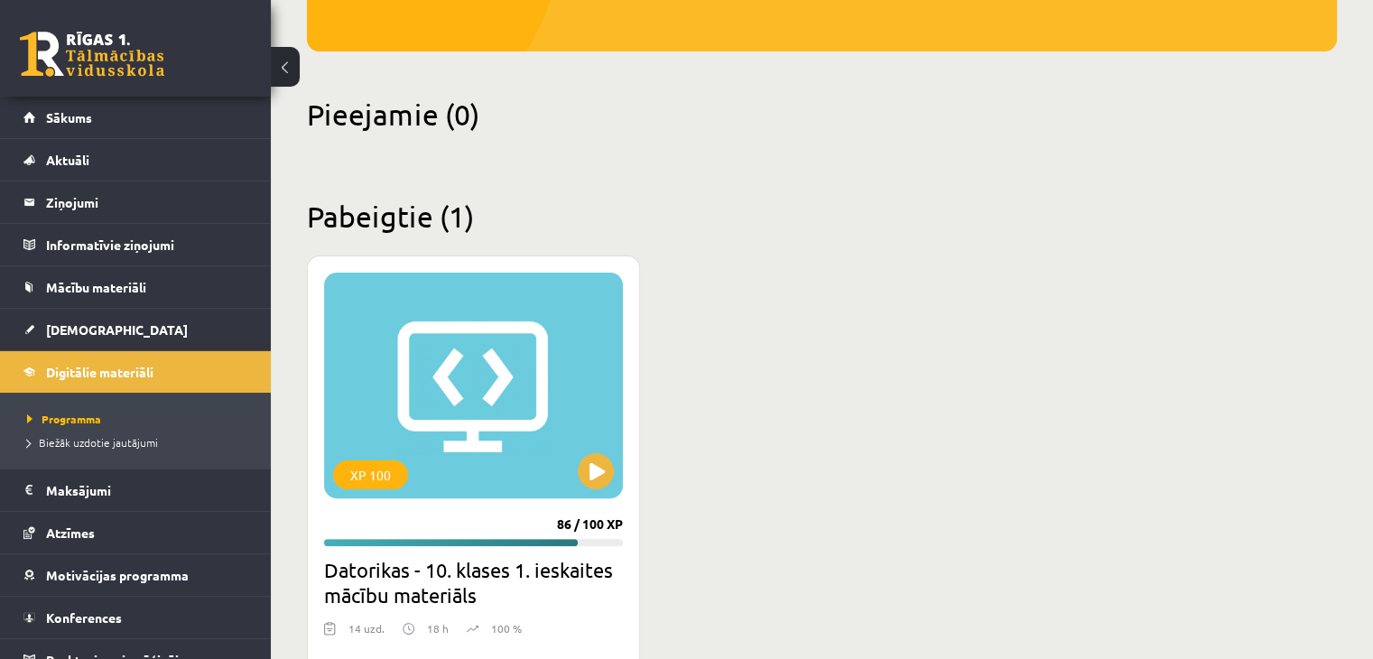
scroll to position [541, 0]
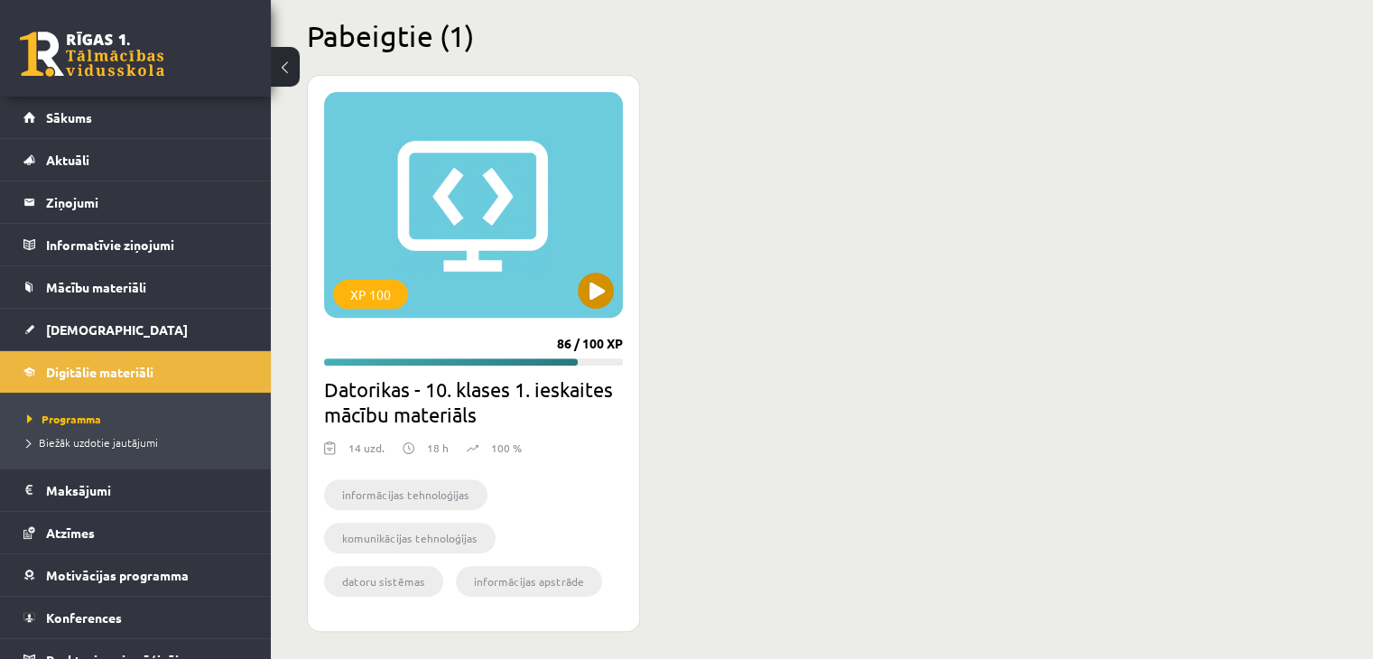
click at [537, 316] on div "XP 100" at bounding box center [473, 205] width 299 height 226
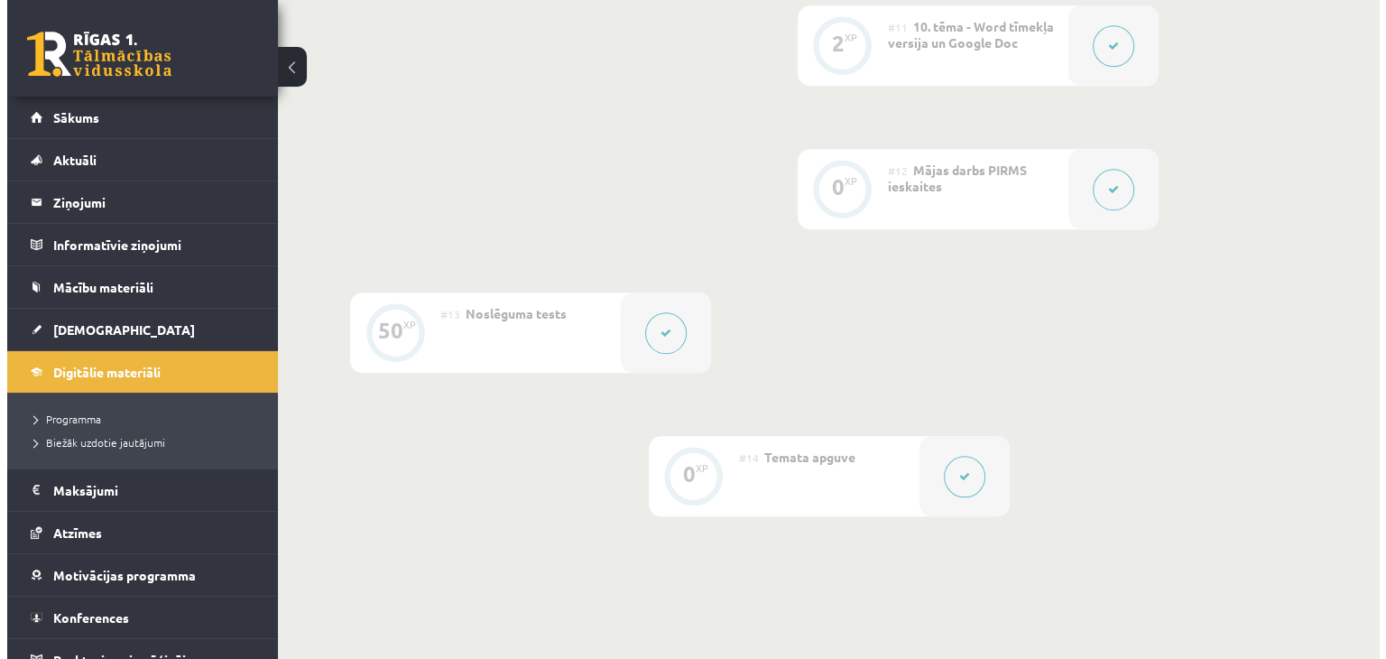
scroll to position [1882, 0]
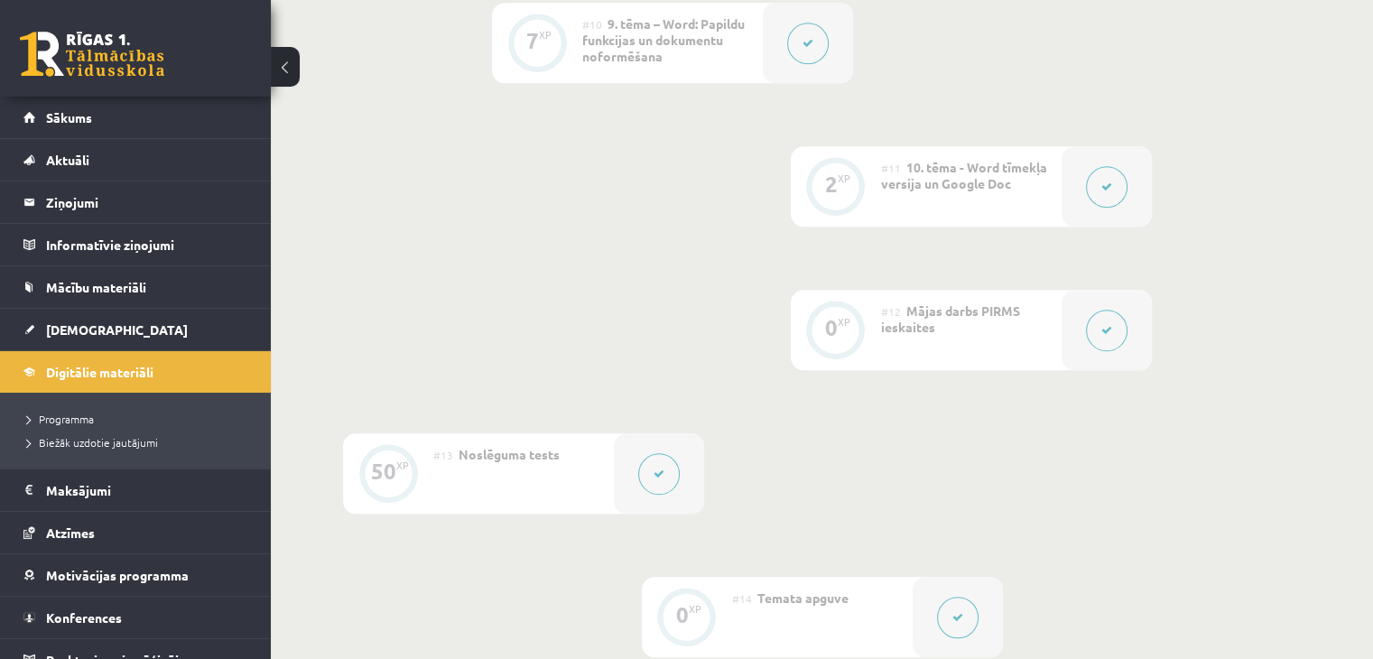
click at [1108, 310] on button at bounding box center [1107, 331] width 42 height 42
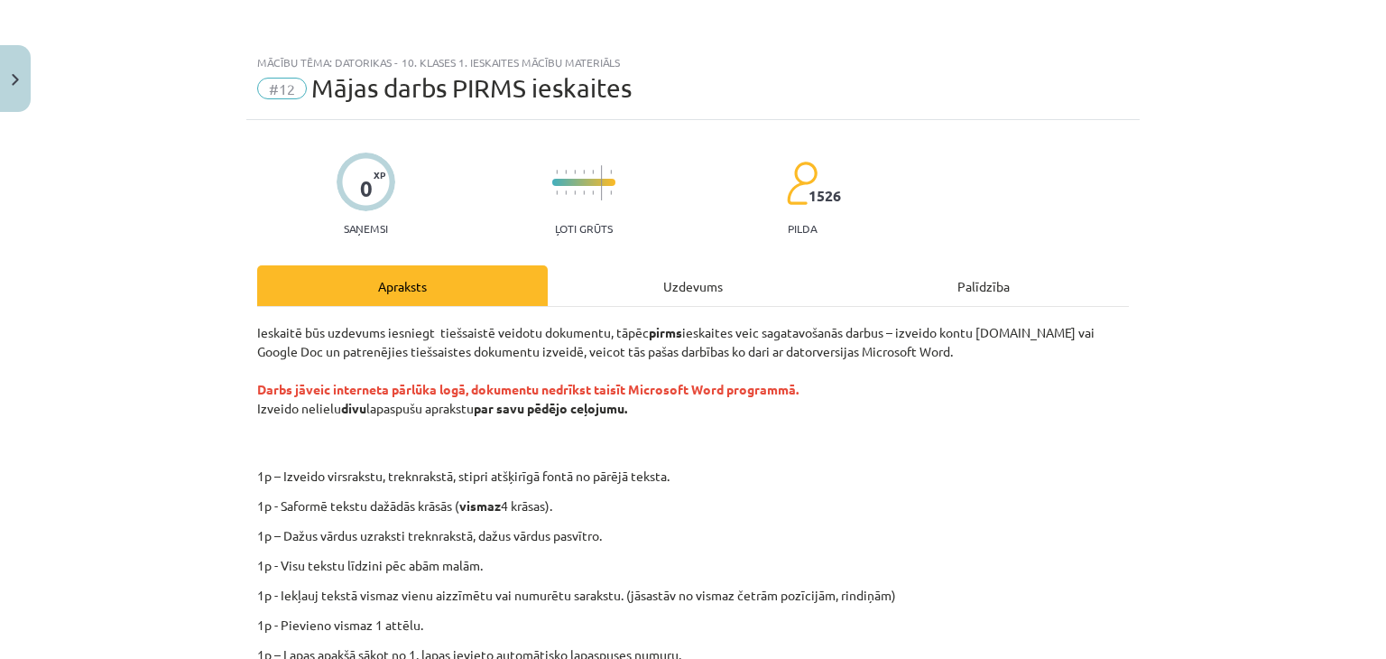
click at [740, 284] on div "Uzdevums" at bounding box center [693, 285] width 291 height 41
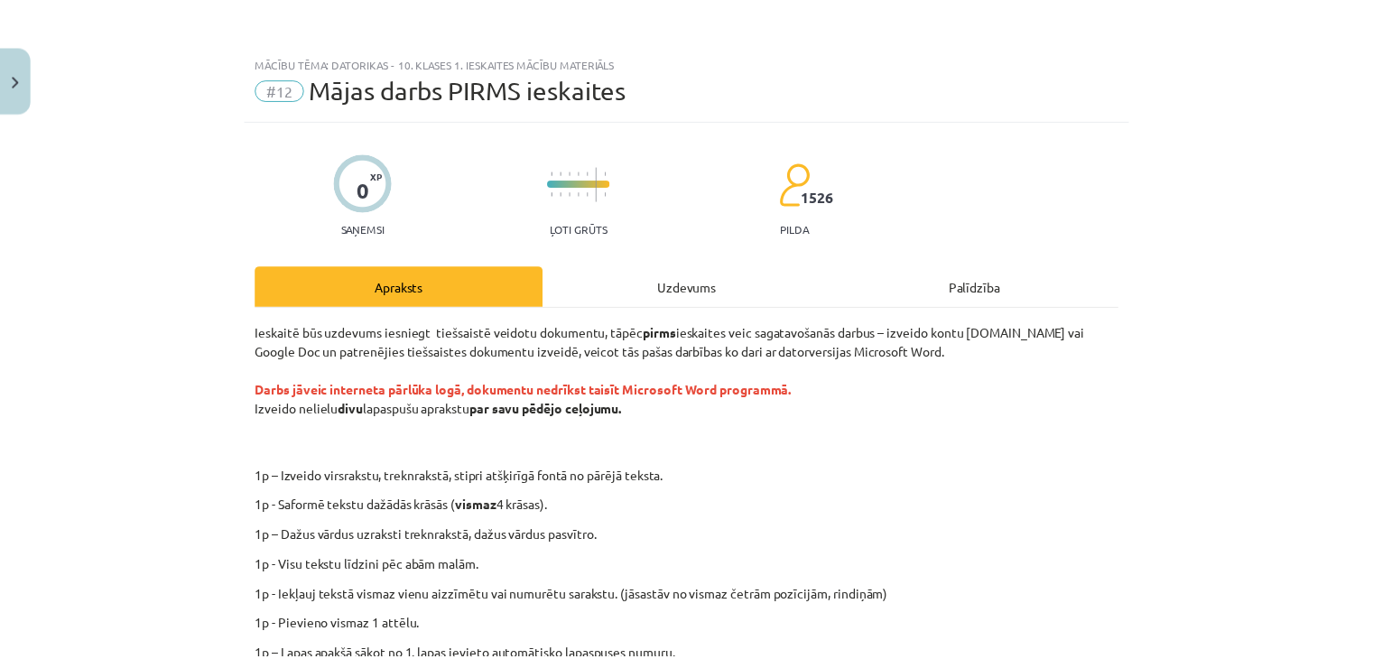
scroll to position [45, 0]
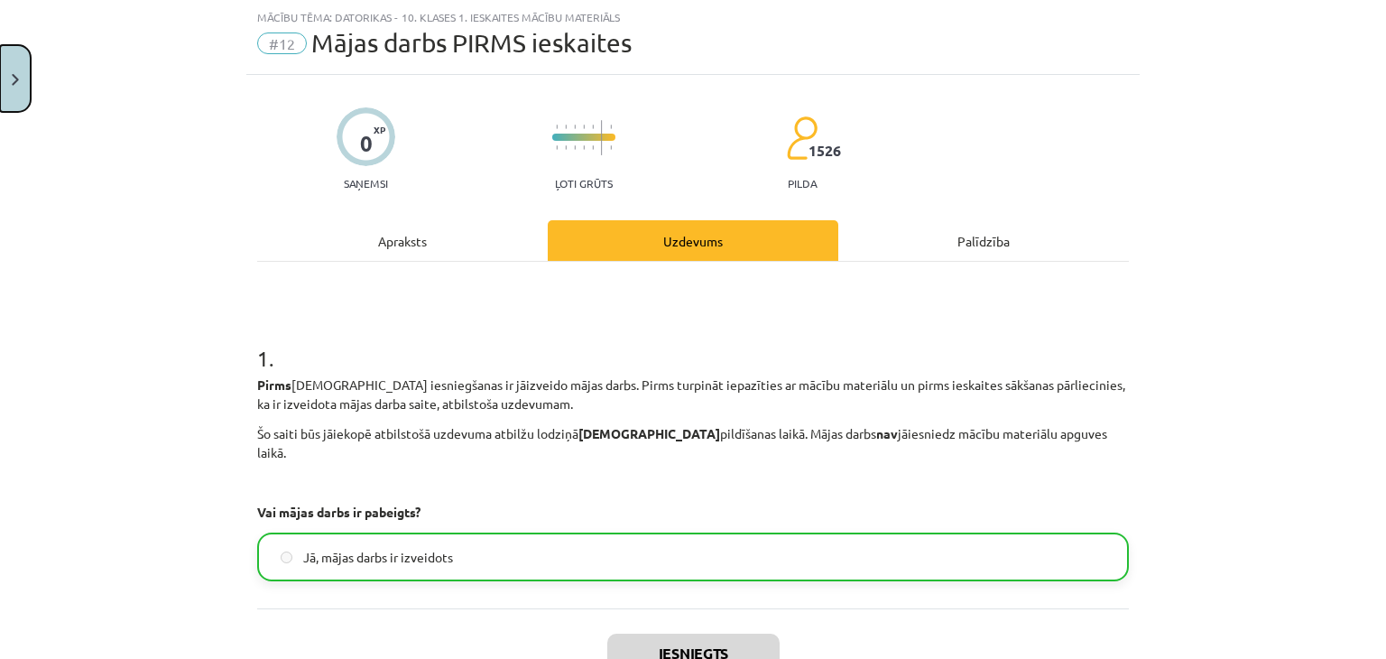
click at [5, 101] on button "Close" at bounding box center [15, 78] width 31 height 67
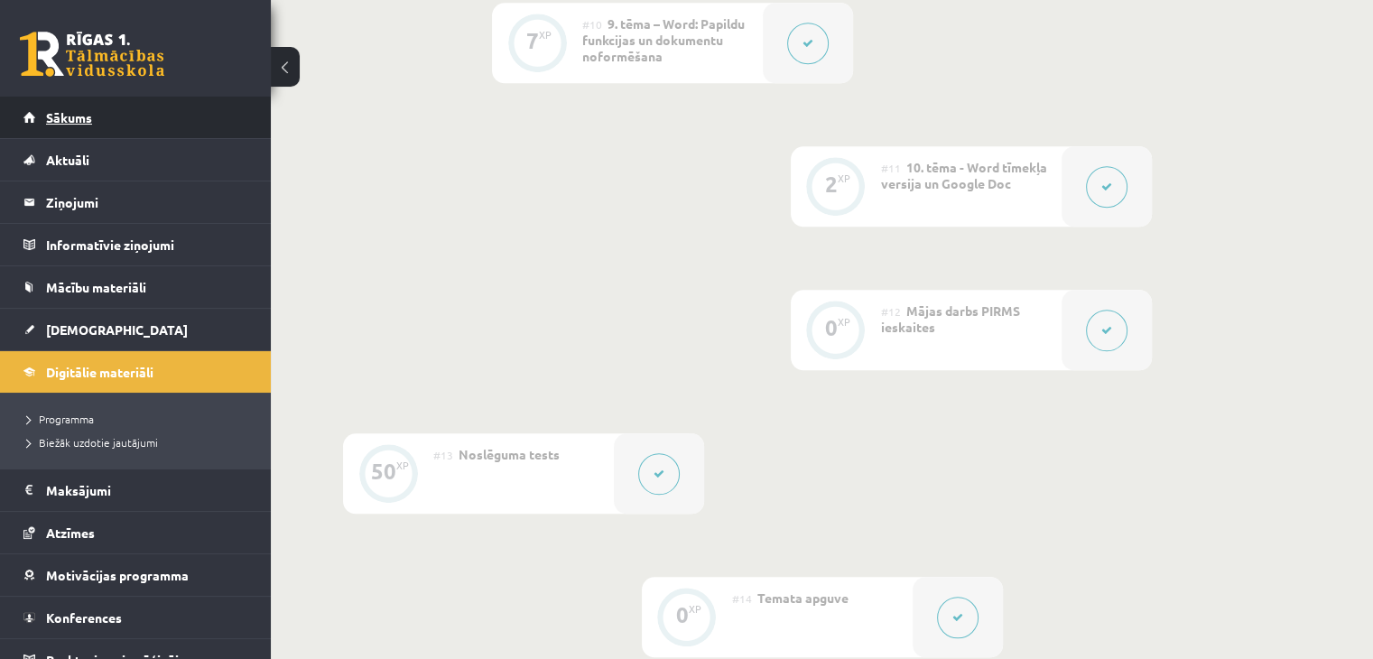
click at [79, 117] on span "Sākums" at bounding box center [69, 117] width 46 height 16
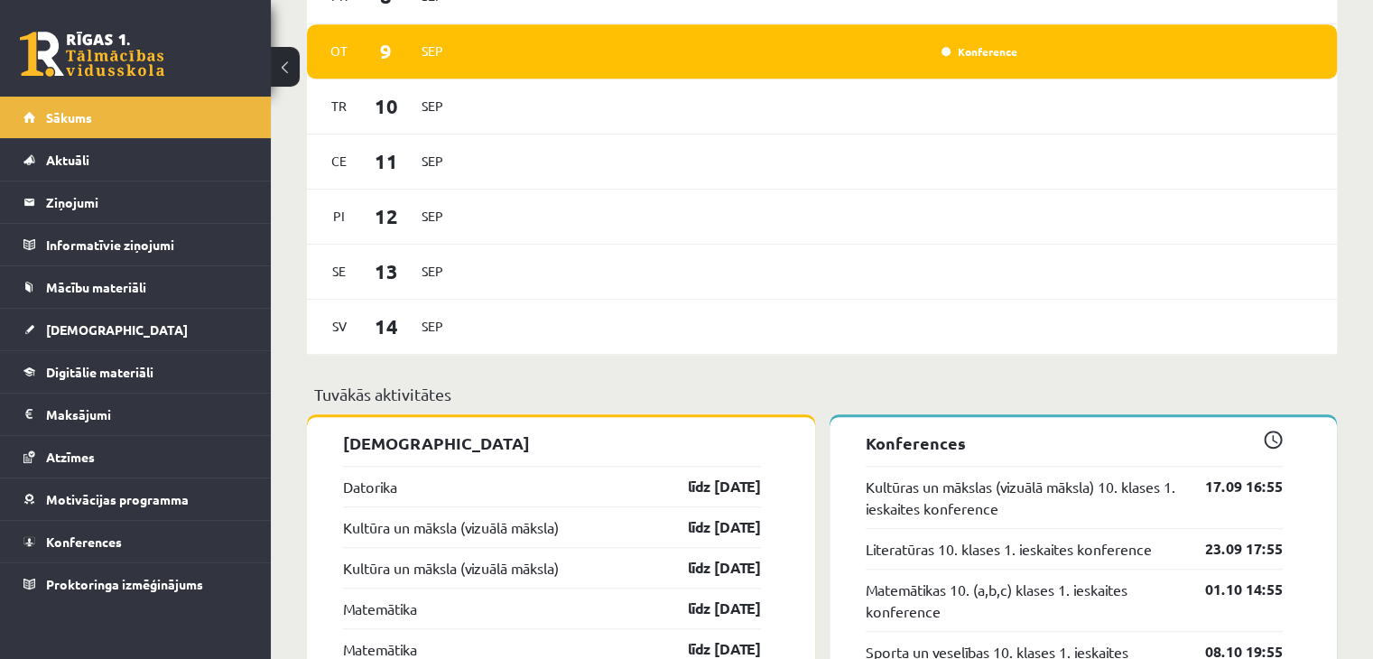
scroll to position [1354, 0]
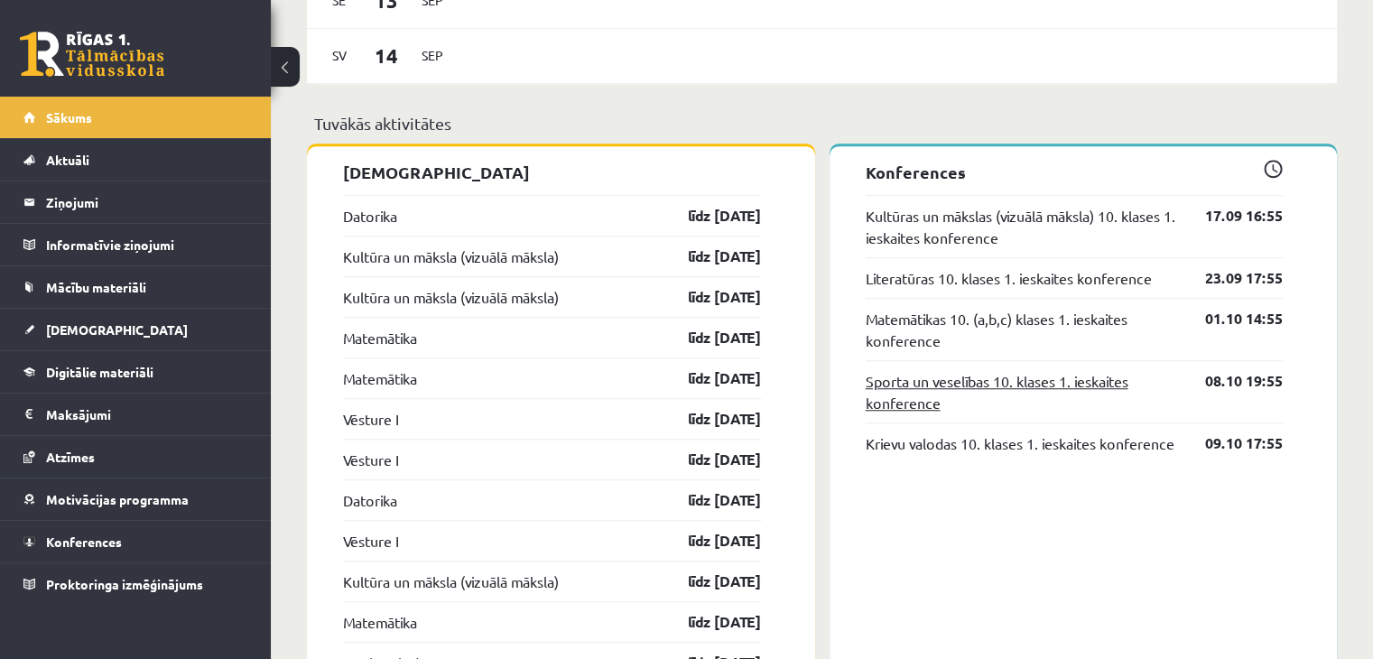
click at [922, 389] on link "Sporta un veselības 10. klases 1. ieskaites konference" at bounding box center [1021, 391] width 313 height 43
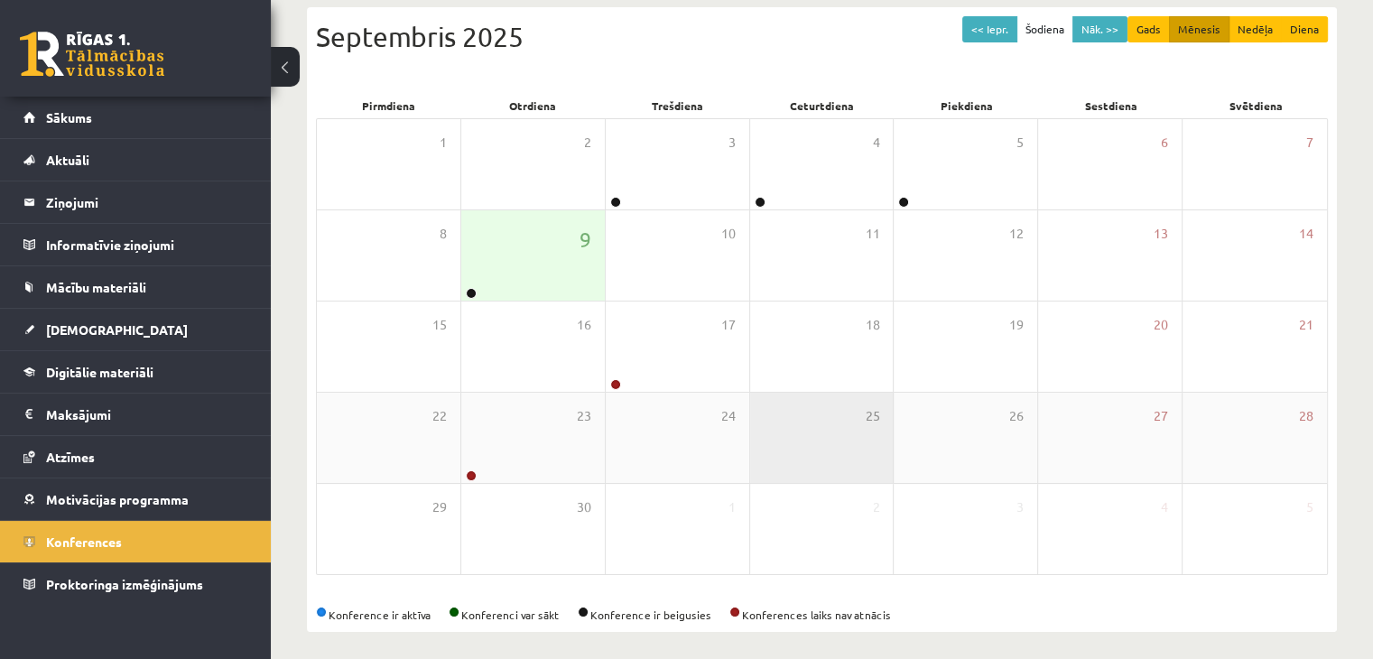
scroll to position [202, 0]
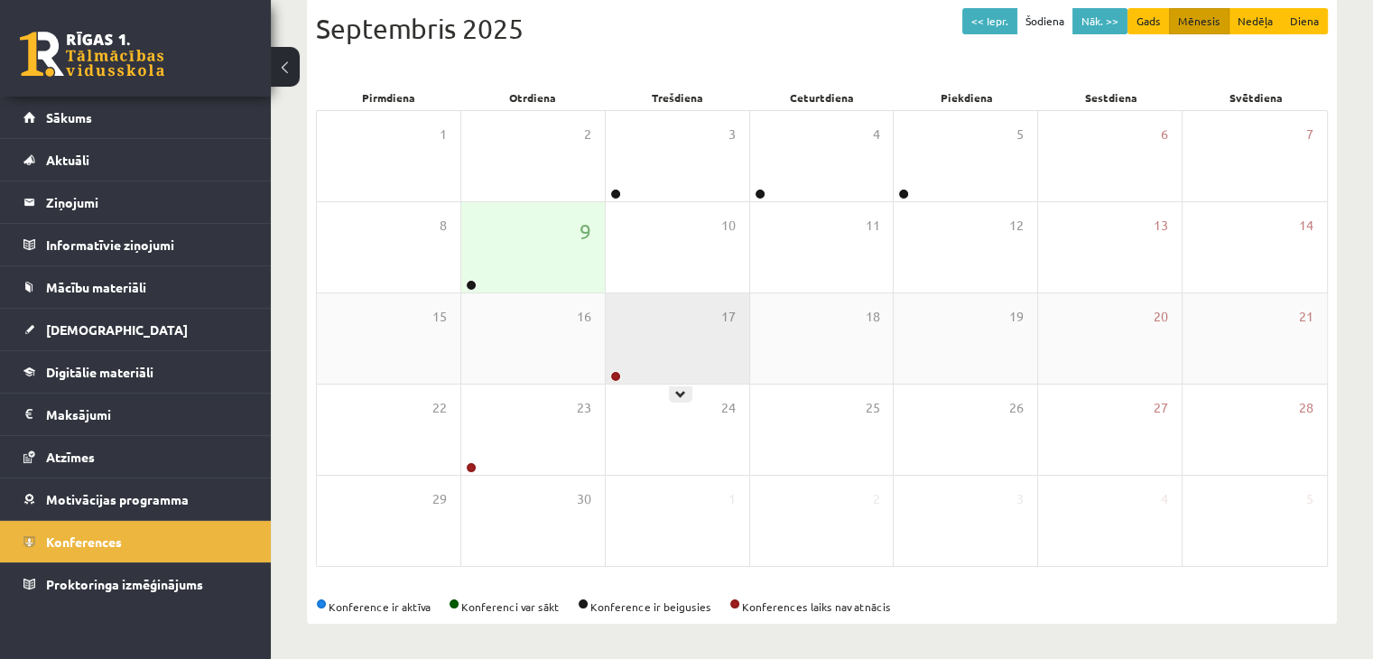
click at [716, 347] on div "17" at bounding box center [676, 338] width 143 height 90
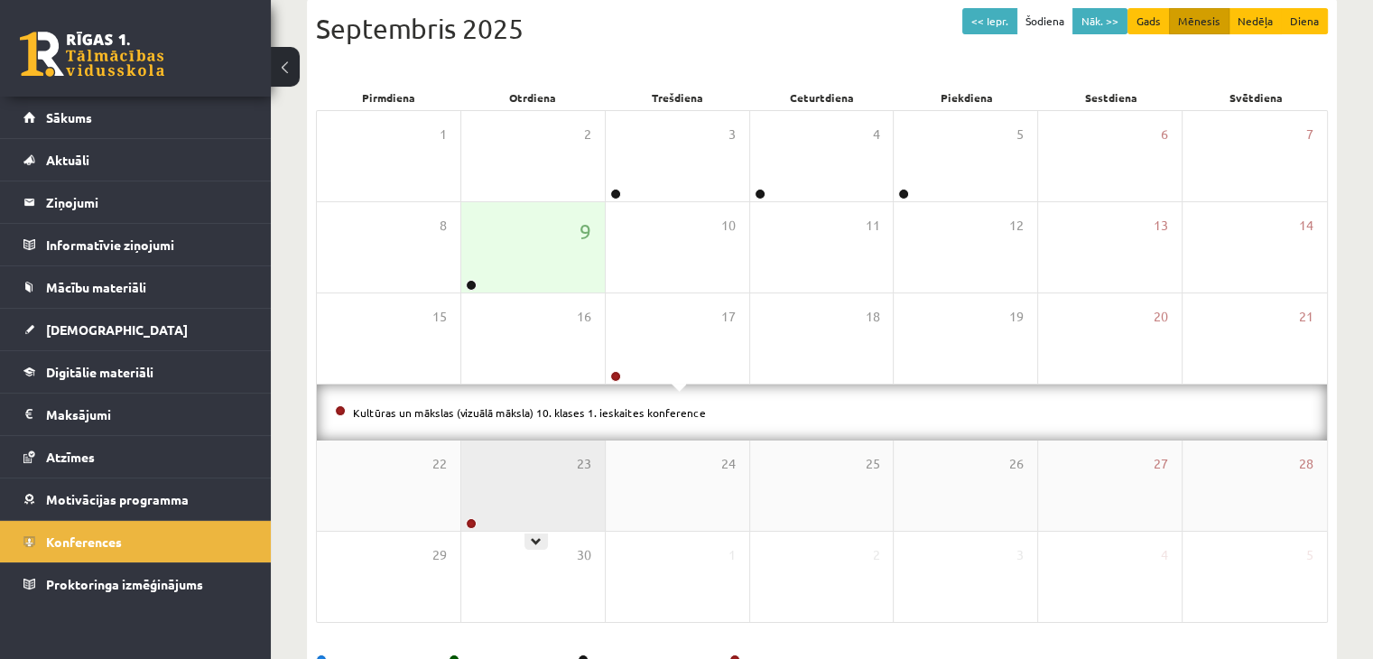
click at [563, 484] on div "23" at bounding box center [532, 485] width 143 height 90
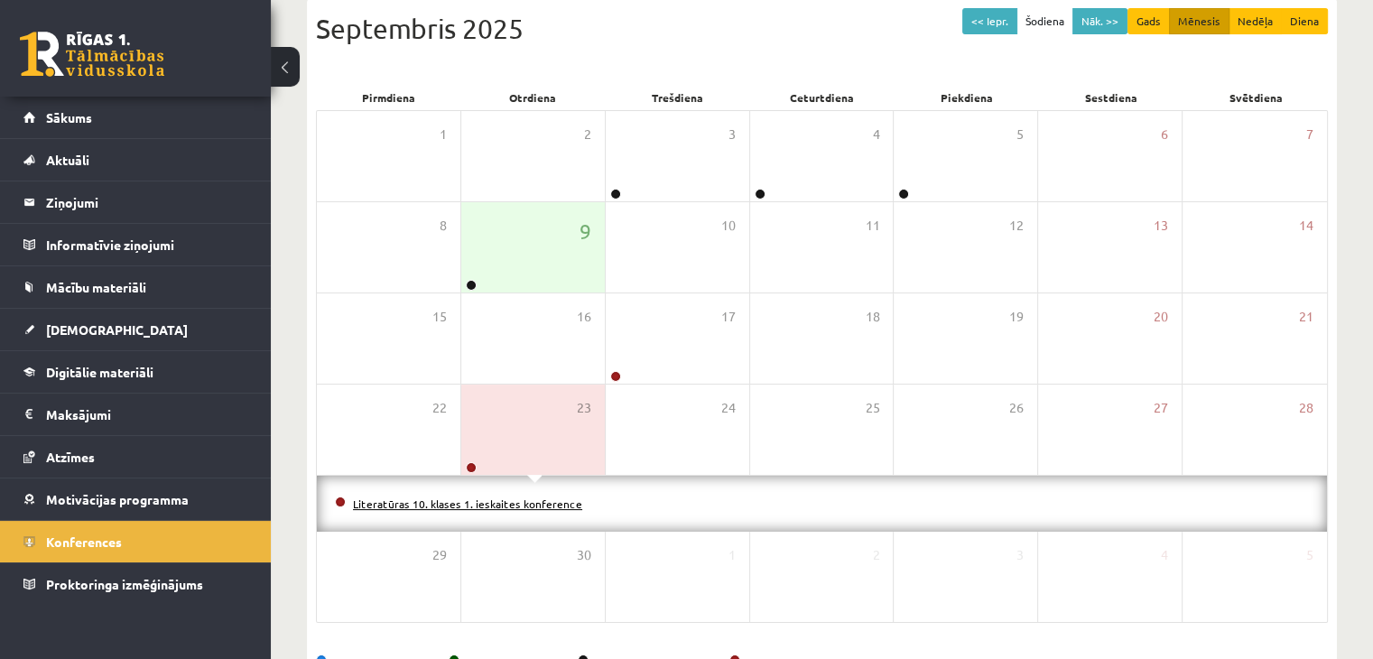
click at [544, 503] on link "Literatūras 10. klases 1. ieskaites konference" at bounding box center [467, 503] width 229 height 14
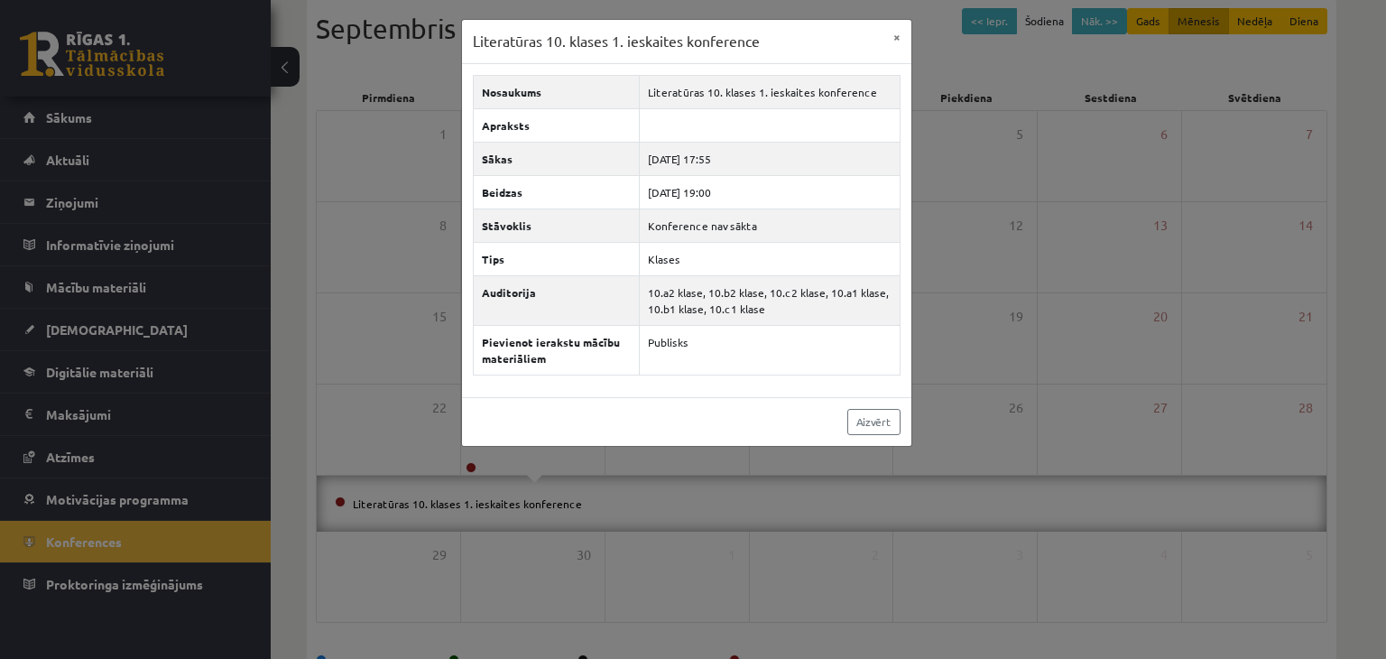
click at [1071, 347] on div "Literatūras 10. klases 1. ieskaites konference × Nosaukums Literatūras 10. klas…" at bounding box center [693, 329] width 1386 height 659
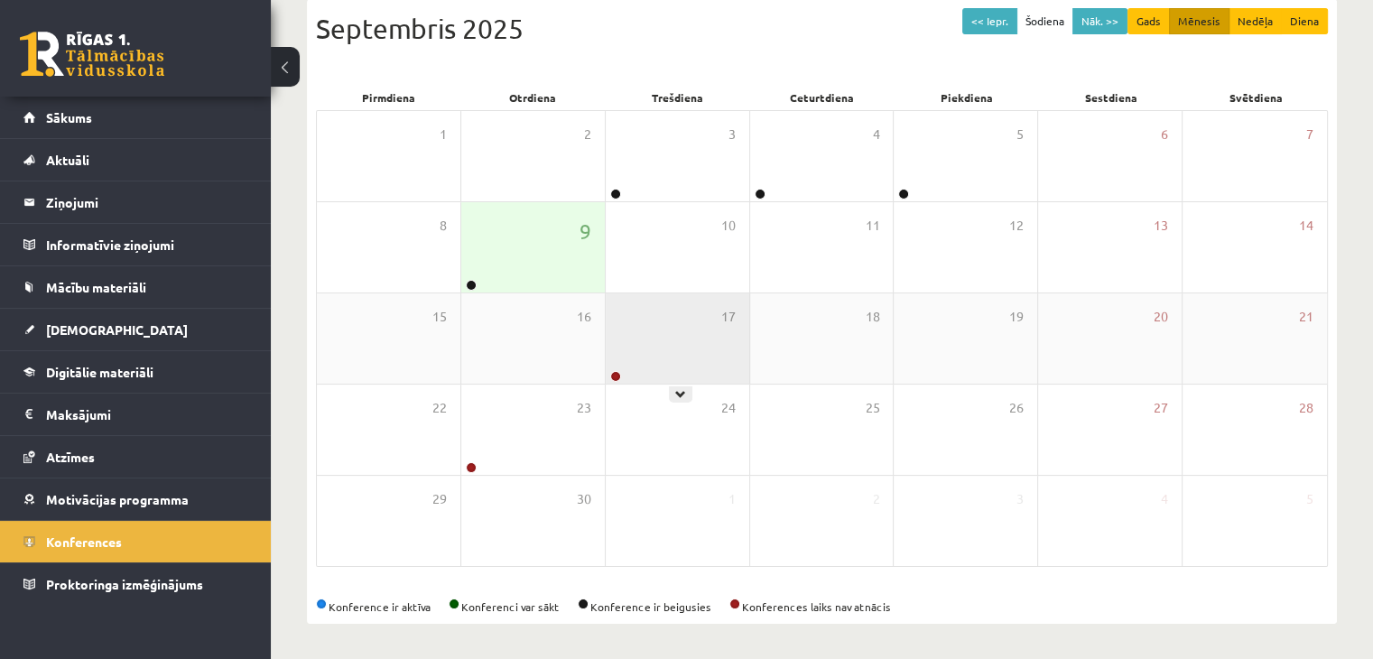
click at [700, 333] on div "17" at bounding box center [676, 338] width 143 height 90
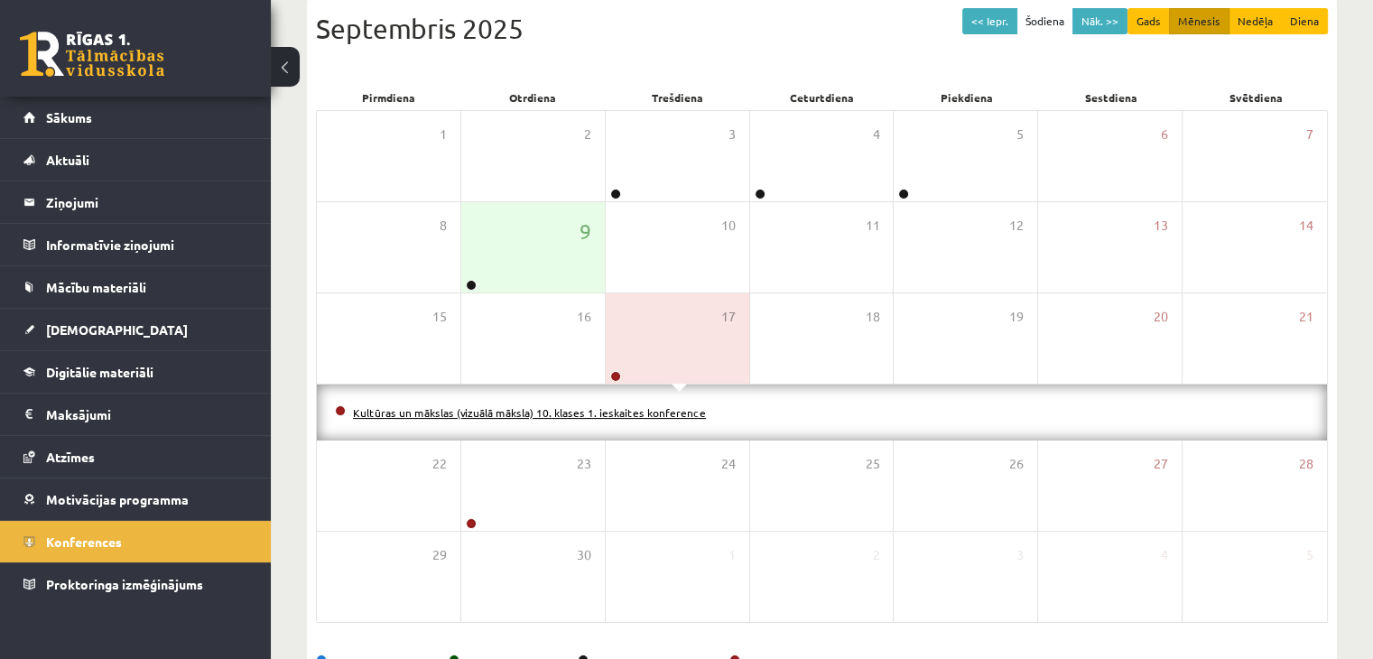
click at [684, 405] on link "Kultūras un mākslas (vizuālā māksla) 10. klases 1. ieskaites konference" at bounding box center [529, 412] width 353 height 14
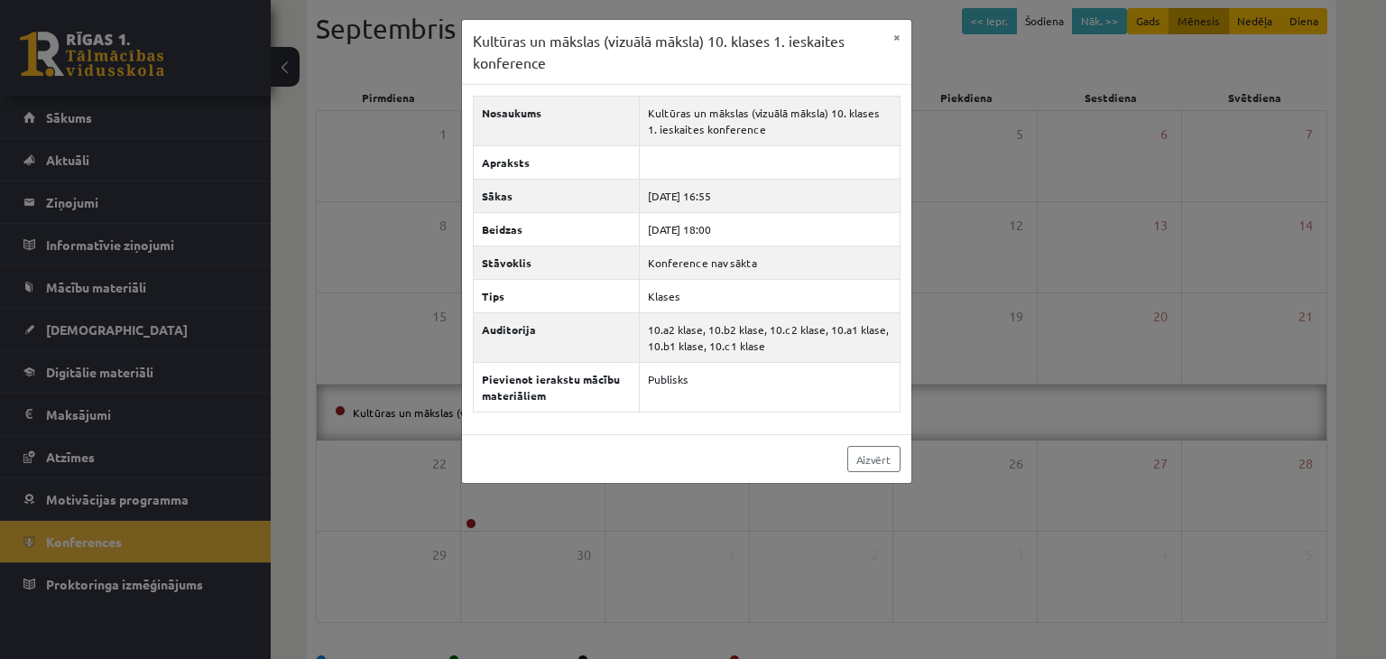
click at [1107, 299] on div "Kultūras un mākslas (vizuālā māksla) 10. klases 1. ieskaites konference × Nosau…" at bounding box center [693, 329] width 1386 height 659
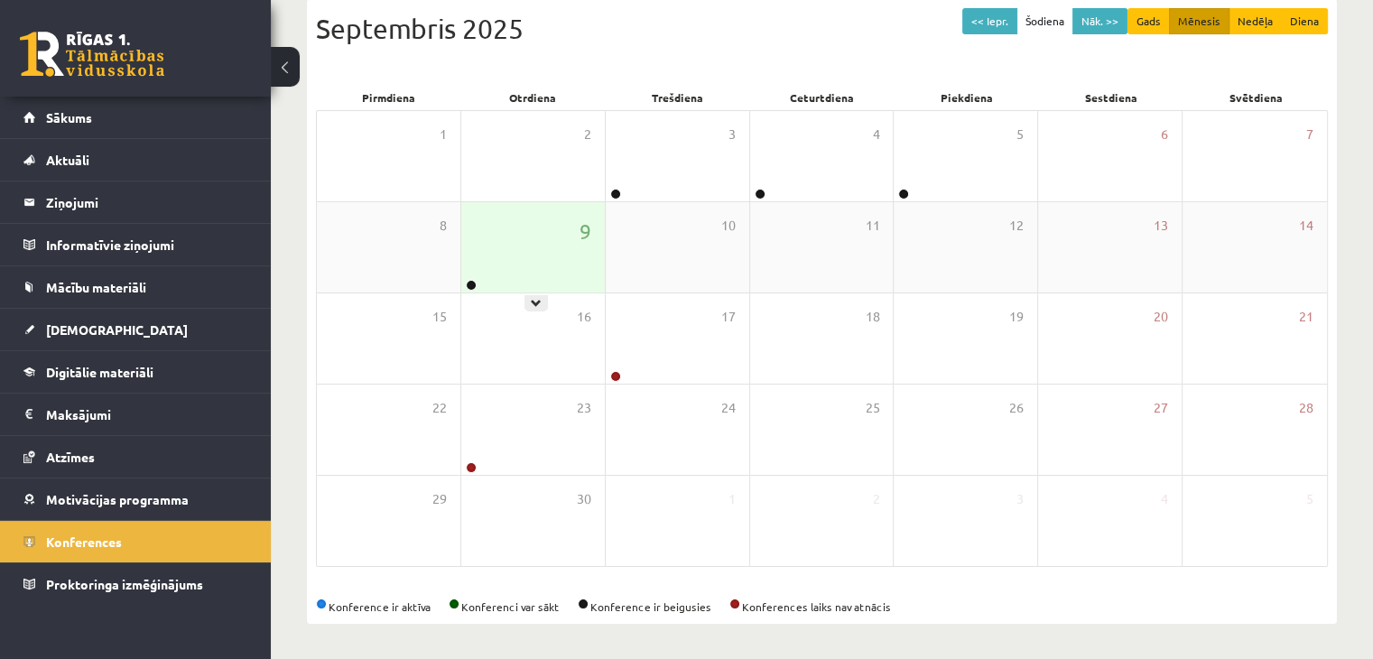
click at [571, 235] on div "9" at bounding box center [532, 247] width 143 height 90
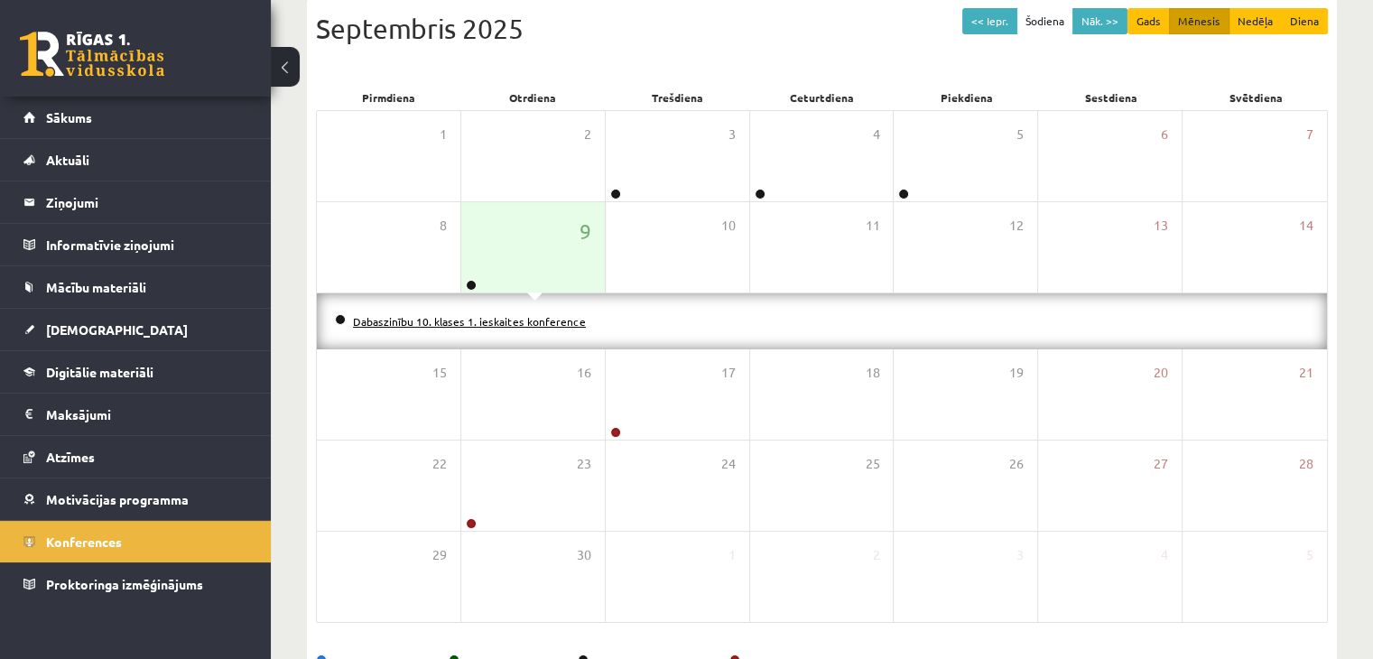
click at [567, 319] on link "Dabaszinību 10. klases 1. ieskaites konference" at bounding box center [469, 321] width 233 height 14
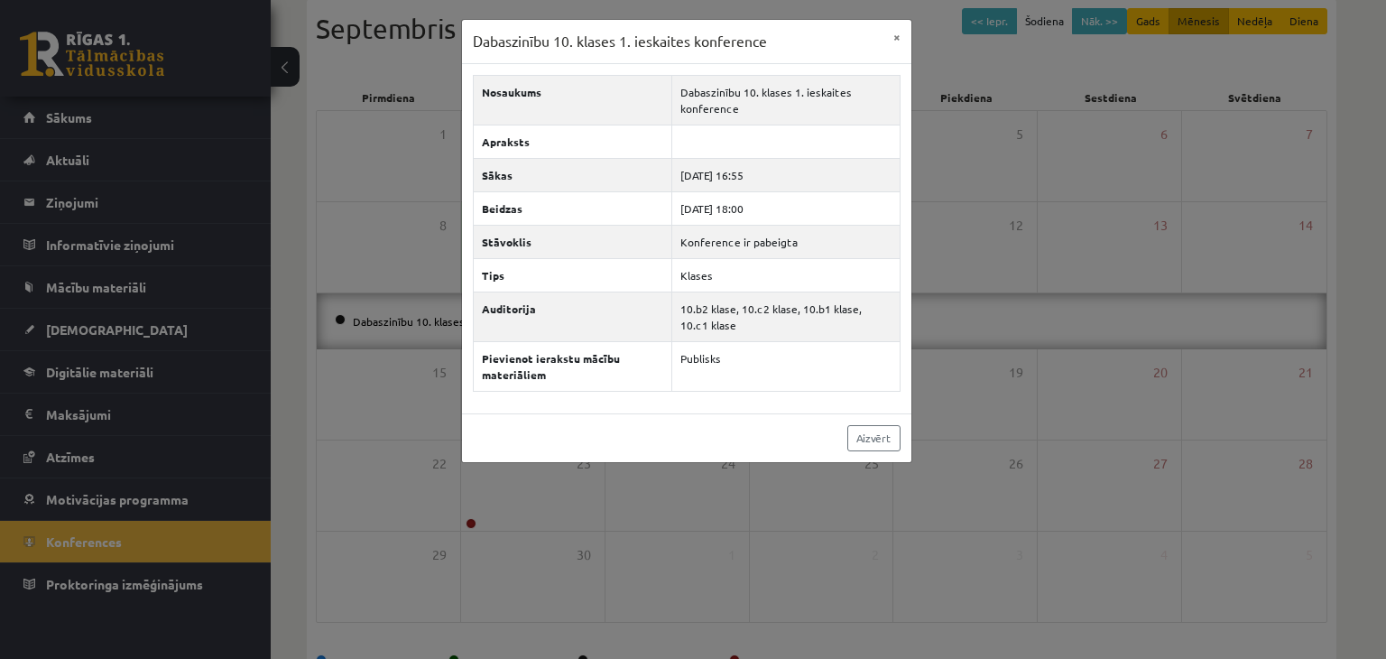
click at [1108, 230] on div "Dabaszinību 10. klases 1. ieskaites konference × Nosaukums Dabaszinību 10. klas…" at bounding box center [693, 329] width 1386 height 659
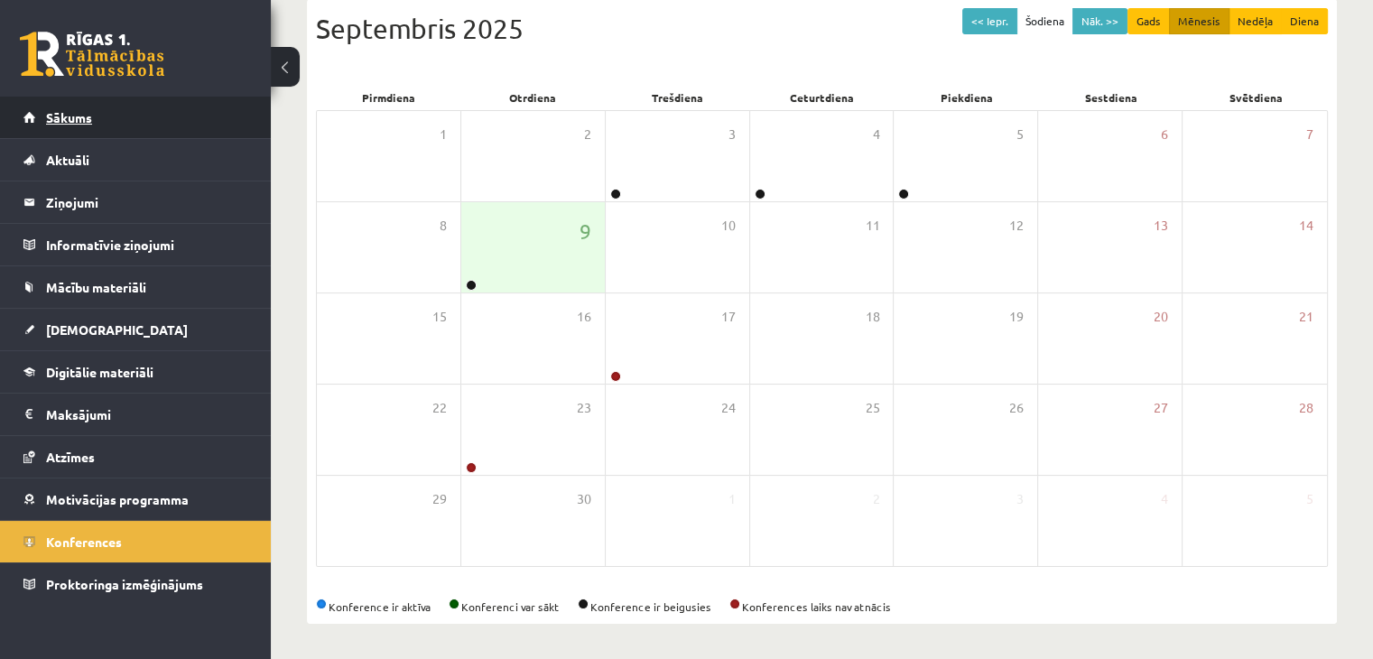
click at [81, 116] on span "Sākums" at bounding box center [69, 117] width 46 height 16
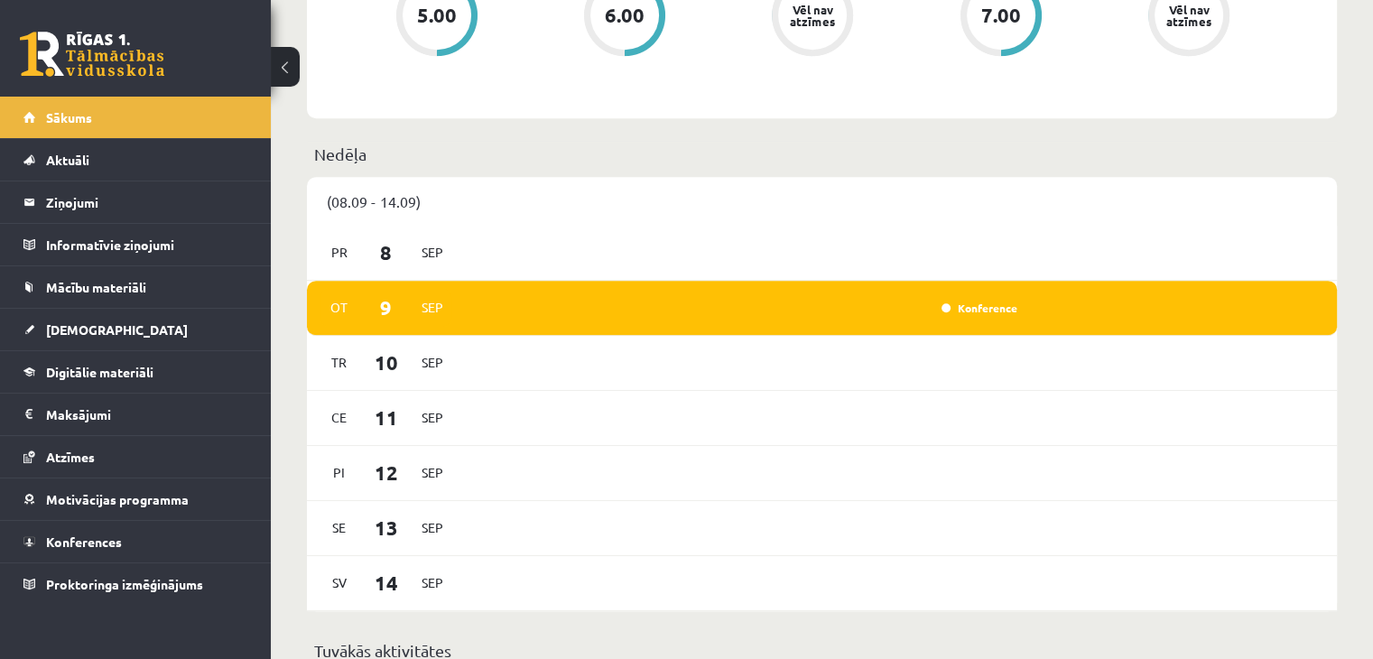
scroll to position [902, 0]
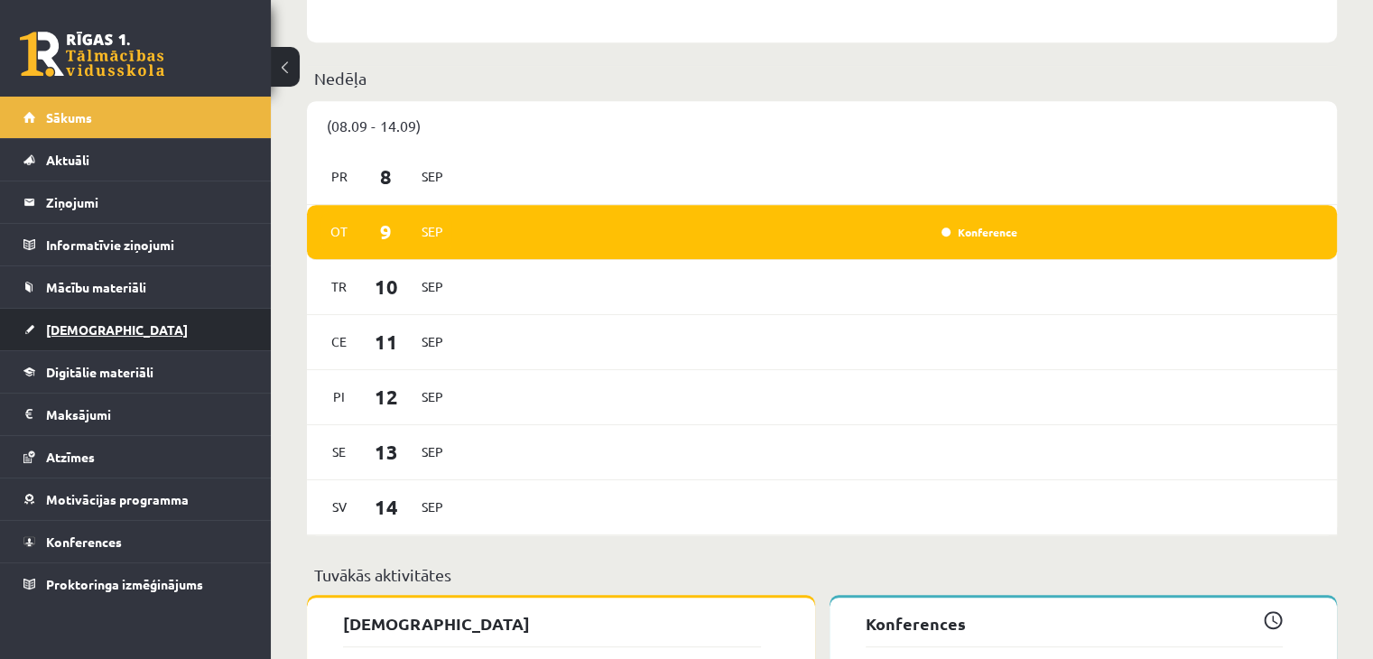
click at [65, 330] on span "[DEMOGRAPHIC_DATA]" at bounding box center [117, 329] width 142 height 16
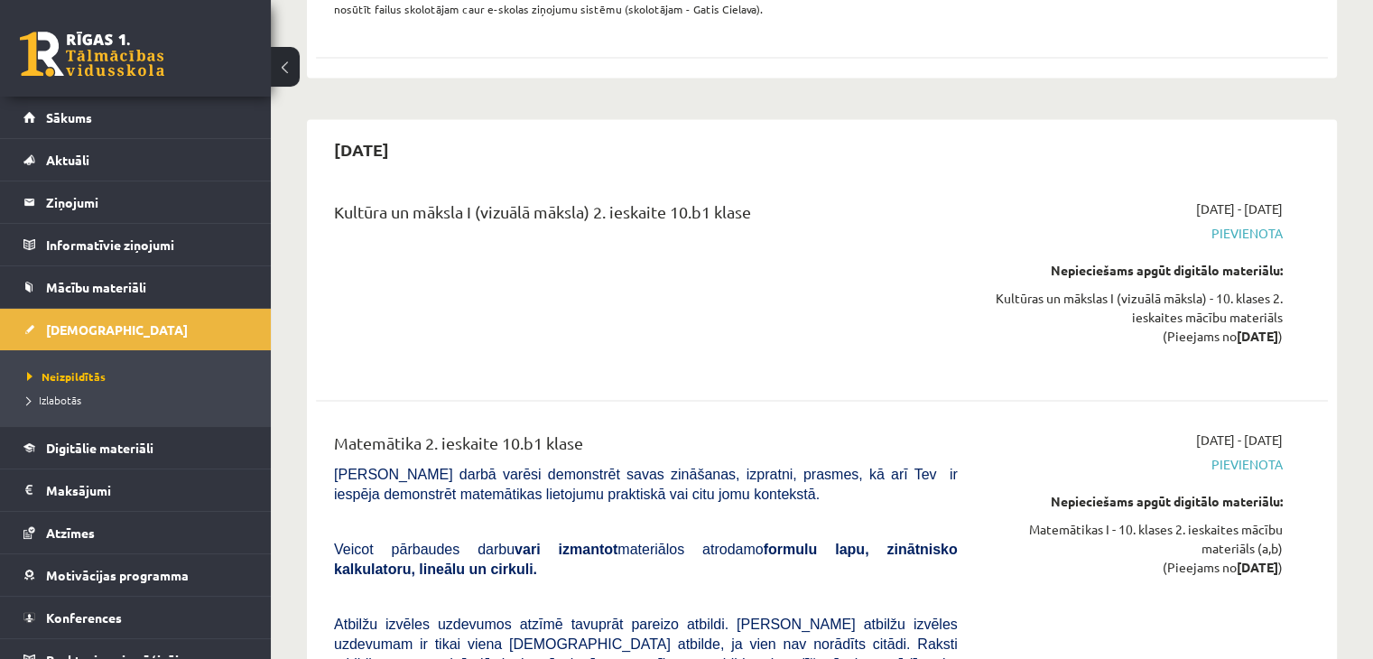
scroll to position [2797, 0]
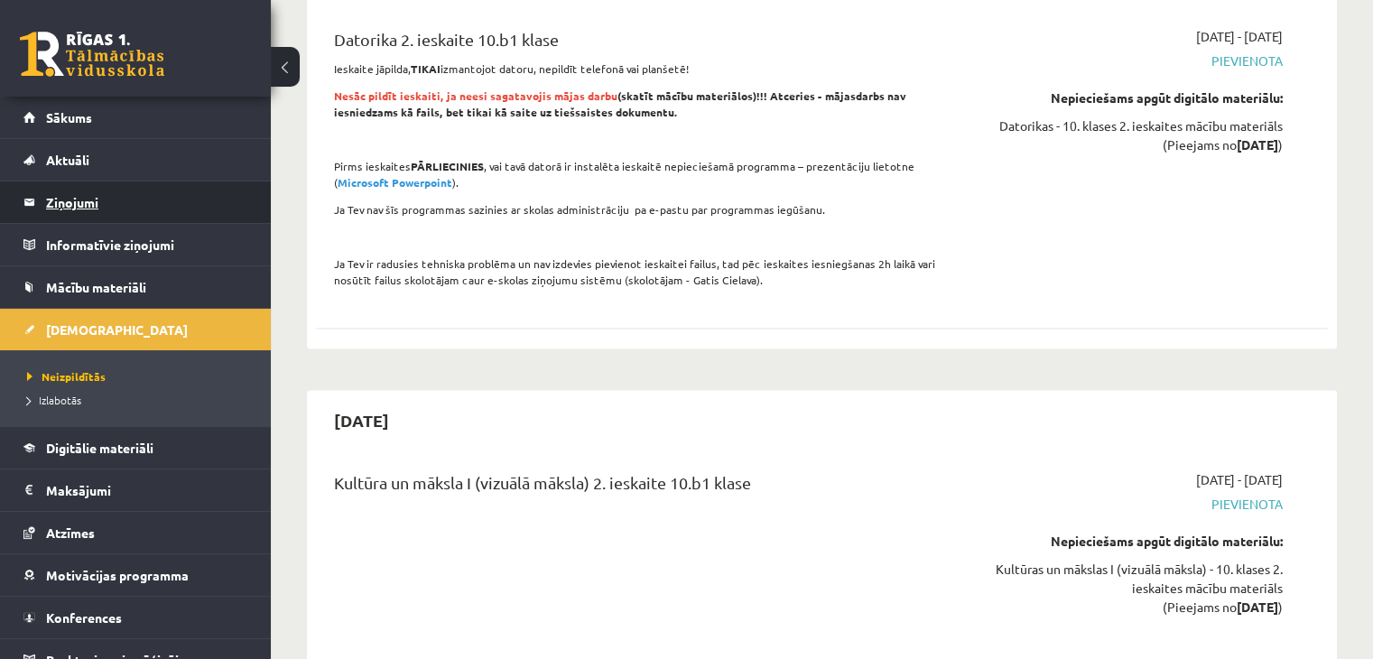
click at [79, 197] on legend "Ziņojumi 0" at bounding box center [147, 202] width 202 height 42
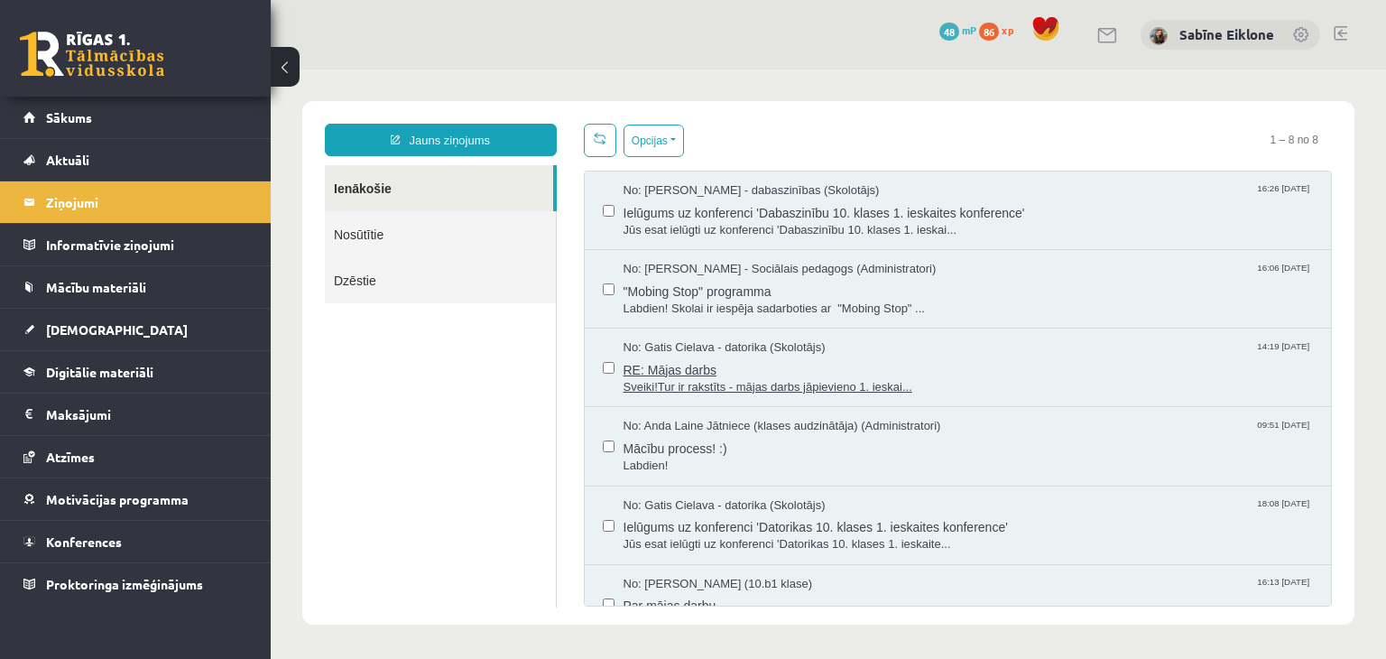
click at [849, 369] on span "RE: Mājas darbs" at bounding box center [969, 367] width 690 height 23
